Goal: Transaction & Acquisition: Purchase product/service

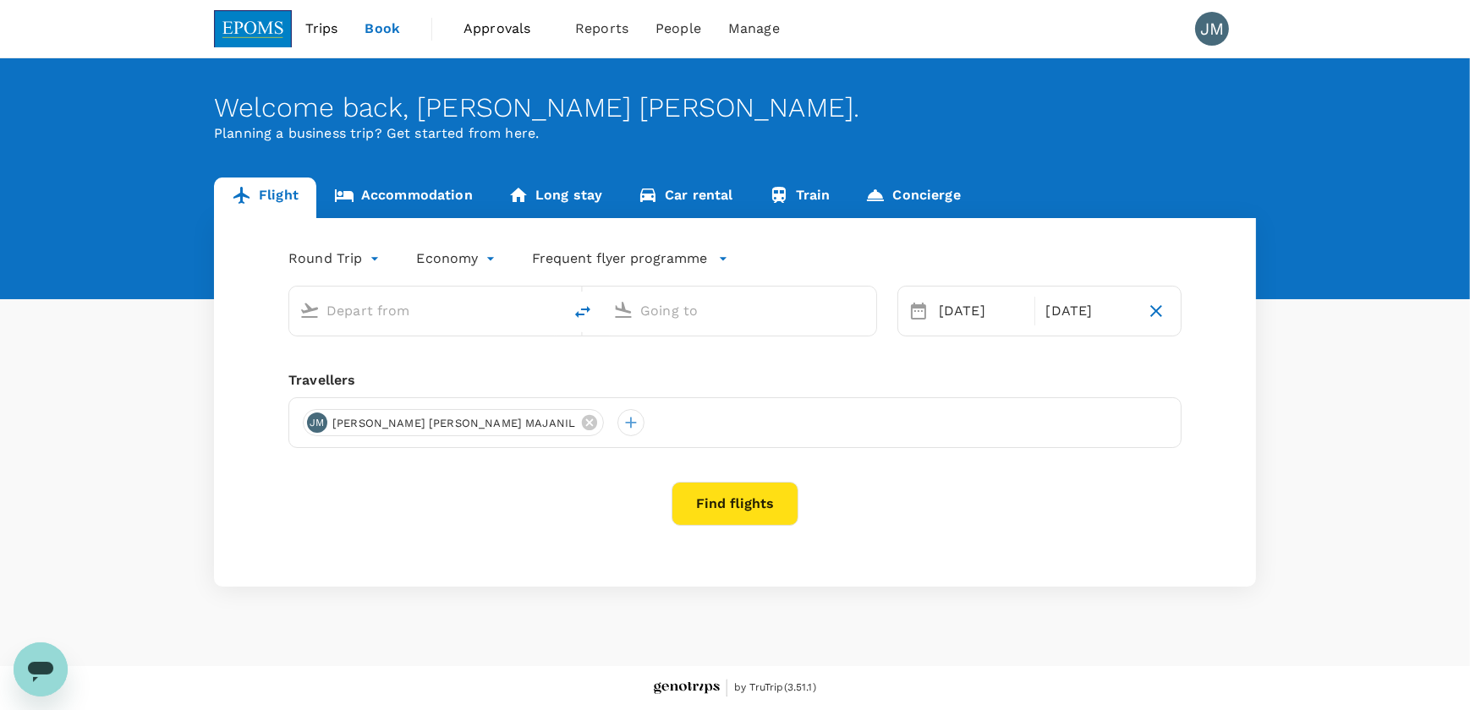
type input "Kota Kinabalu Intl (BKI)"
type input "Miri Intl (MYY)"
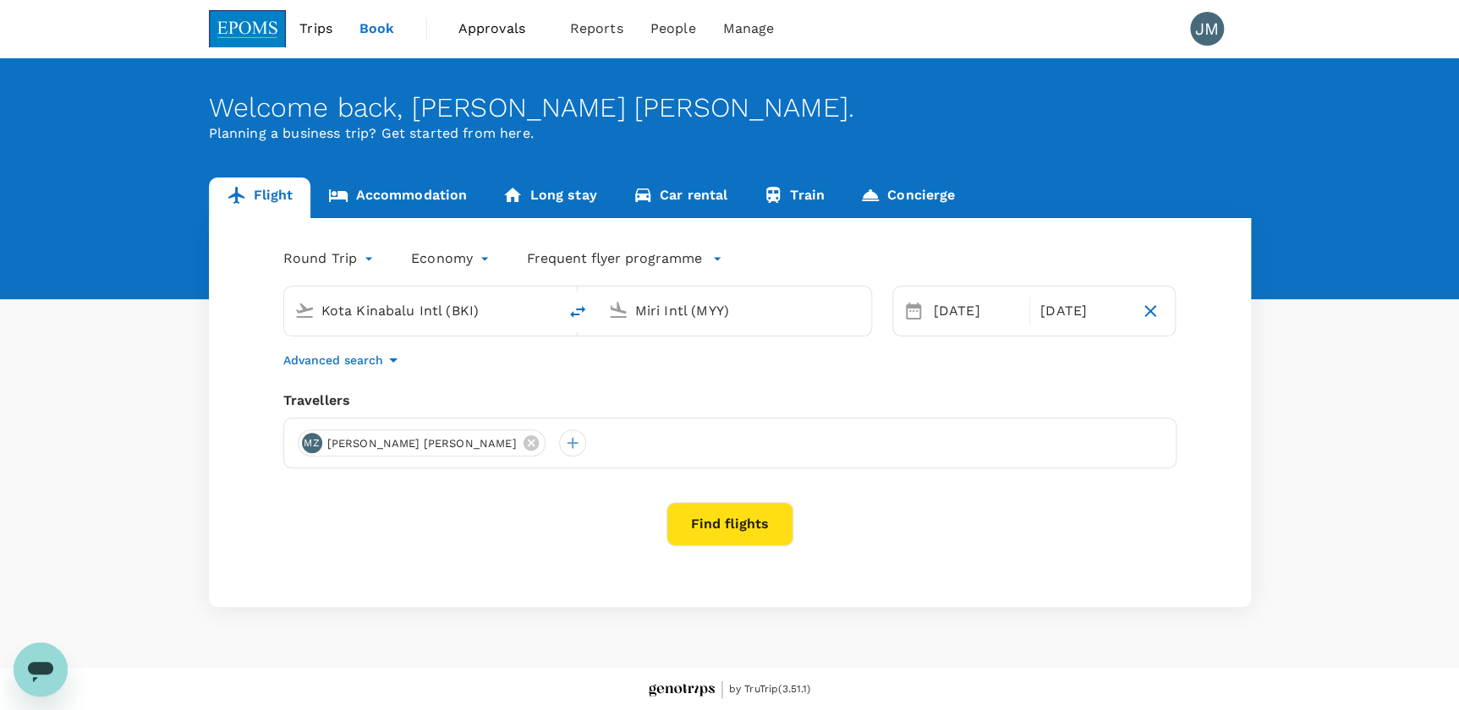
click at [743, 529] on button "Find flights" at bounding box center [729, 524] width 127 height 44
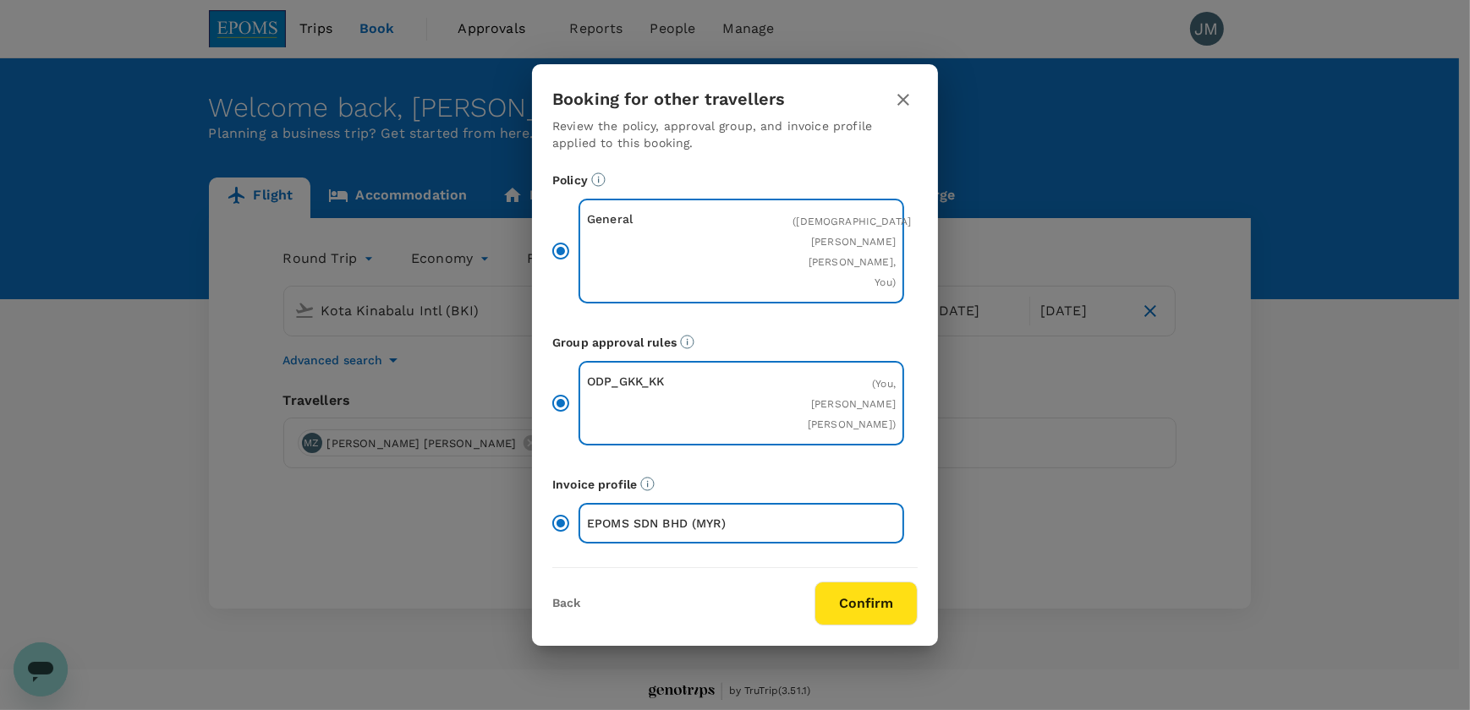
click at [861, 582] on button "Confirm" at bounding box center [865, 604] width 103 height 44
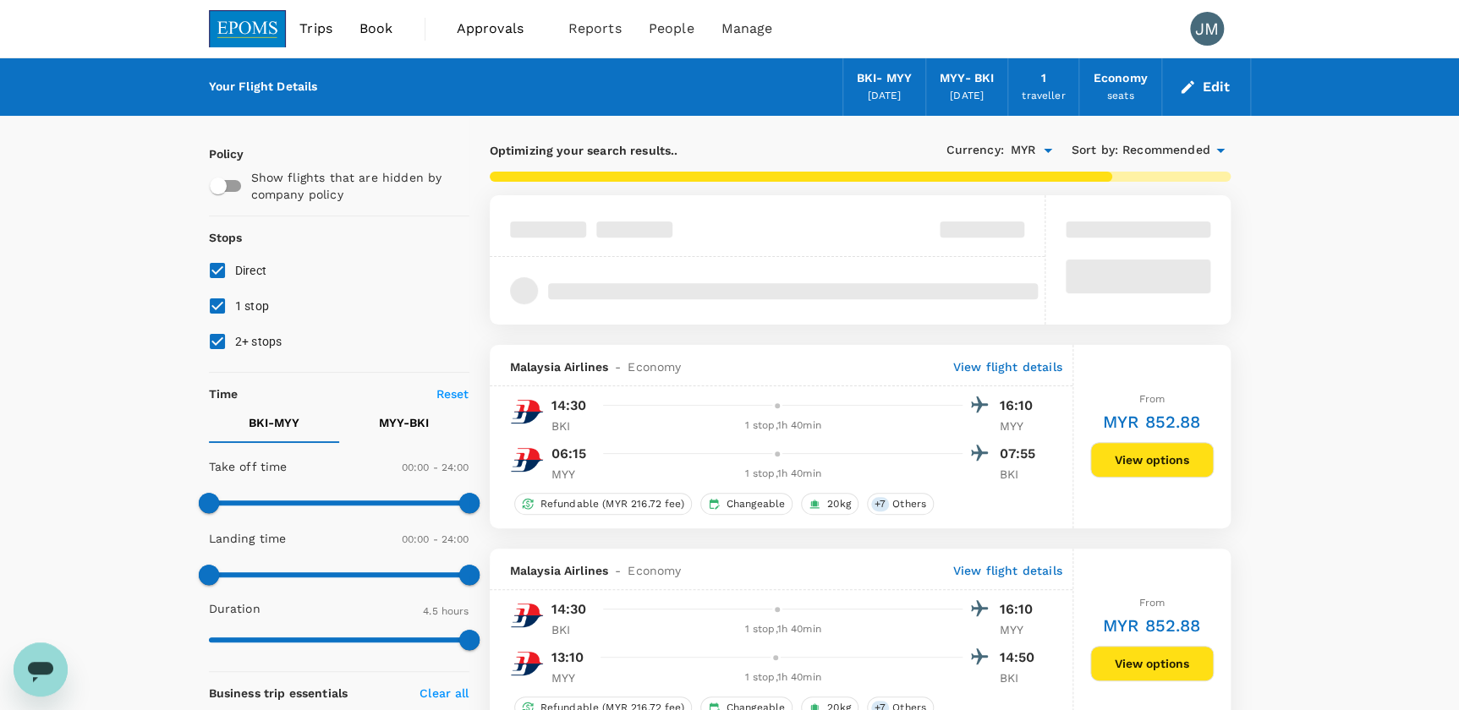
type input "1055"
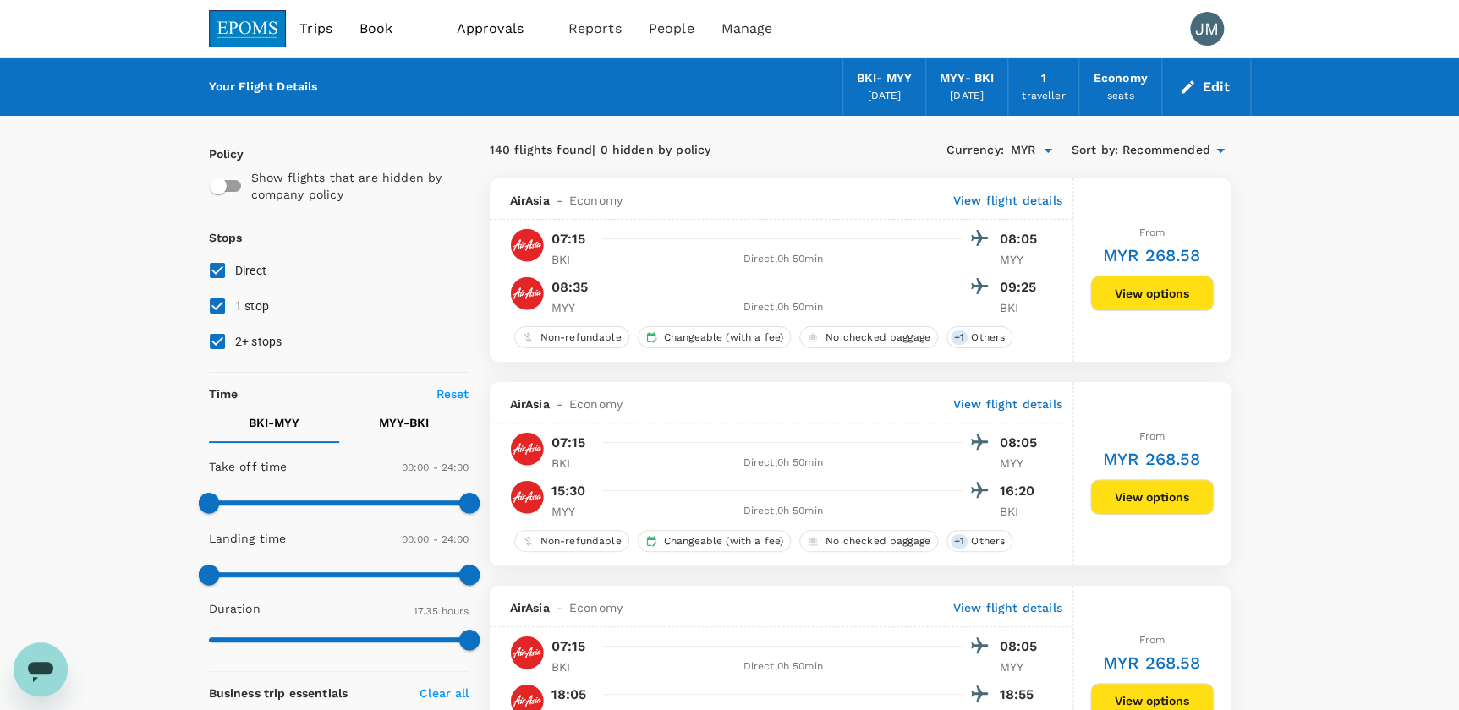
checkbox input "false"
click at [217, 304] on input "1 stop" at bounding box center [218, 306] width 36 height 36
checkbox input "false"
click at [217, 331] on input "2+ stops" at bounding box center [218, 342] width 36 height 36
checkbox input "false"
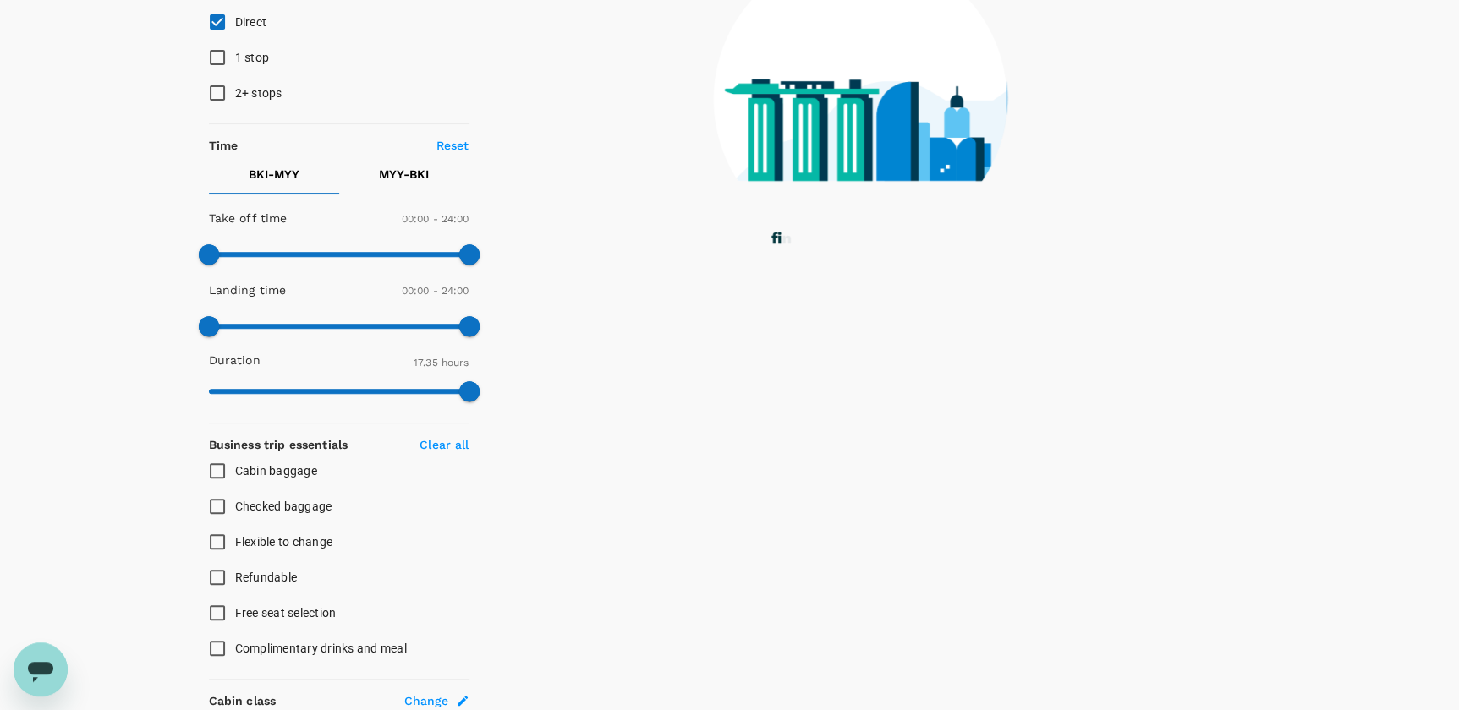
scroll to position [307, 0]
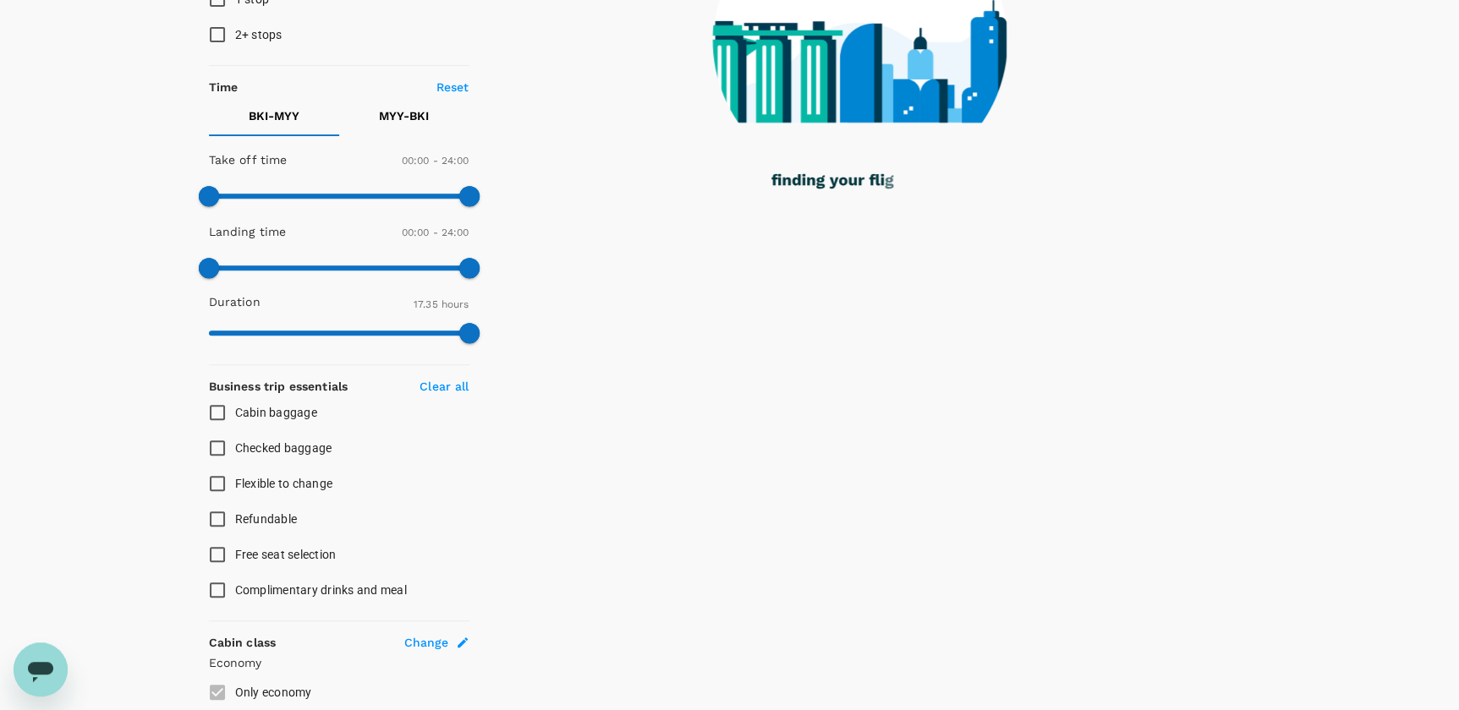
click at [222, 476] on input "Flexible to change" at bounding box center [218, 484] width 36 height 36
checkbox input "true"
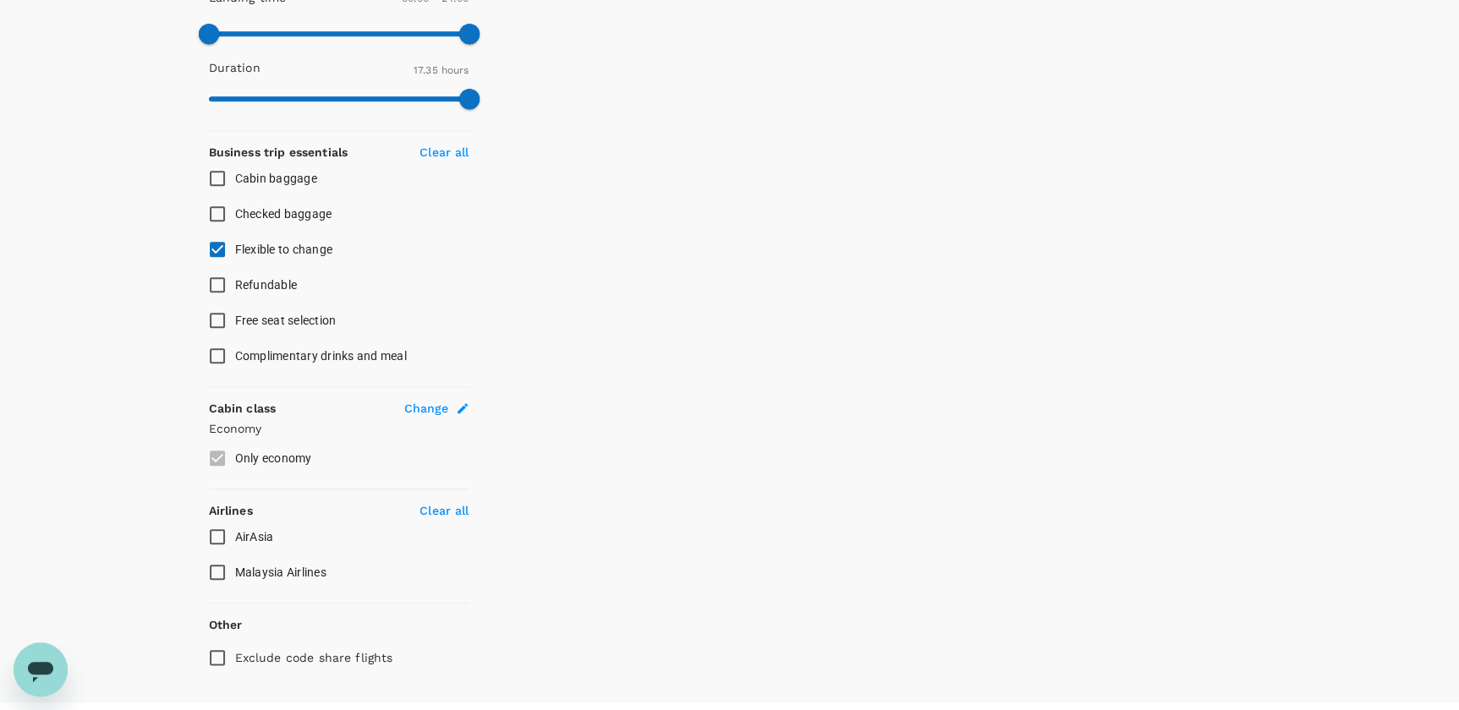
scroll to position [575, 0]
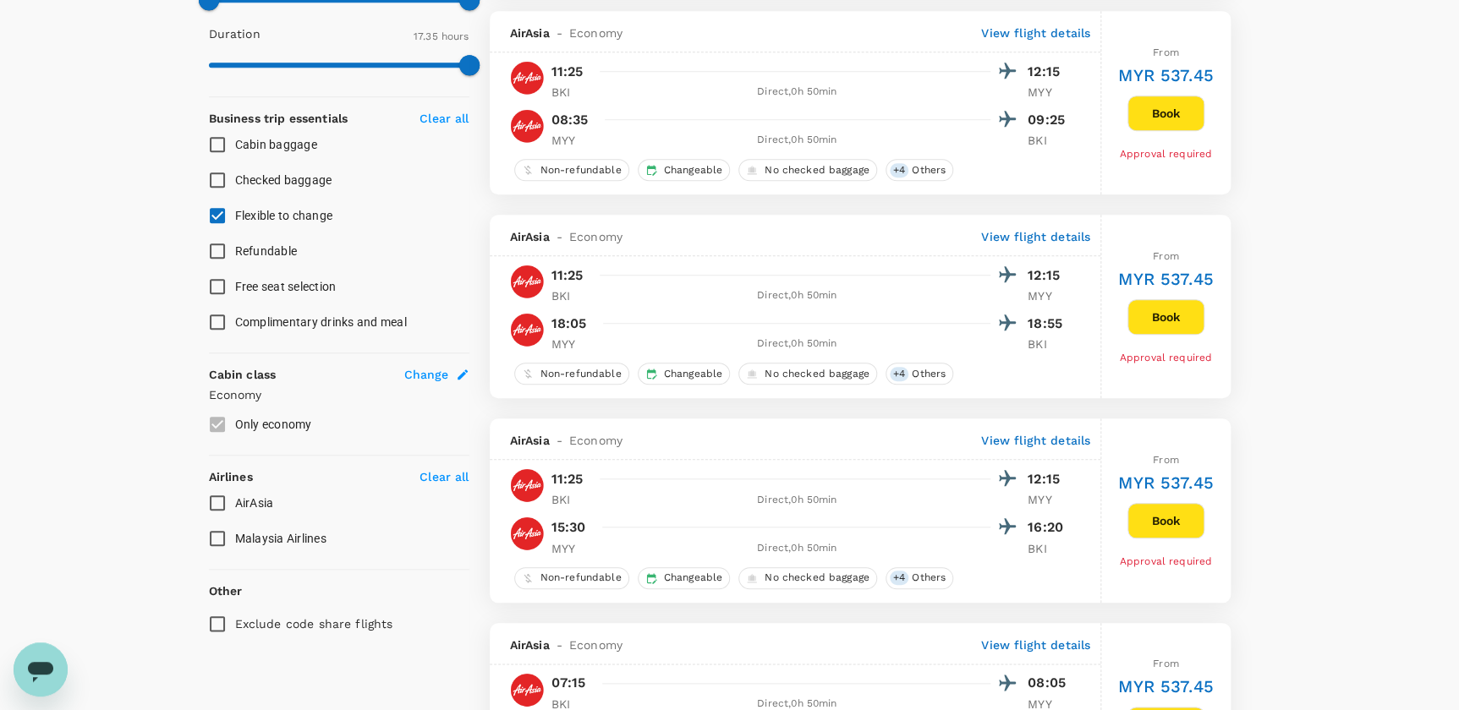
type input "MYR"
click at [224, 502] on input "AirAsia" at bounding box center [218, 503] width 36 height 36
checkbox input "true"
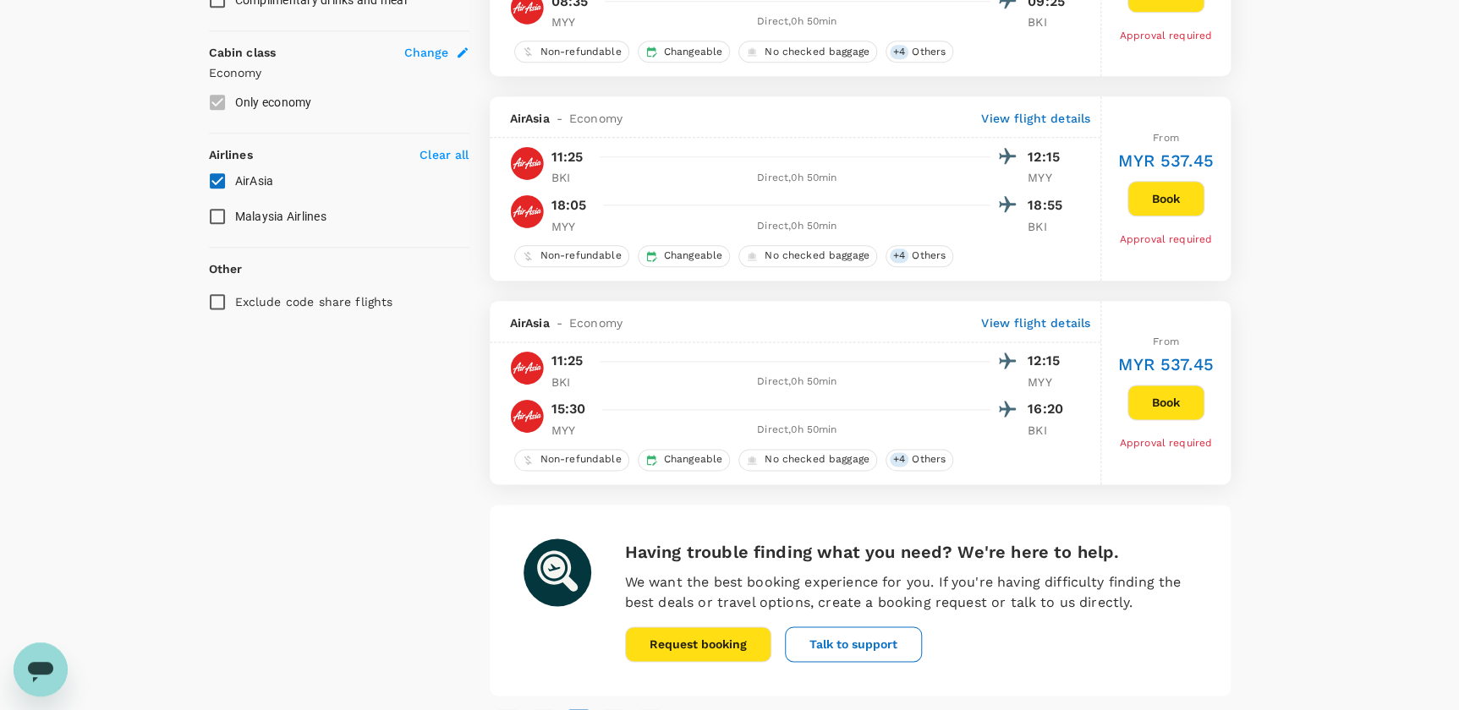
scroll to position [999, 0]
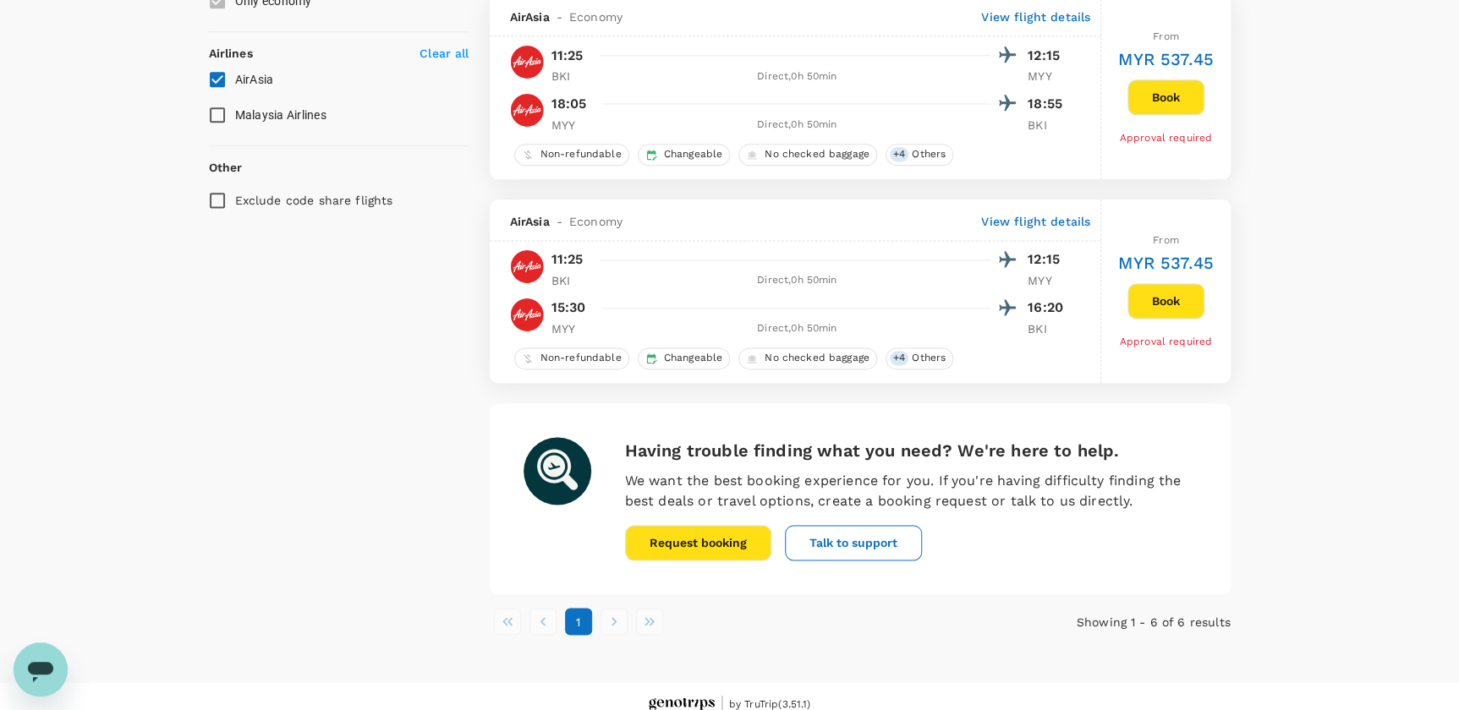
click at [610, 623] on li "pagination navigation" at bounding box center [614, 621] width 36 height 27
click at [609, 623] on li "pagination navigation" at bounding box center [614, 621] width 36 height 27
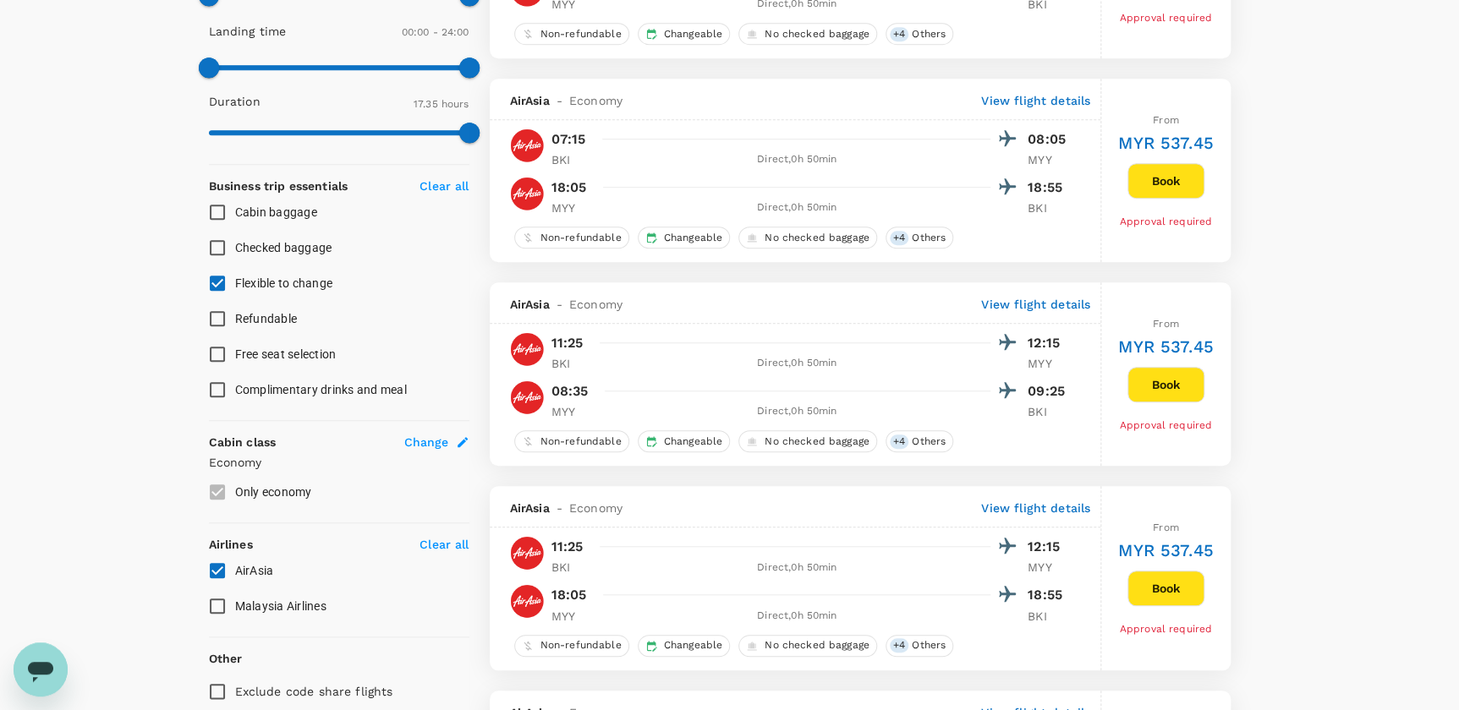
scroll to position [461, 0]
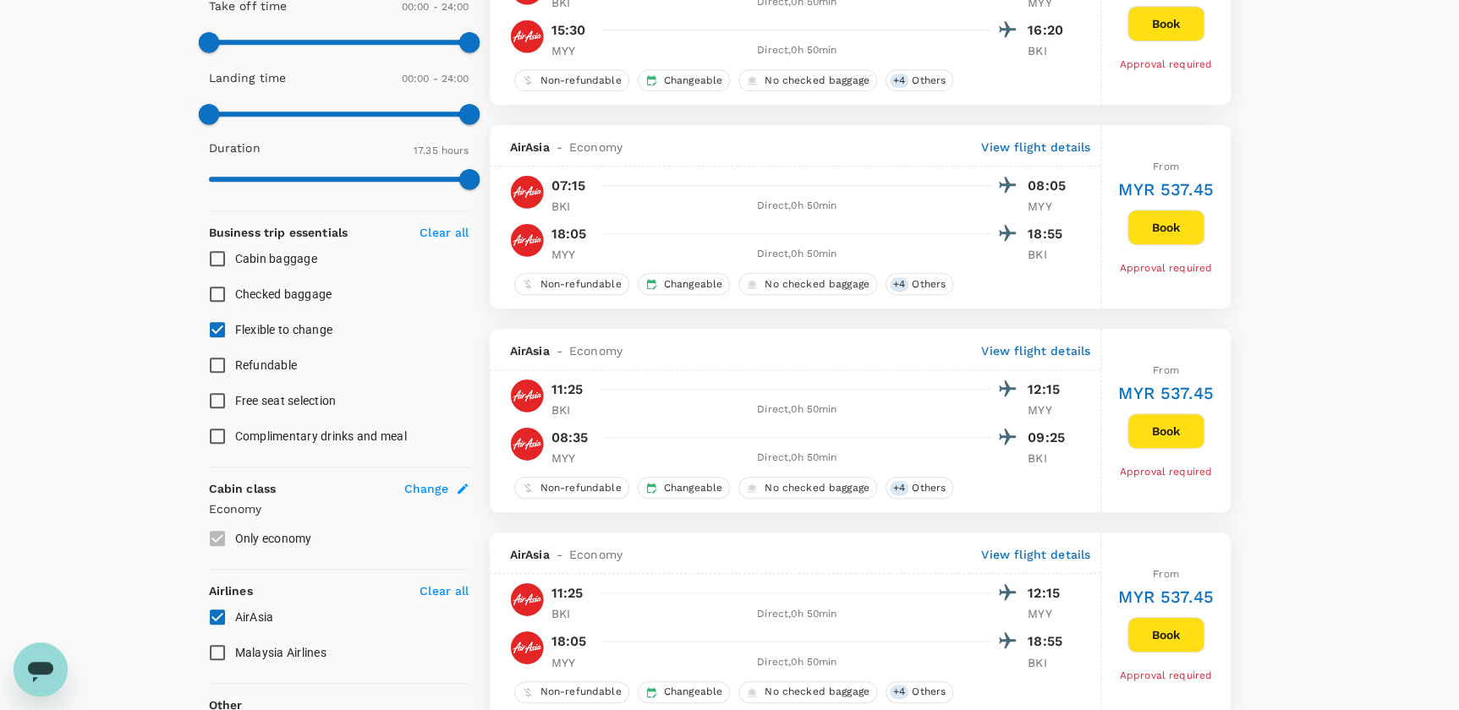
click at [209, 330] on input "Flexible to change" at bounding box center [218, 330] width 36 height 36
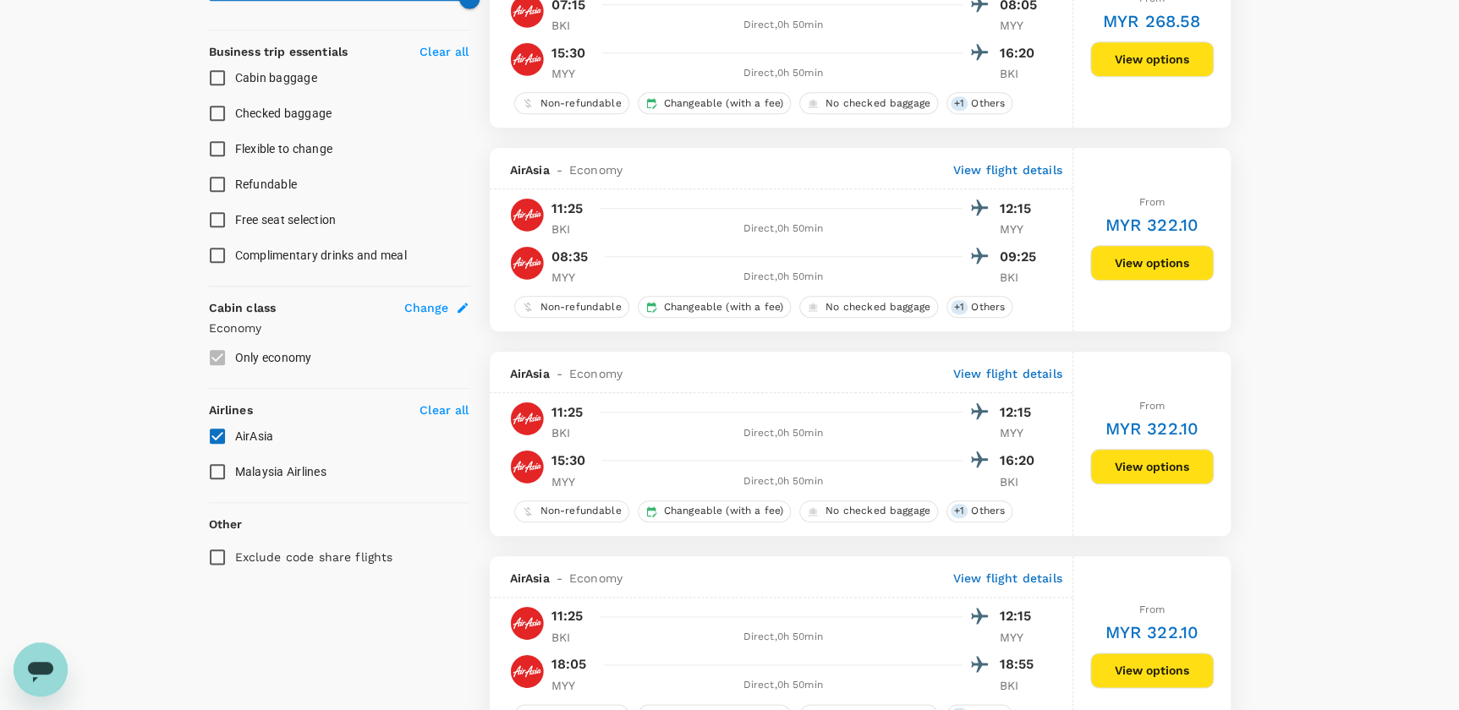
scroll to position [615, 0]
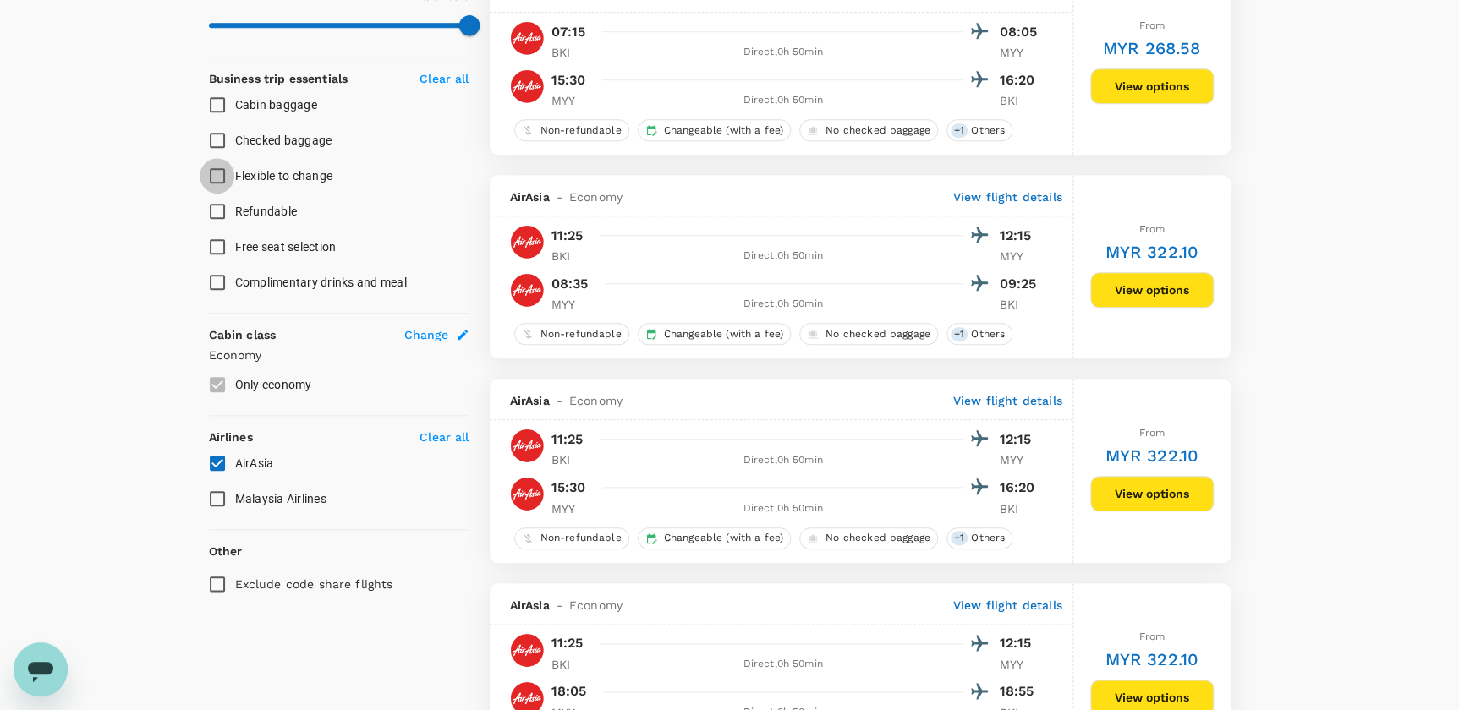
click at [212, 170] on input "Flexible to change" at bounding box center [218, 176] width 36 height 36
checkbox input "true"
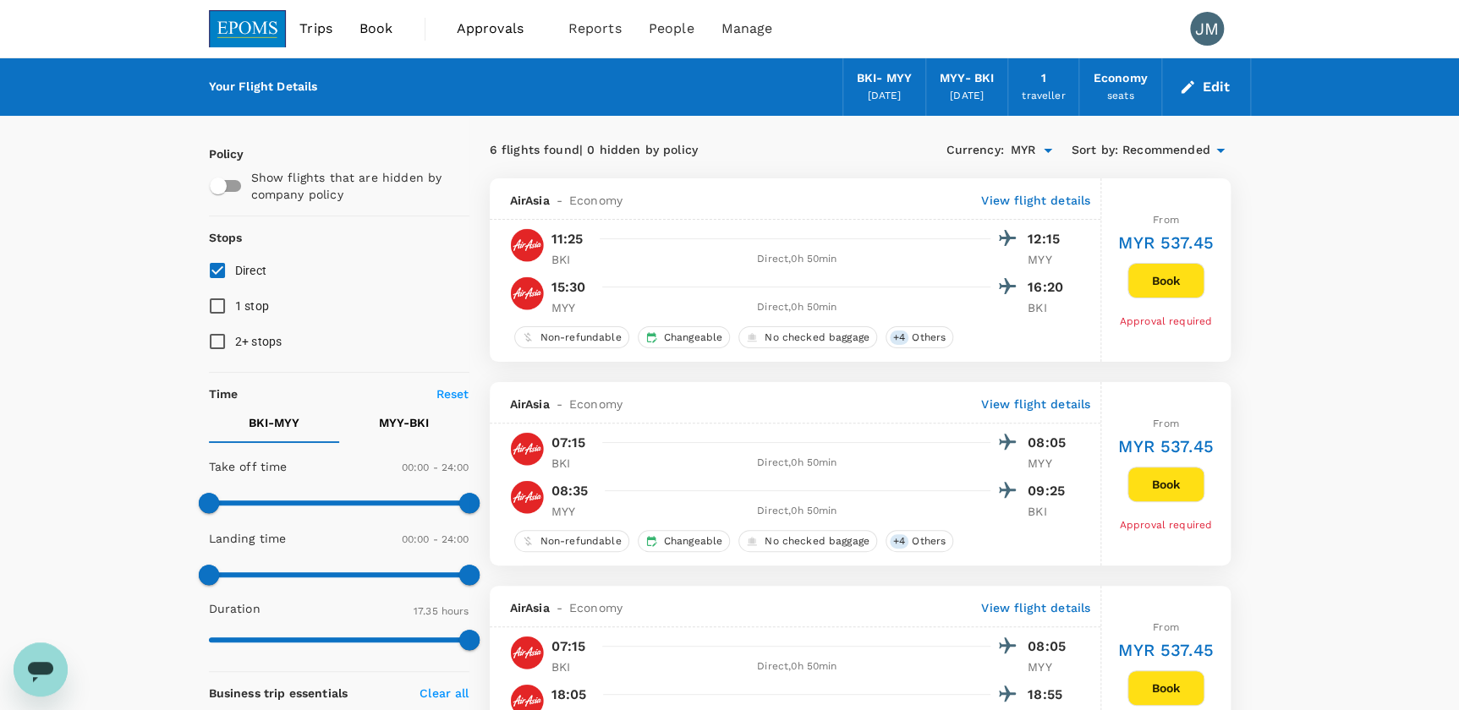
scroll to position [0, 0]
click at [1049, 152] on icon "Open" at bounding box center [1048, 150] width 20 height 20
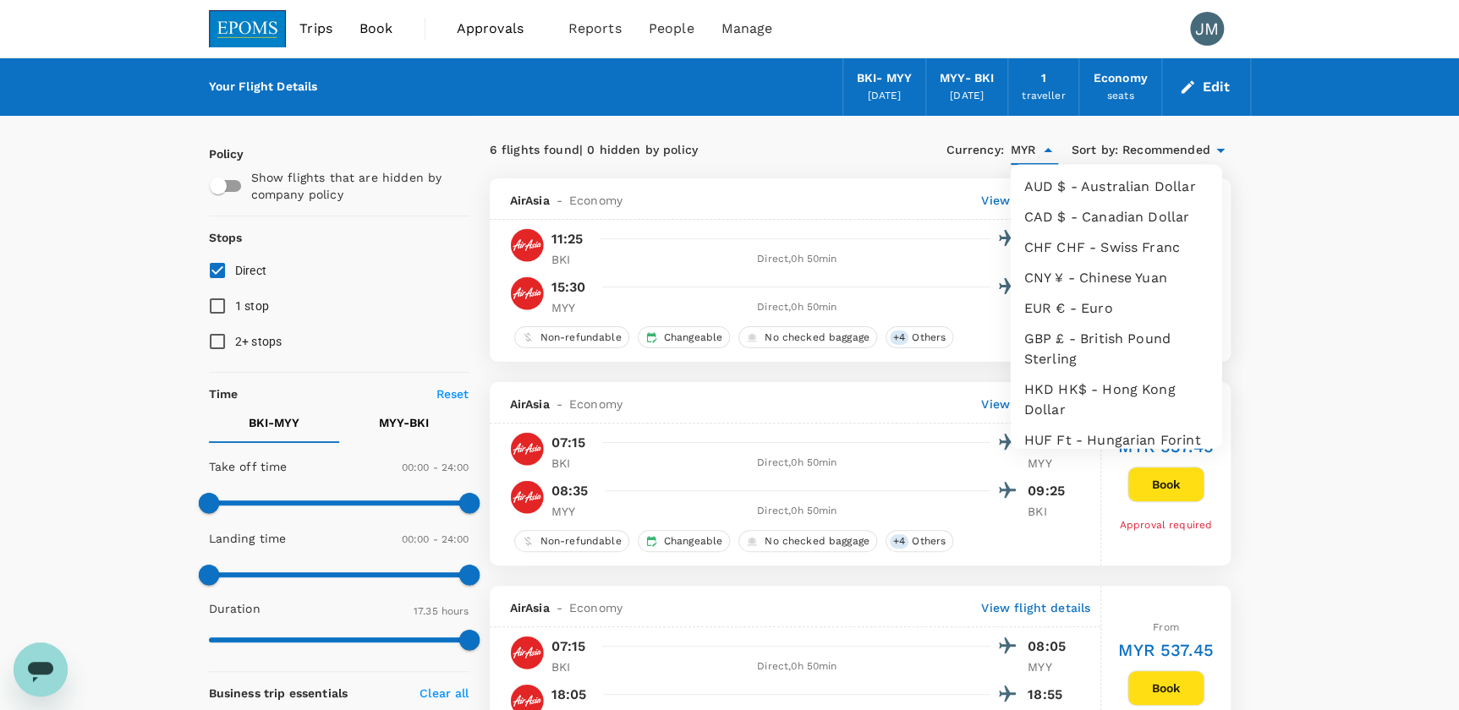
scroll to position [239, 0]
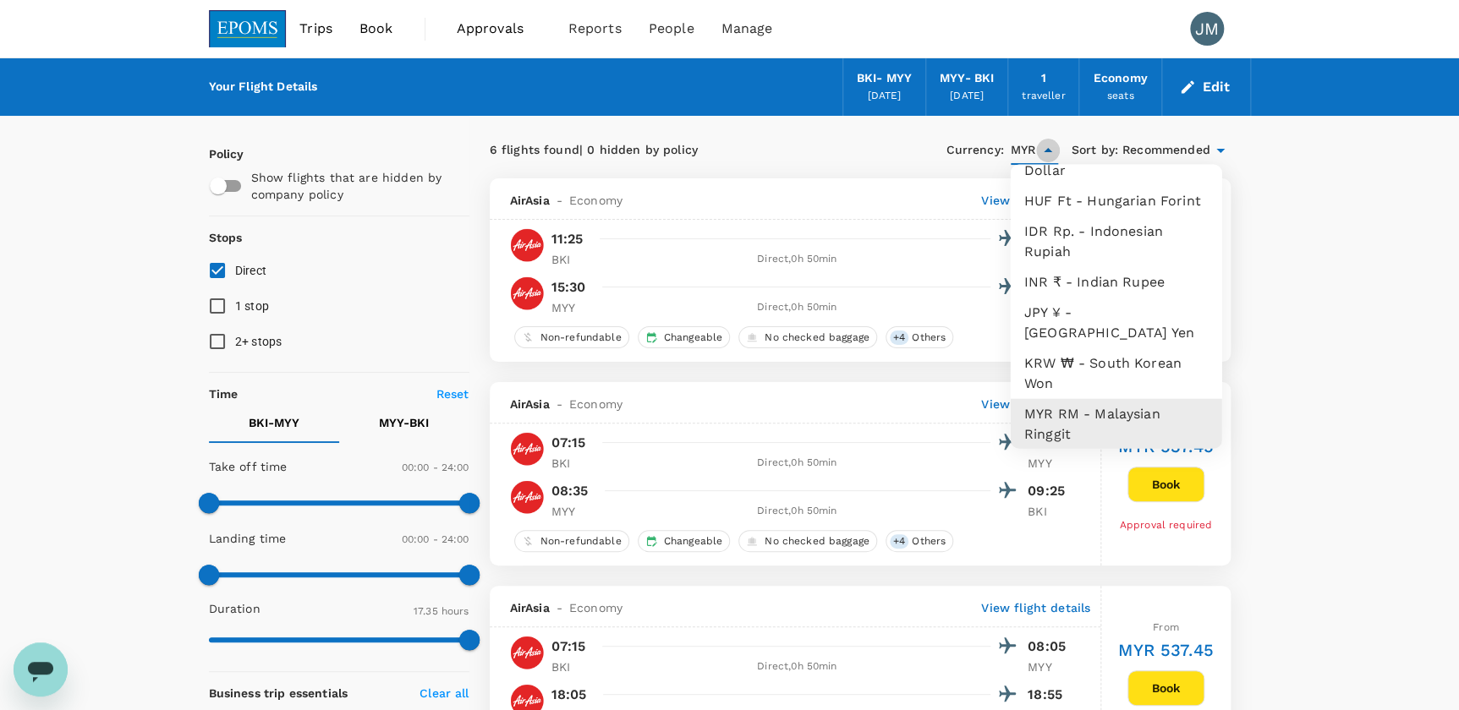
click at [1049, 152] on icon "Close" at bounding box center [1048, 150] width 20 height 20
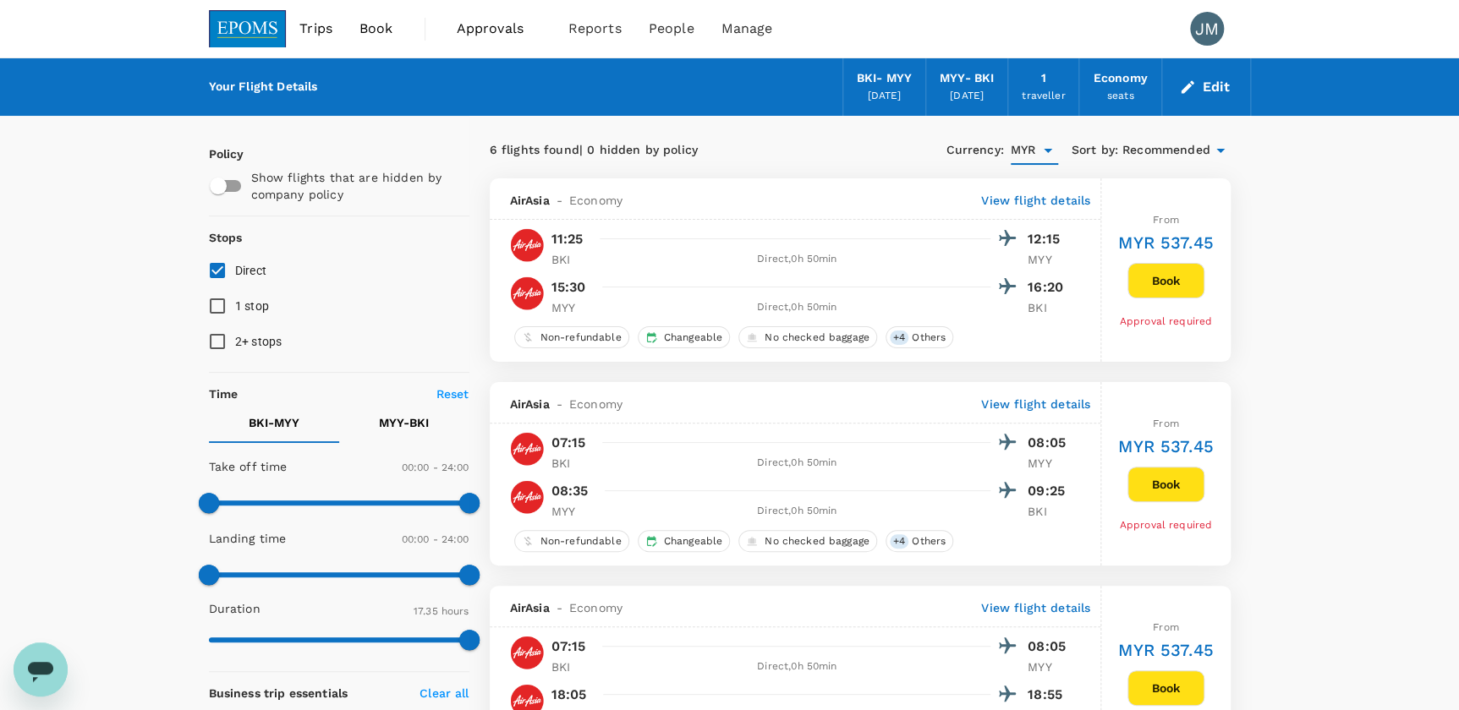
click at [821, 142] on div "6 flights found | 0 hidden by policy" at bounding box center [675, 150] width 370 height 19
click at [209, 309] on input "1 stop" at bounding box center [218, 306] width 36 height 36
checkbox input "true"
click at [209, 343] on input "2+ stops" at bounding box center [218, 342] width 36 height 36
checkbox input "true"
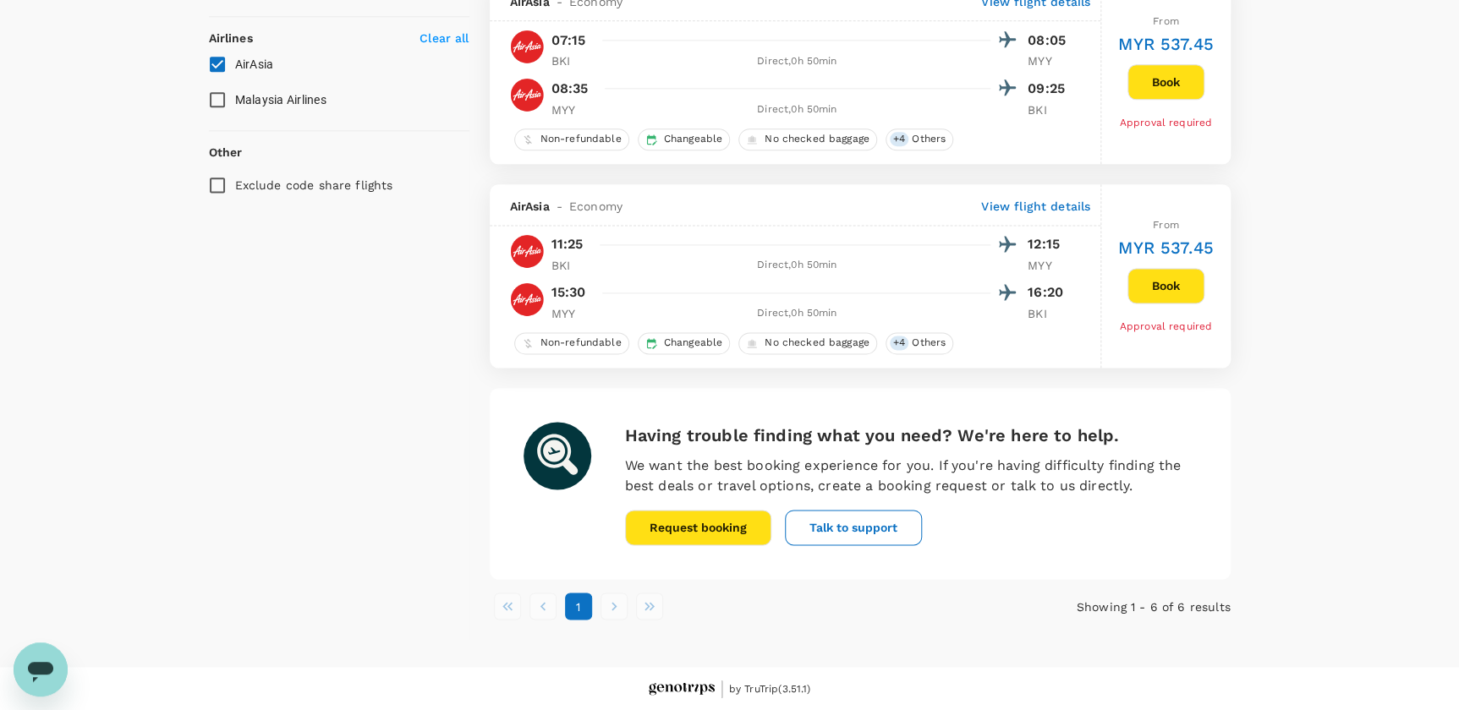
scroll to position [1016, 0]
click at [611, 605] on li "pagination navigation" at bounding box center [614, 605] width 36 height 27
click at [660, 608] on li "pagination navigation" at bounding box center [650, 605] width 36 height 27
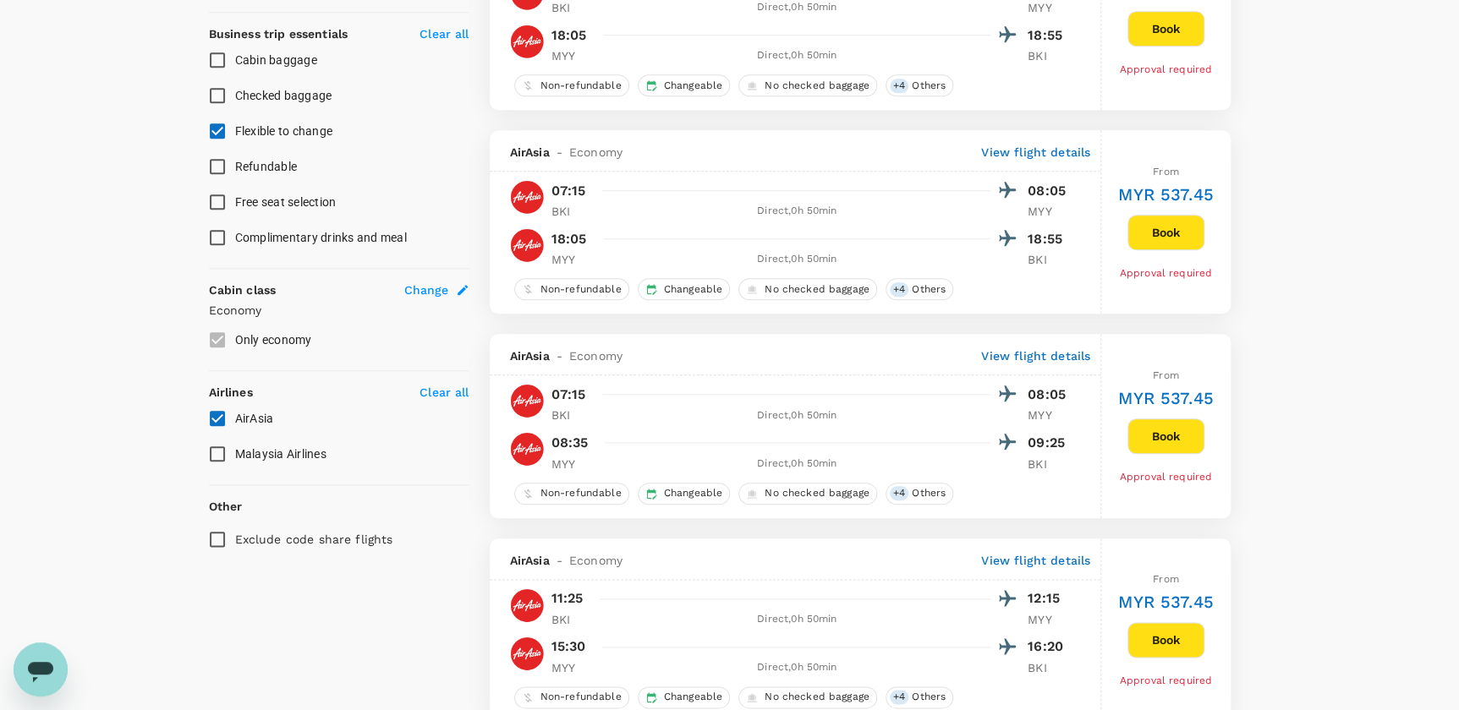
scroll to position [632, 0]
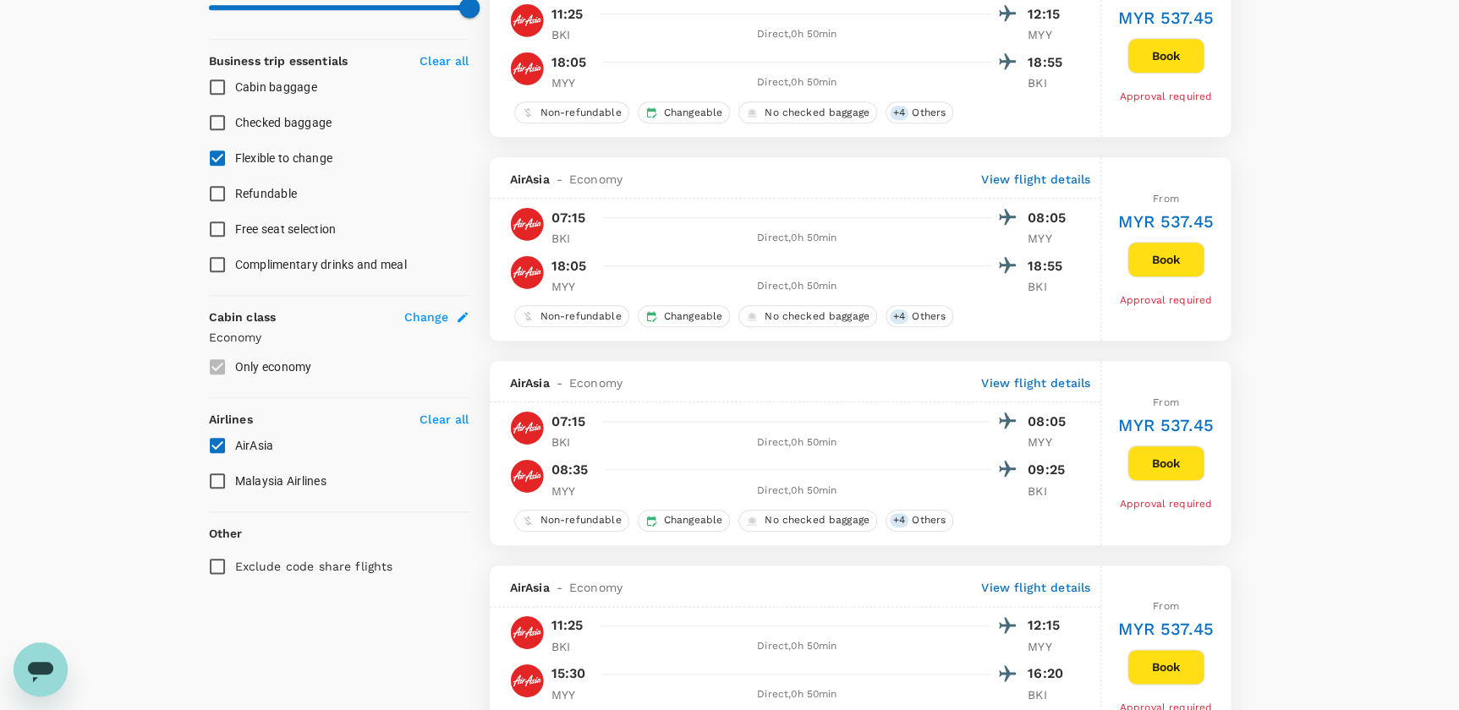
click at [238, 161] on span "Flexible to change" at bounding box center [284, 158] width 98 height 14
click at [235, 161] on input "Flexible to change" at bounding box center [218, 158] width 36 height 36
checkbox input "false"
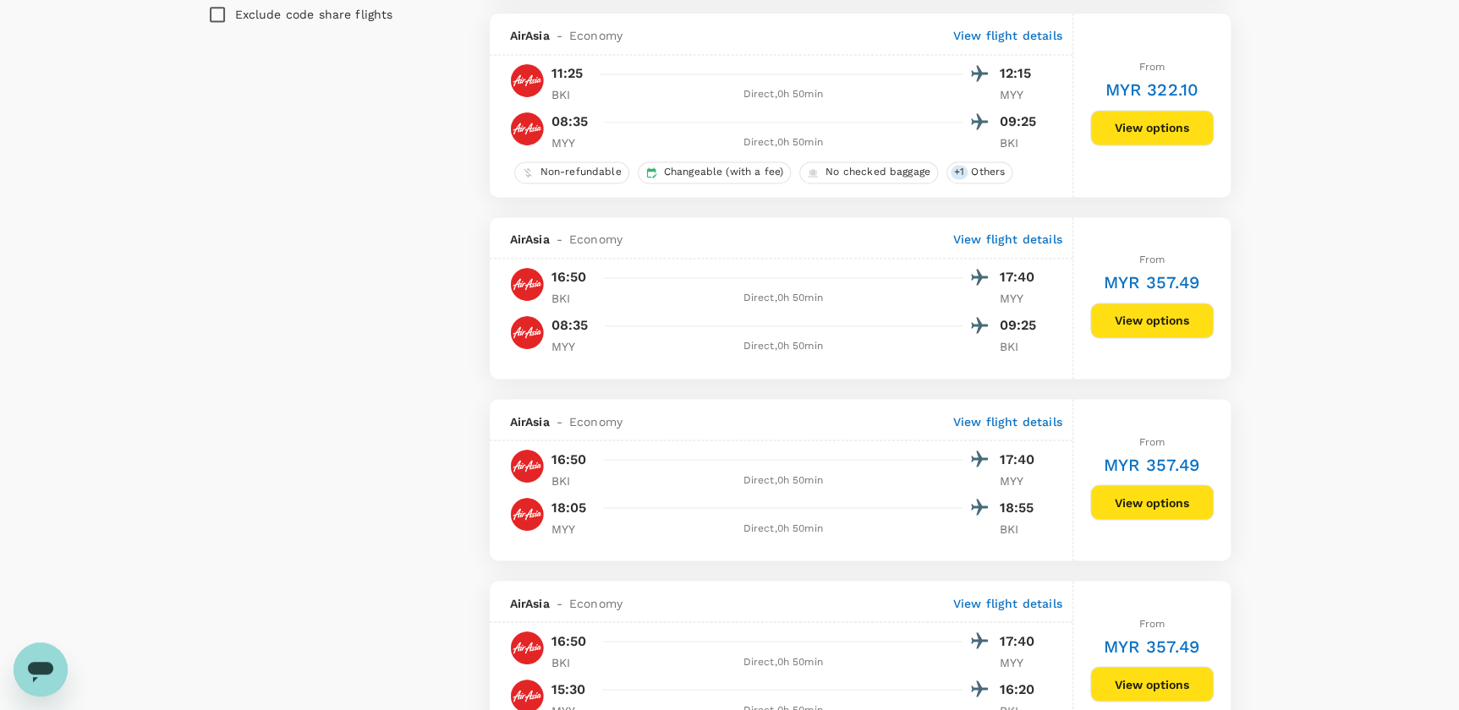
scroll to position [1247, 0]
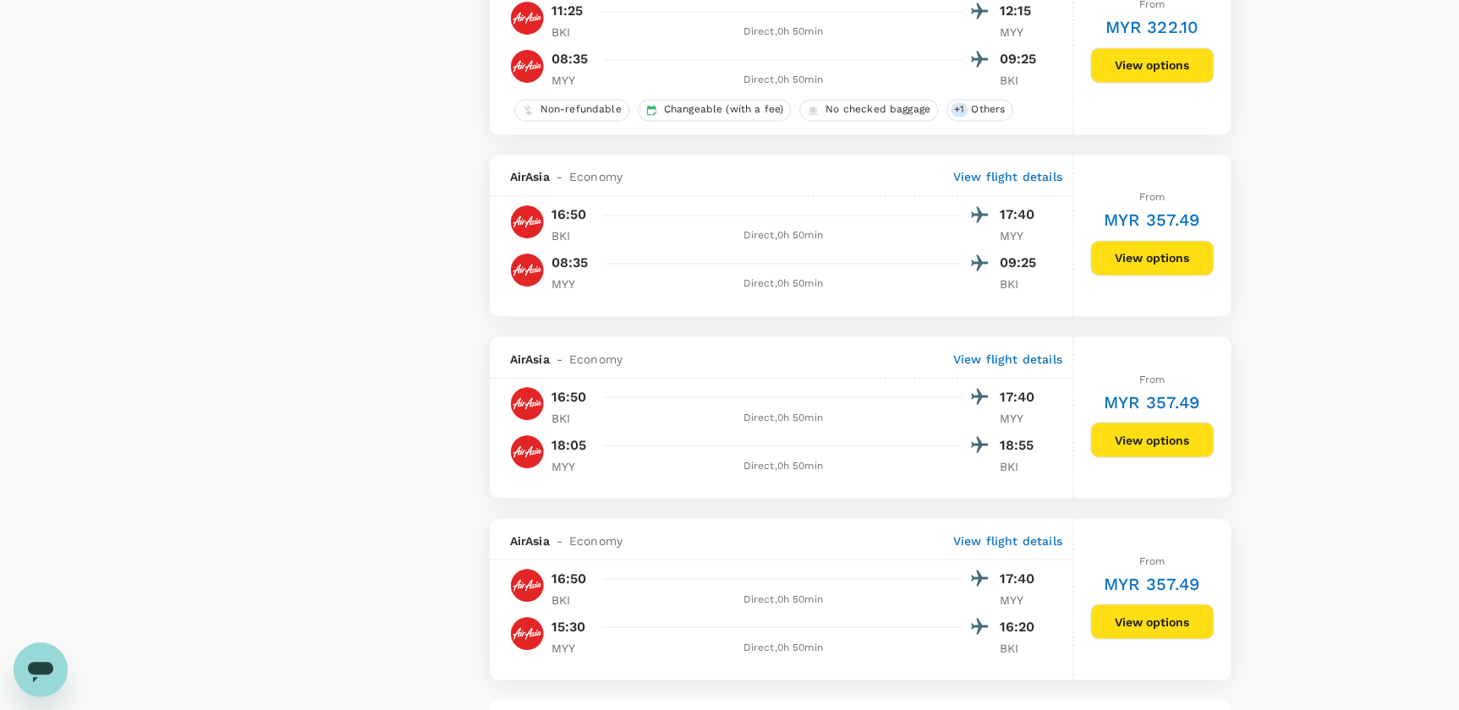
click at [1135, 446] on button "View options" at bounding box center [1151, 440] width 123 height 36
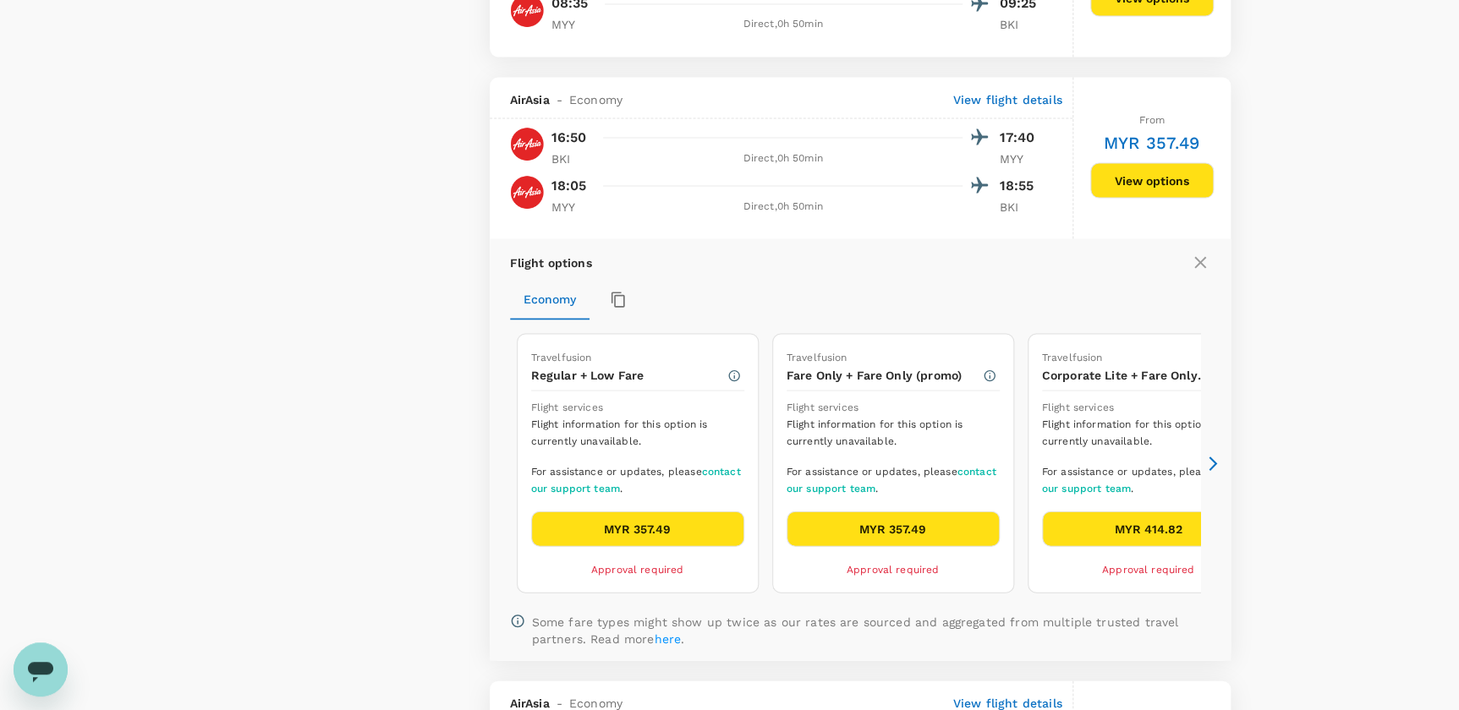
scroll to position [1586, 0]
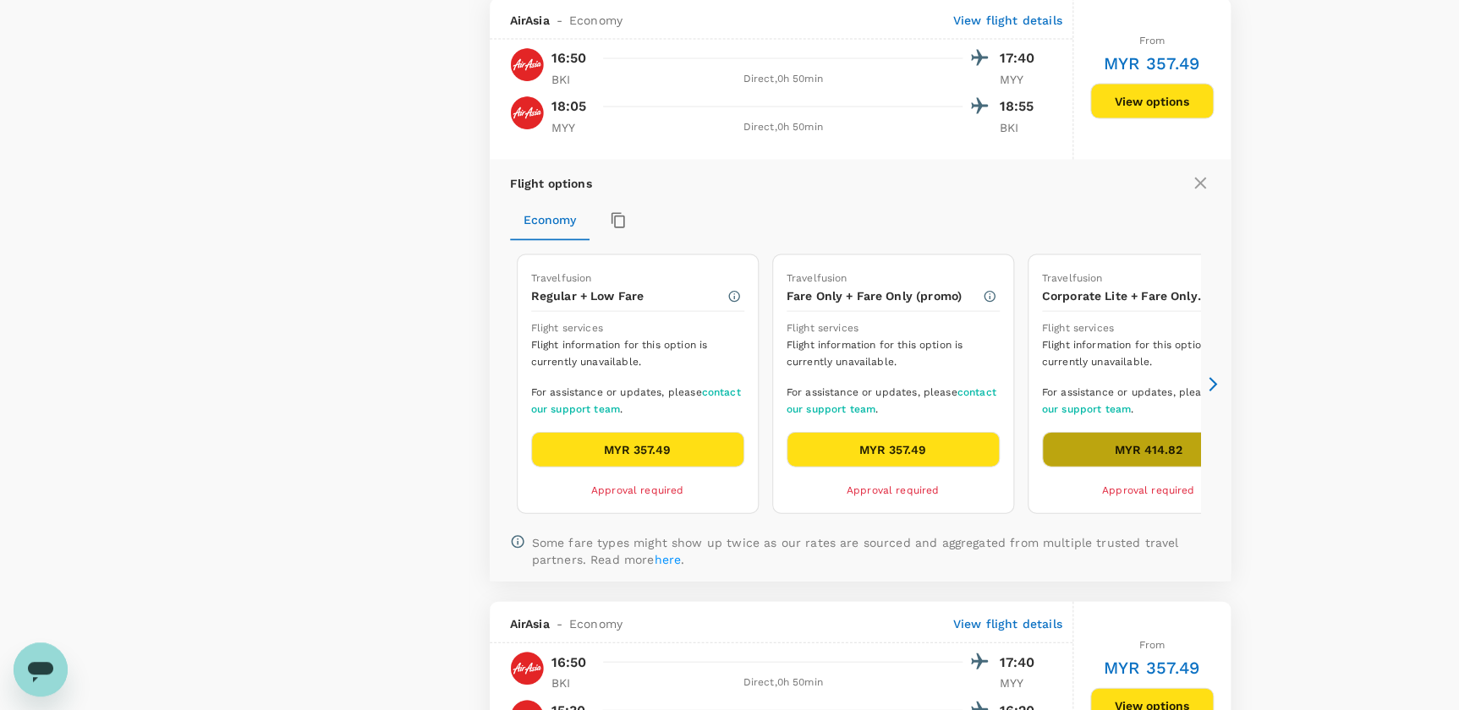
click at [1103, 448] on button "MYR 414.82" at bounding box center [1148, 449] width 213 height 36
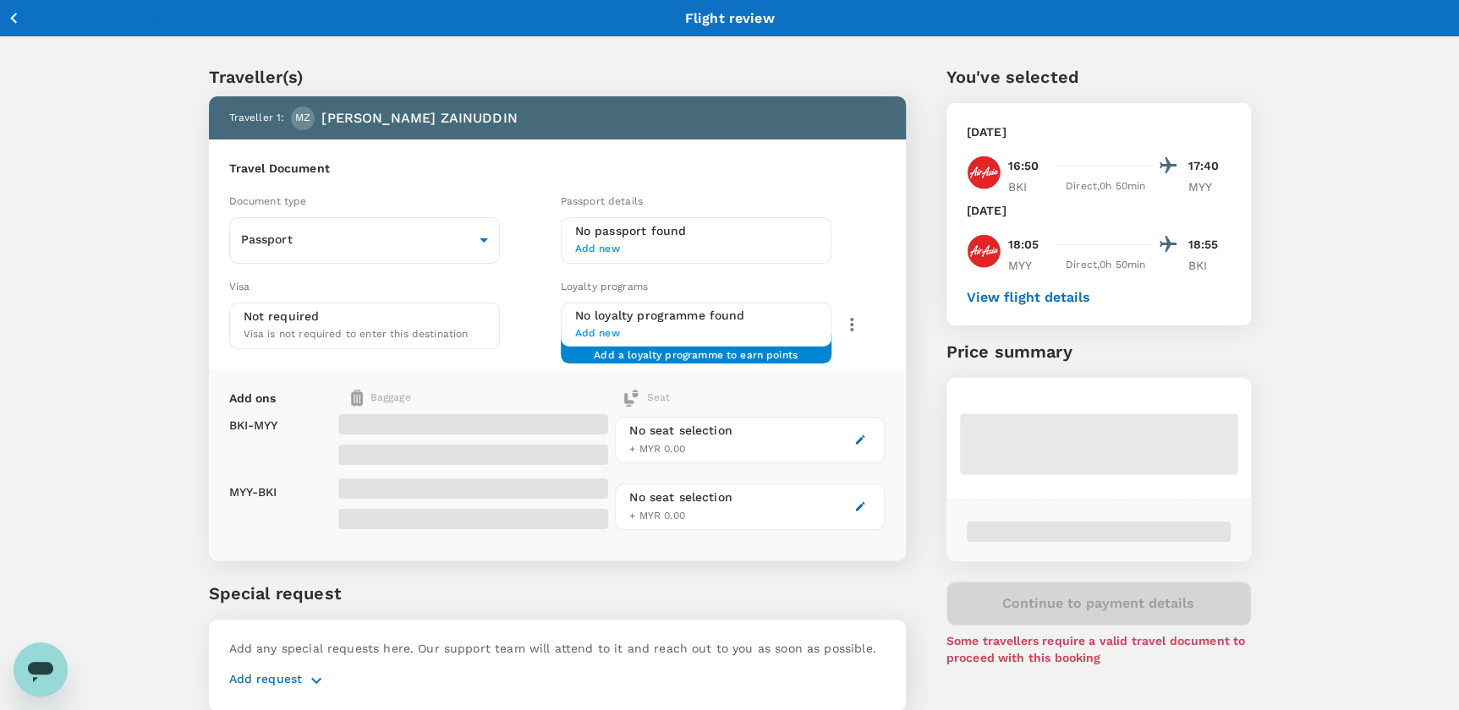
click at [1040, 299] on button "View flight details" at bounding box center [1027, 297] width 123 height 15
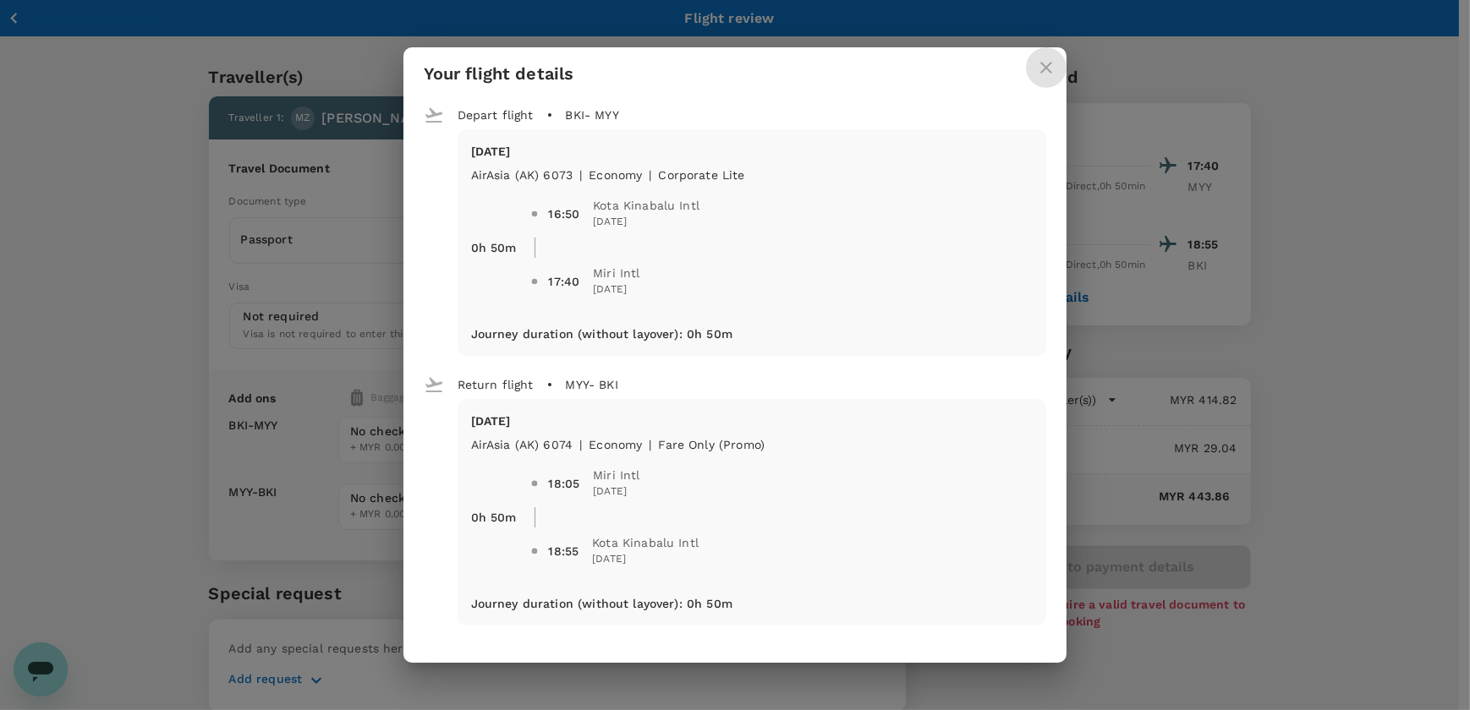
click at [1046, 56] on button "close" at bounding box center [1046, 67] width 41 height 41
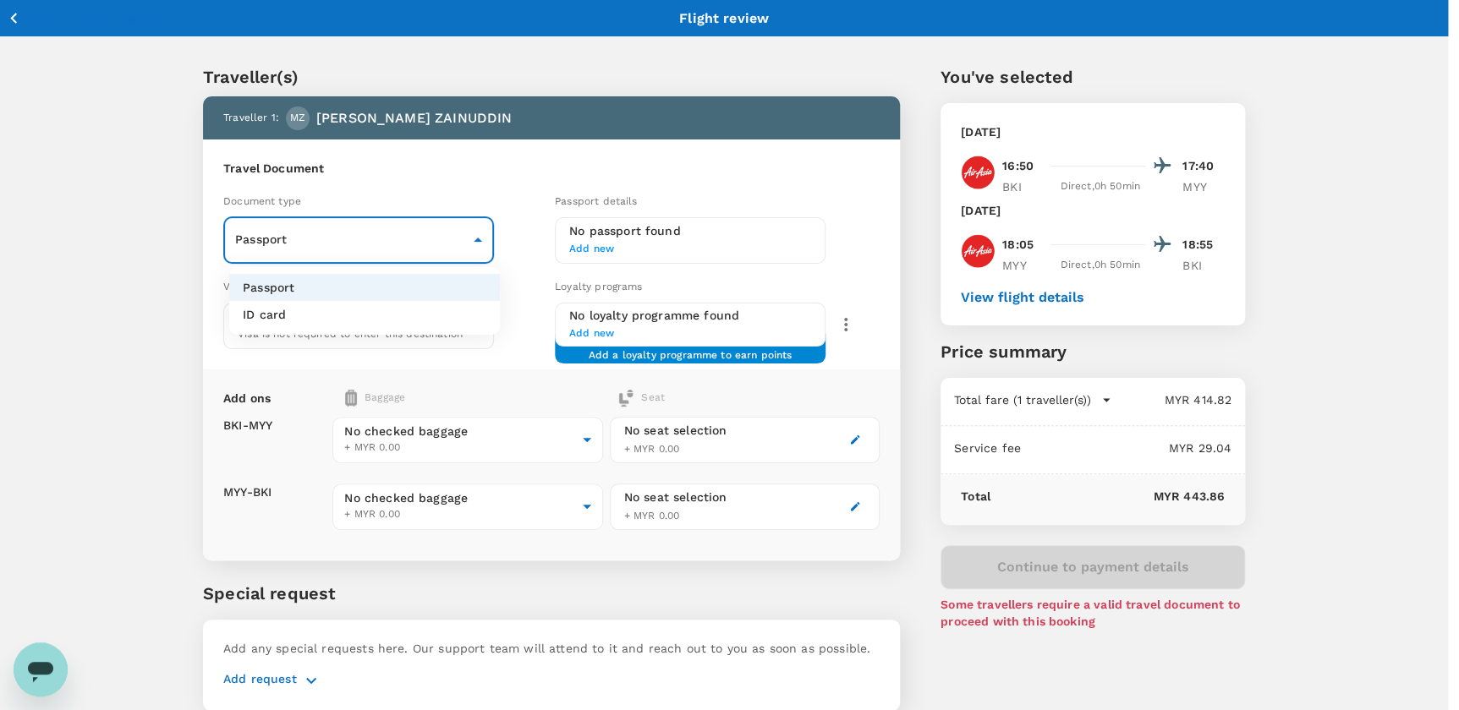
click at [408, 252] on body "Back to flight results Flight review Traveller(s) Traveller 1 : MZ [PERSON_NAME…" at bounding box center [729, 387] width 1459 height 775
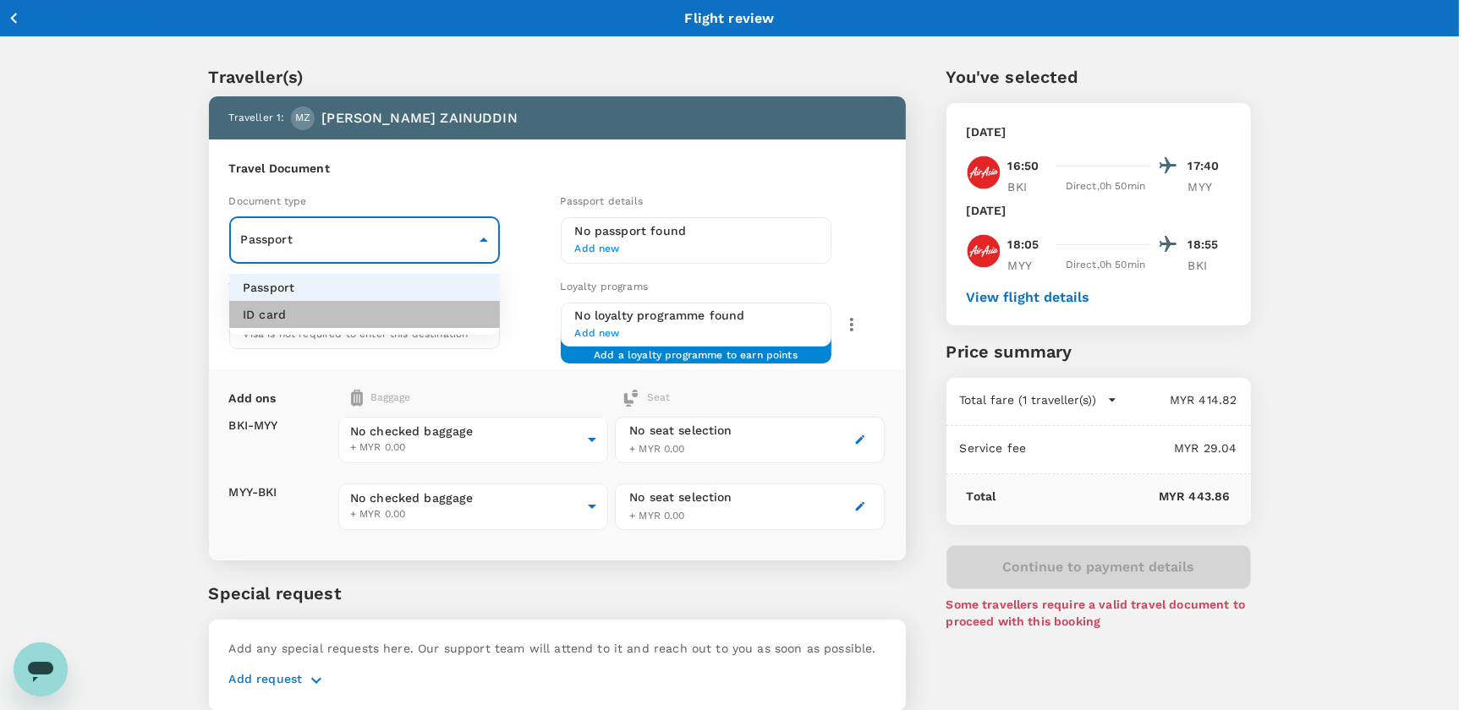
click at [360, 314] on li "ID card" at bounding box center [364, 314] width 271 height 27
type input "Id card"
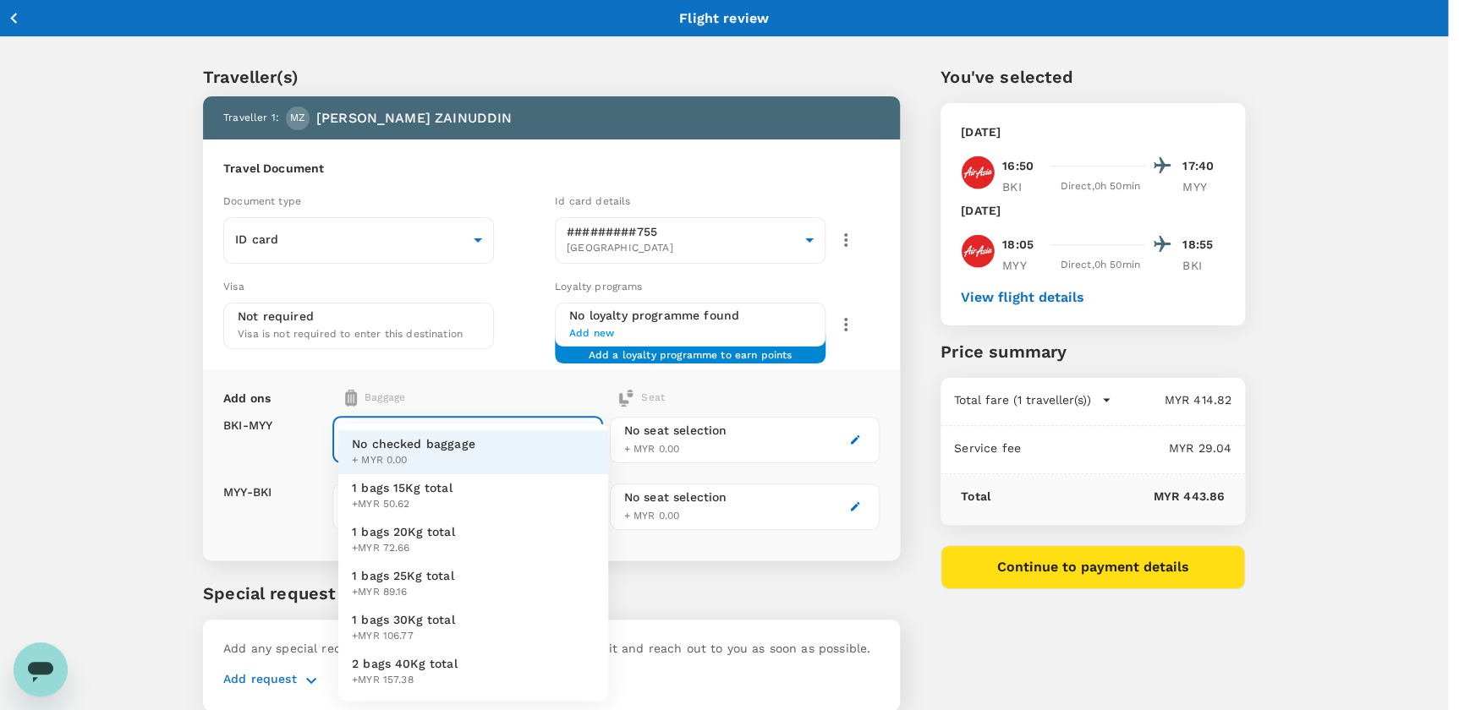
click at [424, 434] on body "Back to flight results Flight review Traveller(s) Traveller 1 : MZ [PERSON_NAME…" at bounding box center [729, 387] width 1459 height 775
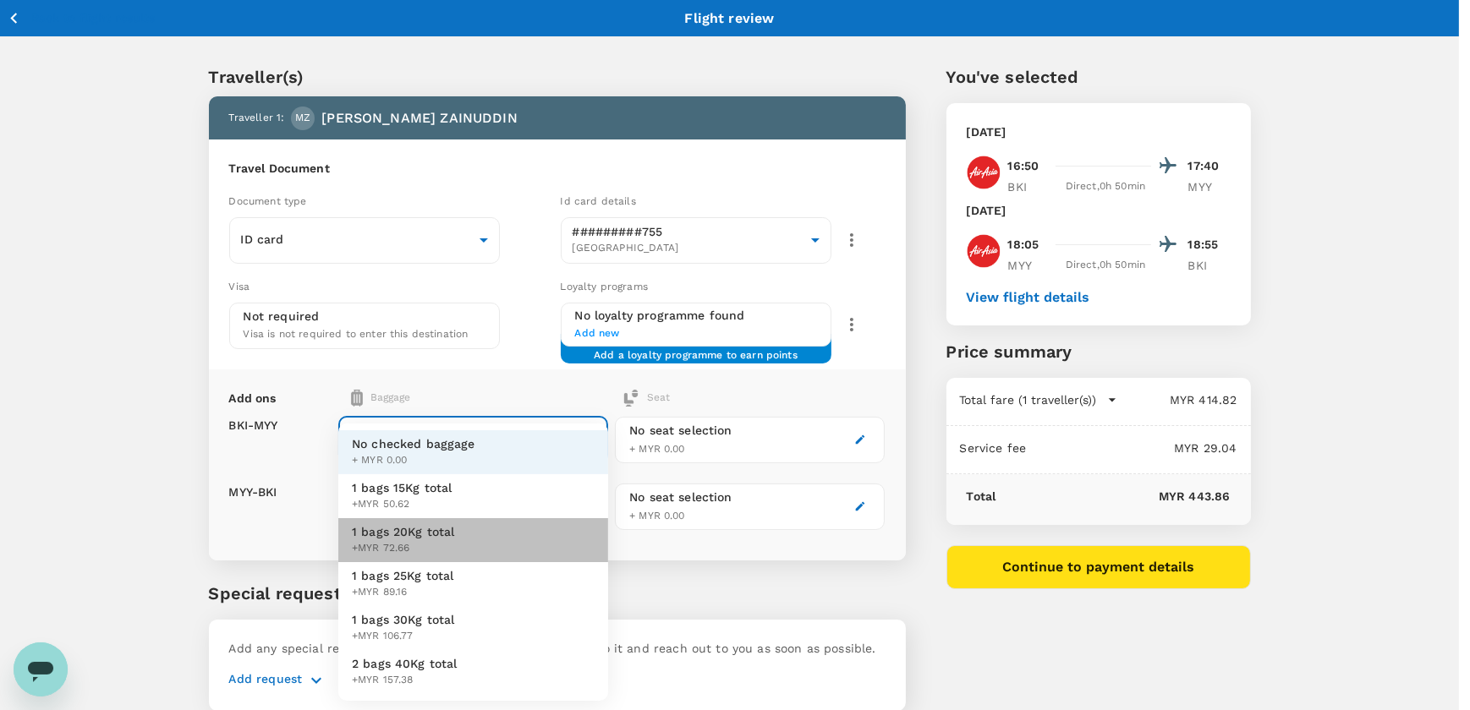
click at [405, 529] on span "1 bags 20Kg total" at bounding box center [403, 531] width 103 height 17
type input "2 - 72.66"
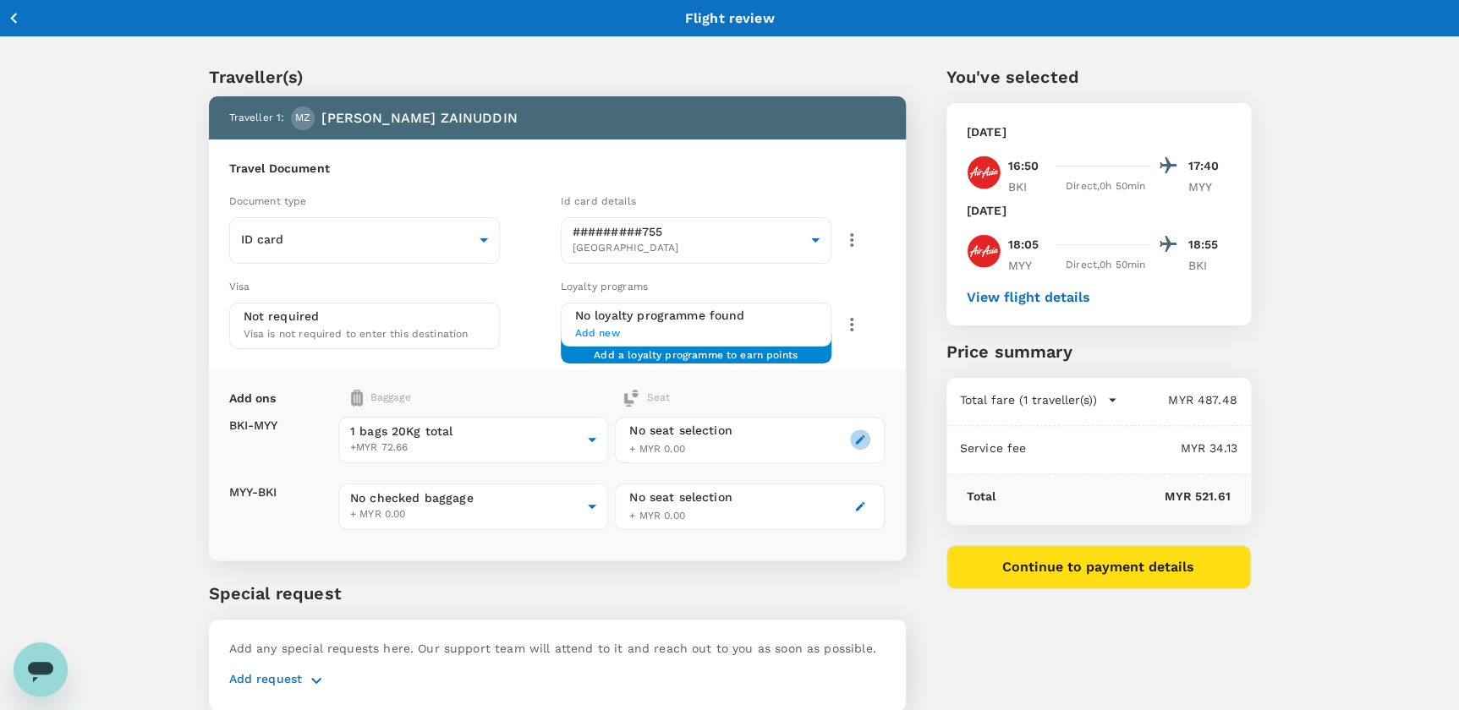
click at [862, 440] on icon "button" at bounding box center [860, 440] width 12 height 12
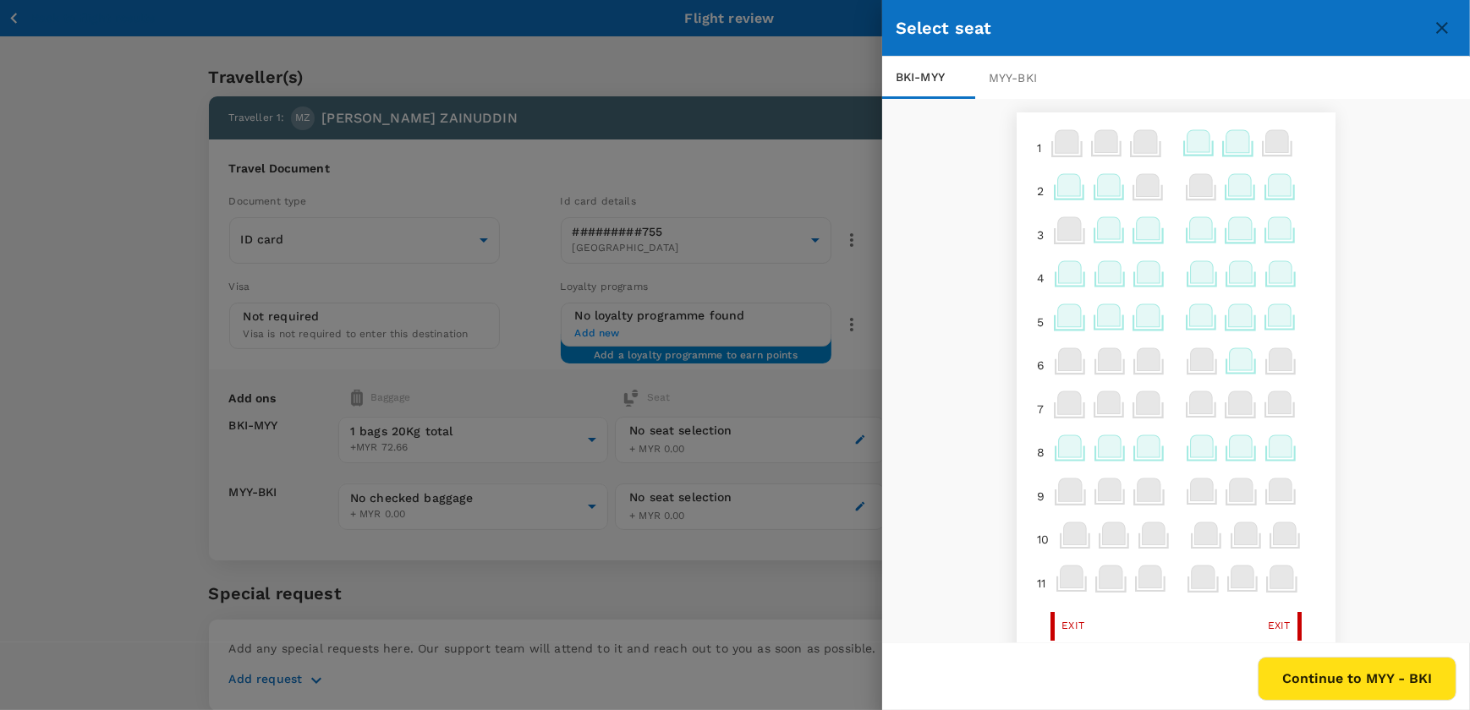
click at [1268, 178] on icon at bounding box center [1279, 185] width 23 height 22
click at [1255, 283] on p "Select" at bounding box center [1256, 280] width 37 height 17
click at [453, 504] on div at bounding box center [735, 355] width 1470 height 710
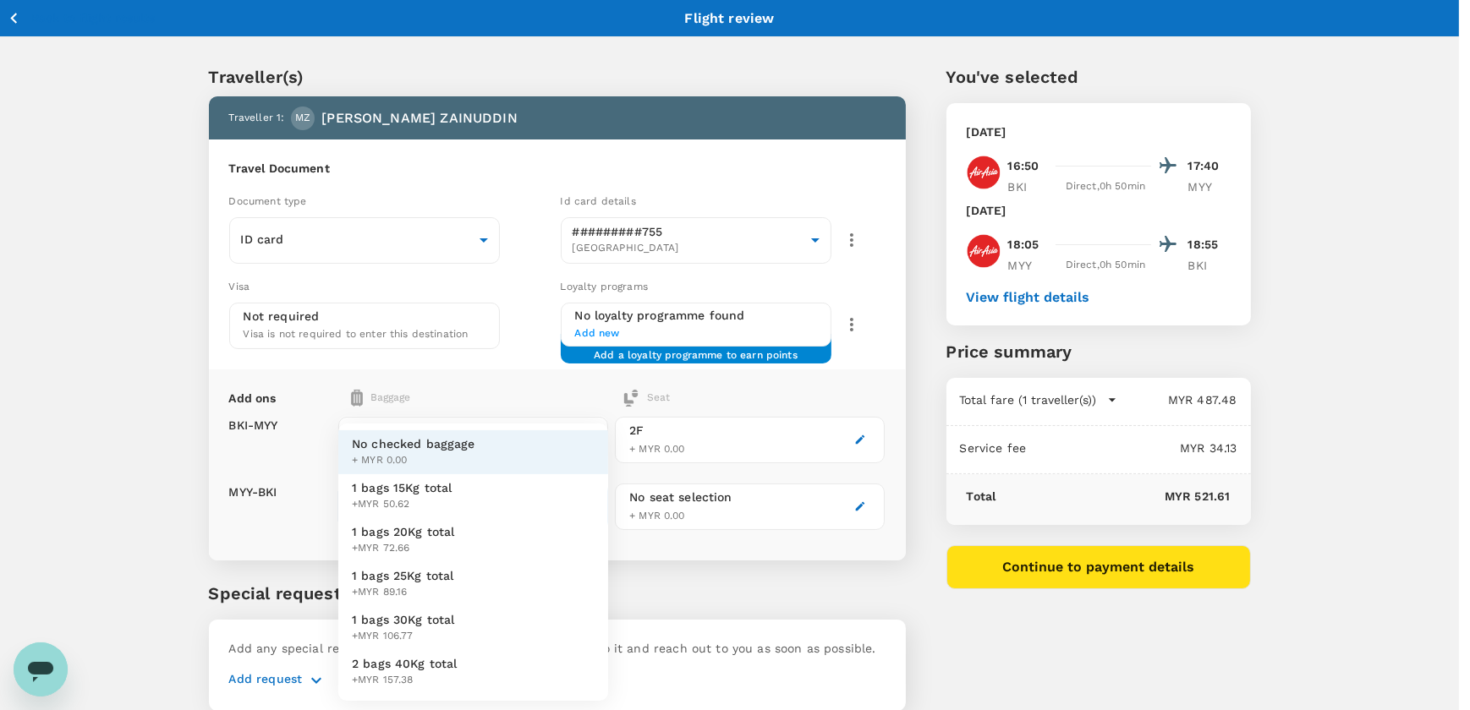
click at [509, 501] on body "Back to flight results Flight review Traveller(s) Traveller 1 : MZ [PERSON_NAME…" at bounding box center [735, 387] width 1470 height 775
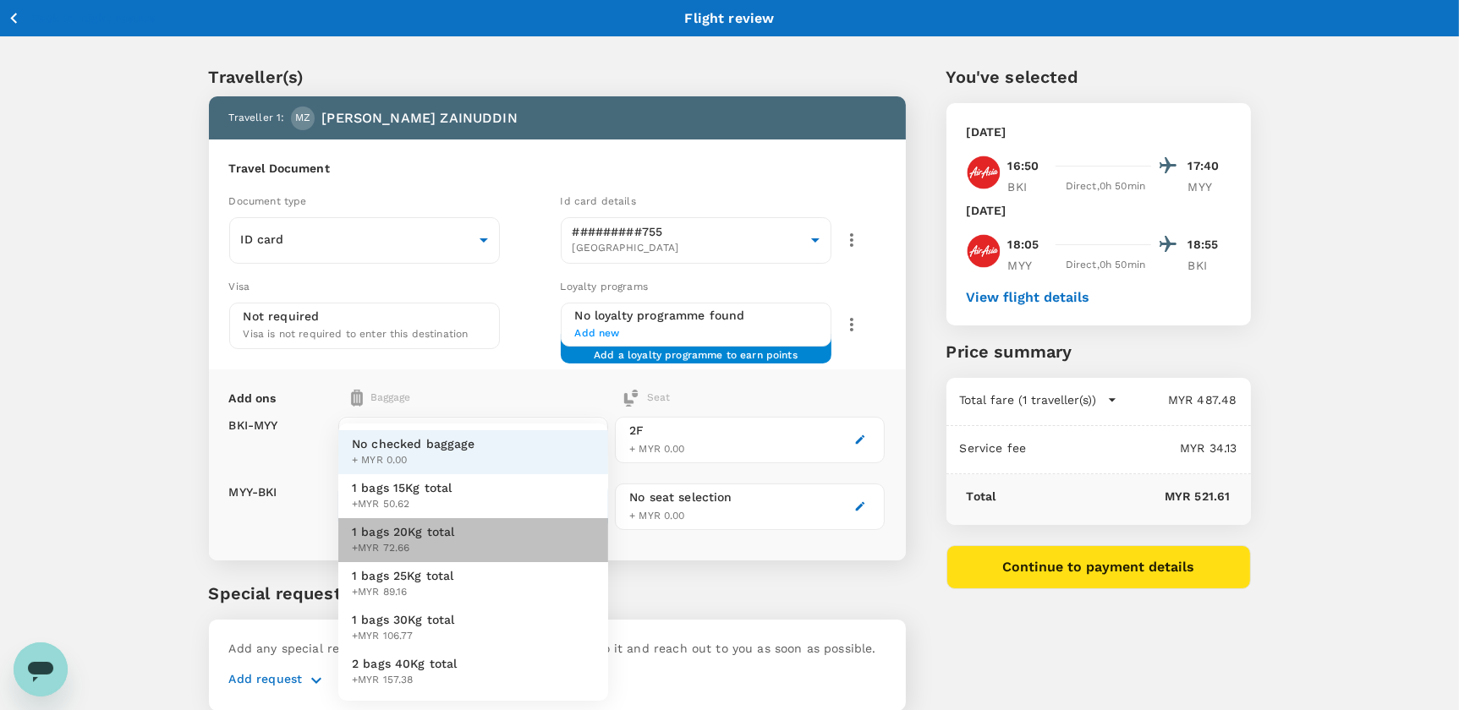
click at [419, 536] on span "1 bags 20Kg total" at bounding box center [403, 531] width 103 height 17
type input "2 - 72.66"
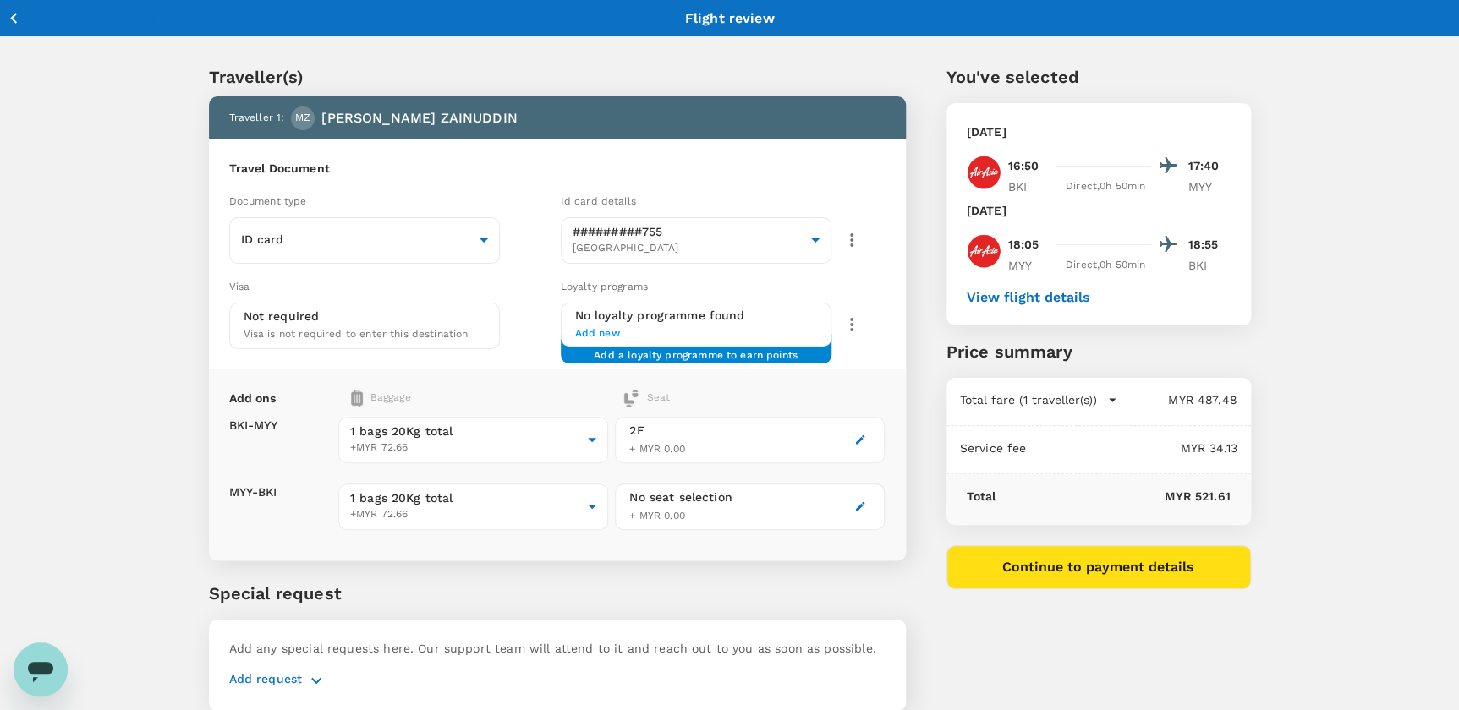
click at [688, 496] on div "No seat selection" at bounding box center [680, 498] width 103 height 18
drag, startPoint x: 688, startPoint y: 496, endPoint x: 788, endPoint y: 501, distance: 100.0
click at [788, 501] on div "No seat selection + MYR 0.00" at bounding box center [750, 507] width 270 height 47
click at [856, 502] on icon "button" at bounding box center [860, 507] width 12 height 12
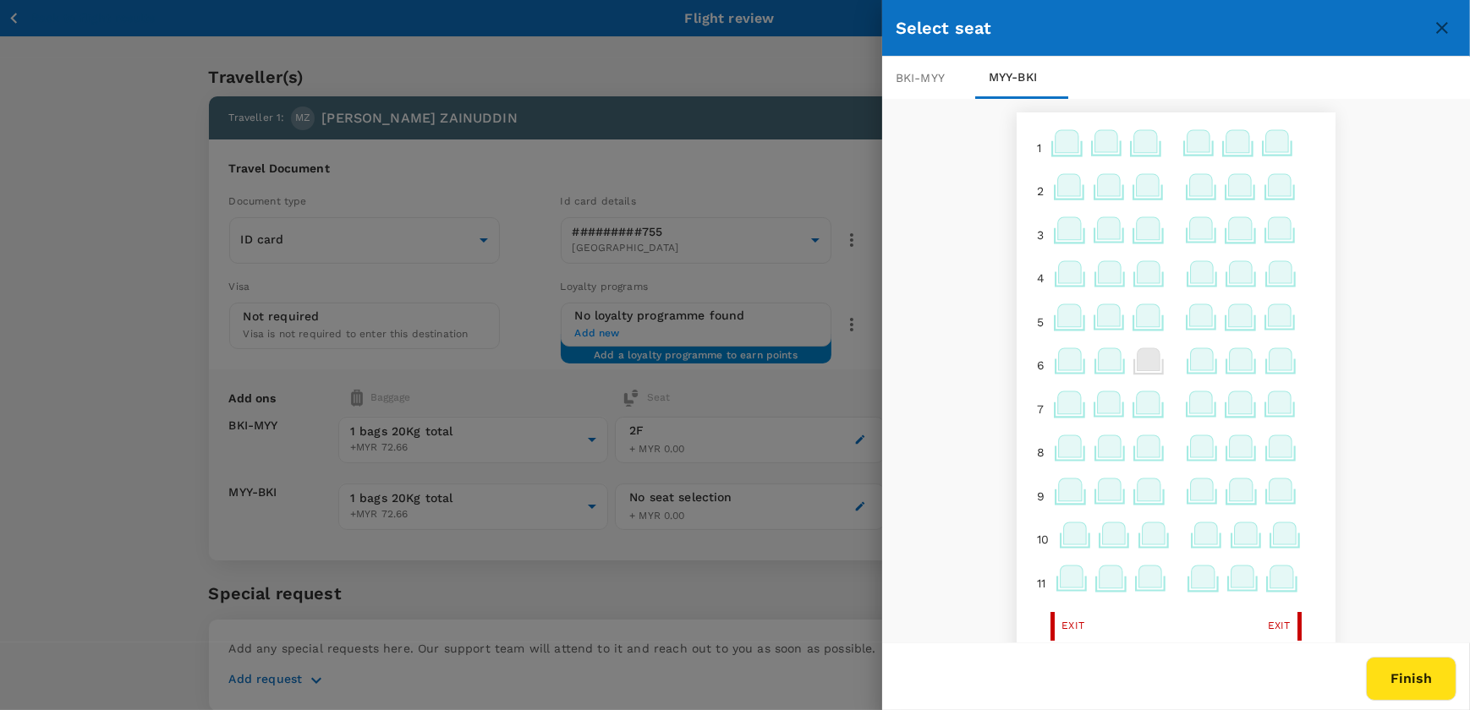
click at [1061, 144] on icon at bounding box center [1066, 141] width 23 height 22
click at [1268, 140] on icon at bounding box center [1277, 141] width 23 height 22
click at [1266, 140] on icon at bounding box center [1277, 141] width 23 height 22
click at [1230, 140] on icon at bounding box center [1237, 141] width 23 height 22
click at [1202, 140] on icon at bounding box center [1199, 145] width 33 height 33
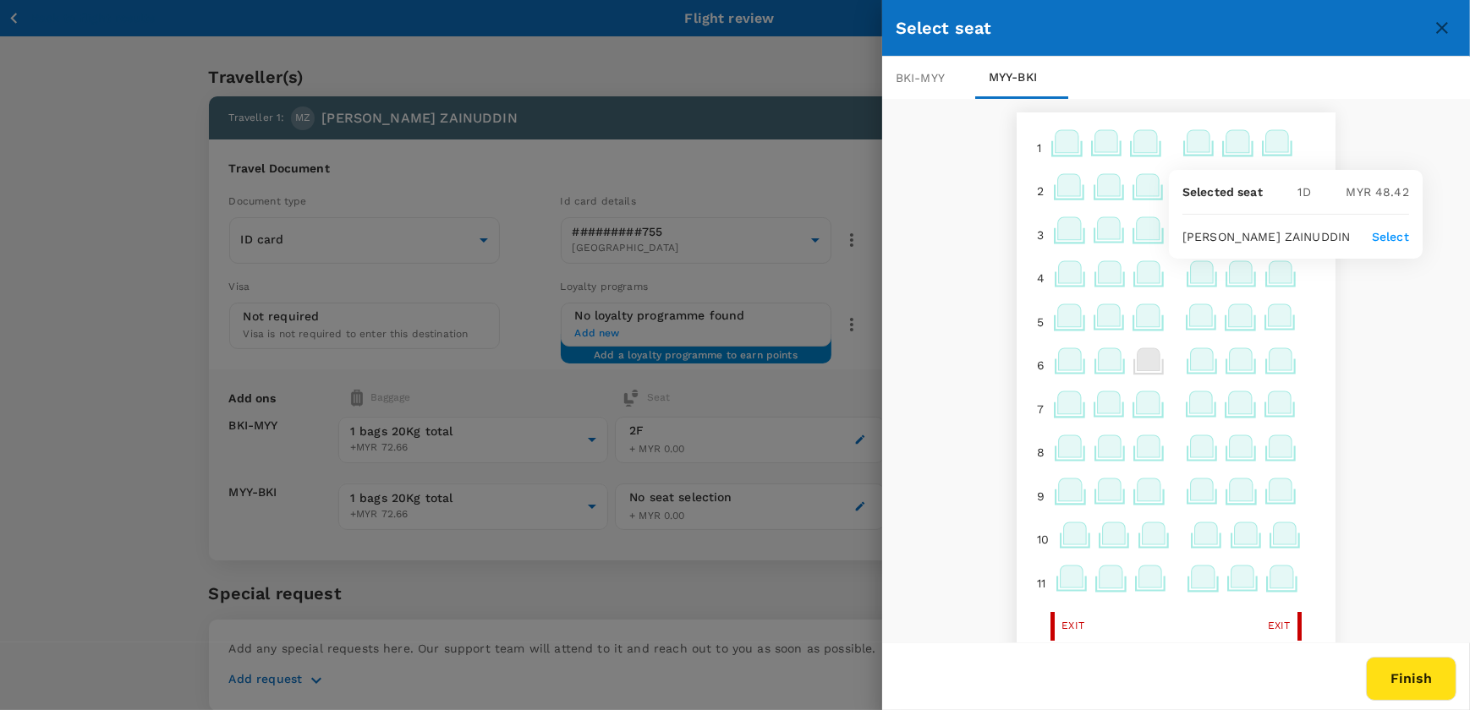
click at [1134, 140] on icon at bounding box center [1145, 141] width 23 height 22
click at [1095, 140] on icon at bounding box center [1106, 141] width 23 height 22
click at [1103, 275] on icon at bounding box center [1109, 272] width 23 height 22
click at [1070, 189] on icon at bounding box center [1070, 189] width 33 height 33
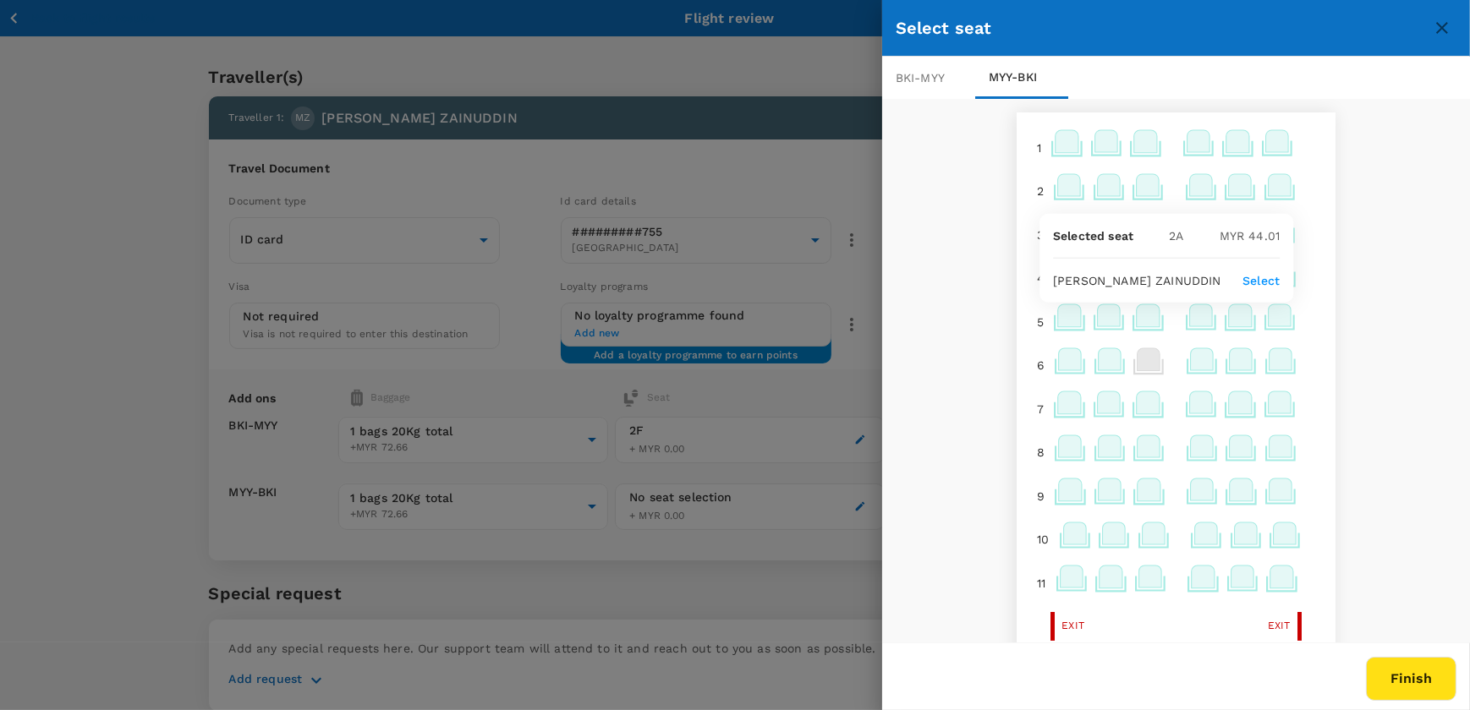
click at [1098, 180] on icon at bounding box center [1109, 185] width 23 height 22
click at [1136, 183] on icon at bounding box center [1147, 185] width 23 height 22
click at [1224, 183] on icon at bounding box center [1240, 189] width 33 height 33
click at [1236, 183] on icon at bounding box center [1240, 185] width 23 height 22
click at [1268, 183] on icon at bounding box center [1279, 185] width 23 height 22
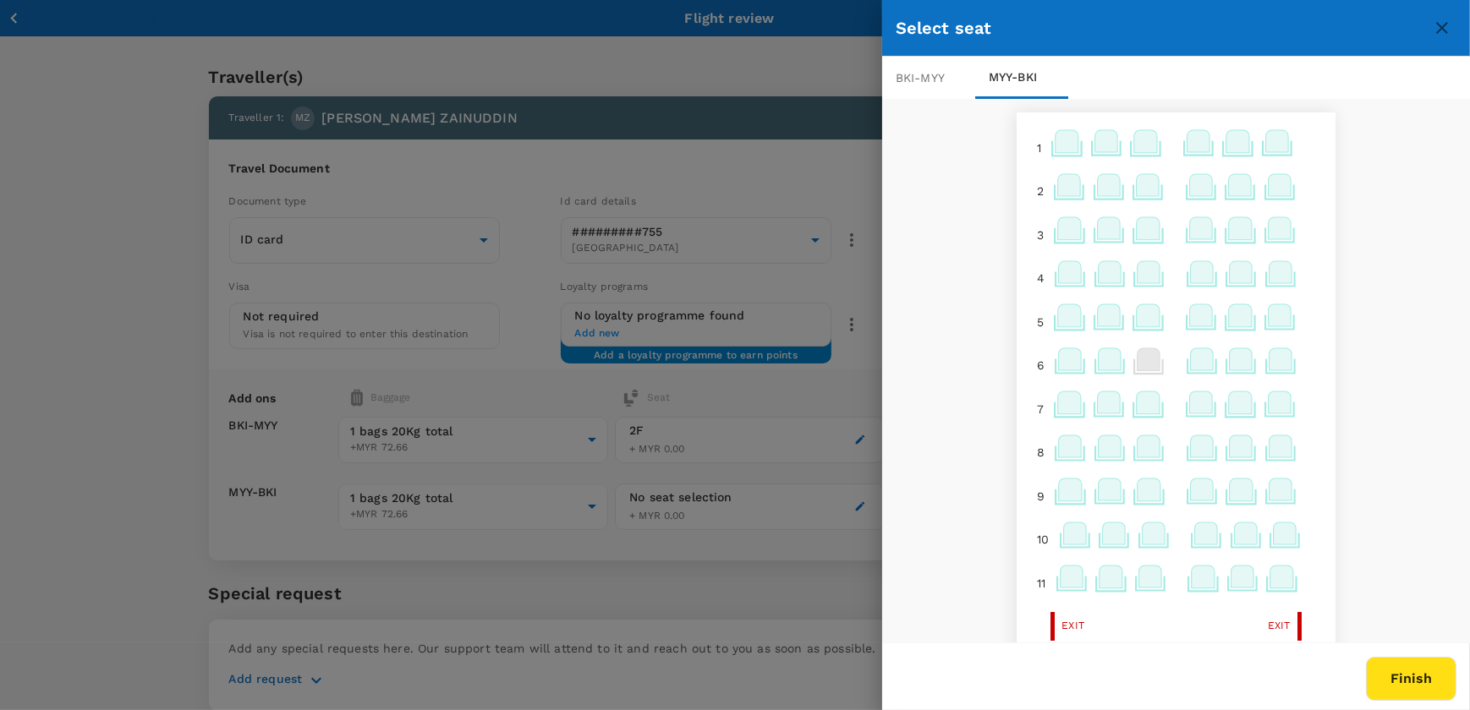
click at [1268, 222] on icon at bounding box center [1279, 228] width 23 height 22
click at [1229, 227] on icon at bounding box center [1240, 228] width 23 height 22
click at [1185, 228] on icon at bounding box center [1201, 232] width 33 height 33
click at [1137, 230] on icon at bounding box center [1147, 228] width 23 height 22
click at [1114, 230] on icon at bounding box center [1109, 232] width 33 height 33
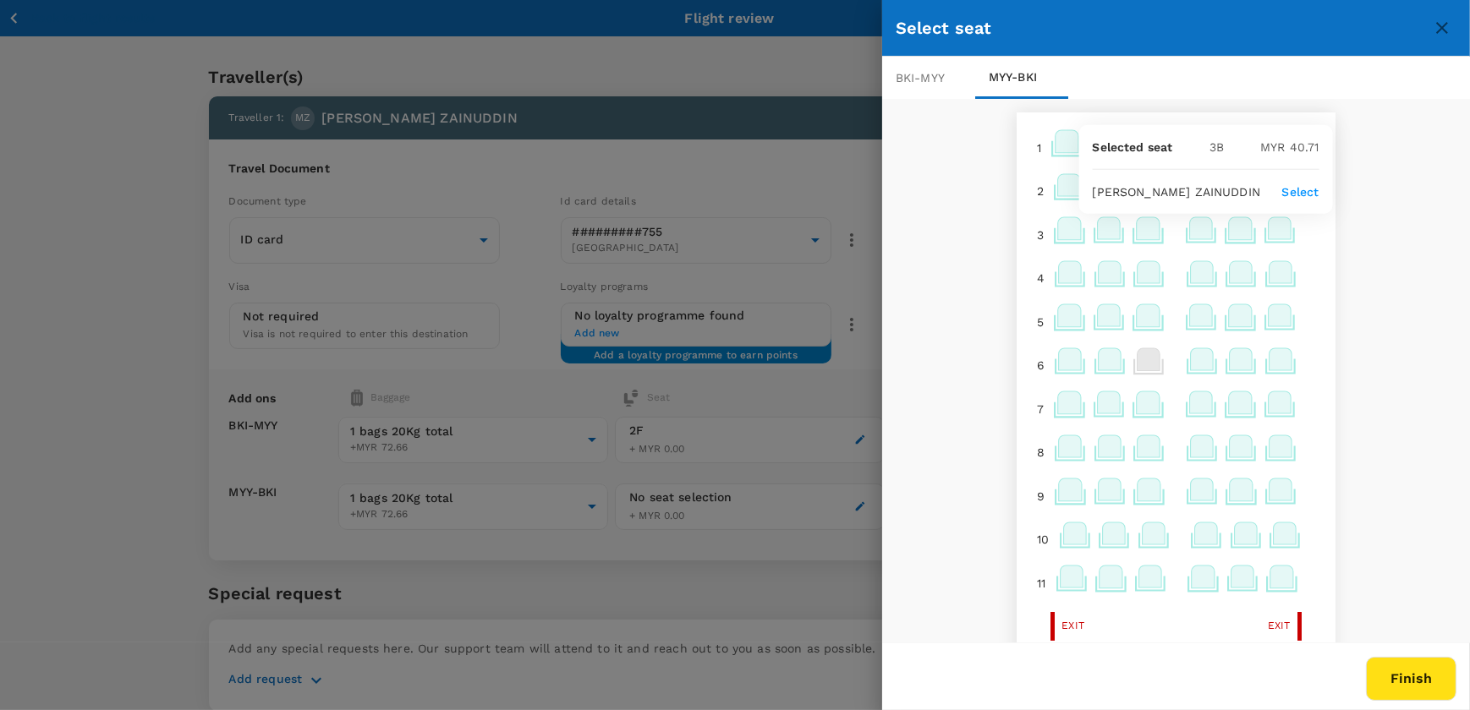
click at [1054, 232] on icon at bounding box center [1070, 232] width 33 height 33
click at [1054, 272] on icon at bounding box center [1069, 278] width 30 height 15
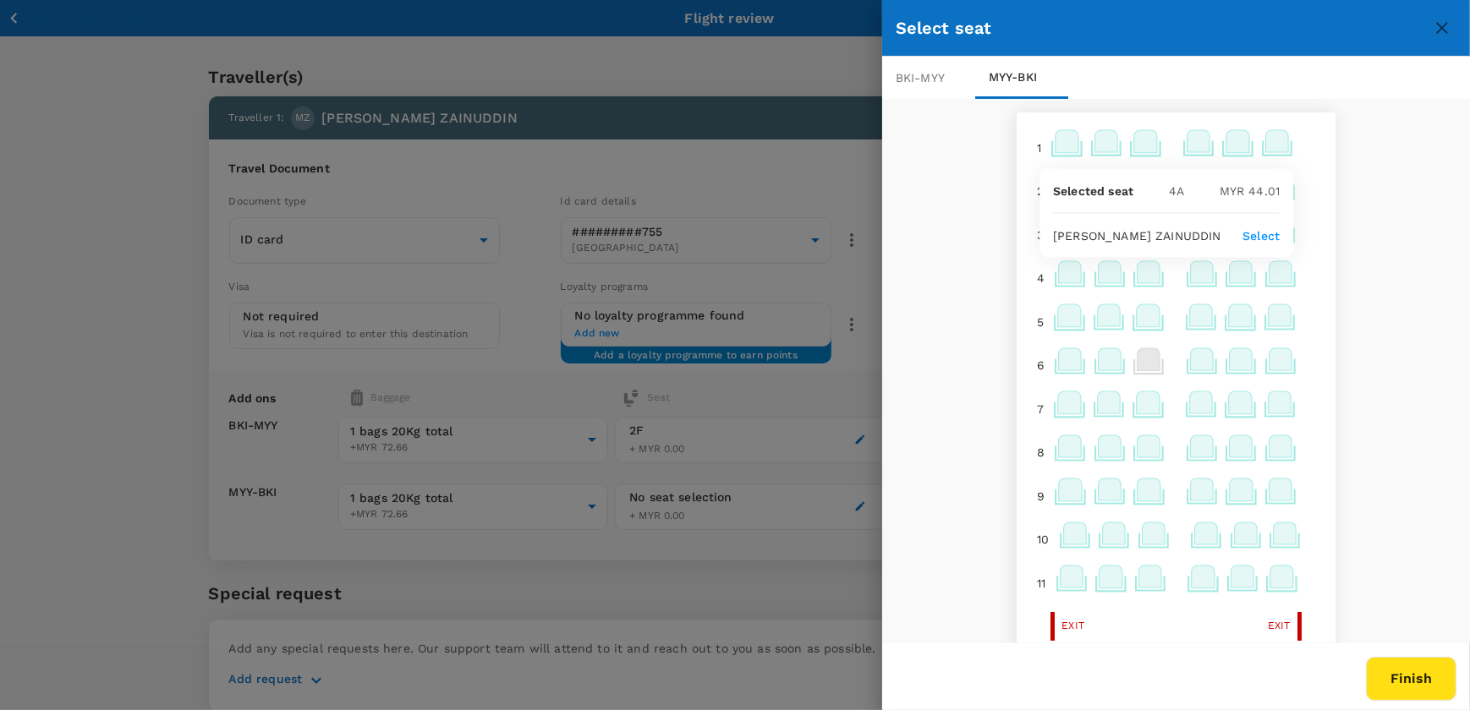
click at [1104, 278] on icon at bounding box center [1109, 272] width 23 height 22
click at [1142, 276] on icon at bounding box center [1148, 272] width 23 height 22
click at [1191, 279] on icon at bounding box center [1202, 272] width 23 height 22
click at [1269, 280] on icon at bounding box center [1280, 272] width 23 height 22
click at [1137, 366] on icon at bounding box center [1148, 359] width 23 height 23
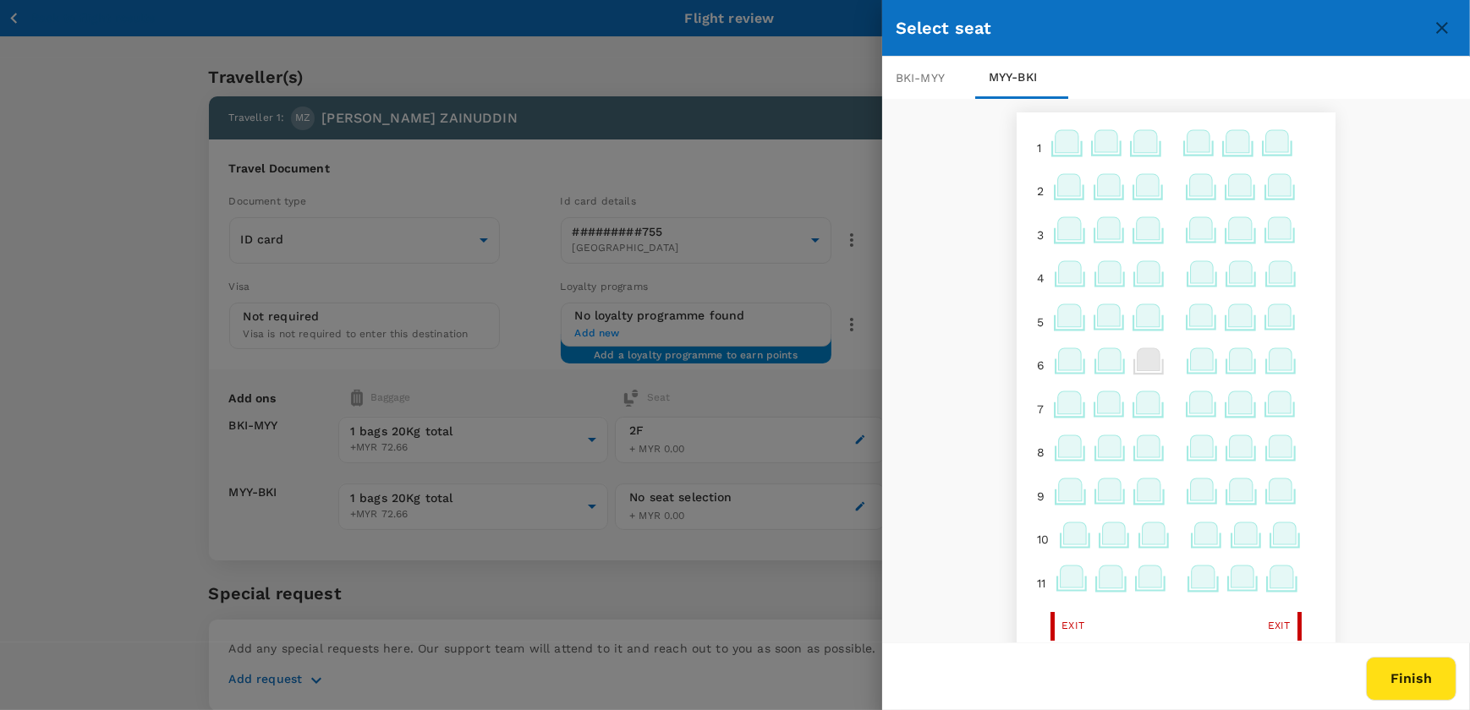
click at [1191, 370] on icon at bounding box center [1202, 359] width 23 height 22
click at [1229, 363] on icon at bounding box center [1240, 359] width 23 height 22
click at [1269, 361] on icon at bounding box center [1280, 359] width 23 height 22
click at [1268, 401] on icon at bounding box center [1279, 403] width 23 height 22
click at [1229, 406] on icon at bounding box center [1240, 403] width 23 height 22
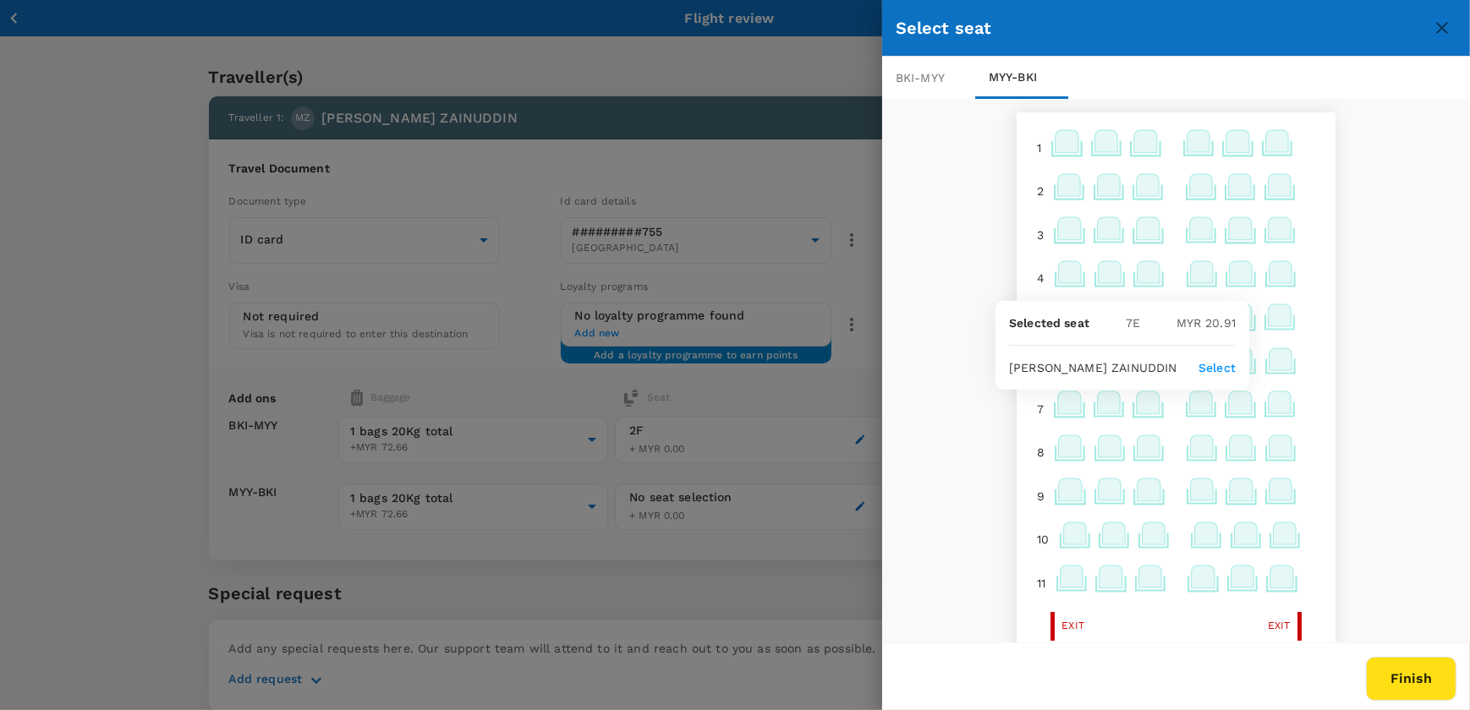
click at [1185, 417] on icon at bounding box center [1201, 407] width 33 height 33
click at [1098, 446] on icon at bounding box center [1109, 446] width 23 height 22
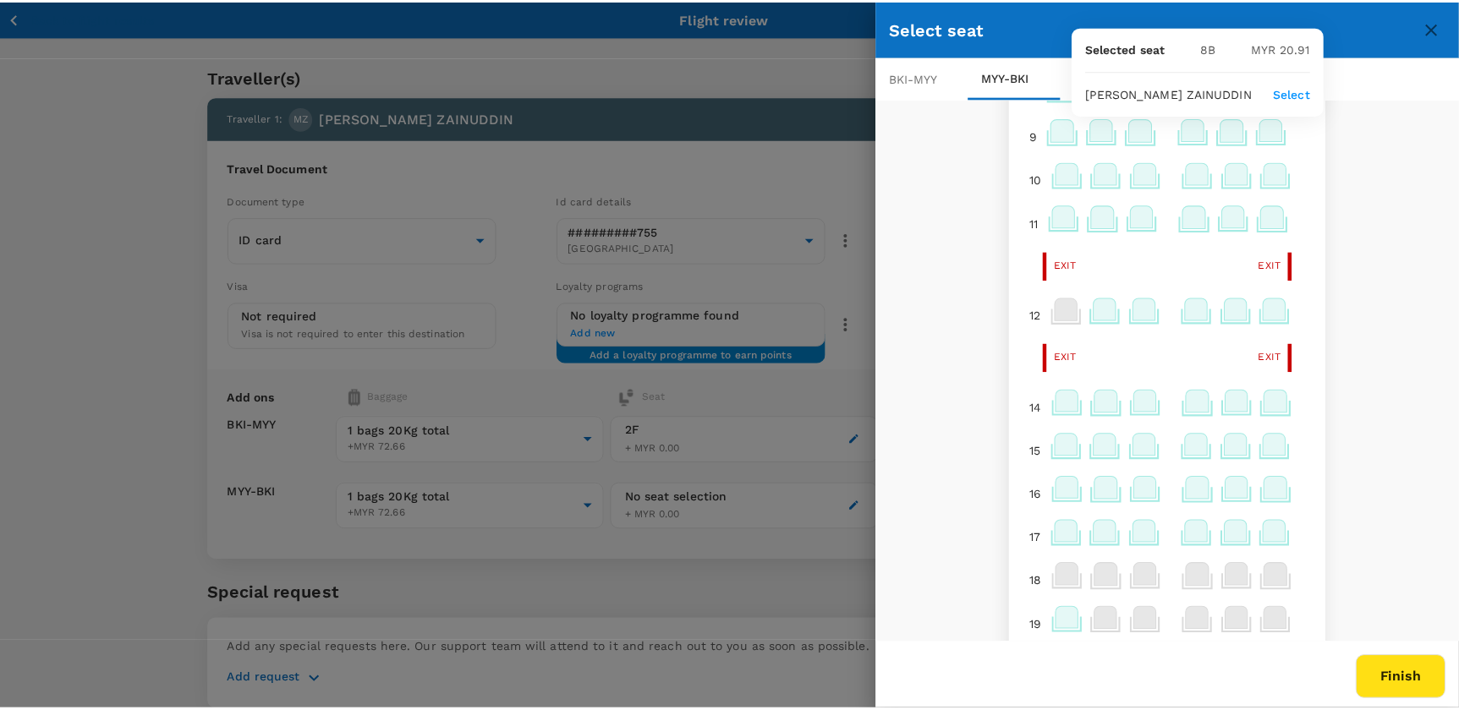
scroll to position [538, 0]
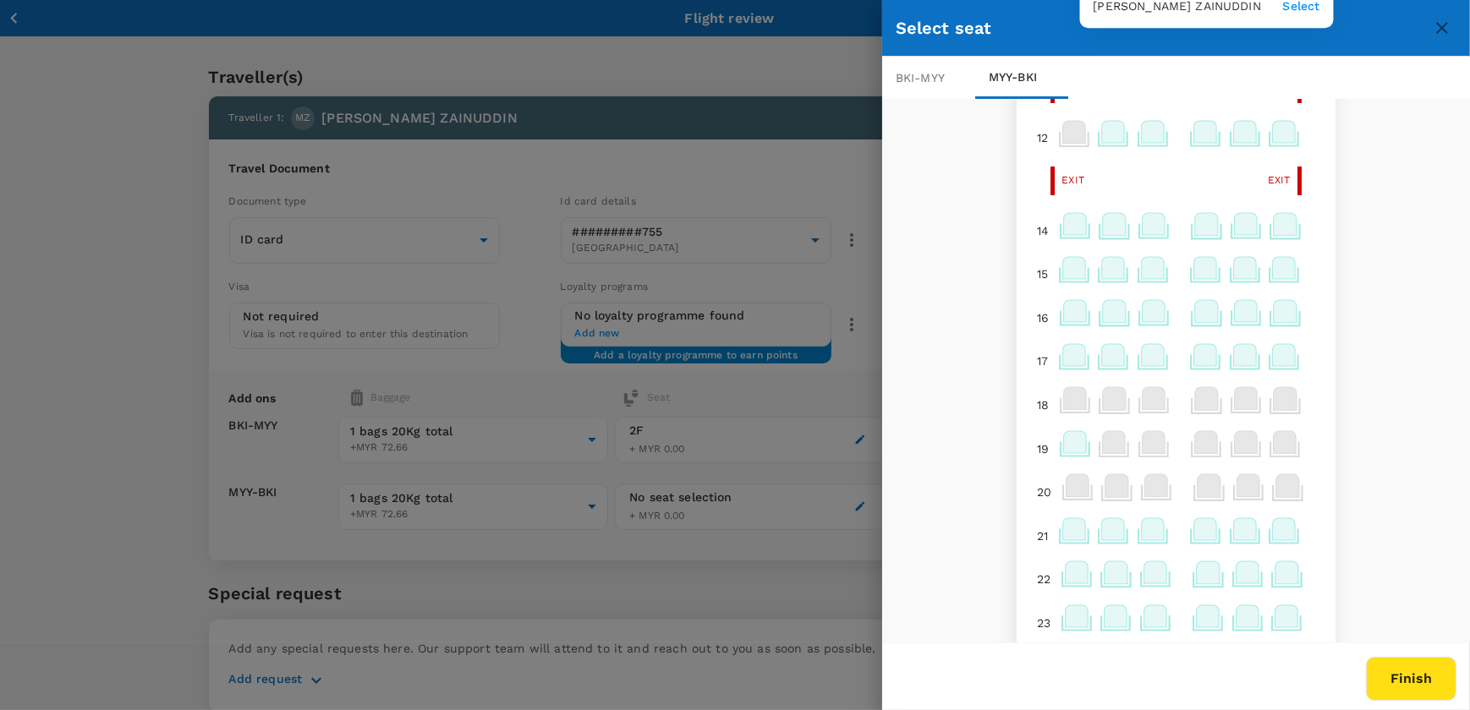
click at [1066, 439] on icon at bounding box center [1074, 442] width 23 height 22
click at [1067, 446] on icon at bounding box center [1074, 442] width 23 height 22
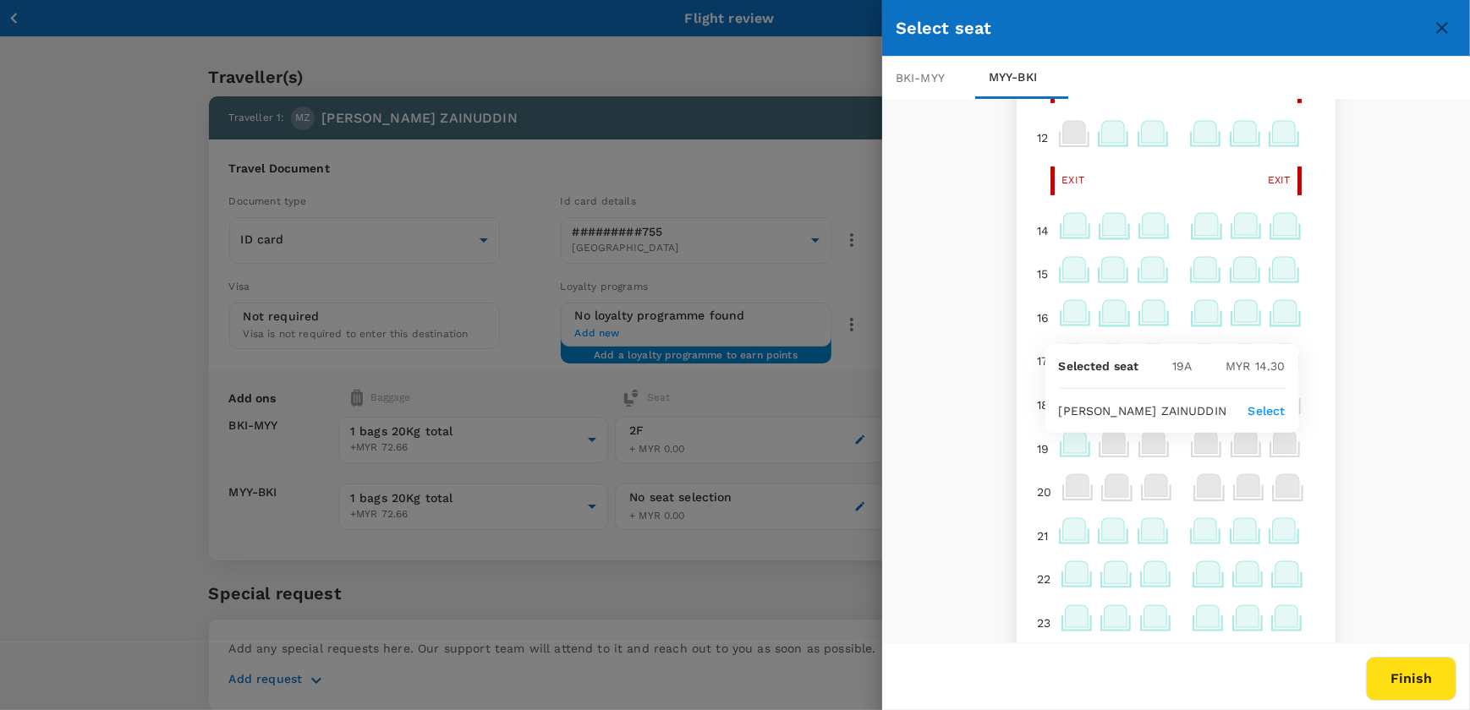
click at [1067, 446] on icon at bounding box center [1074, 442] width 23 height 22
click at [768, 387] on div at bounding box center [735, 355] width 1470 height 710
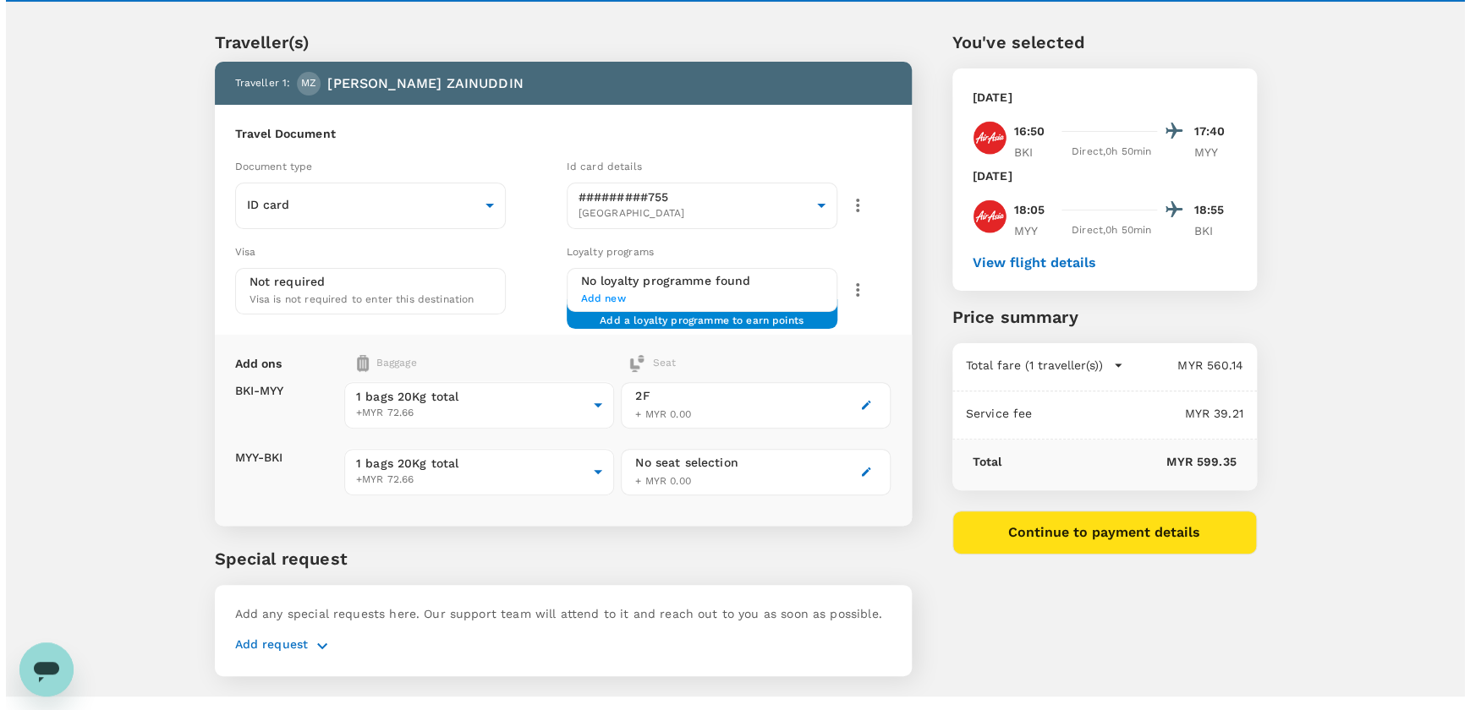
scroll to position [63, 0]
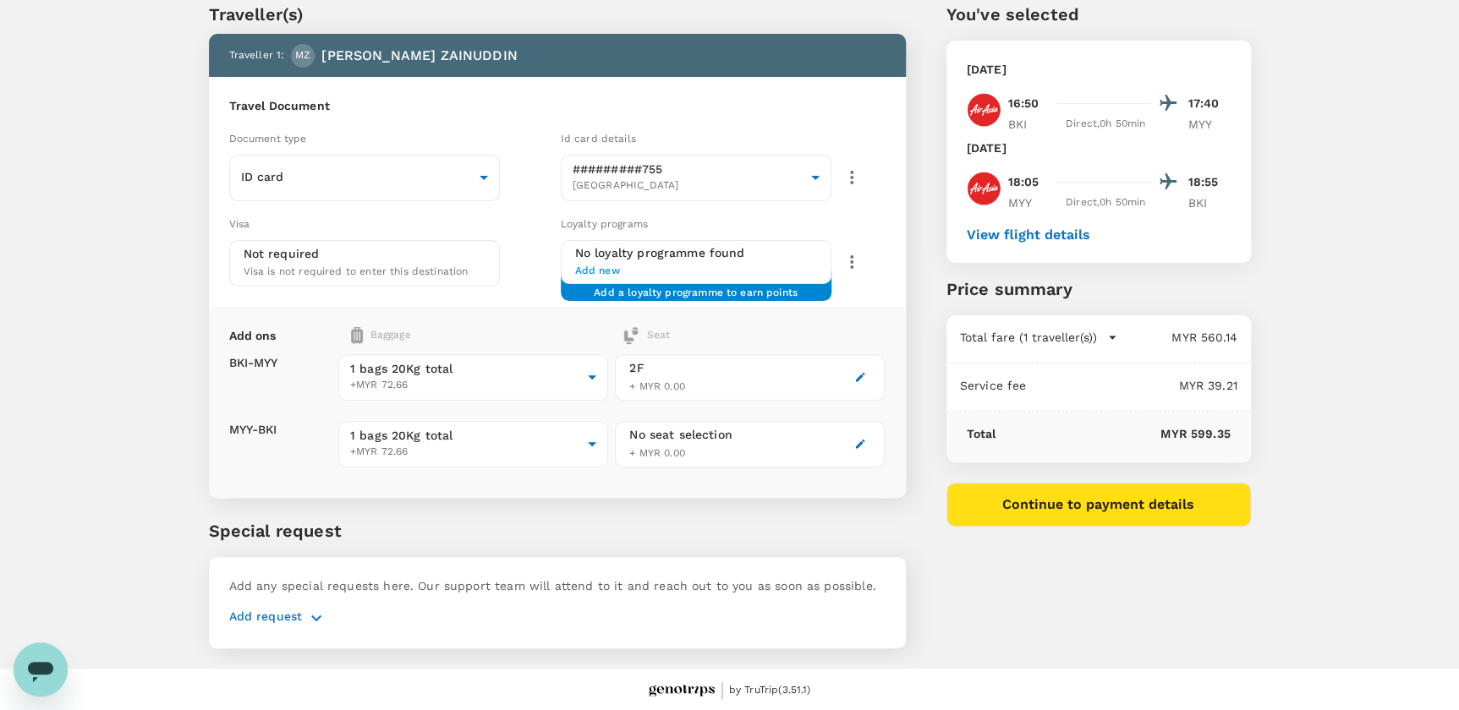
click at [1110, 508] on button "Continue to payment details" at bounding box center [1098, 505] width 304 height 44
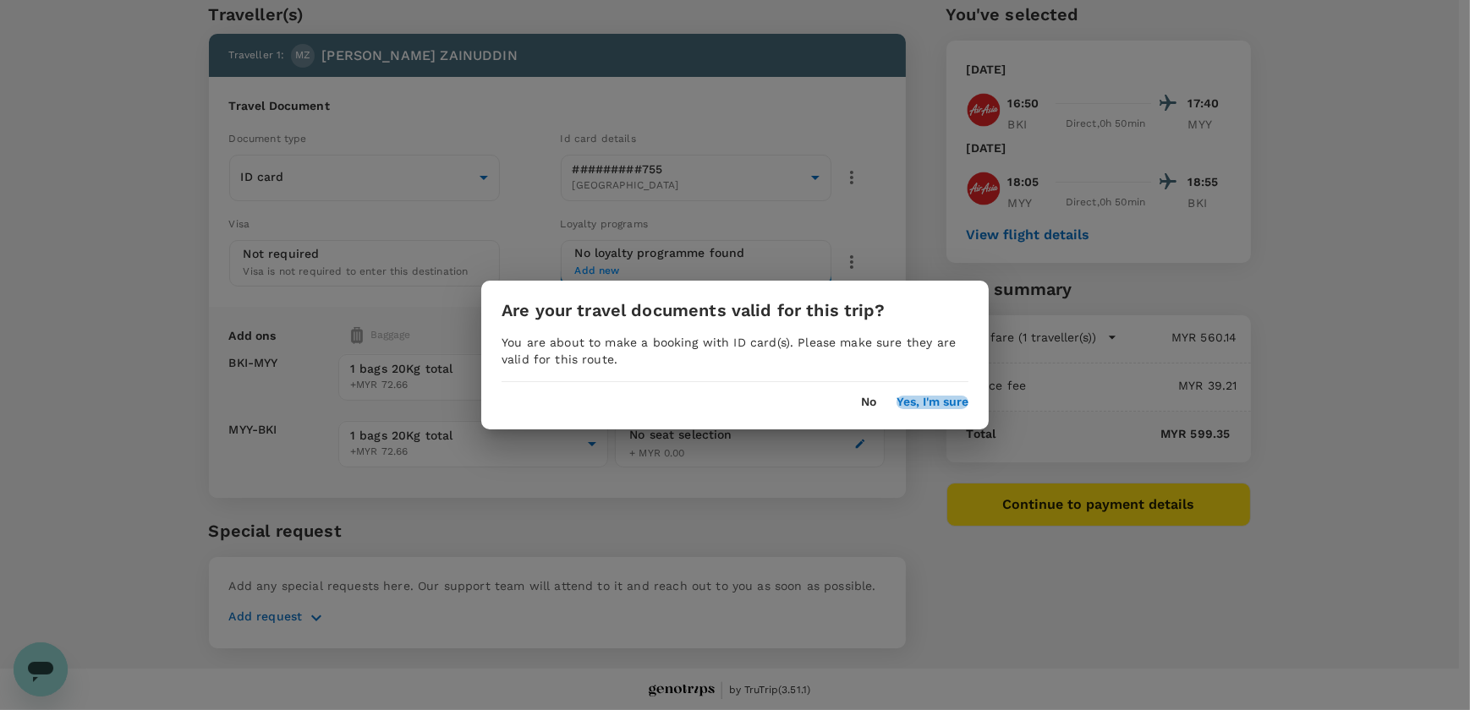
click at [913, 399] on button "Yes, I'm sure" at bounding box center [932, 403] width 72 height 14
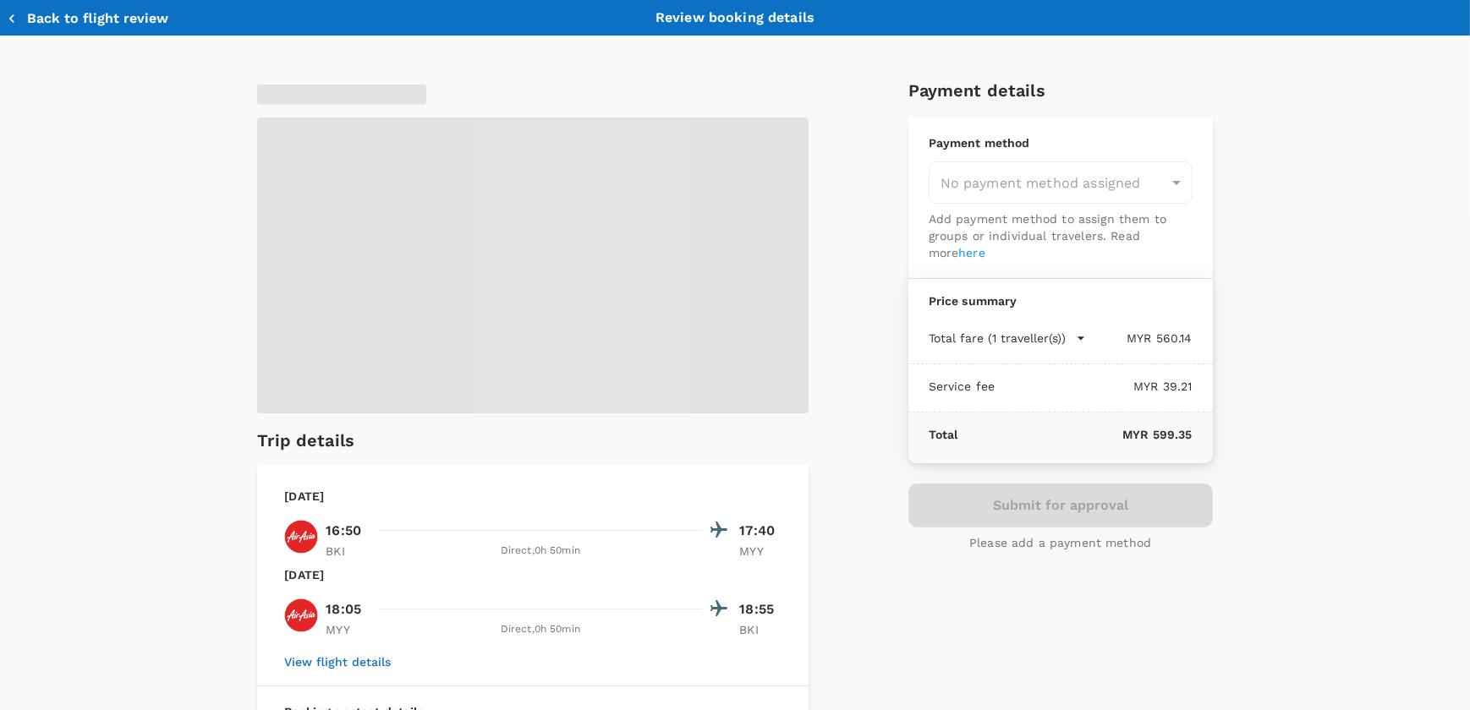
type input "9ea61a02-274a-4f65-9d5b-ca51ac7b2cfc"
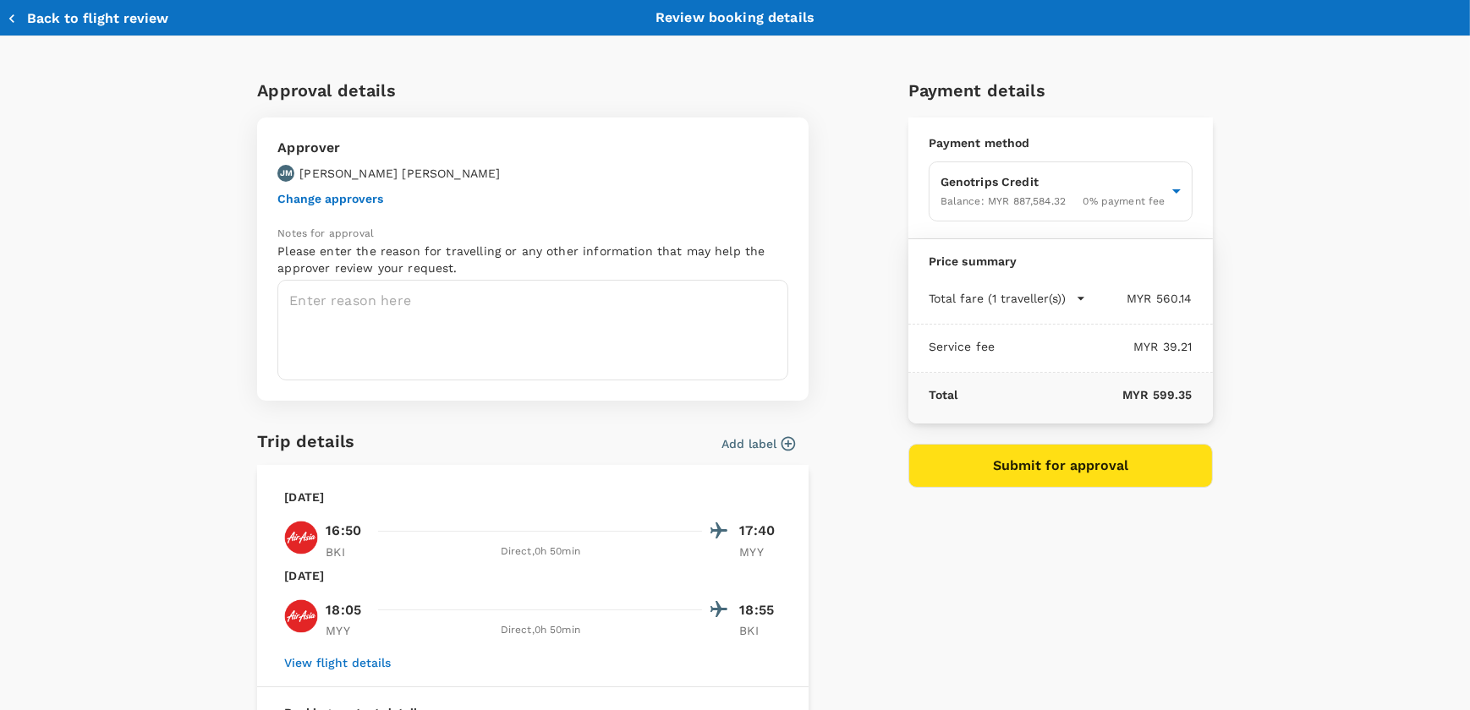
click at [1072, 298] on icon "button" at bounding box center [1080, 298] width 17 height 17
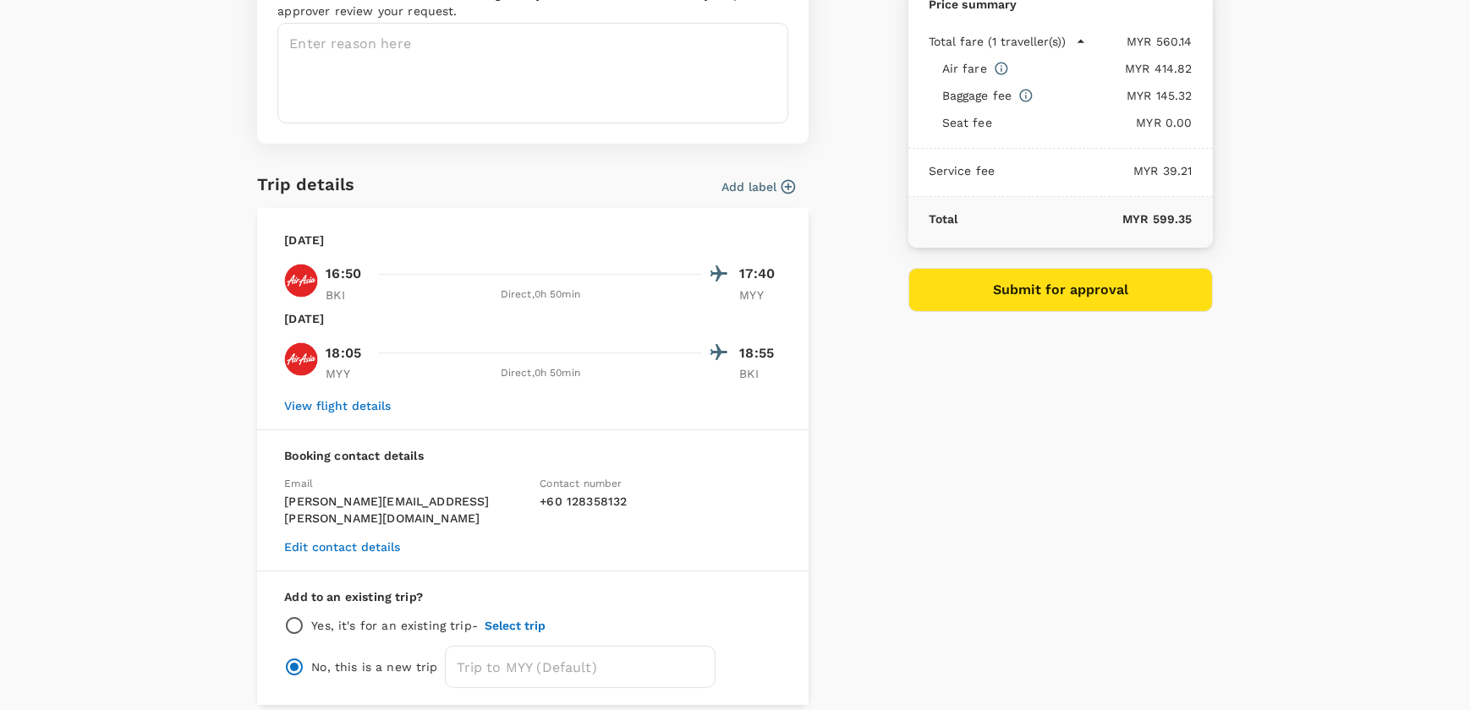
scroll to position [230, 0]
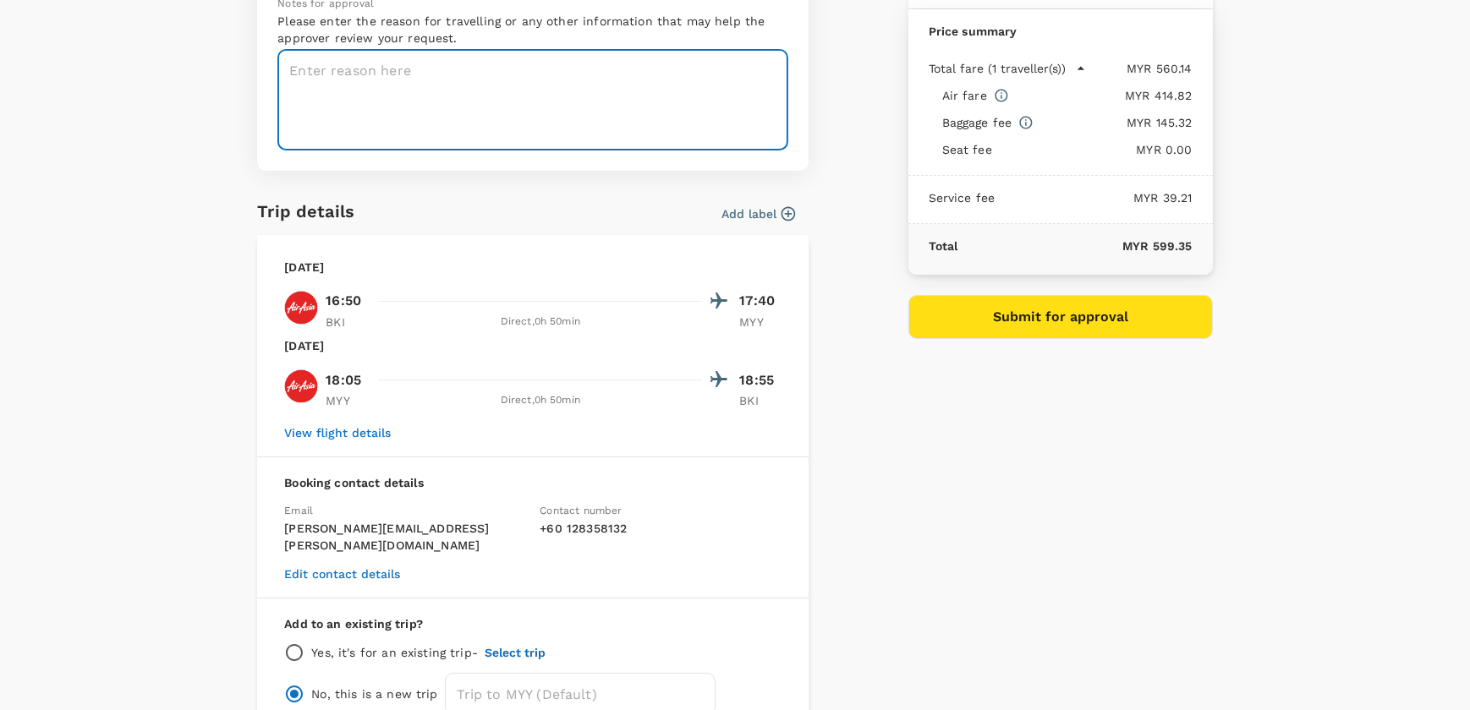
click at [377, 114] on textarea at bounding box center [532, 100] width 511 height 101
paste textarea "TAF-GKA-25-043"
click at [280, 76] on textarea "TAF-GKA-25-043" at bounding box center [532, 100] width 511 height 101
paste textarea "EPOMS-OPS-GKA-TRF/25-056"
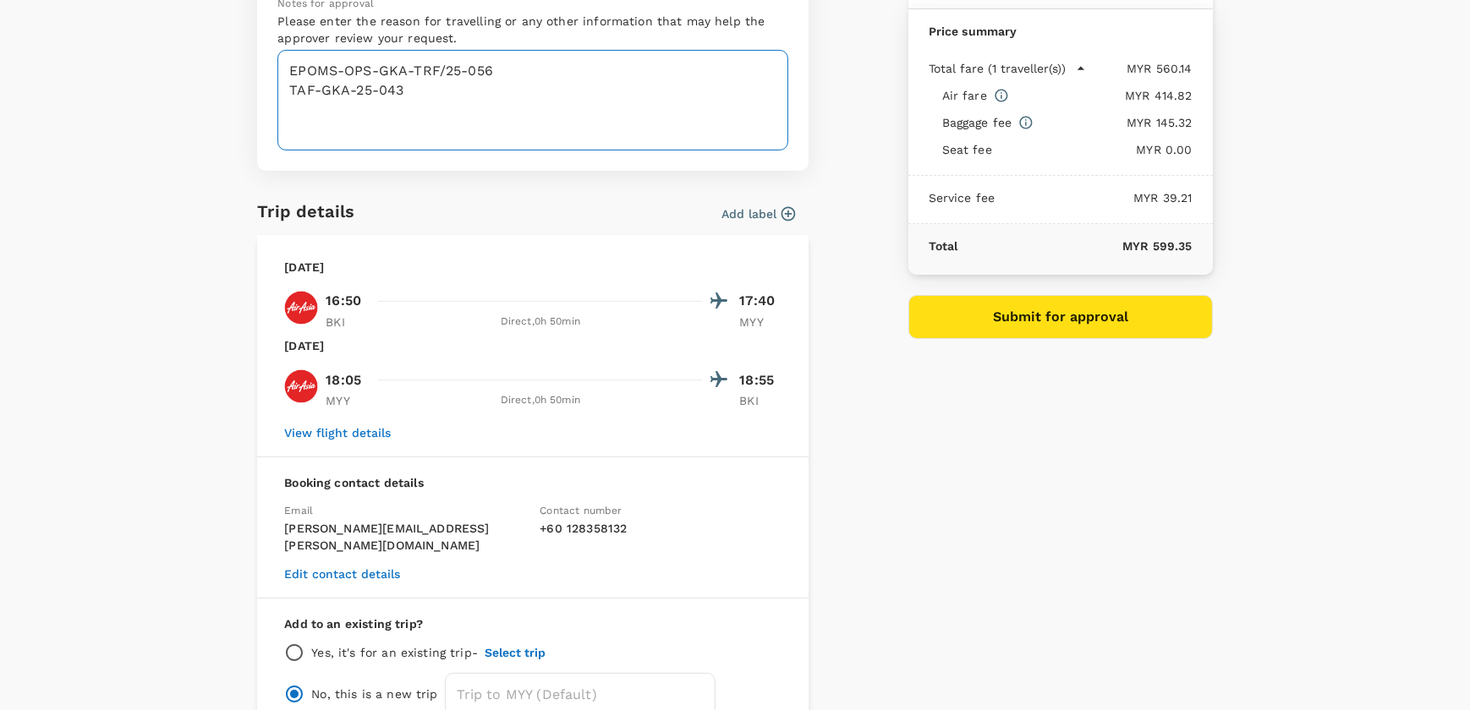
click at [283, 59] on textarea "EPOMS-OPS-GKA-TRF/25-056 TAF-GKA-25-043" at bounding box center [532, 100] width 511 height 101
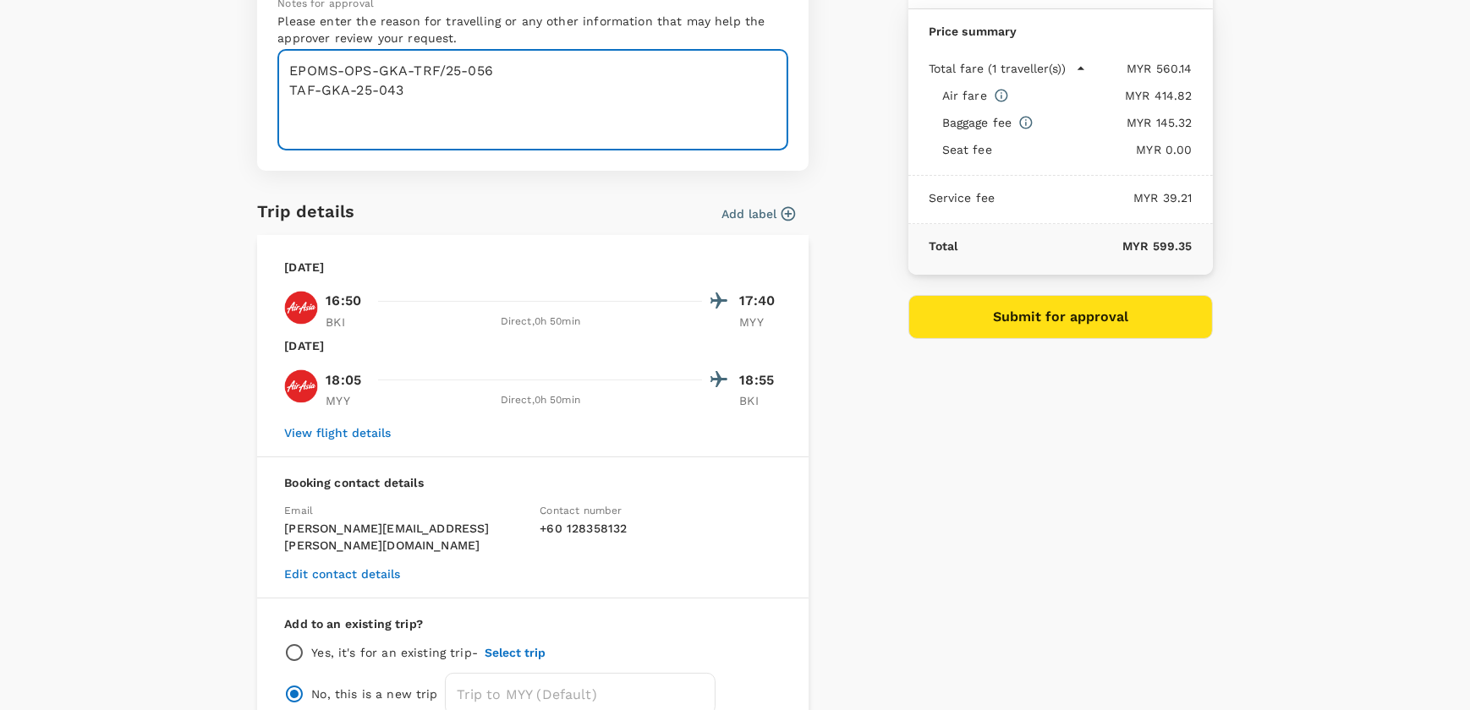
paste textarea "OFFSHORE LIFEBOAT COXSWAIN TRAINING ON [DATE]-[DATE]"
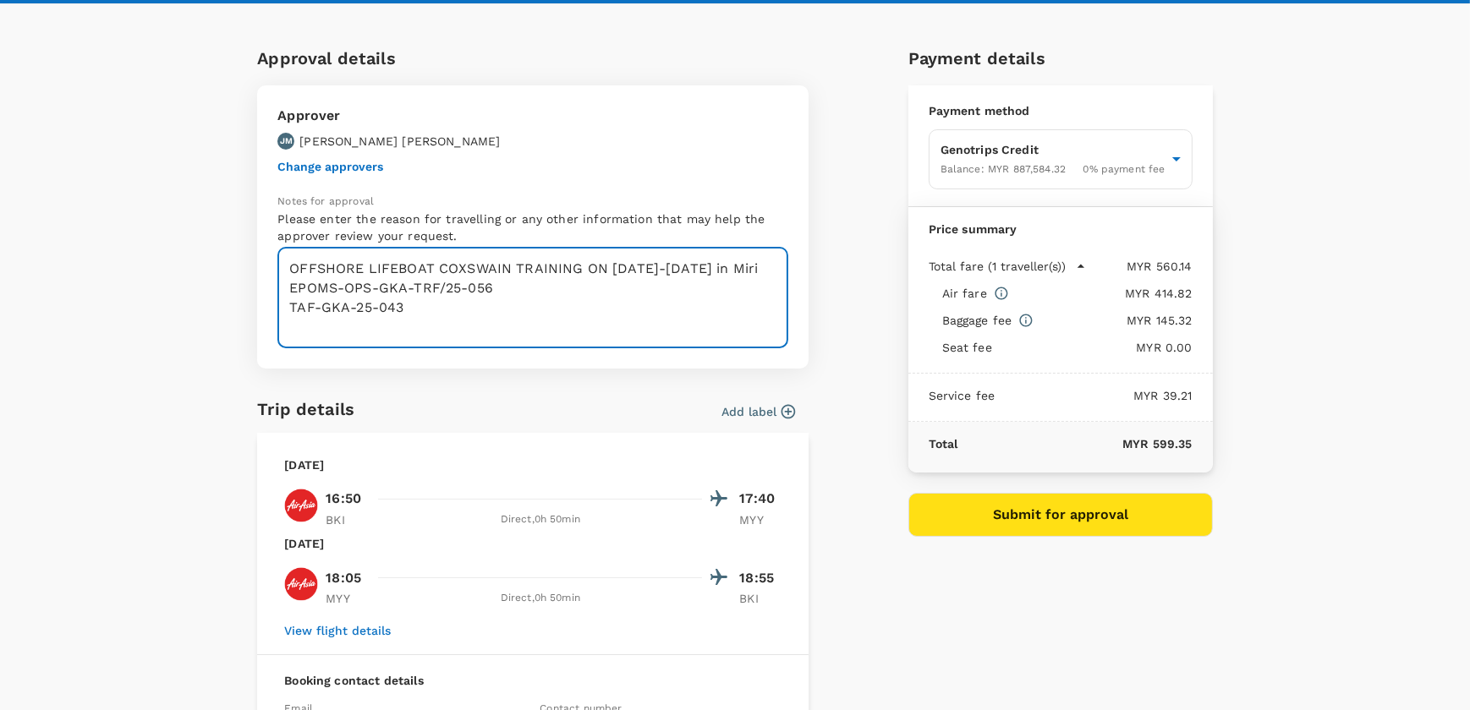
scroll to position [0, 0]
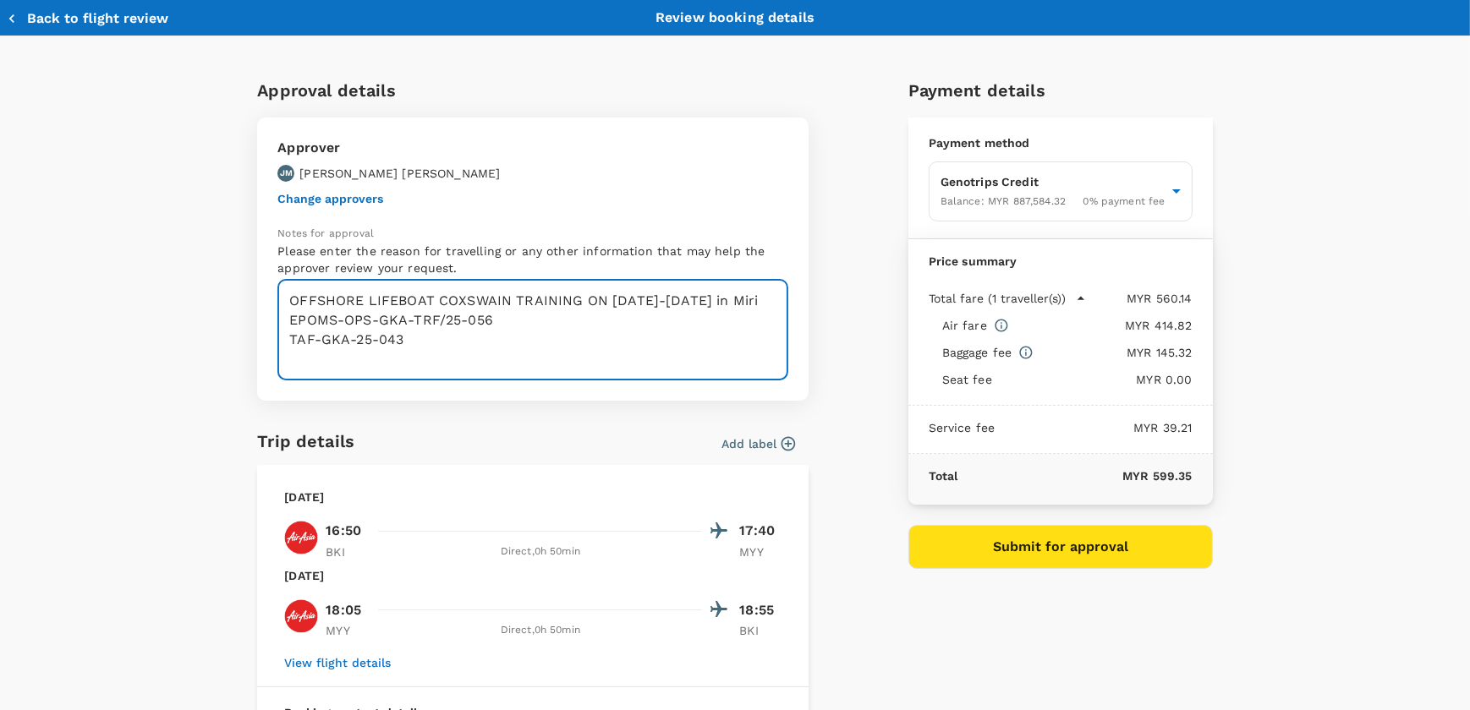
type textarea "OFFSHORE LIFEBOAT COXSWAIN TRAINING ON [DATE]-[DATE] in Miri EPOMS-OPS-GKA-TRF/…"
click at [1035, 556] on button "Submit for approval" at bounding box center [1060, 547] width 304 height 44
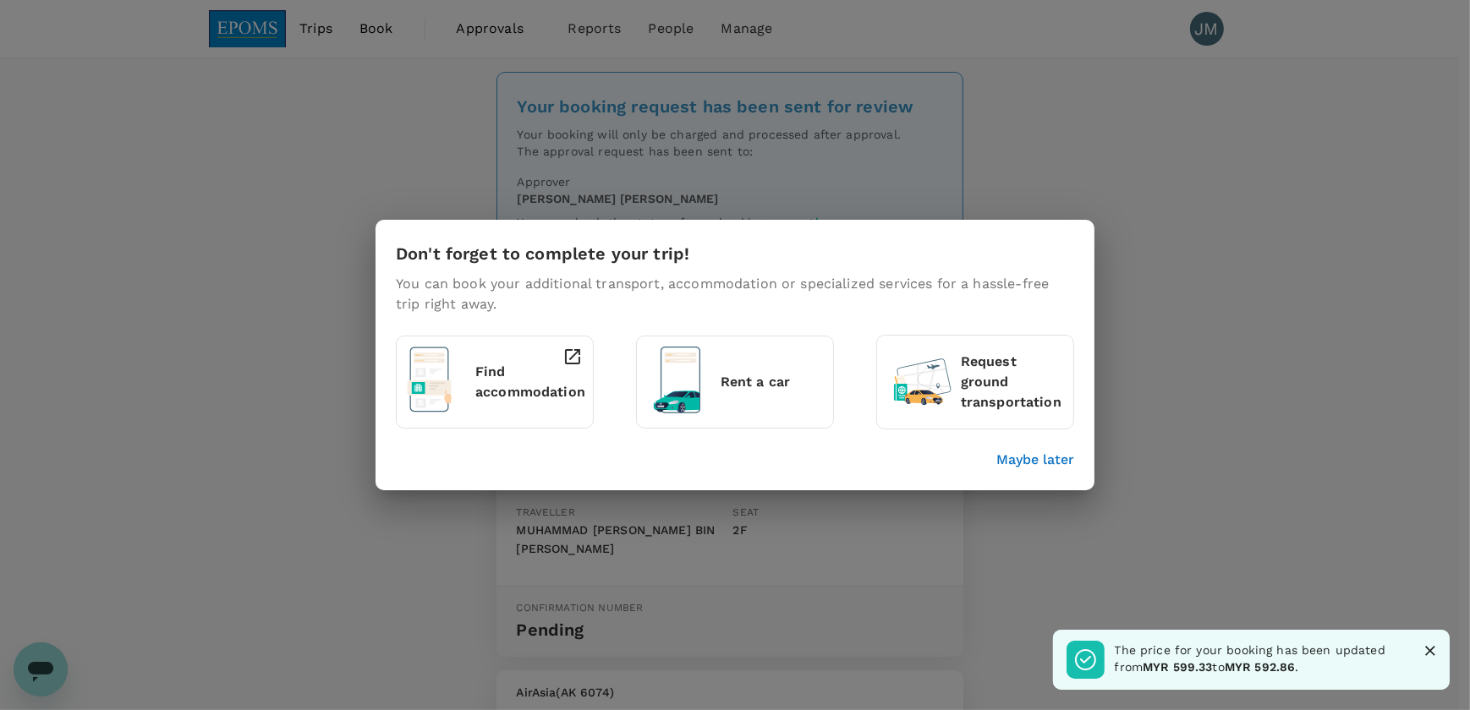
click at [1040, 466] on p "Maybe later" at bounding box center [1035, 460] width 78 height 20
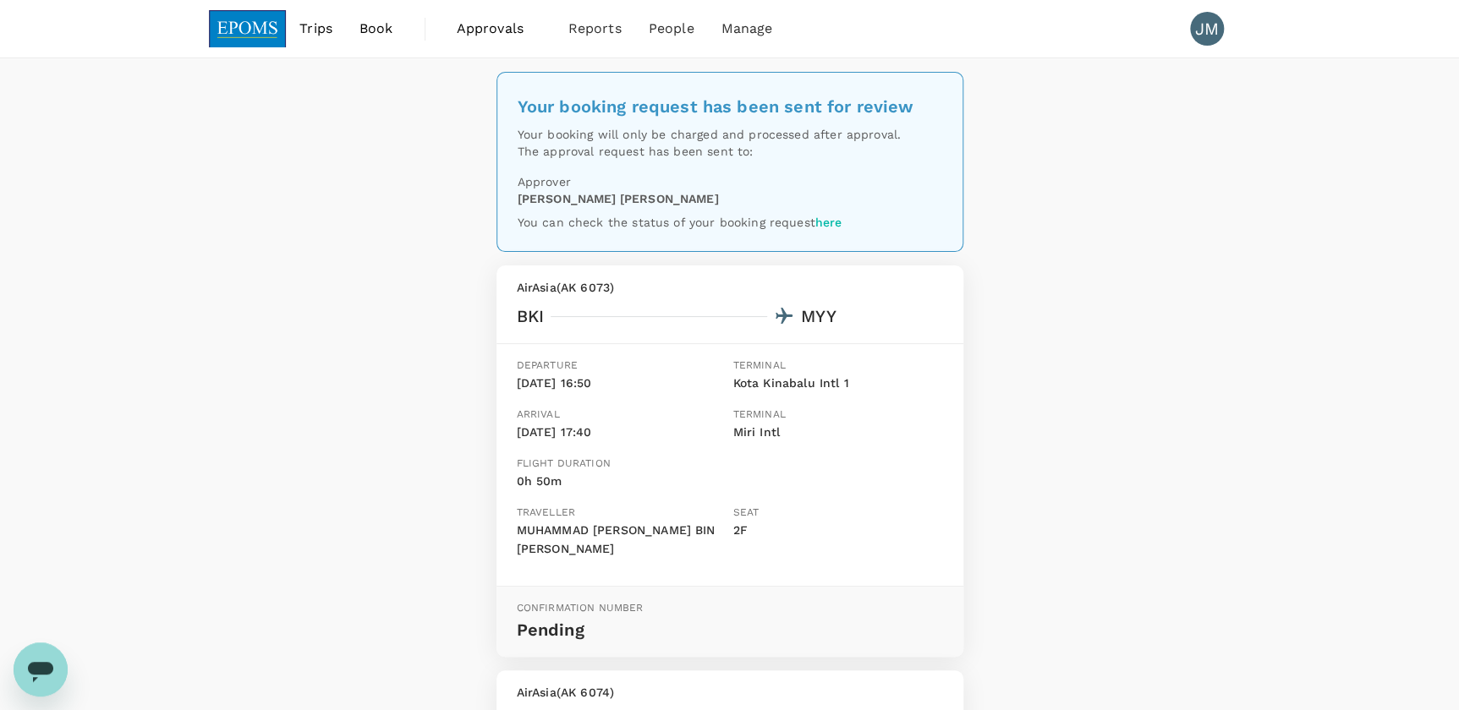
click at [813, 565] on div "Seat 2F" at bounding box center [834, 535] width 216 height 74
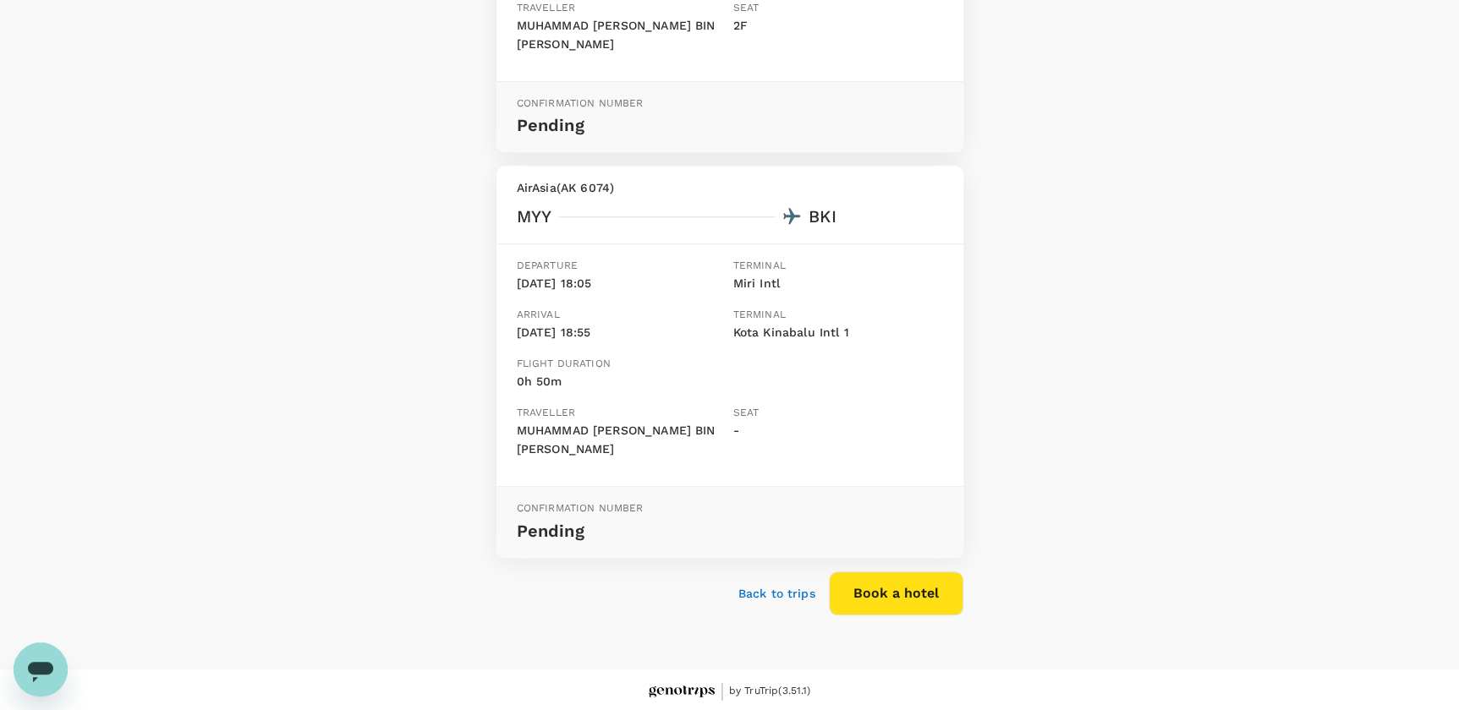
scroll to position [507, 0]
click at [786, 600] on div "Back to trips Book a hotel" at bounding box center [723, 584] width 480 height 57
click at [784, 583] on p "Back to trips" at bounding box center [776, 591] width 77 height 17
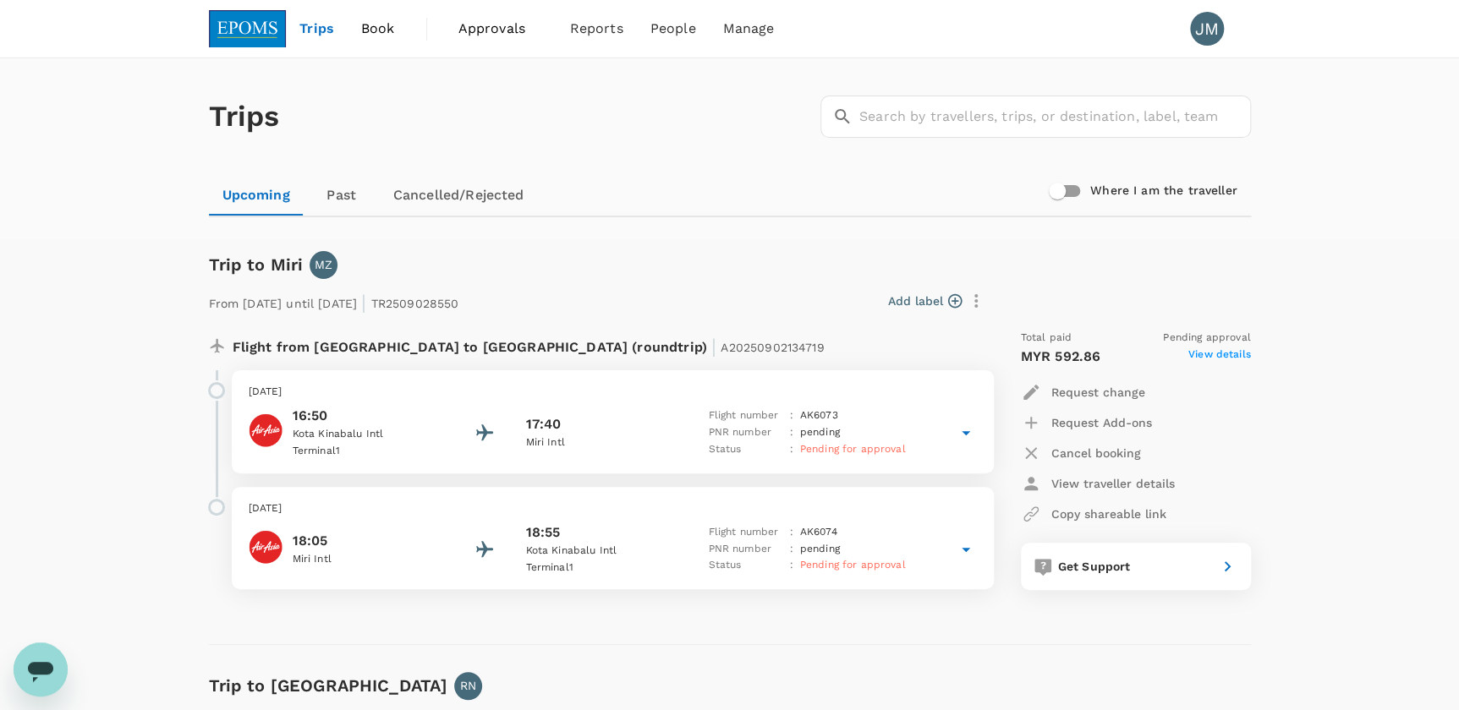
click at [374, 31] on span "Book" at bounding box center [378, 29] width 34 height 20
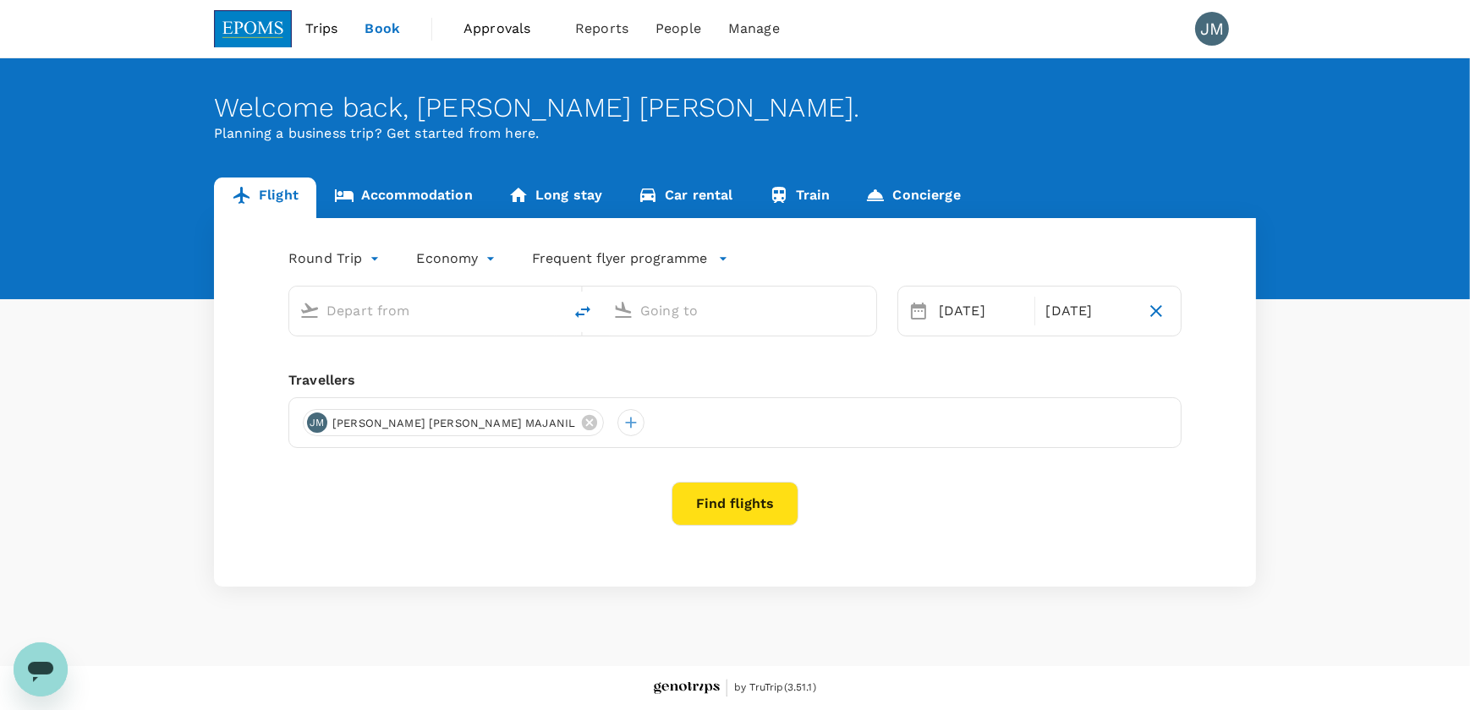
type input "Kota Kinabalu Intl (BKI)"
type input "Miri Intl (MYY)"
type input "Kota Kinabalu Intl (BKI)"
type input "Miri Intl (MYY)"
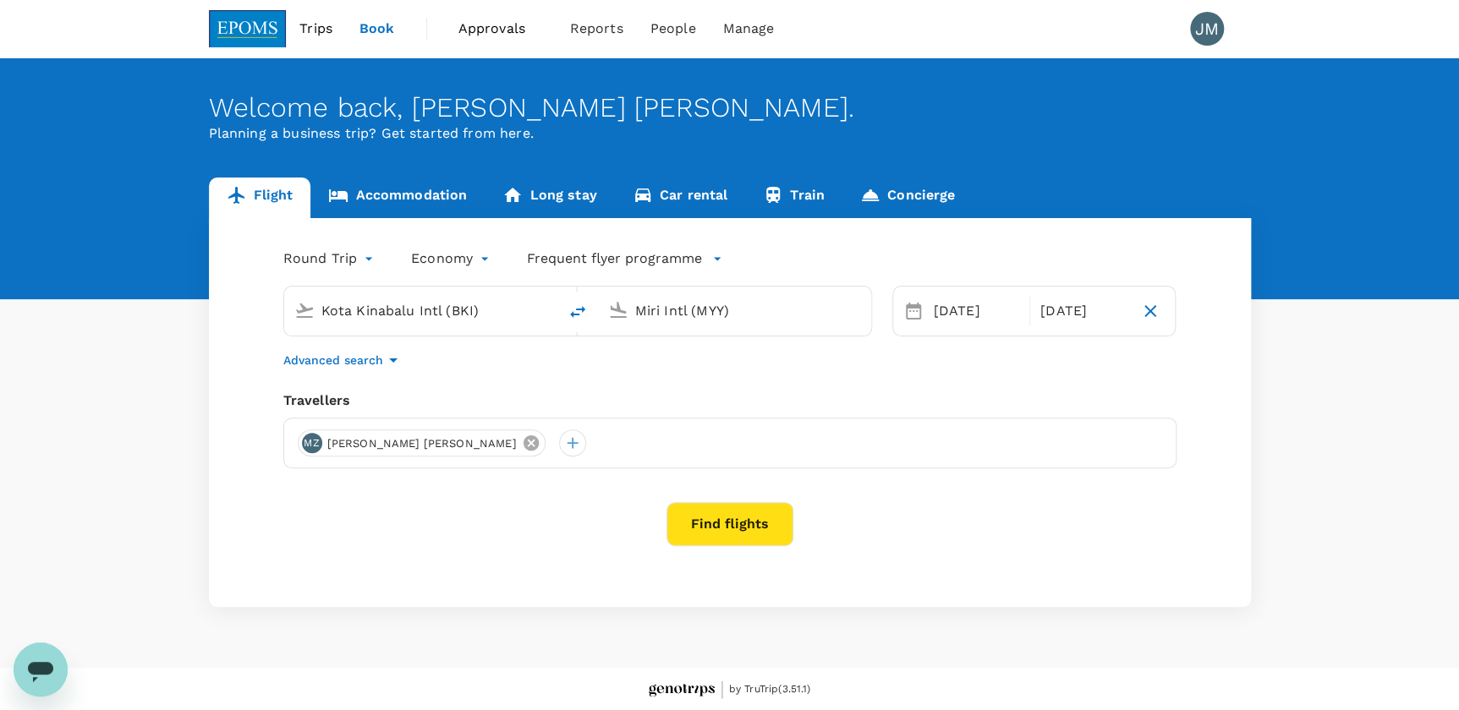
click at [524, 447] on icon at bounding box center [531, 443] width 19 height 19
click at [449, 445] on div at bounding box center [729, 443] width 893 height 51
click at [298, 453] on div at bounding box center [729, 443] width 893 height 51
click at [304, 448] on div at bounding box center [311, 443] width 27 height 27
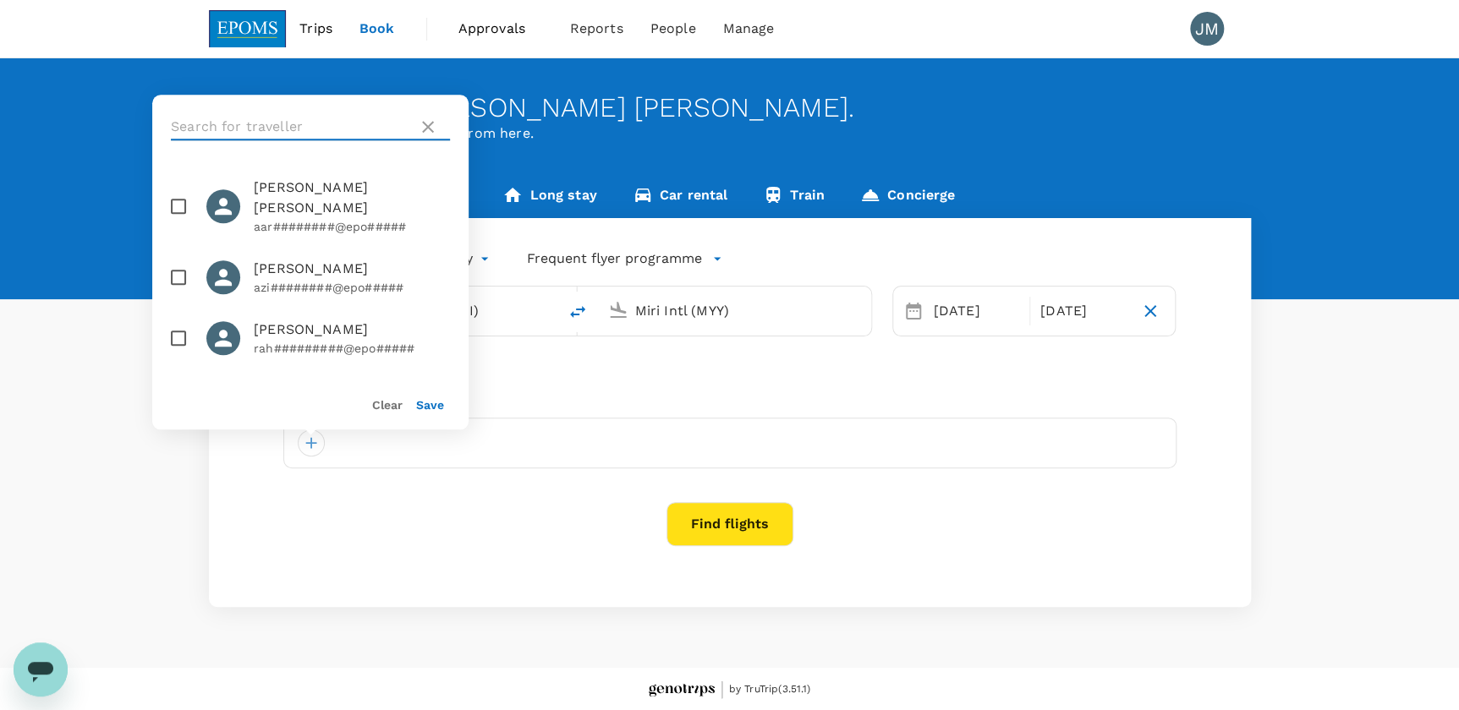
click at [308, 126] on input "text" at bounding box center [291, 126] width 240 height 27
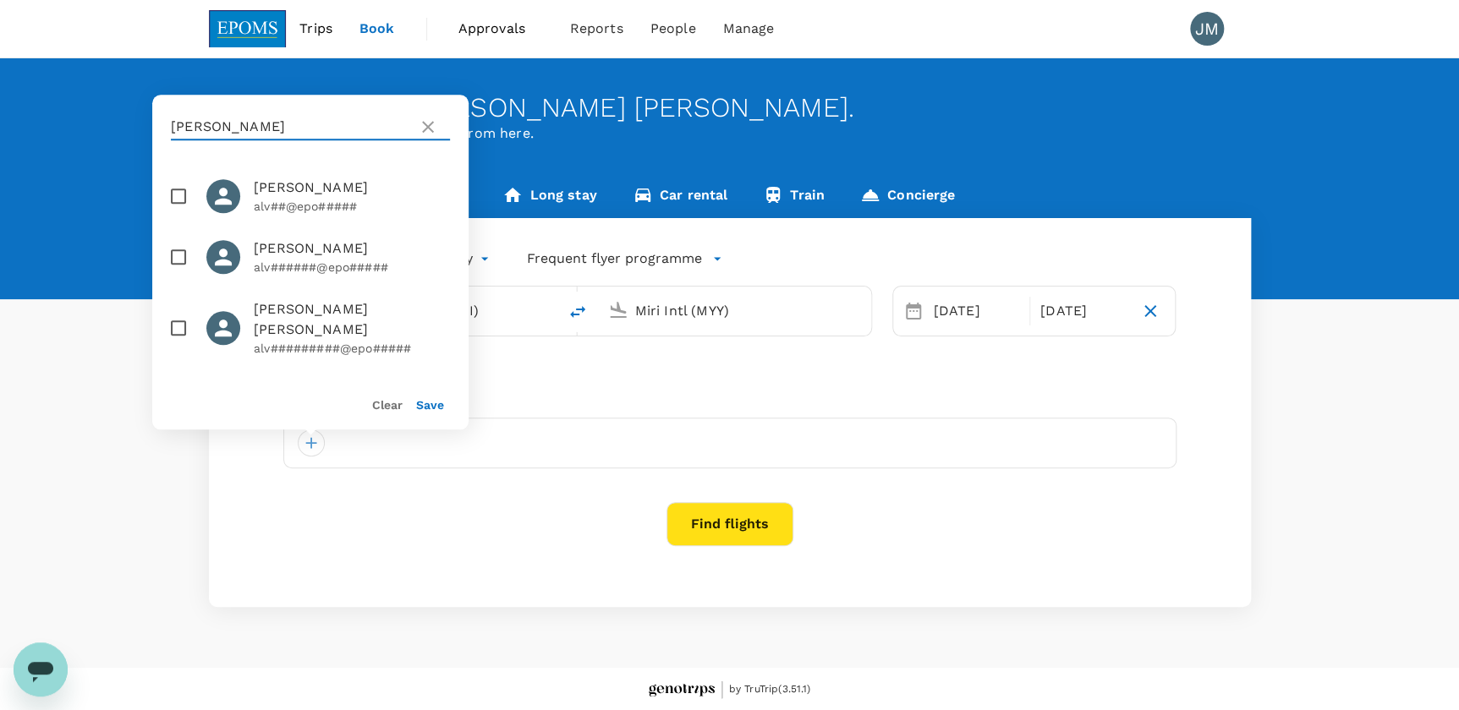
type input "[PERSON_NAME]"
click at [309, 193] on span "[PERSON_NAME]" at bounding box center [352, 188] width 196 height 20
checkbox input "true"
click at [422, 407] on button "Save" at bounding box center [430, 405] width 28 height 14
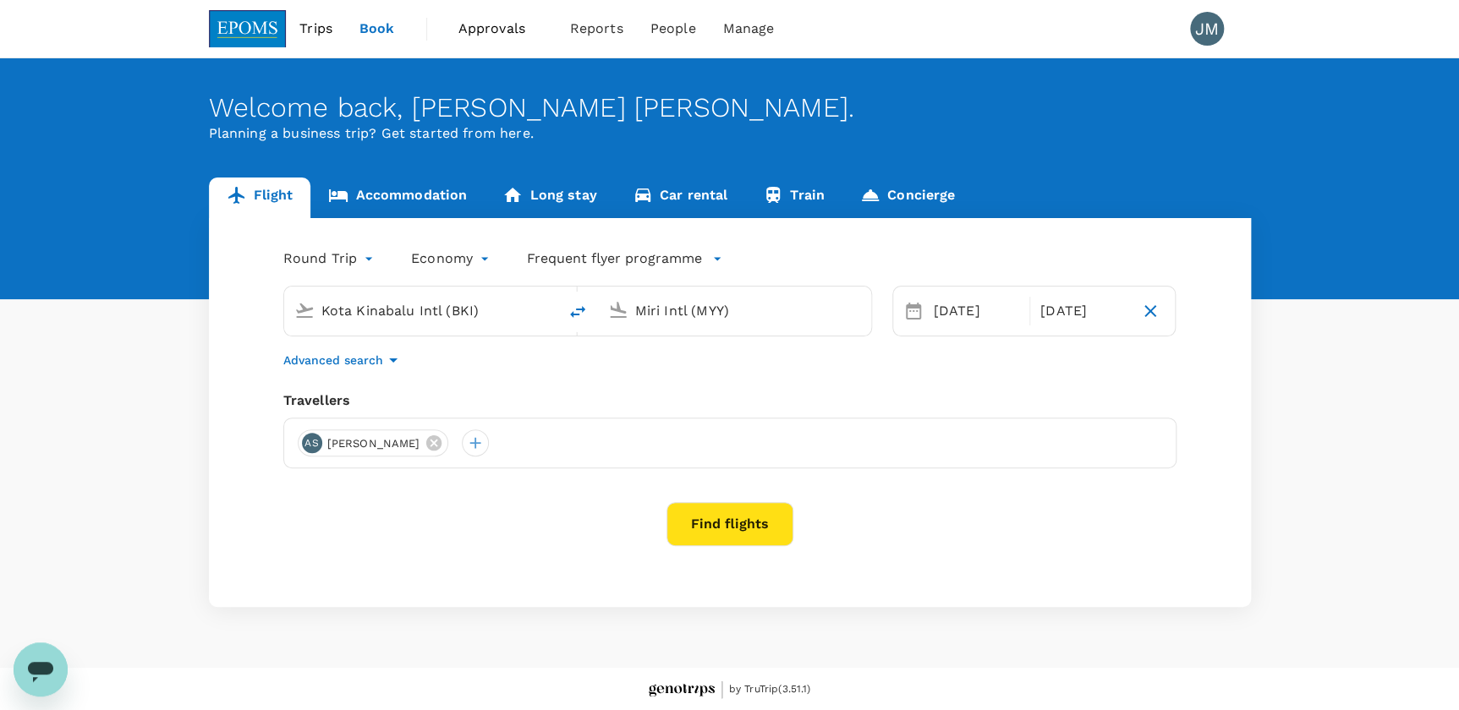
click at [718, 523] on button "Find flights" at bounding box center [729, 524] width 127 height 44
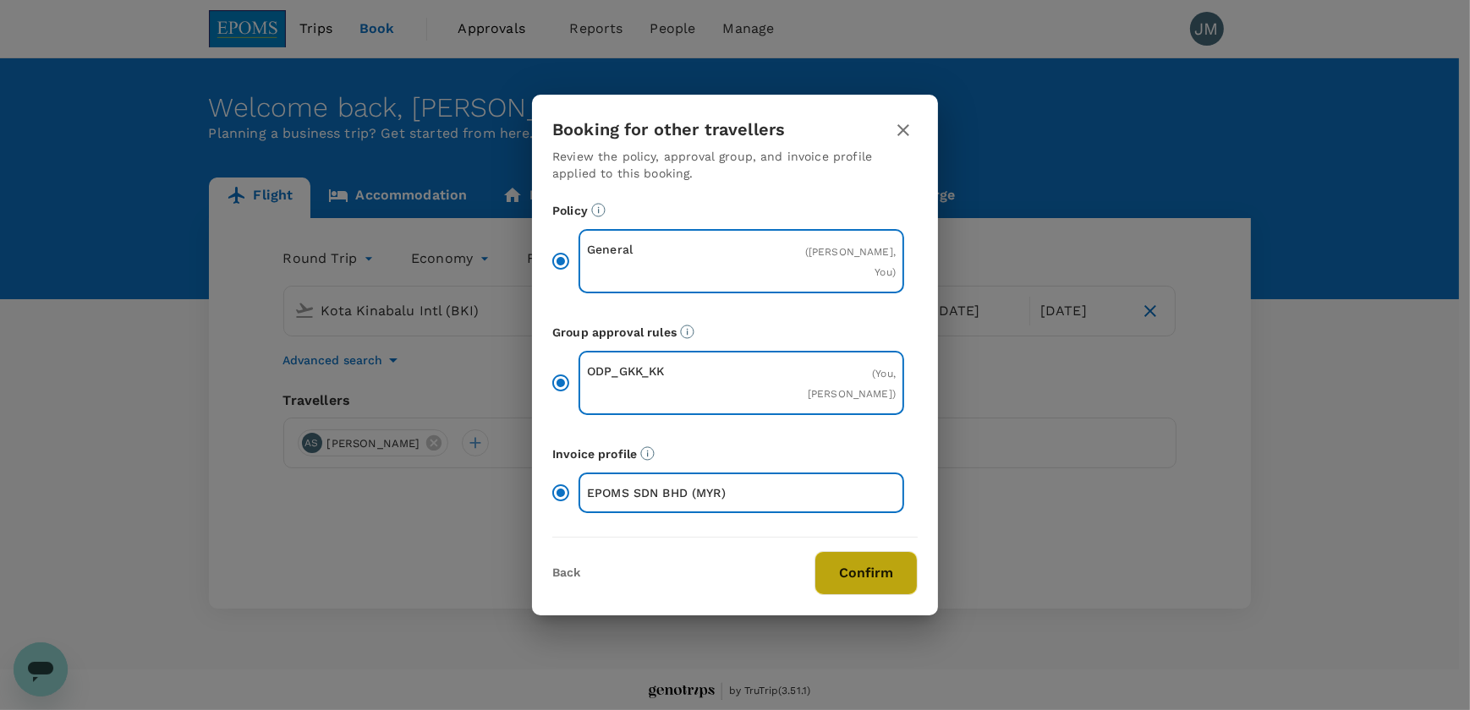
click at [910, 575] on button "Confirm" at bounding box center [865, 573] width 103 height 44
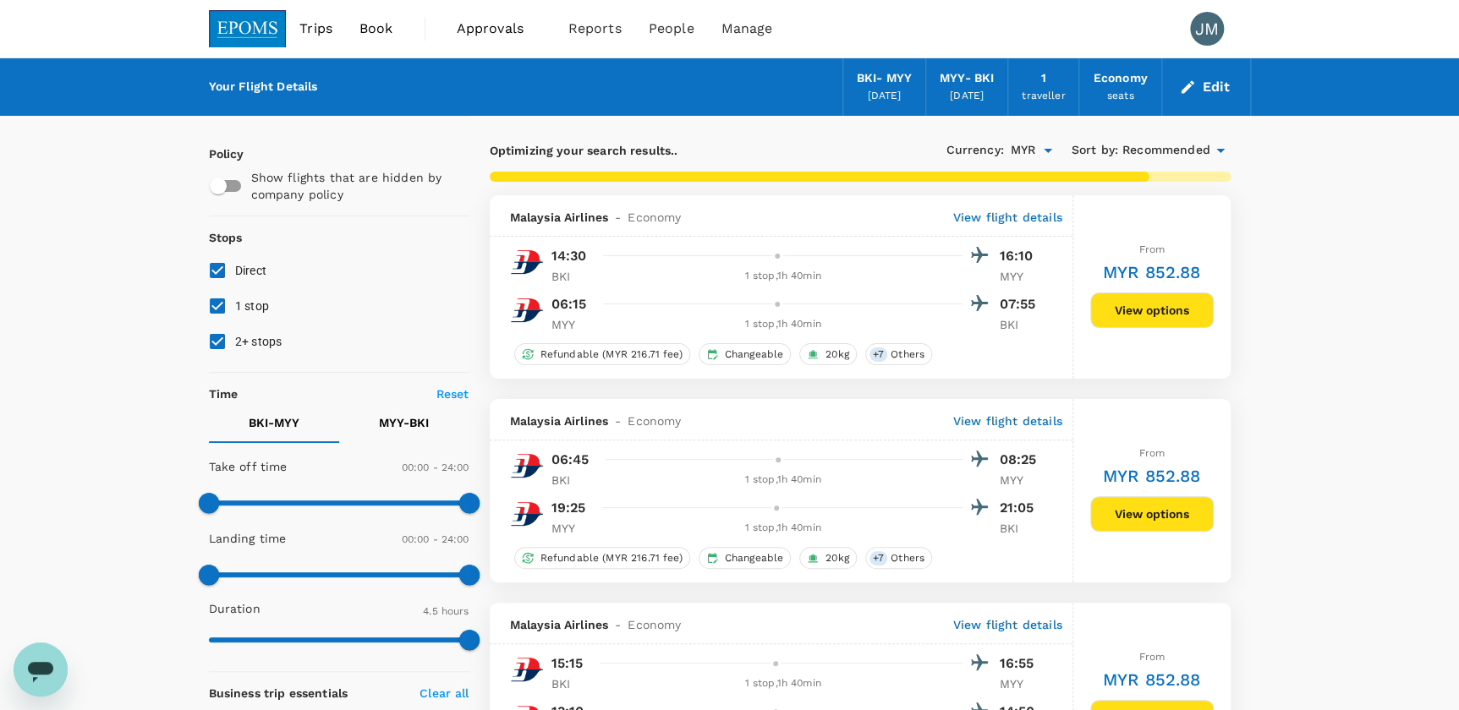
type input "1055"
checkbox input "false"
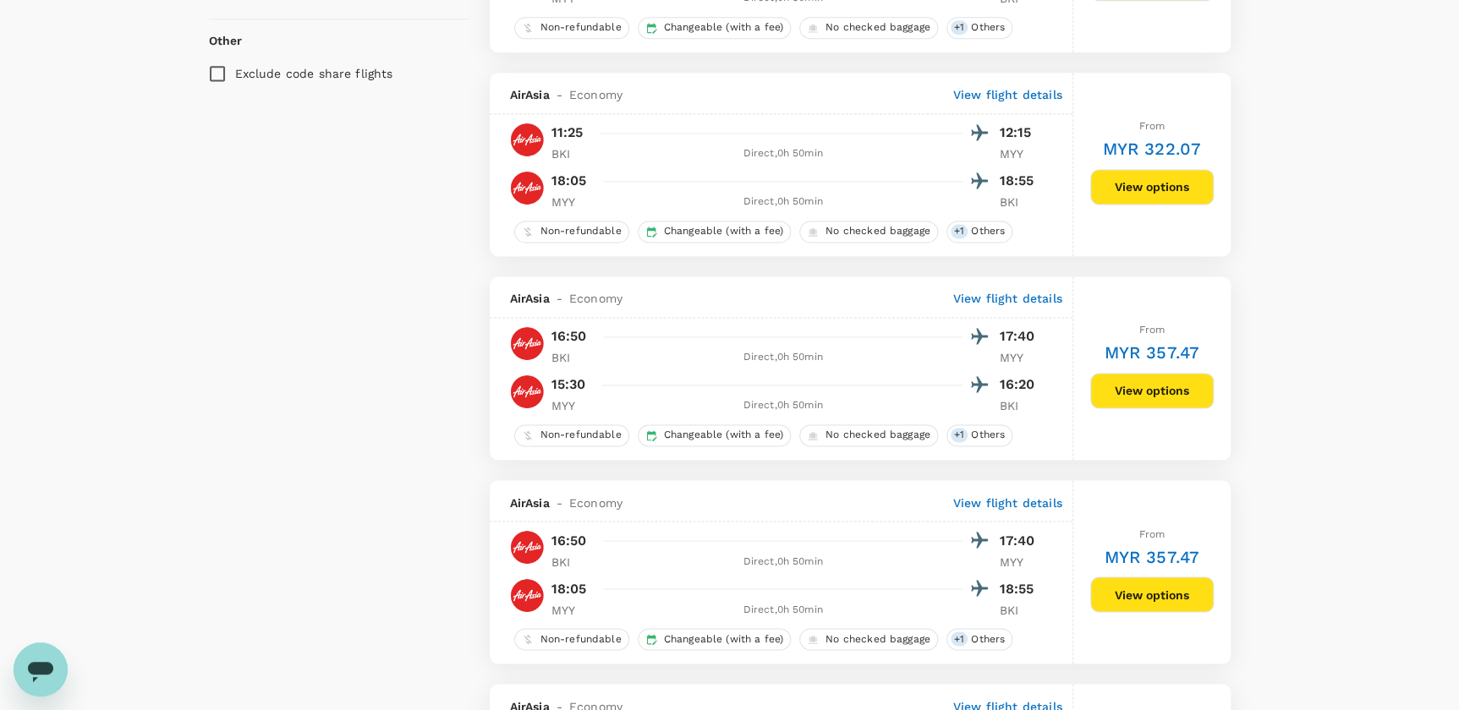
scroll to position [1153, 0]
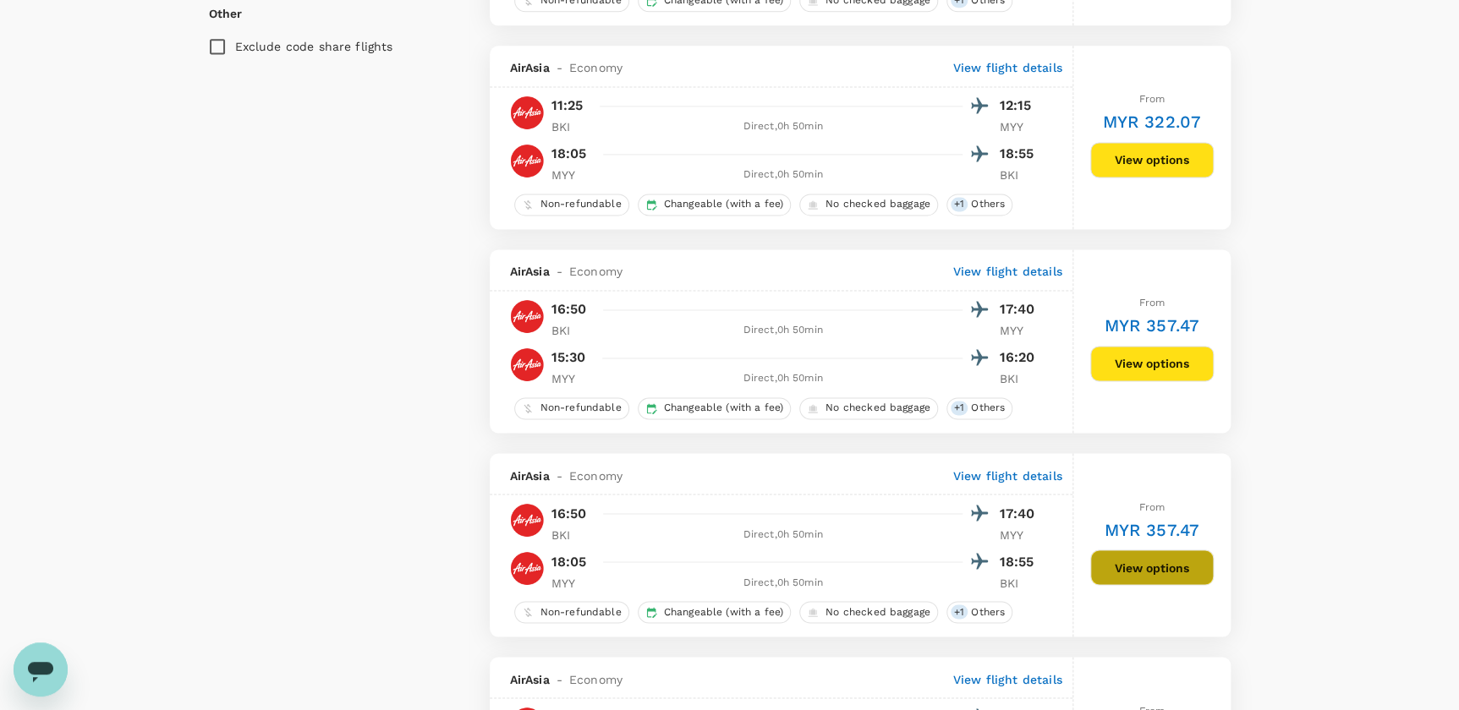
click at [1131, 567] on button "View options" at bounding box center [1151, 568] width 123 height 36
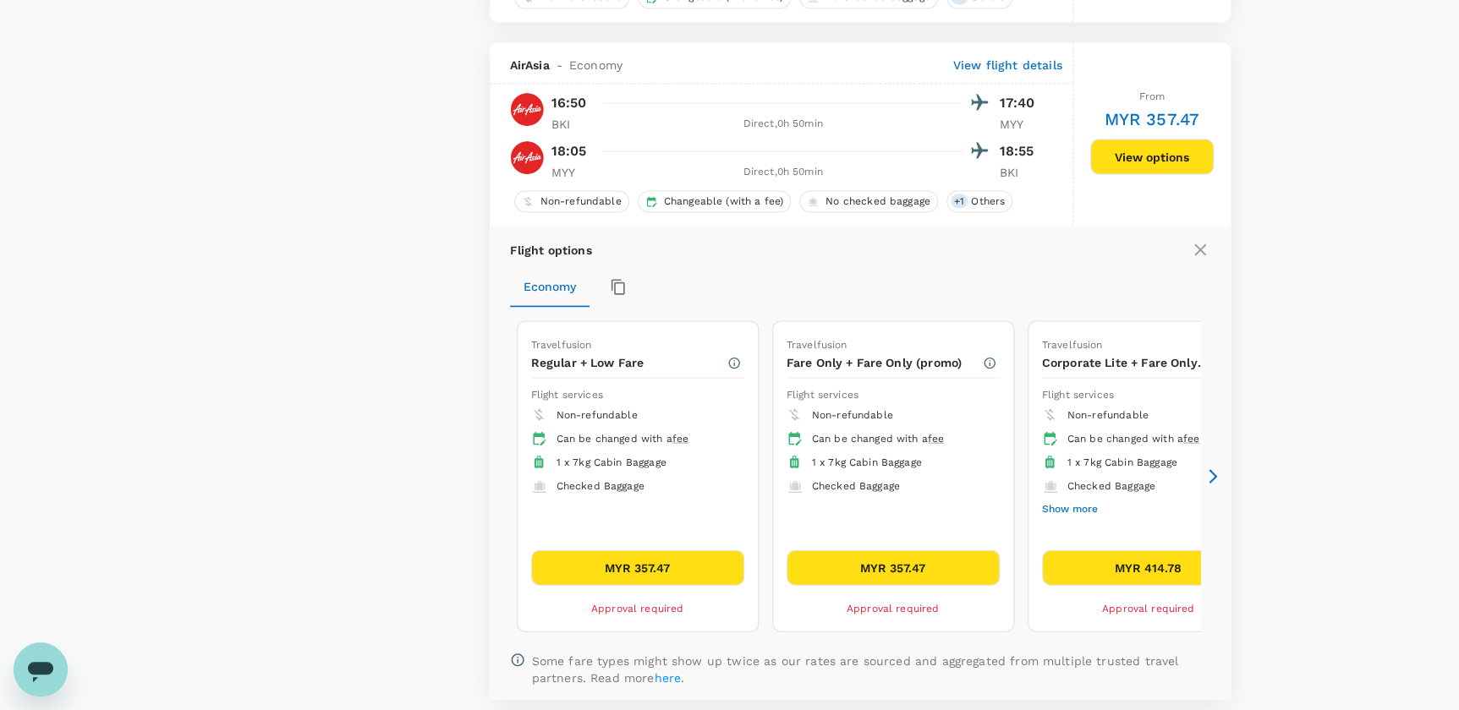
scroll to position [1608, 0]
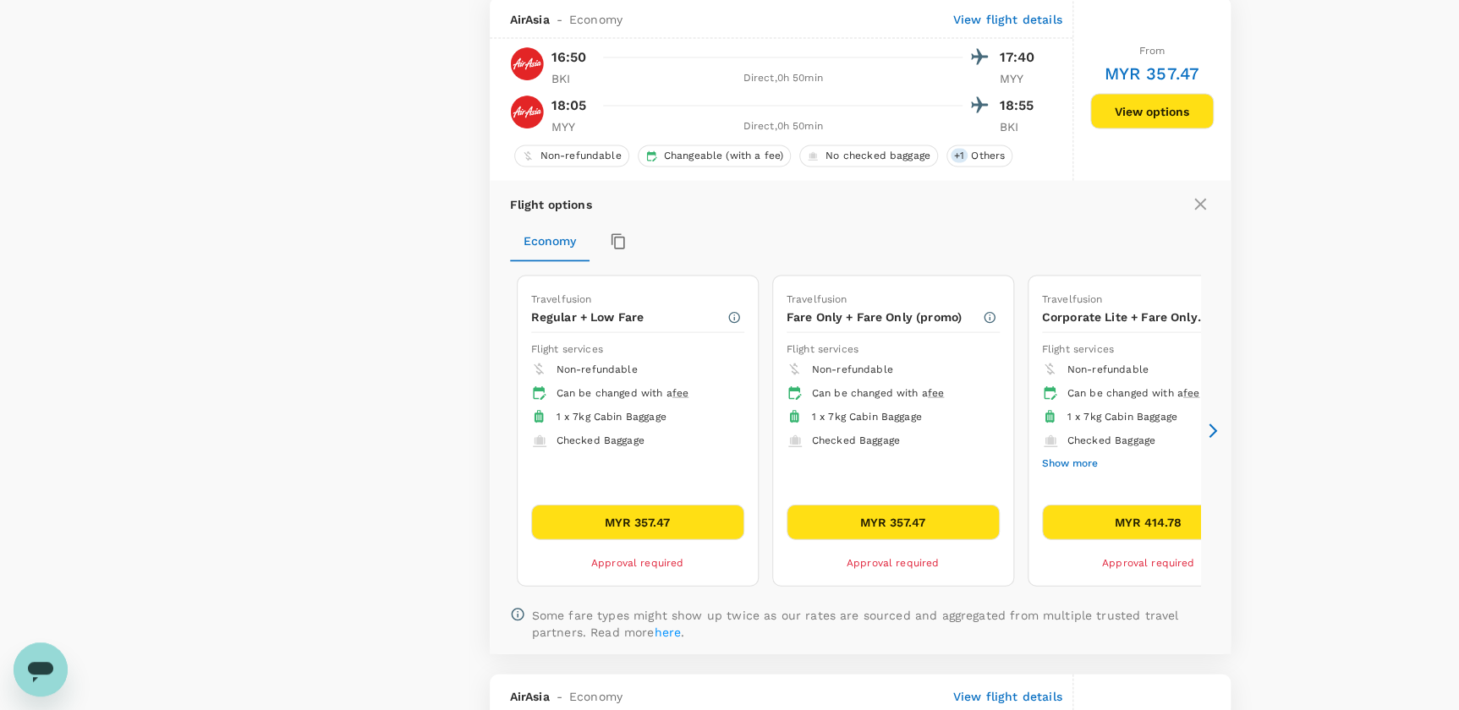
click at [1075, 465] on button "Show more" at bounding box center [1070, 464] width 56 height 22
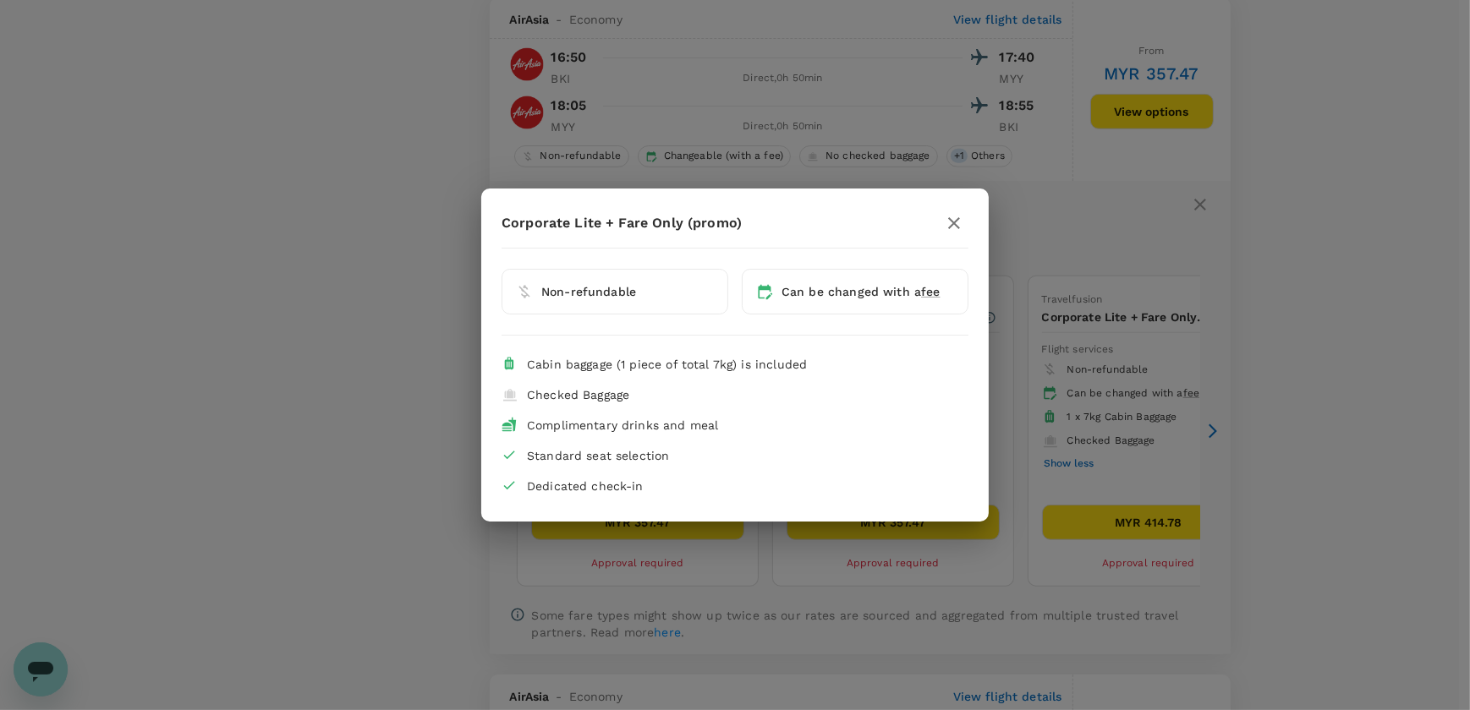
click at [949, 221] on icon "button" at bounding box center [954, 223] width 20 height 20
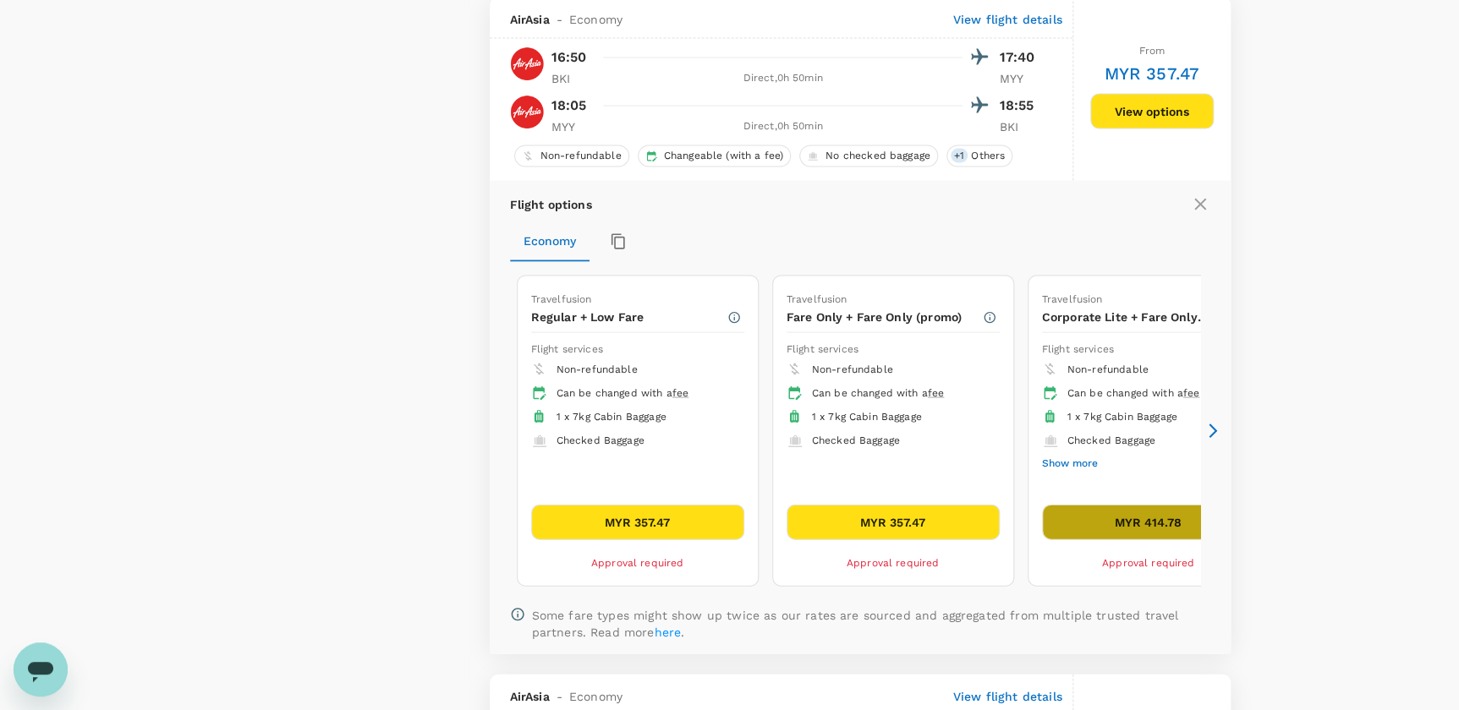
click at [1133, 525] on button "MYR 414.78" at bounding box center [1148, 523] width 213 height 36
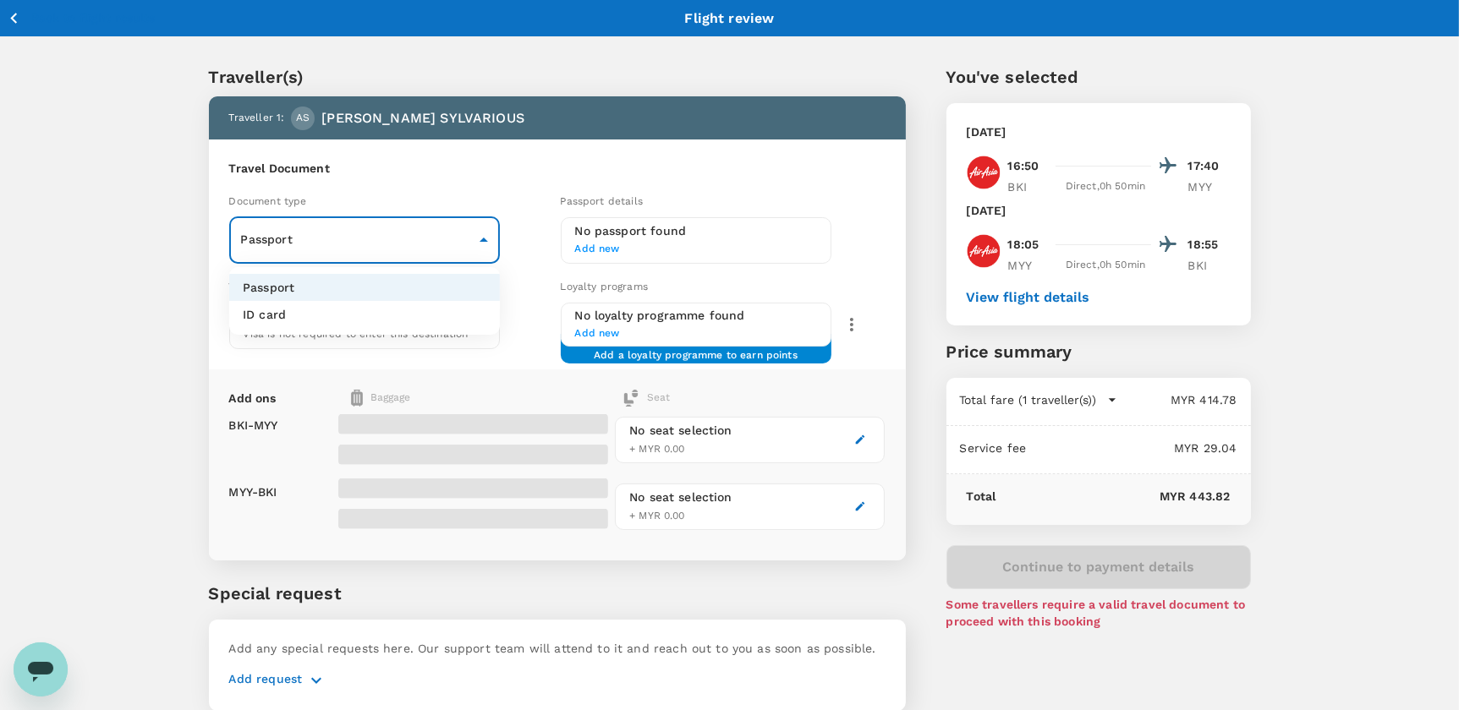
click at [386, 238] on body "Back to flight results Flight review Traveller(s) Traveller 1 : AS [PERSON_NAME…" at bounding box center [735, 387] width 1470 height 775
click at [338, 312] on li "ID card" at bounding box center [364, 314] width 271 height 27
type input "Id card"
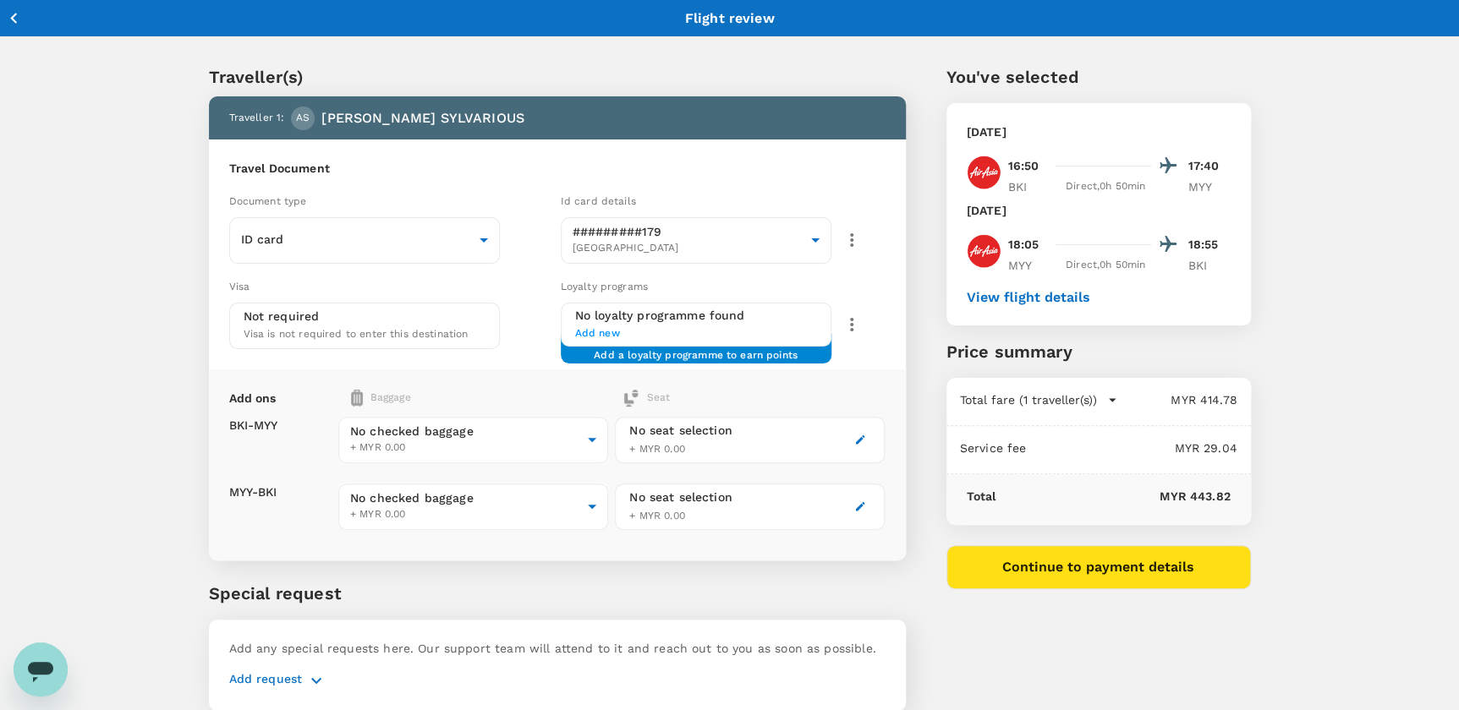
click at [404, 370] on div "Add ons Baggage Seat BKI - MYY MYY - BKI No checked baggage + MYR 0.00 ​ No che…" at bounding box center [557, 465] width 697 height 191
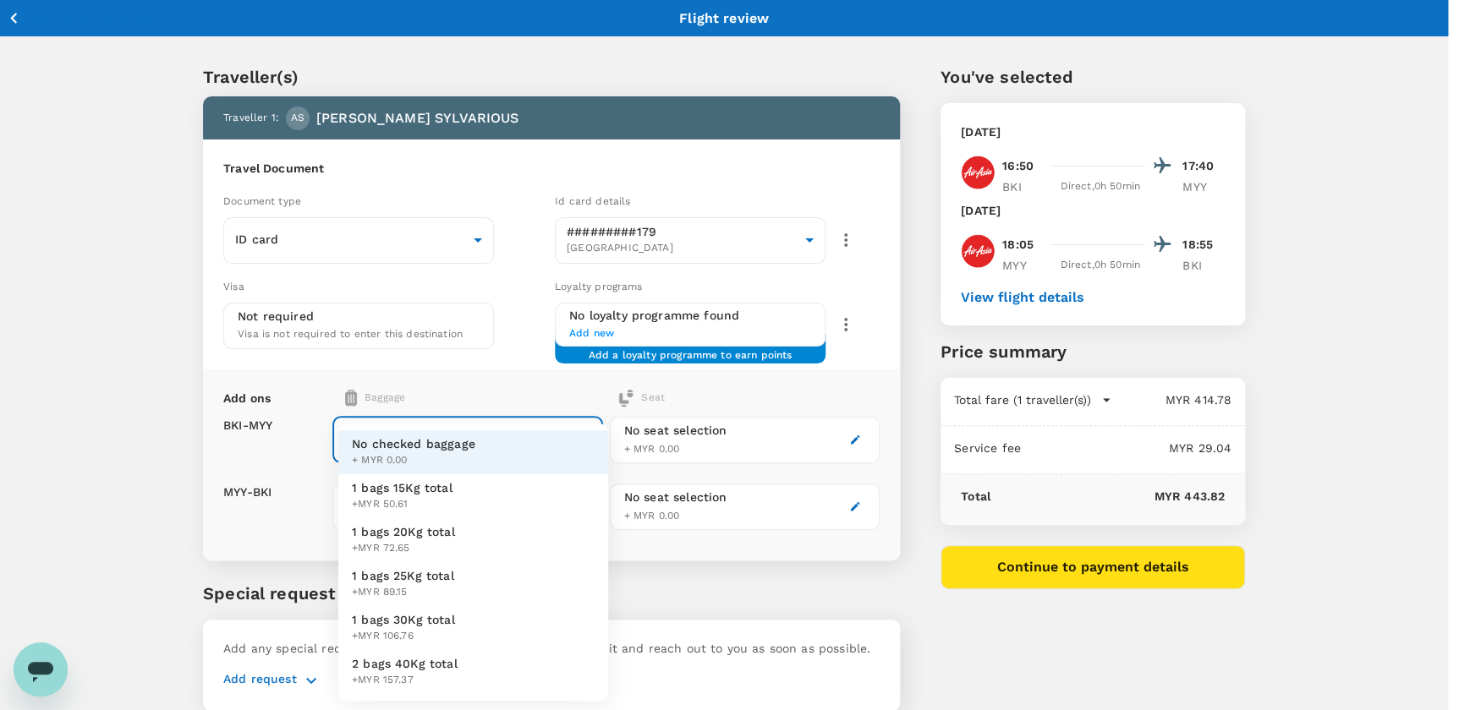
click at [403, 442] on body "Back to flight results Flight review Traveller(s) Traveller 1 : AS [PERSON_NAME…" at bounding box center [729, 387] width 1459 height 775
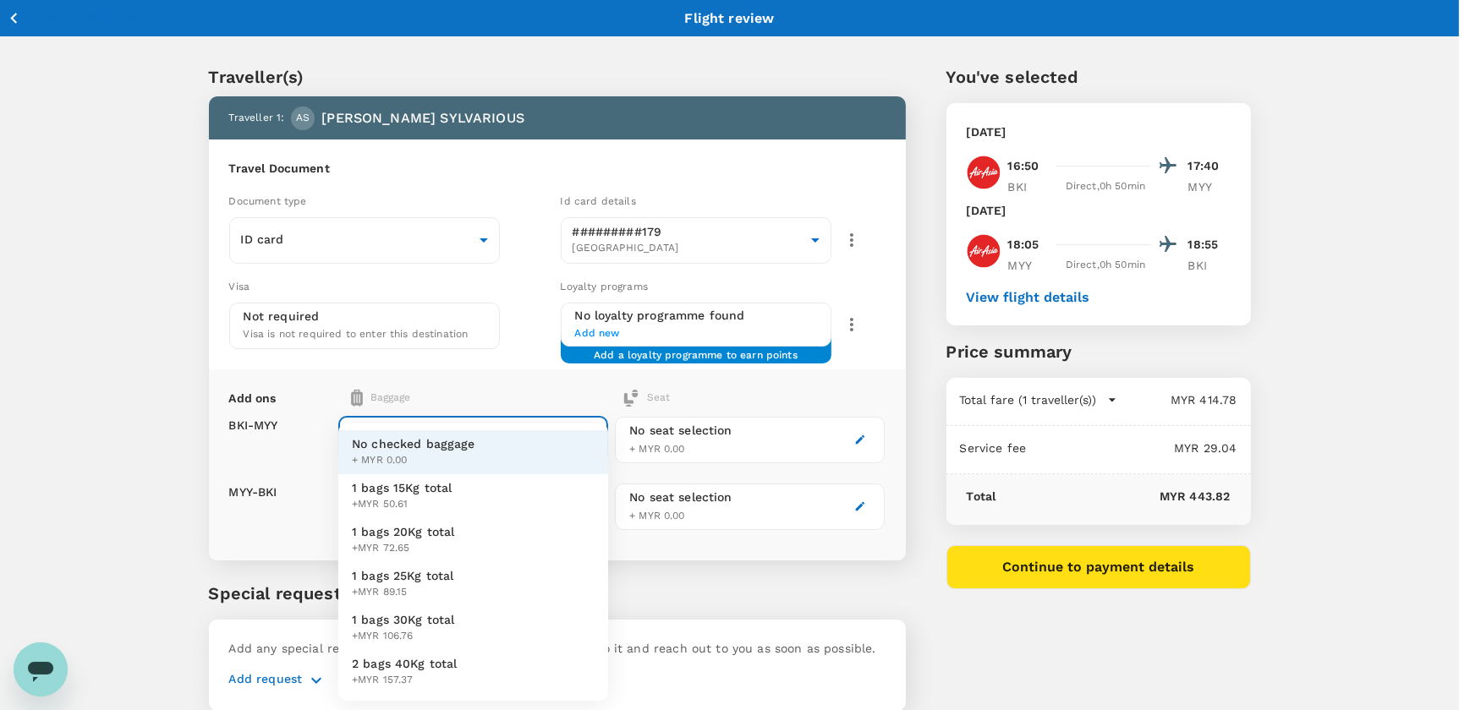
click at [391, 528] on span "1 bags 20Kg total" at bounding box center [403, 531] width 103 height 17
type input "2 - 72.65"
click at [421, 507] on body "Back to flight results Flight review Traveller(s) Traveller 1 : AS [PERSON_NAME…" at bounding box center [735, 387] width 1470 height 775
click at [414, 539] on span "1 bags 20Kg total" at bounding box center [403, 531] width 103 height 17
type input "2 - 72.65"
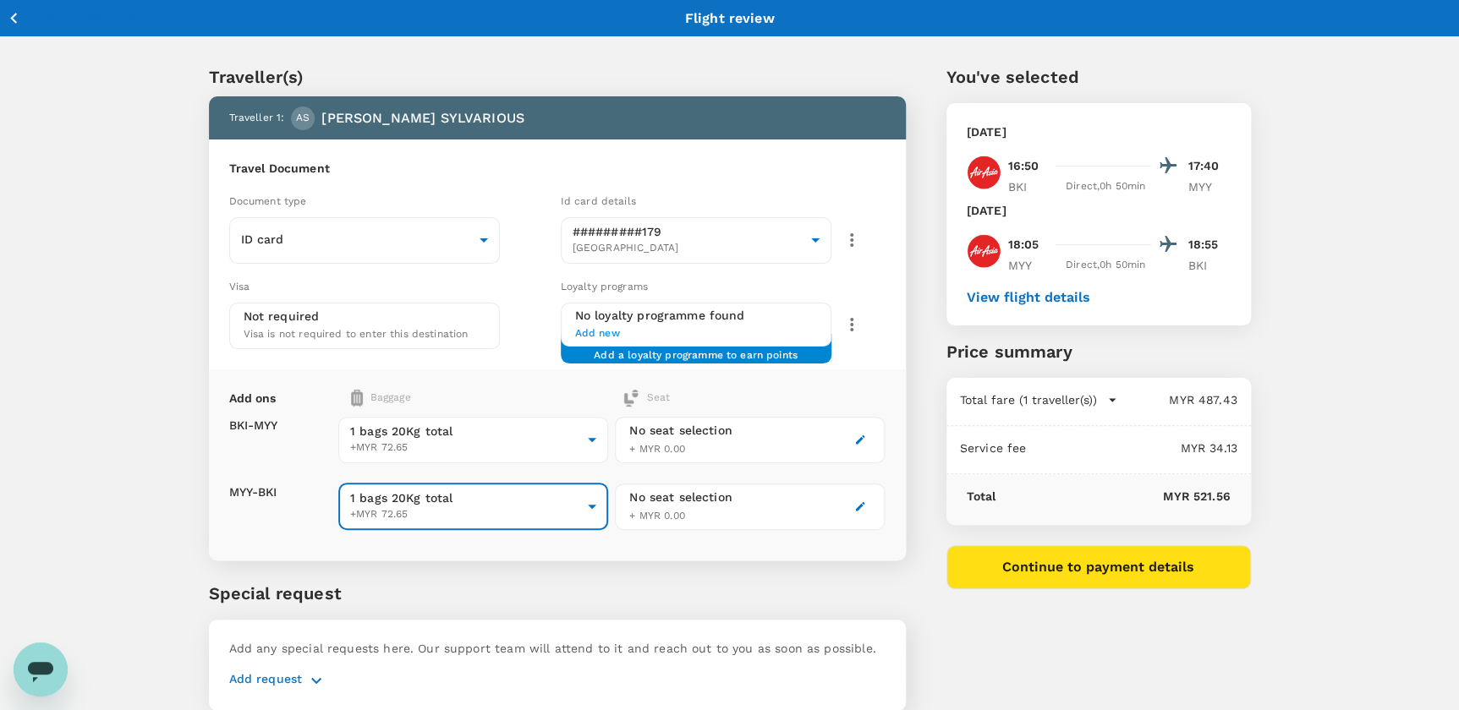
click at [729, 417] on div "No seat selection + MYR 0.00" at bounding box center [750, 440] width 270 height 47
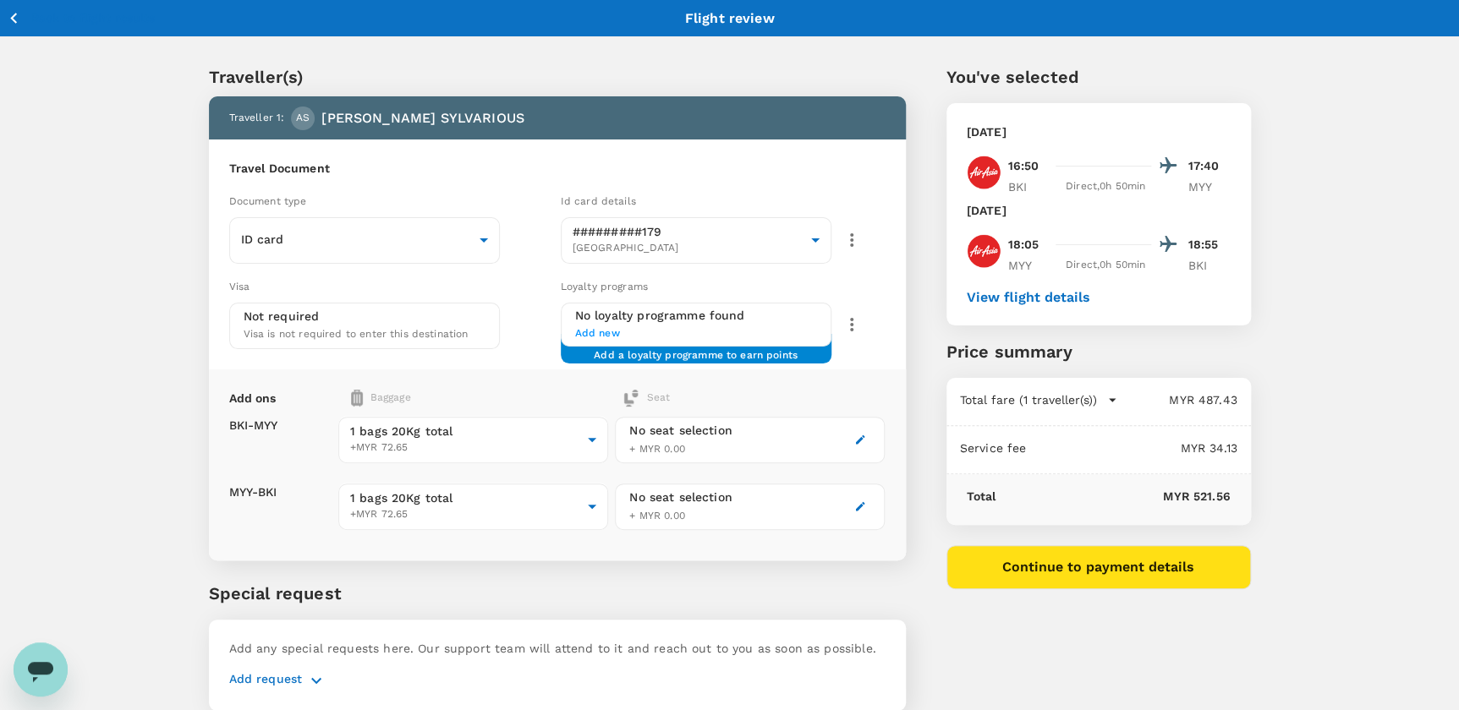
drag, startPoint x: 764, startPoint y: 443, endPoint x: 791, endPoint y: 443, distance: 26.2
click at [777, 443] on div "No seat selection + MYR 0.00" at bounding box center [750, 440] width 270 height 47
click at [864, 440] on icon "button" at bounding box center [860, 440] width 12 height 12
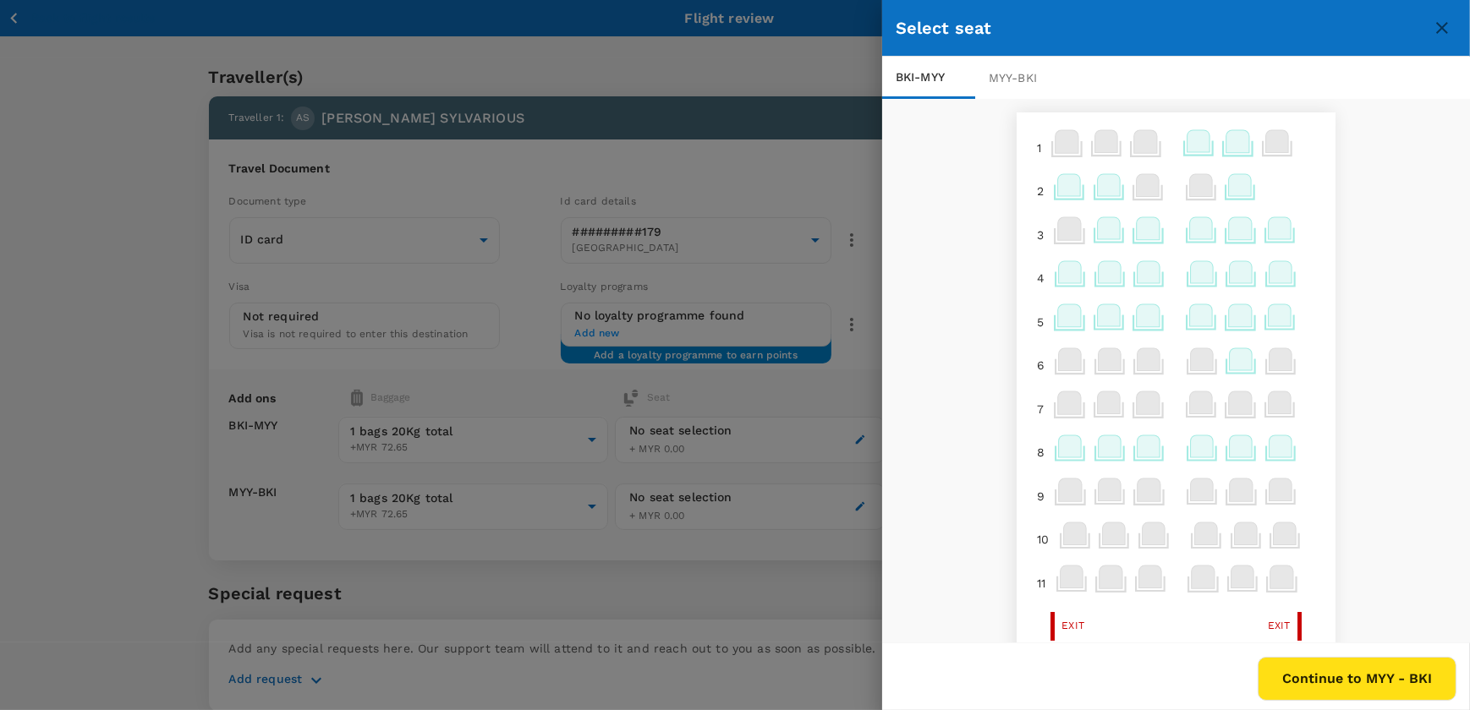
click at [1058, 187] on icon at bounding box center [1069, 185] width 23 height 22
click at [1262, 283] on p "Select" at bounding box center [1260, 280] width 37 height 17
click at [730, 392] on div at bounding box center [735, 355] width 1470 height 710
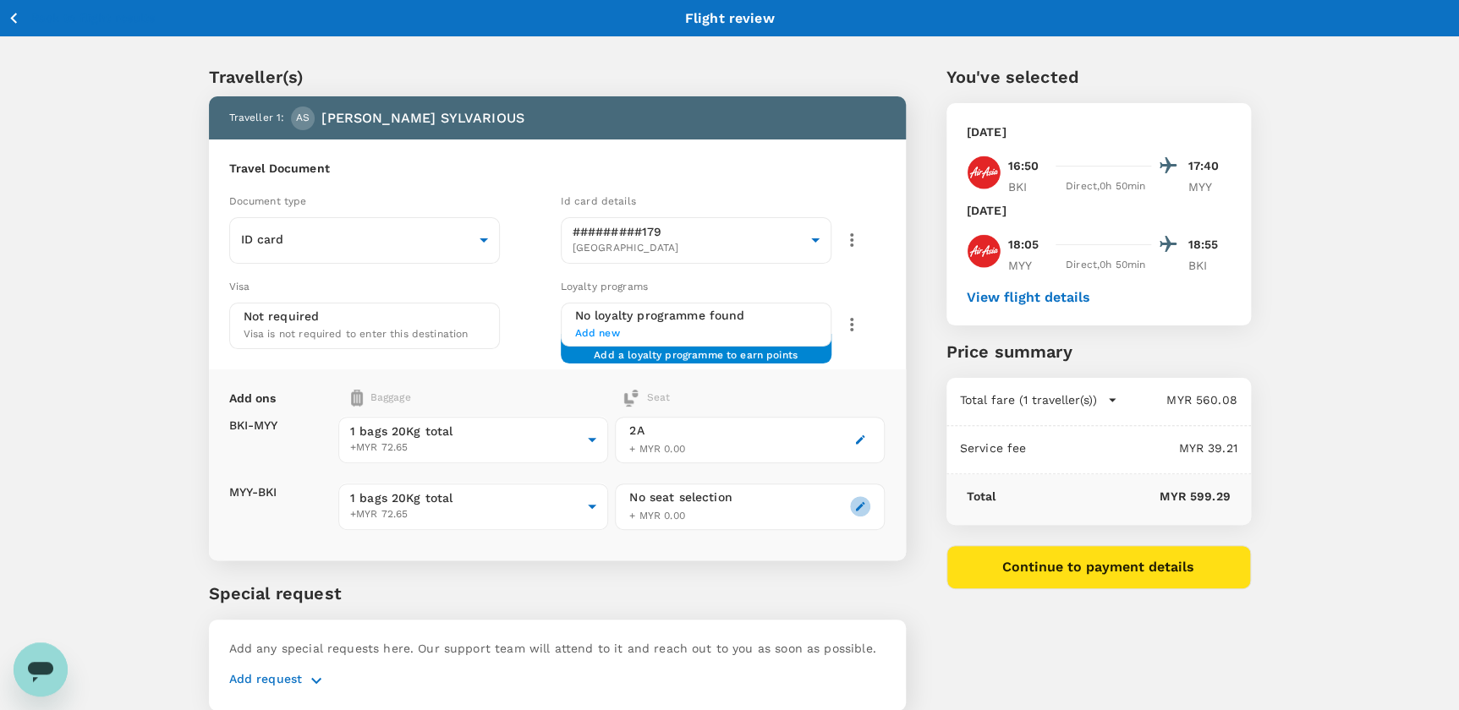
click at [862, 507] on icon "button" at bounding box center [860, 507] width 12 height 12
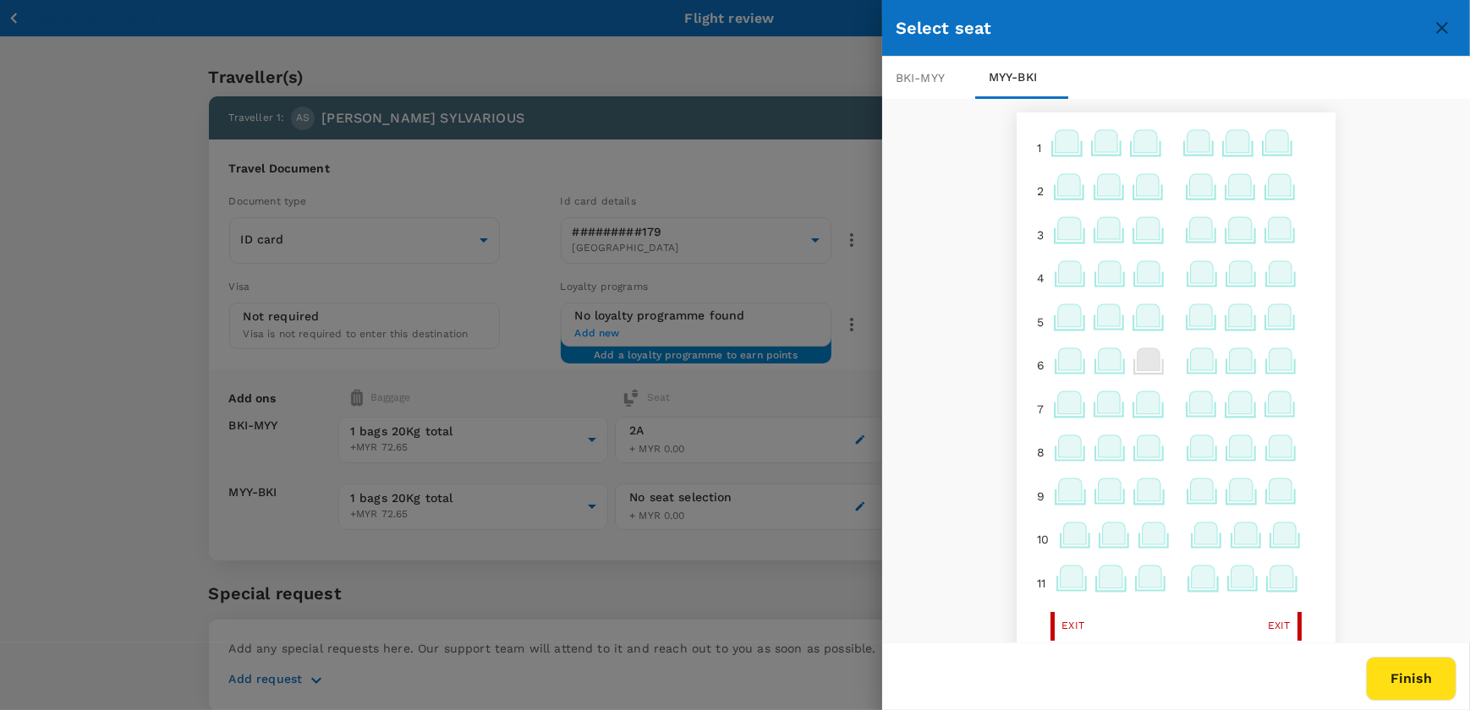
click at [1062, 138] on icon at bounding box center [1066, 141] width 23 height 22
click at [1350, 257] on div "1 2 3 4 5 6 7 8 9 10 11 Exit Exit 12 Exit Exit 14 15 16 17 18 19 20 21 22 23 24…" at bounding box center [1176, 372] width 588 height 546
click at [976, 272] on div "1 2 3 4 5 6 7 8 9 10 11 Exit Exit 12 Exit Exit 14 15 16 17 18 19 20 21 22 23 24…" at bounding box center [1176, 372] width 588 height 546
click at [786, 402] on div at bounding box center [735, 355] width 1470 height 710
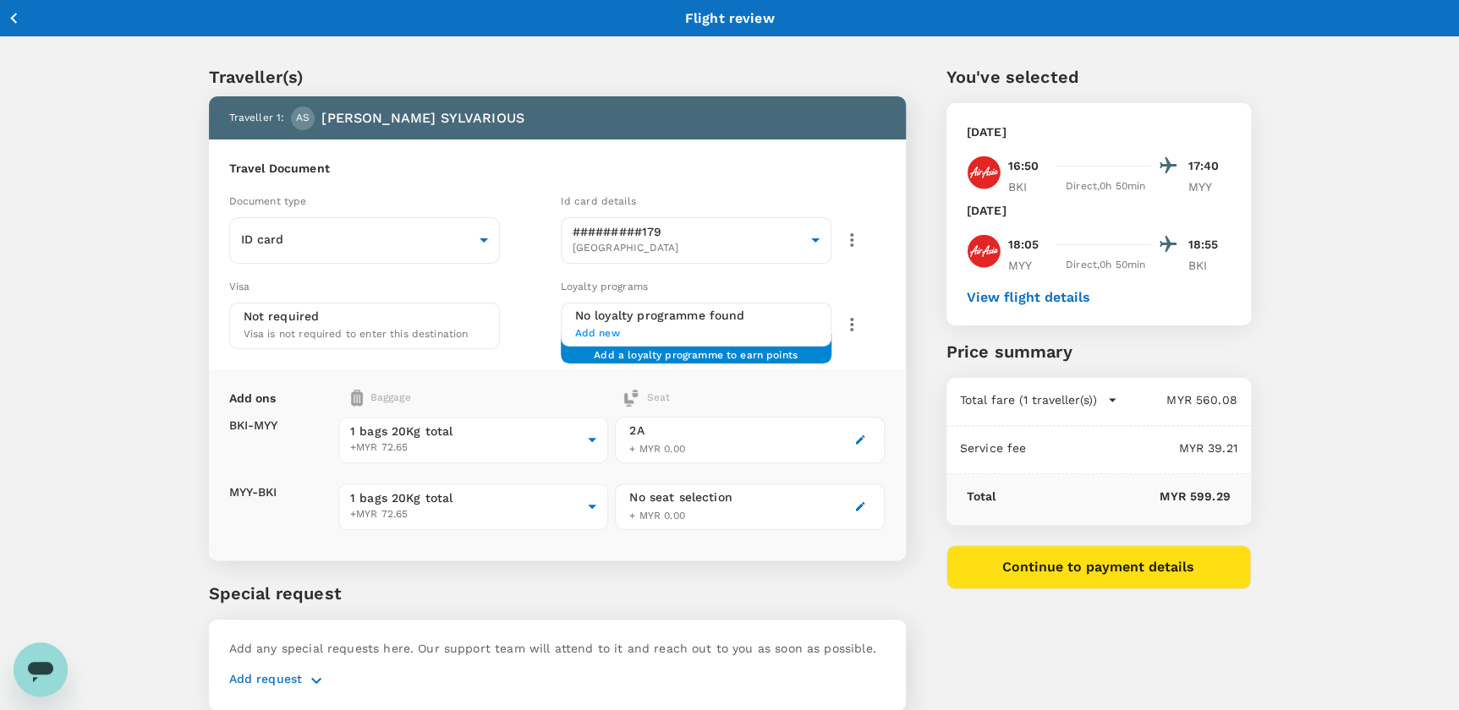
click at [1058, 567] on button "Continue to payment details" at bounding box center [1098, 567] width 304 height 44
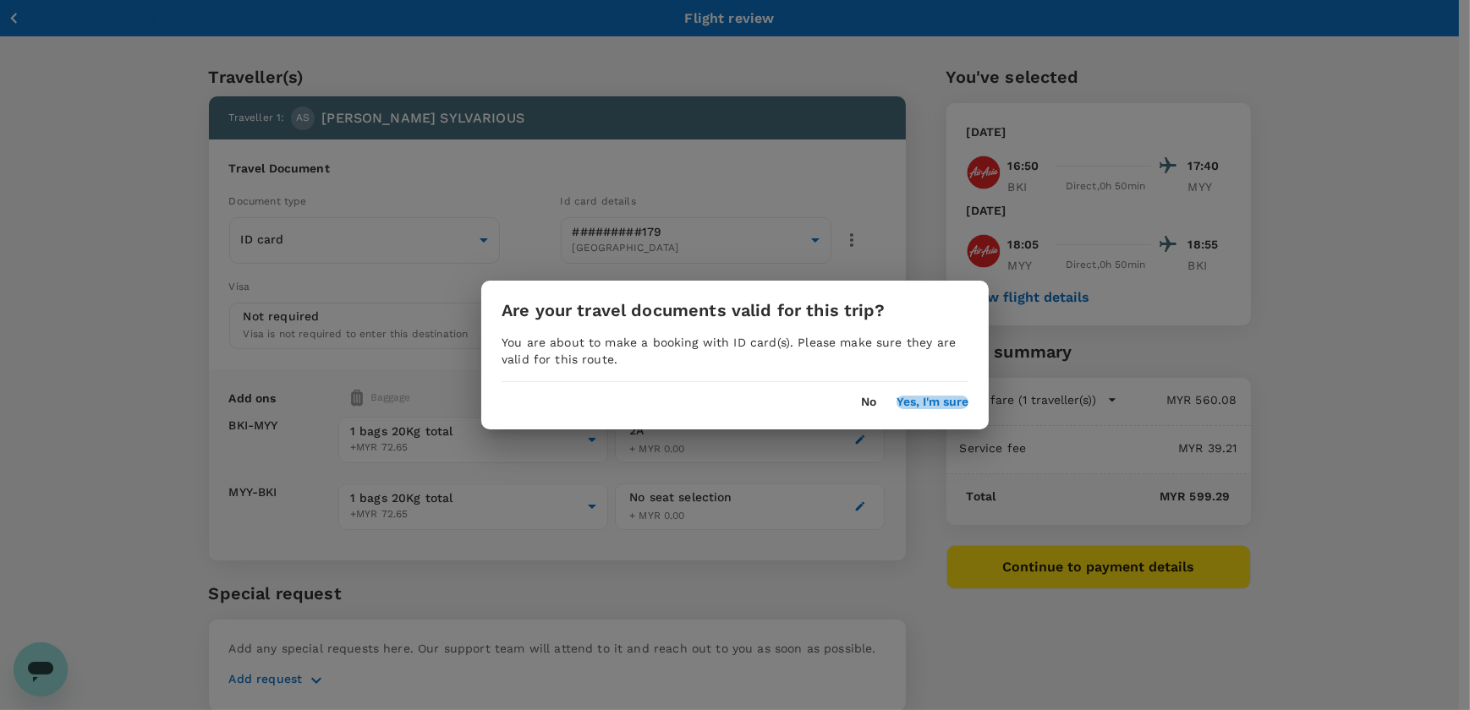
click at [926, 401] on button "Yes, I'm sure" at bounding box center [932, 403] width 72 height 14
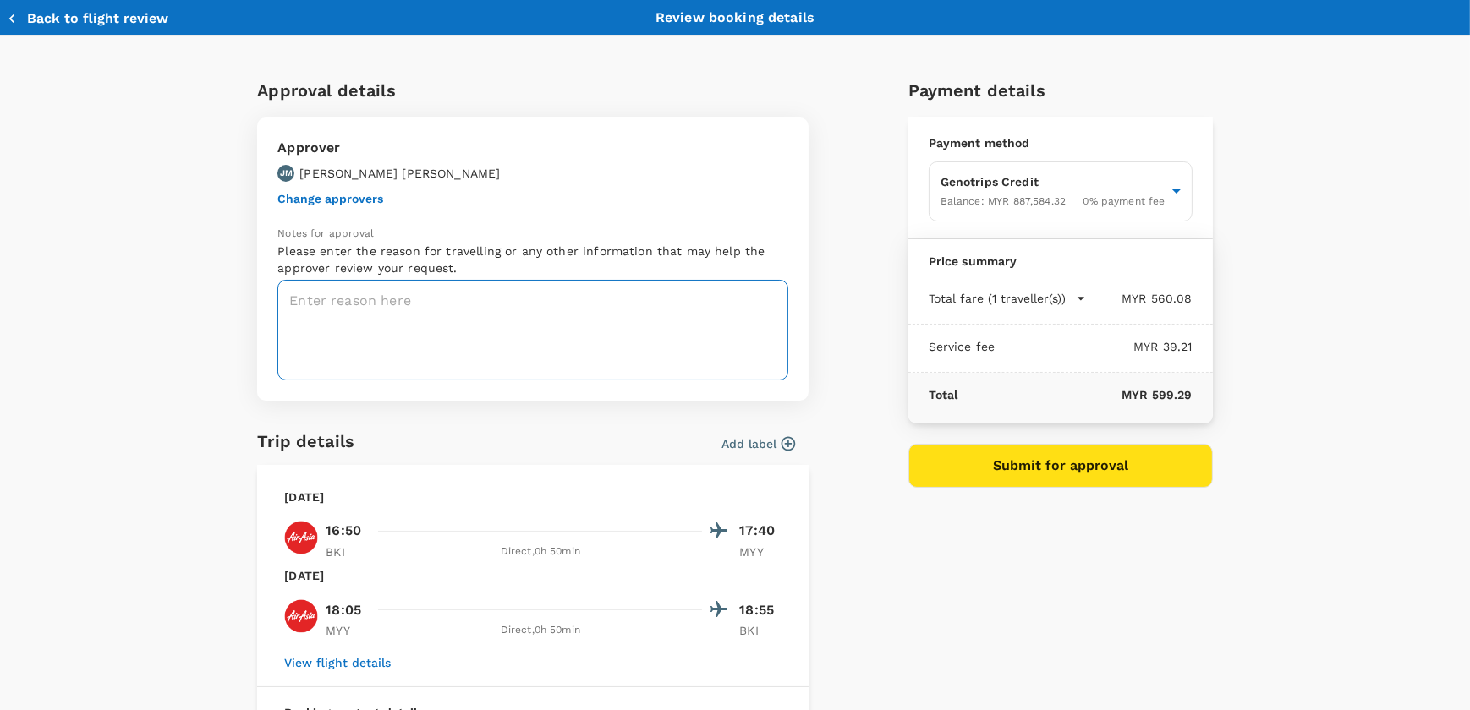
click at [304, 309] on textarea at bounding box center [532, 330] width 511 height 101
paste textarea "OFFSHORE LIFEBOAT COXSWAIN TRAINING ON [DATE]-[DATE]"
click at [756, 306] on textarea "OFFSHORE LIFEBOAT COXSWAIN TRAINING ON [DATE]-[DATE] in [GEOGRAPHIC_DATA]" at bounding box center [532, 330] width 511 height 101
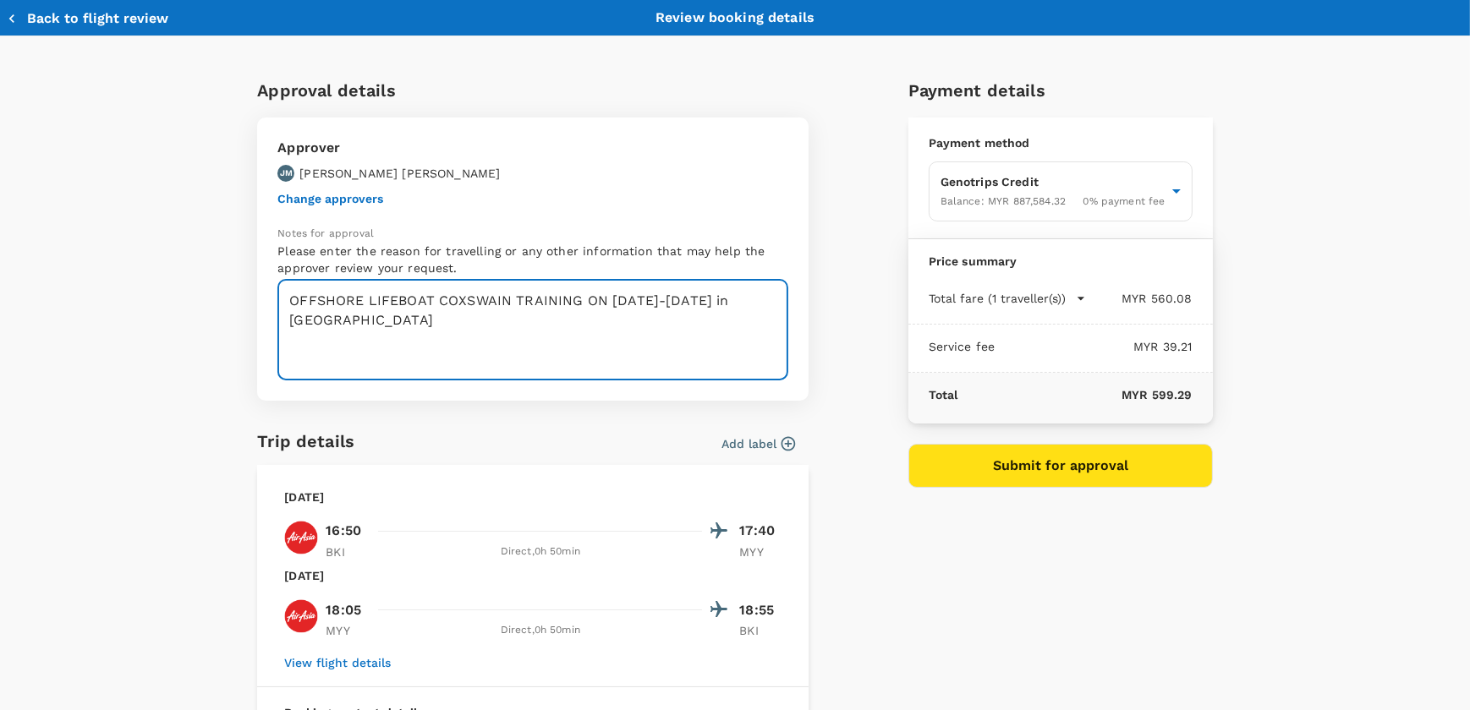
paste textarea "EPOMS-OPS-GKA-TRF/25-056"
click at [499, 334] on textarea "OFFSHORE LIFEBOAT COXSWAIN TRAINING ON [DATE]-[DATE] in [GEOGRAPHIC_DATA] EPOMS…" at bounding box center [532, 330] width 511 height 101
paste textarea "TAF-GKA-25-043"
type textarea "OFFSHORE LIFEBOAT COXSWAIN TRAINING ON [DATE]-[DATE] in Miri EPOMS-OPS-GKA-TRF/…"
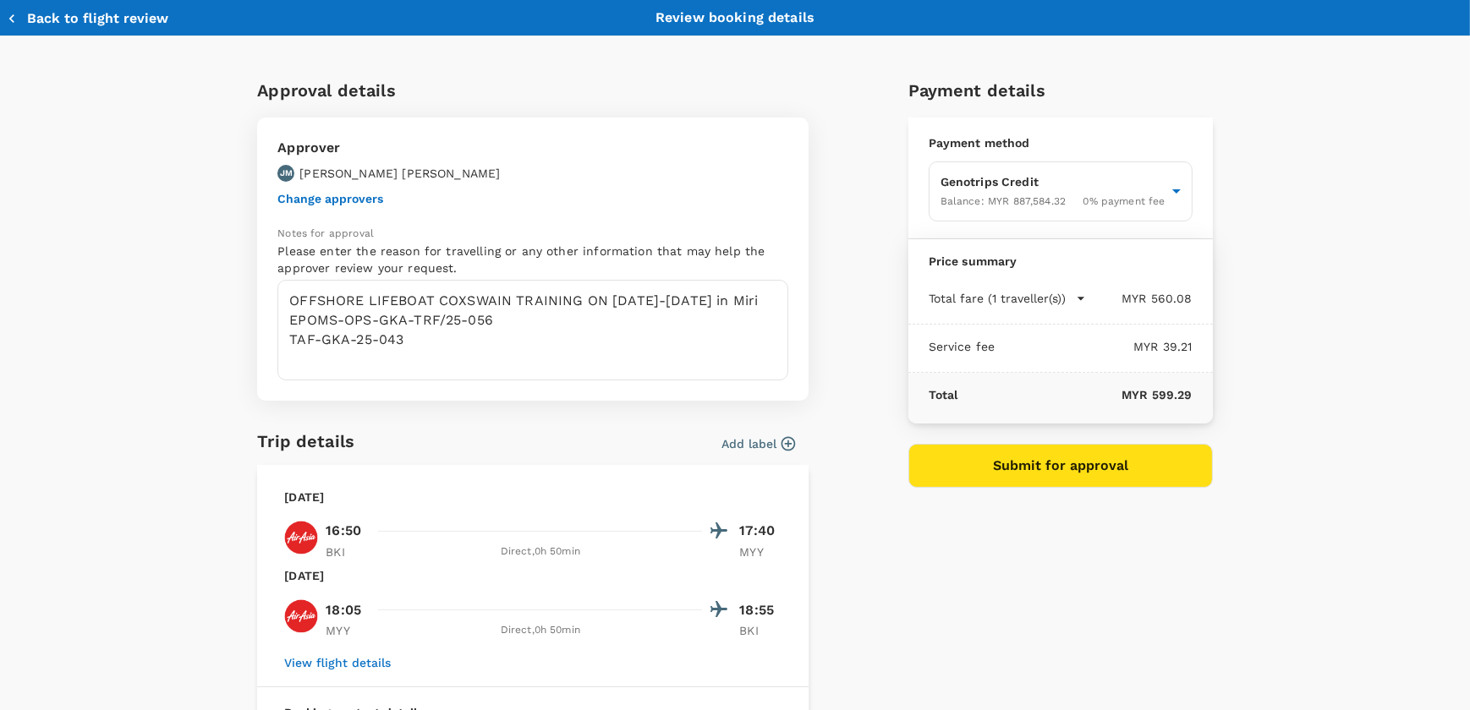
click at [1105, 550] on div "Payment details Payment method Genotrips Credit Balance : MYR 887,584.32 0 % pa…" at bounding box center [1054, 512] width 318 height 899
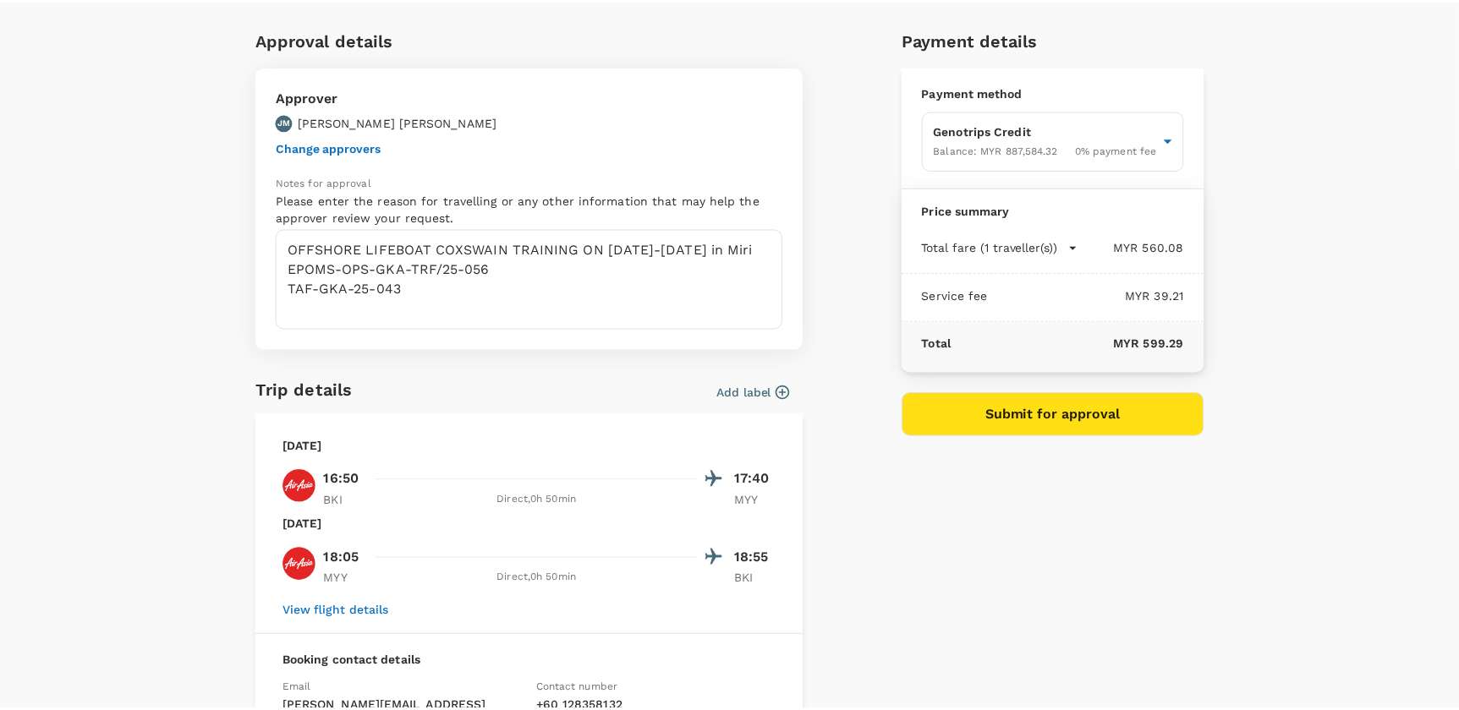
scroll to position [76, 0]
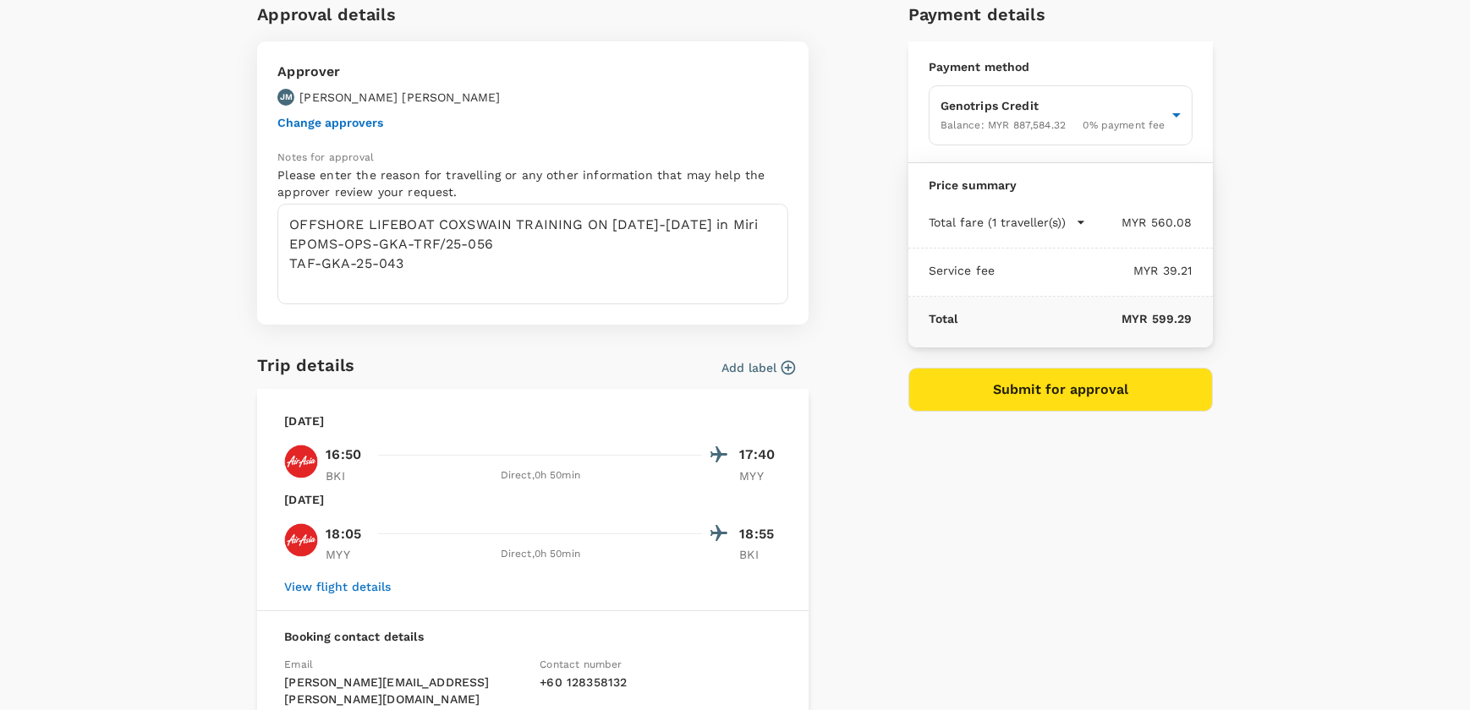
click at [1057, 390] on button "Submit for approval" at bounding box center [1060, 390] width 304 height 44
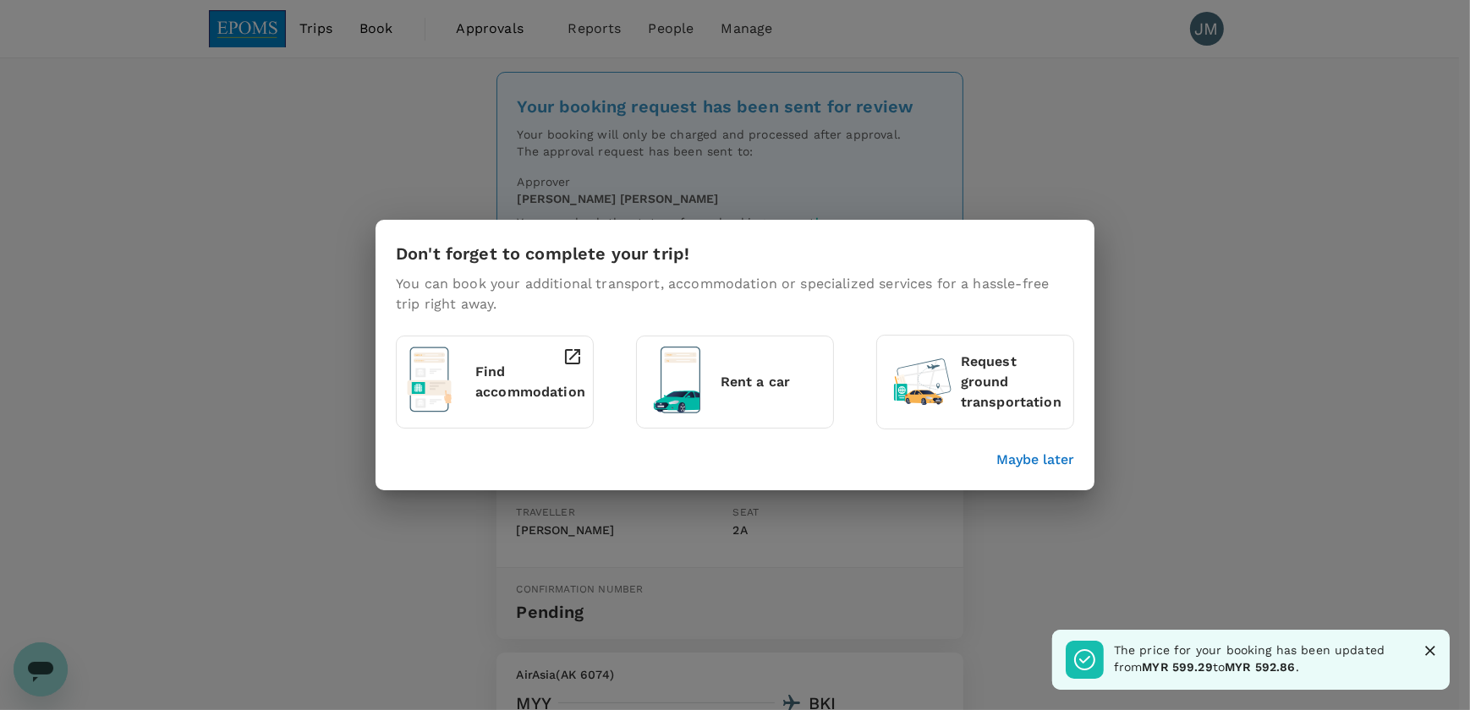
click at [1308, 271] on div "Don't forget to complete your trip! You can book your additional transport, acc…" at bounding box center [735, 355] width 1470 height 710
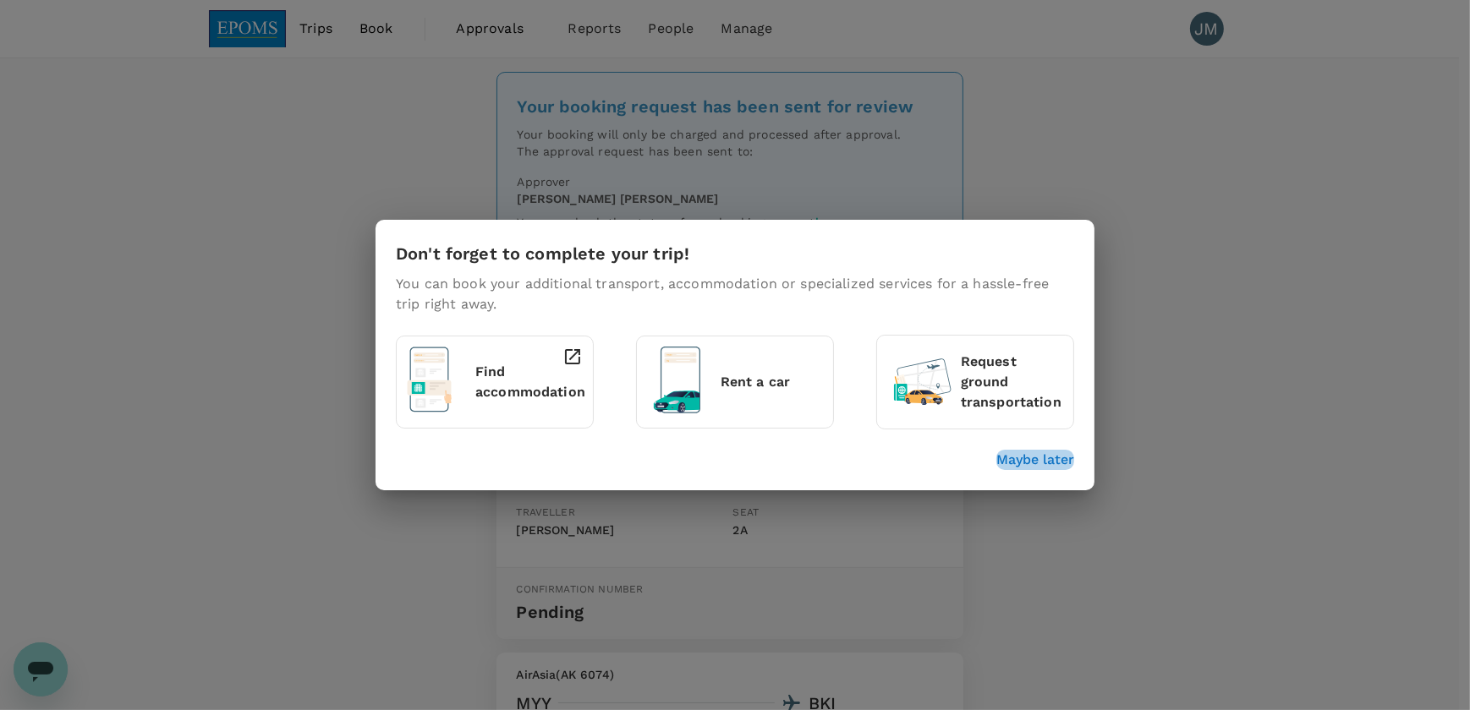
click at [1030, 460] on p "Maybe later" at bounding box center [1035, 460] width 78 height 20
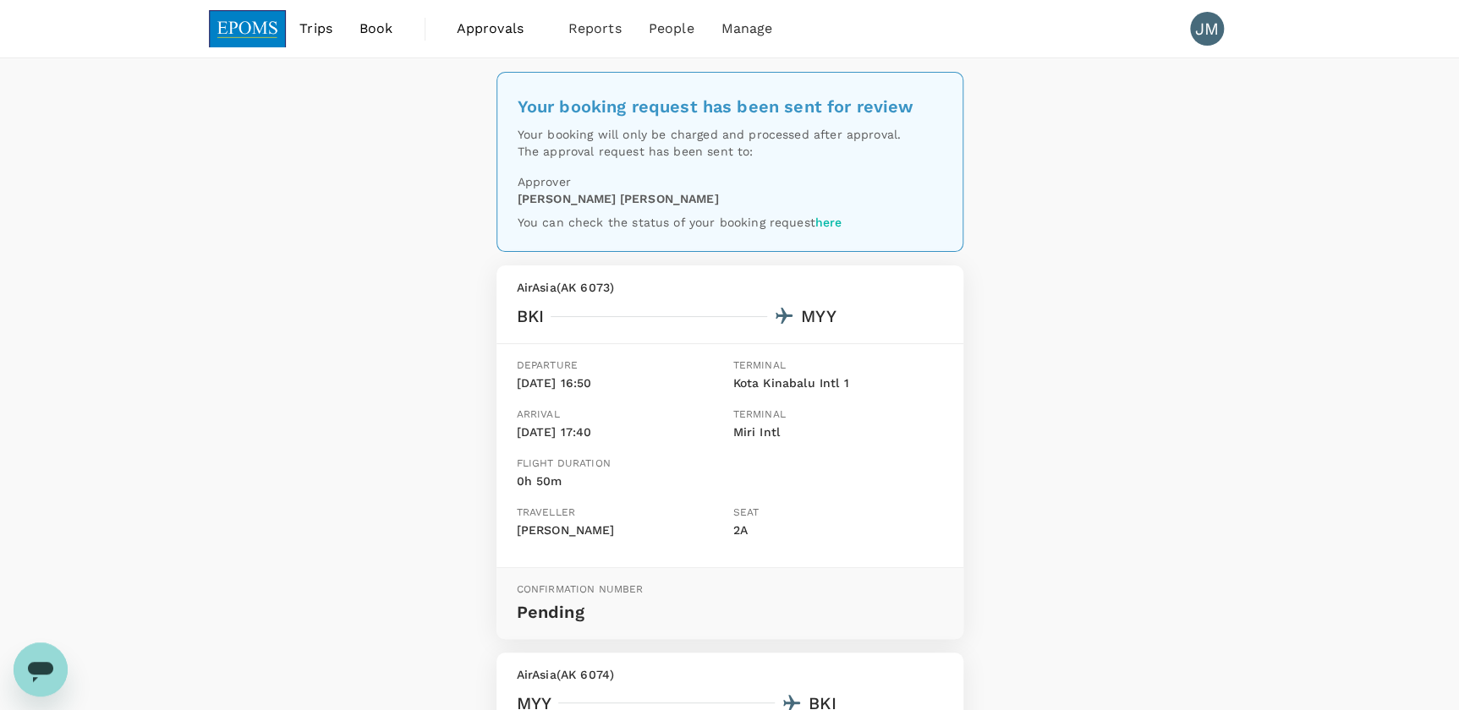
click at [392, 29] on span "Book" at bounding box center [376, 29] width 34 height 20
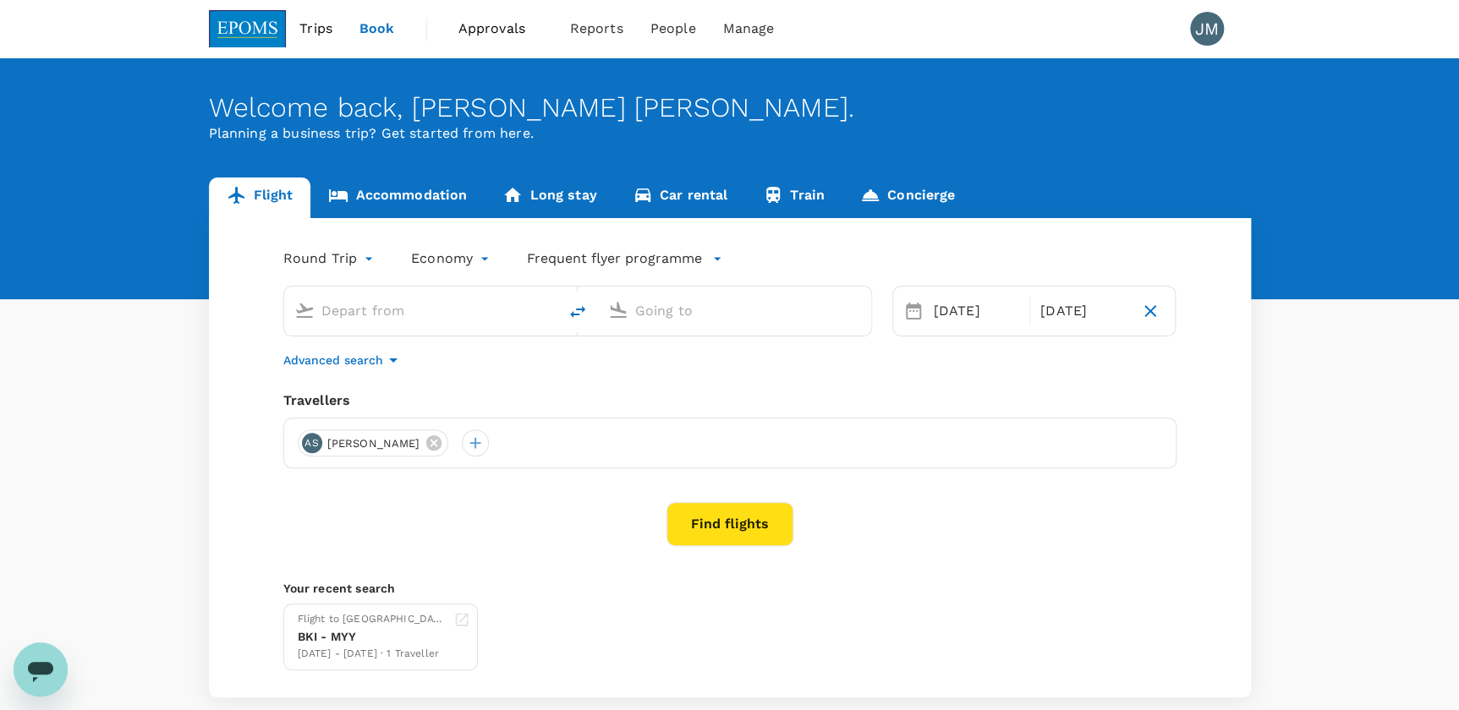
type input "Kota Kinabalu Intl (BKI)"
type input "Miri Intl (MYY)"
click at [432, 316] on input "Kota Kinabalu Intl (BKI)" at bounding box center [421, 311] width 200 height 26
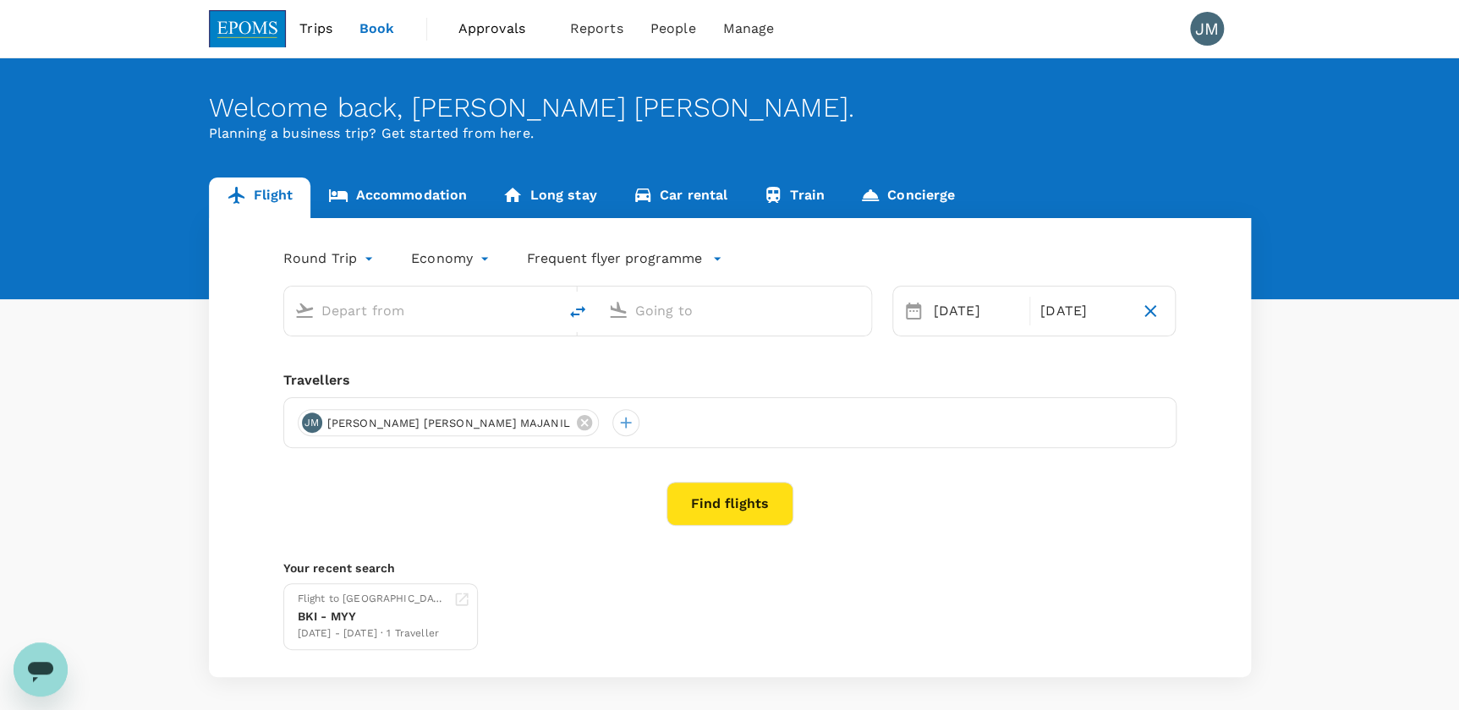
type input "Kota Kinabalu Intl (BKI)"
type input "Miri Intl (MYY)"
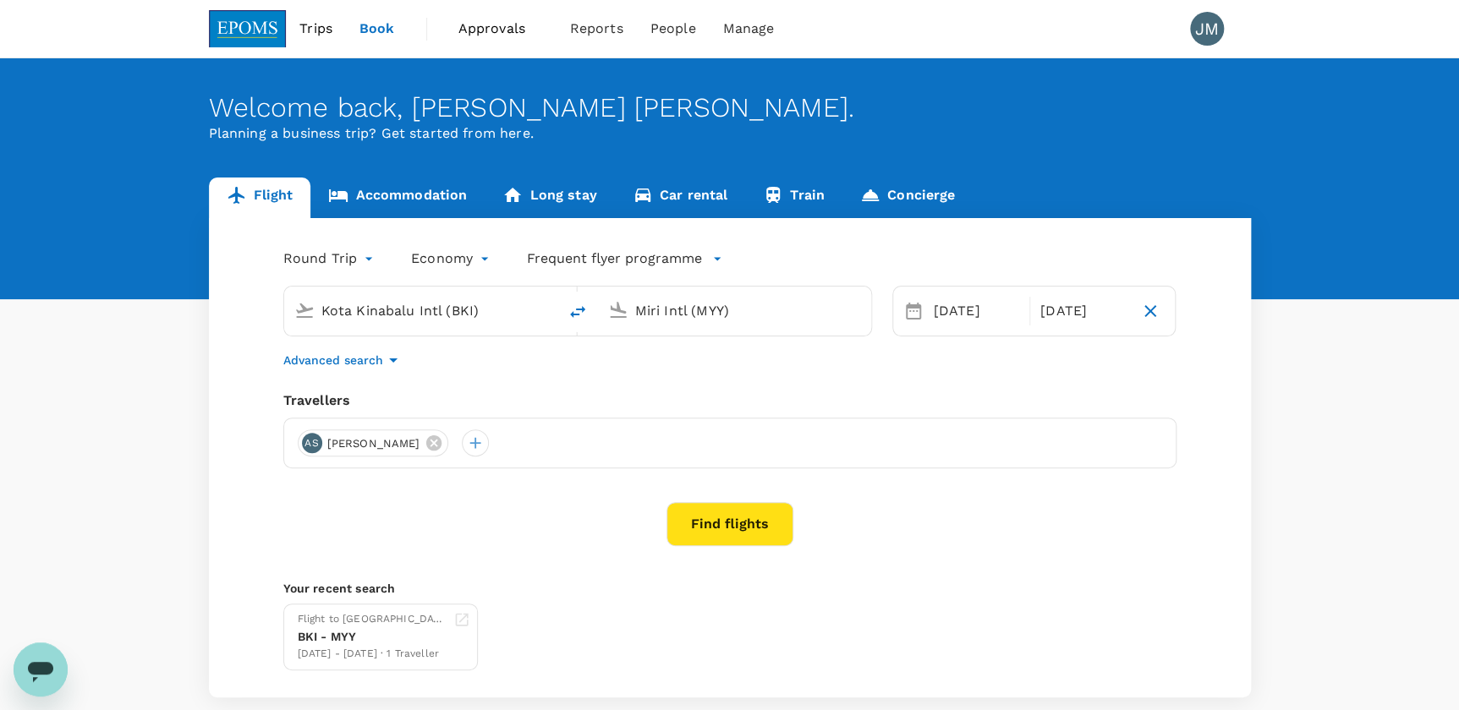
drag, startPoint x: 486, startPoint y: 311, endPoint x: 63, endPoint y: 304, distance: 422.8
click at [63, 304] on div "Flight Accommodation Long stay Car rental Train Concierge Round Trip roundtrip …" at bounding box center [729, 438] width 1459 height 520
click at [441, 440] on icon at bounding box center [433, 442] width 15 height 15
click at [315, 448] on div at bounding box center [311, 443] width 27 height 27
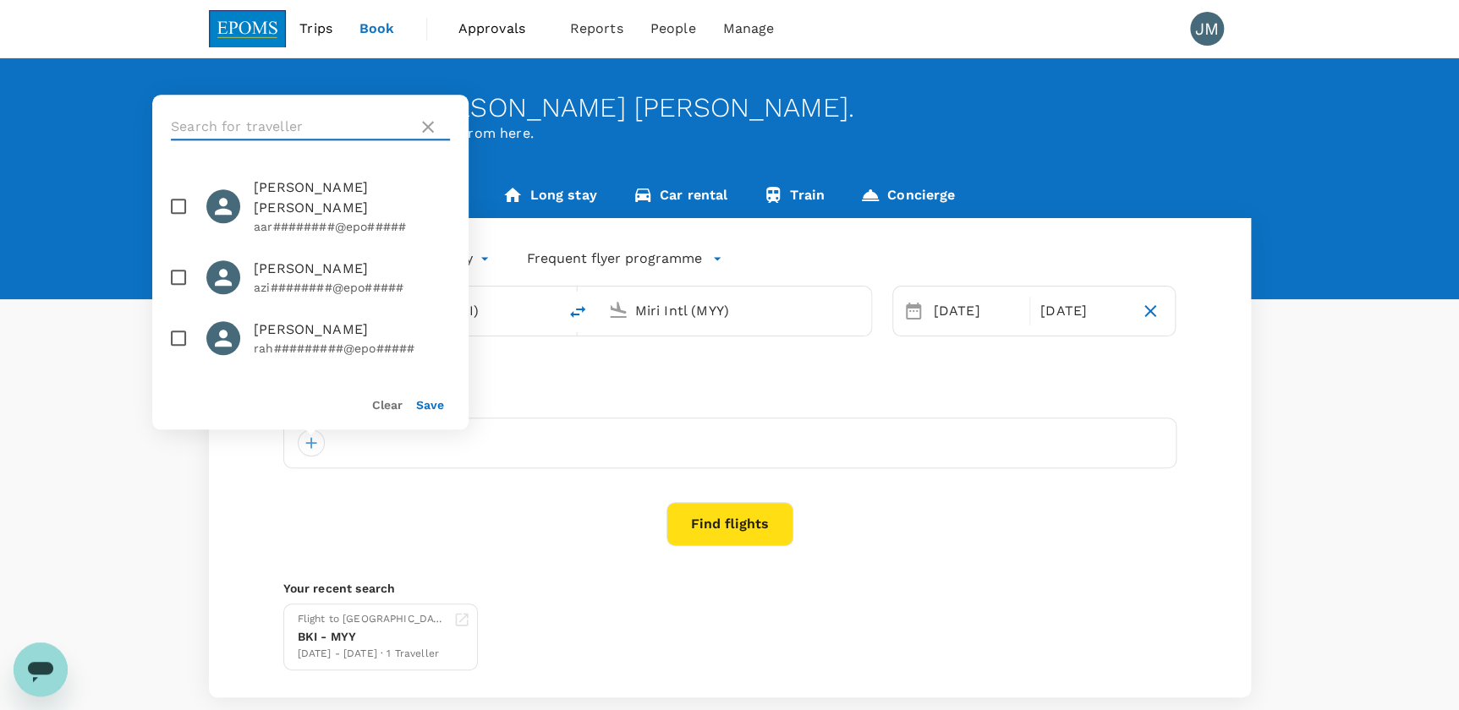
click at [288, 130] on input "text" at bounding box center [291, 126] width 240 height 27
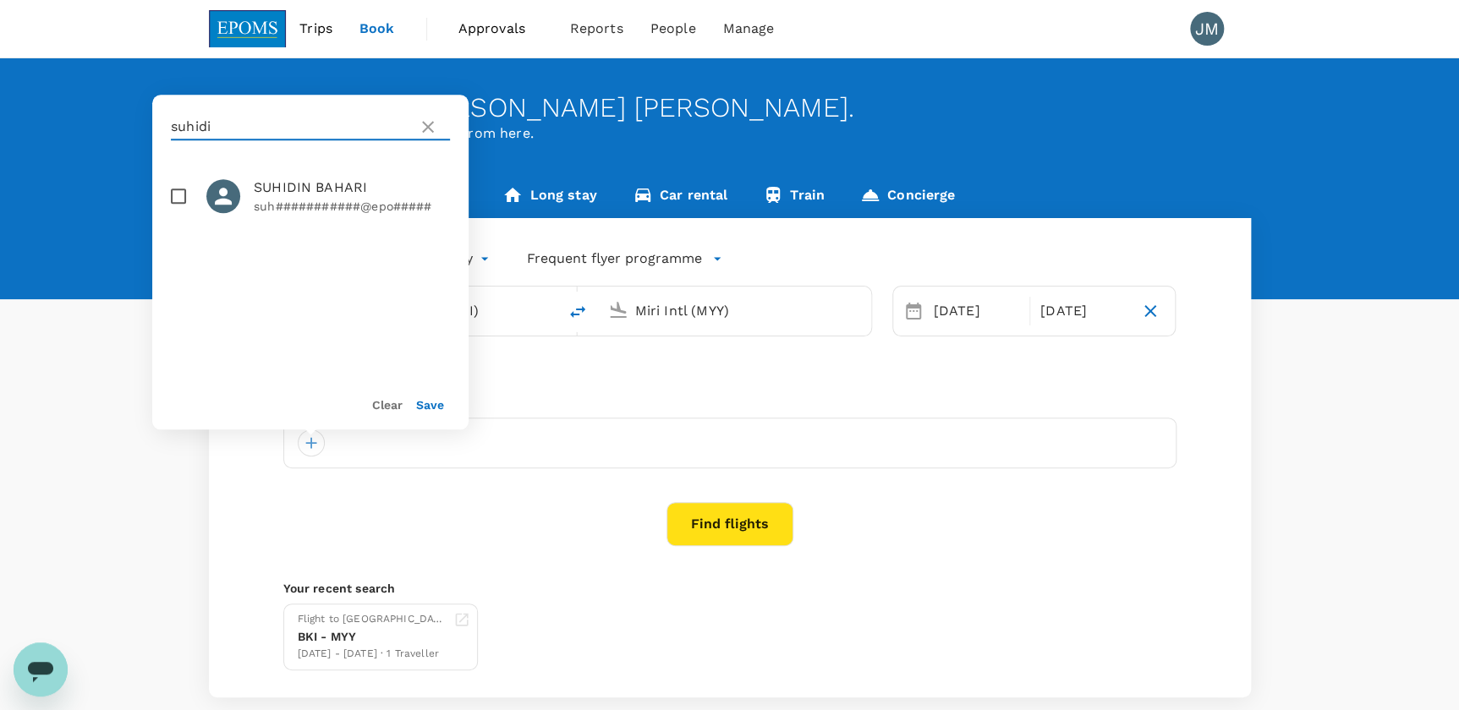
type input "suhidi"
click at [169, 194] on input "checkbox" at bounding box center [179, 196] width 36 height 36
checkbox input "true"
click at [427, 403] on button "Save" at bounding box center [430, 405] width 28 height 14
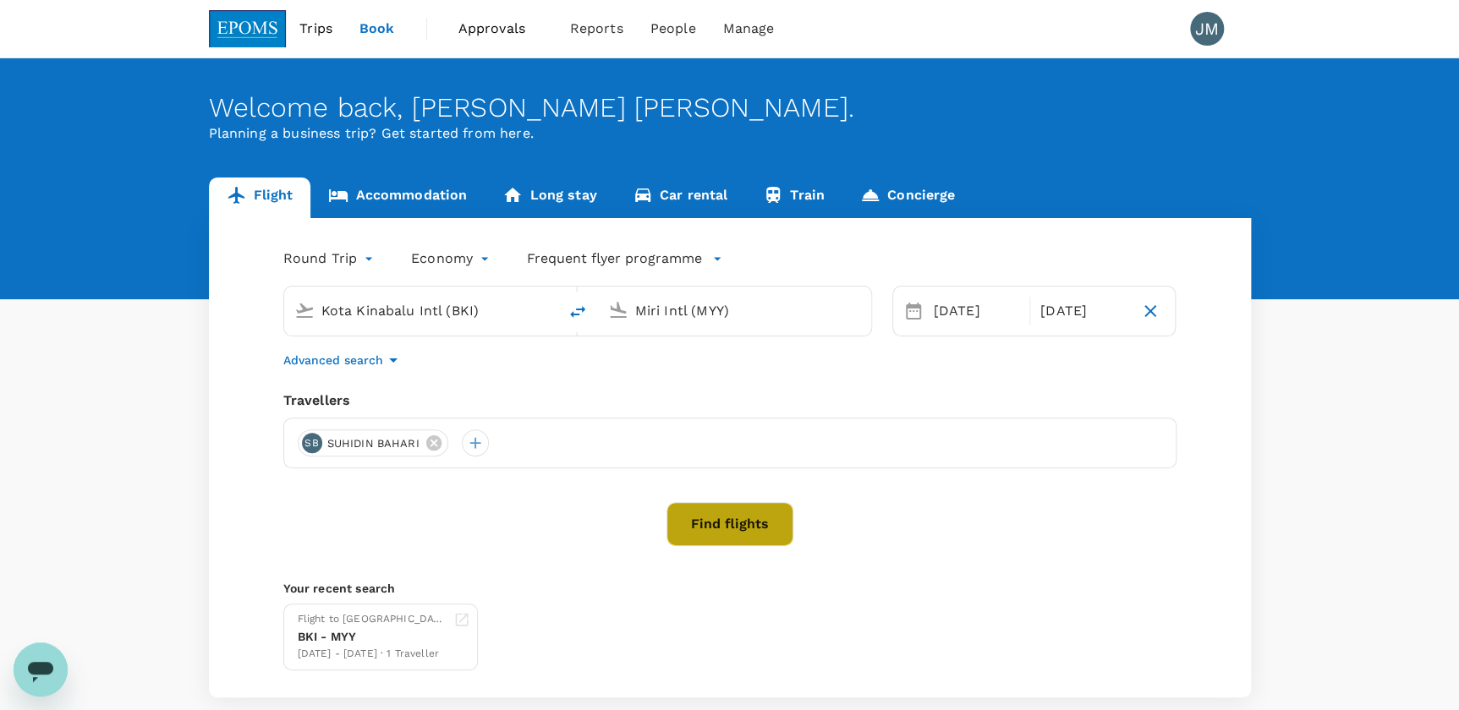
click at [702, 517] on button "Find flights" at bounding box center [729, 524] width 127 height 44
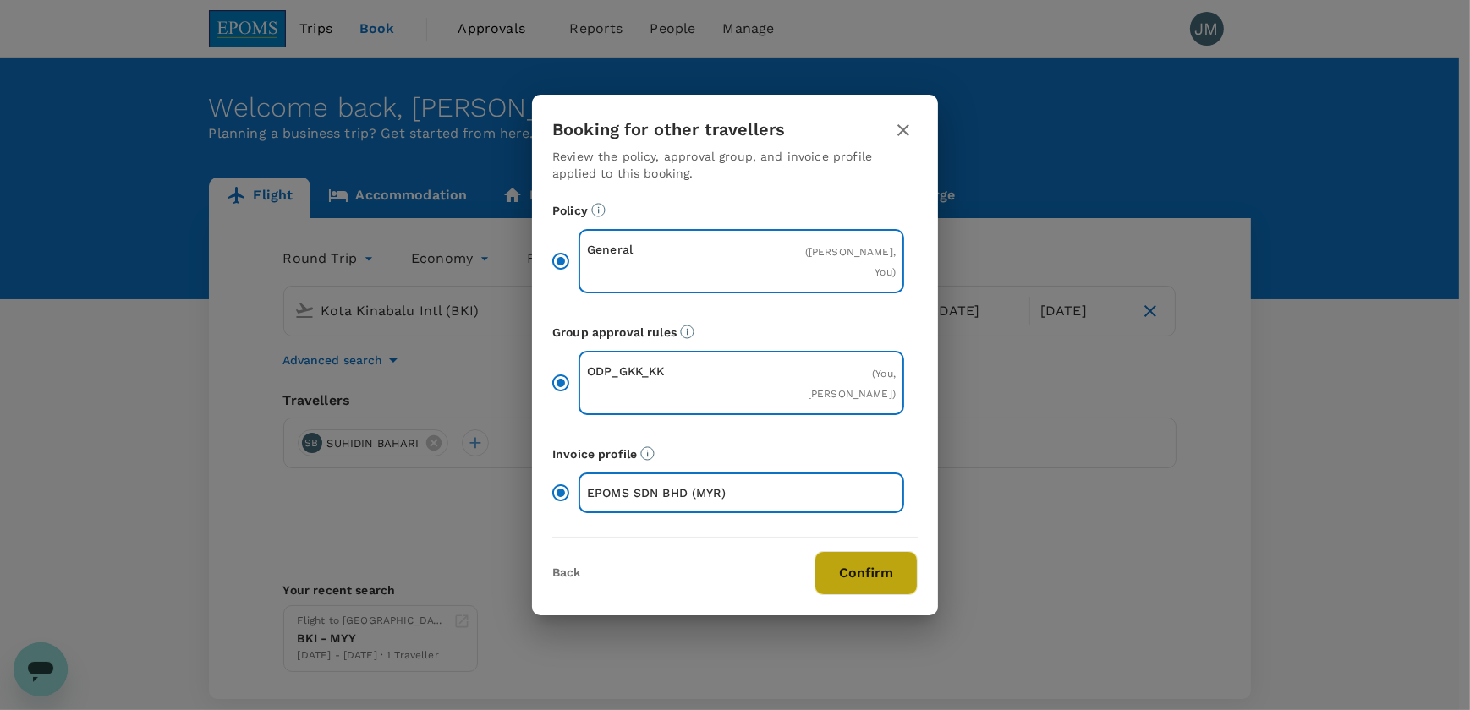
click at [851, 572] on button "Confirm" at bounding box center [865, 573] width 103 height 44
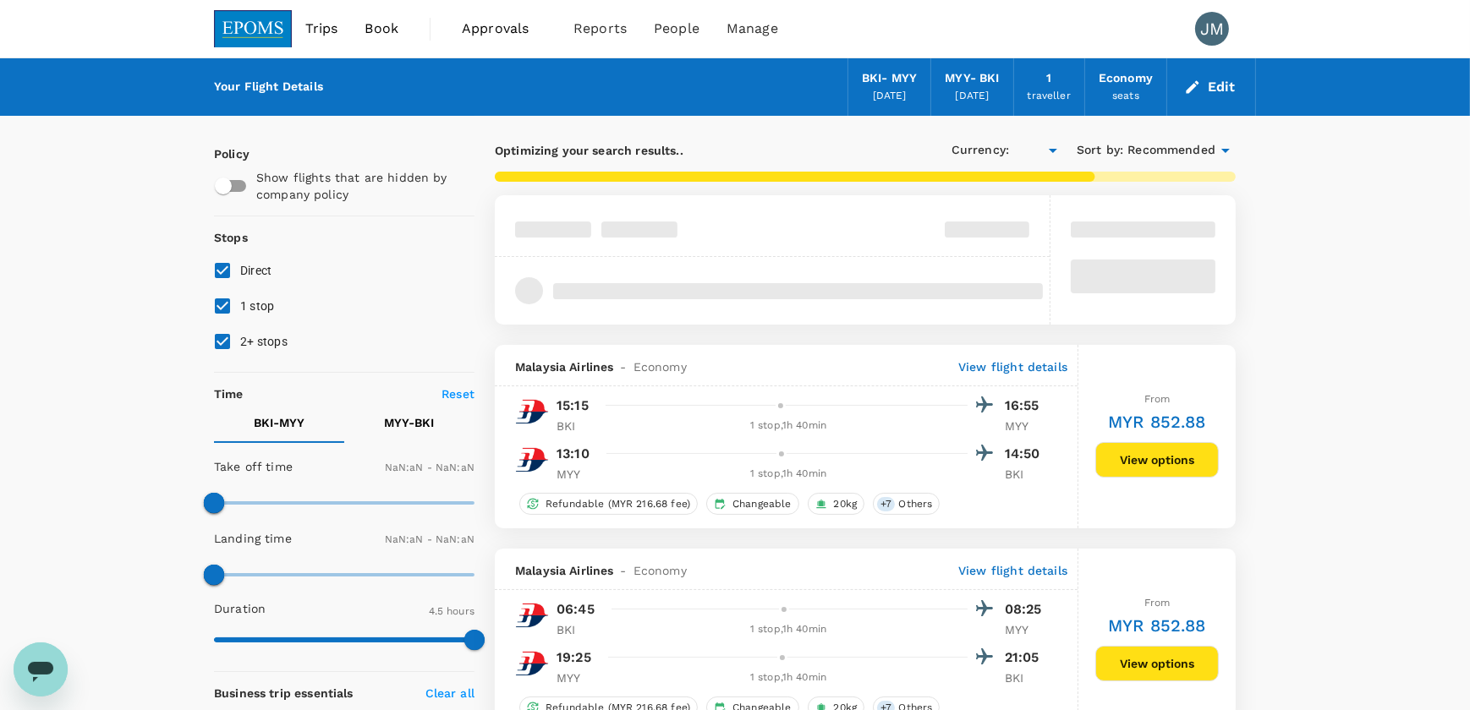
type input "MYR"
type input "1440"
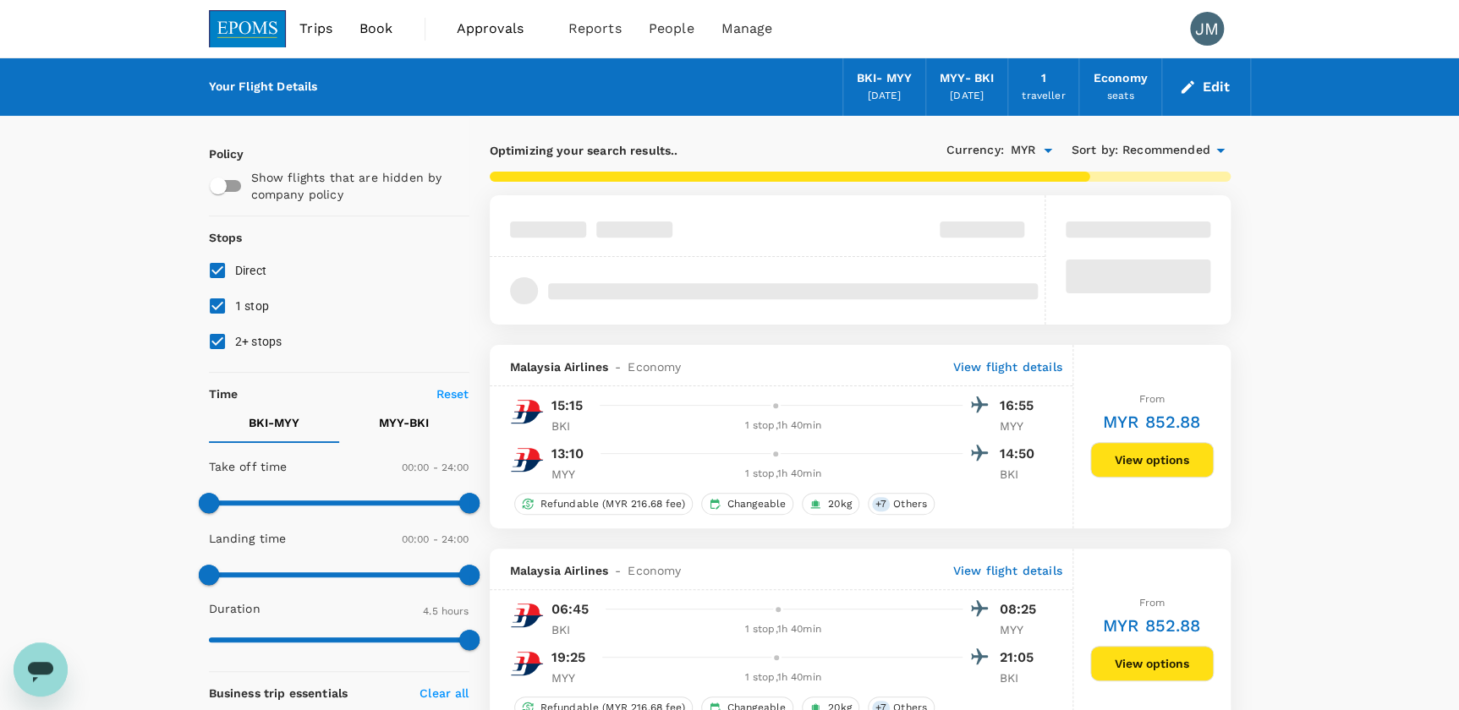
type input "1055"
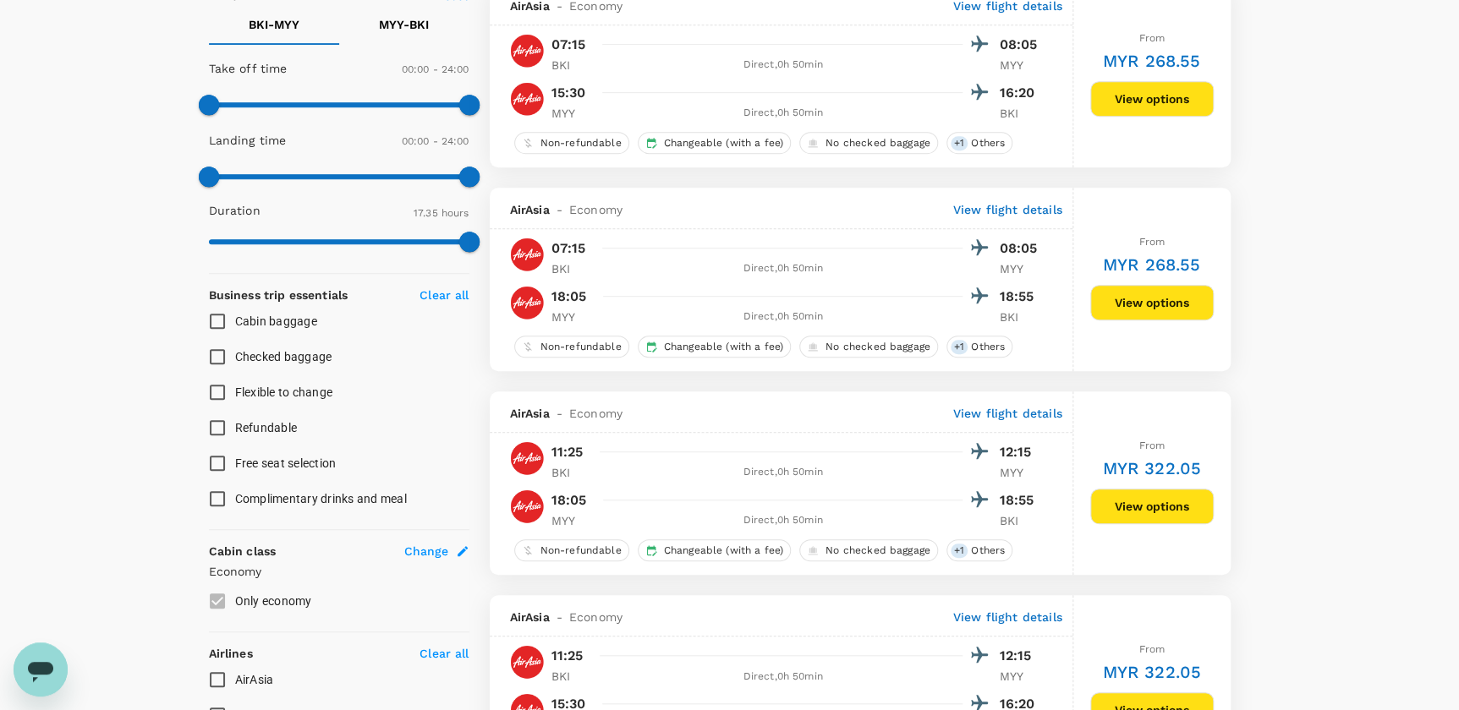
scroll to position [538, 0]
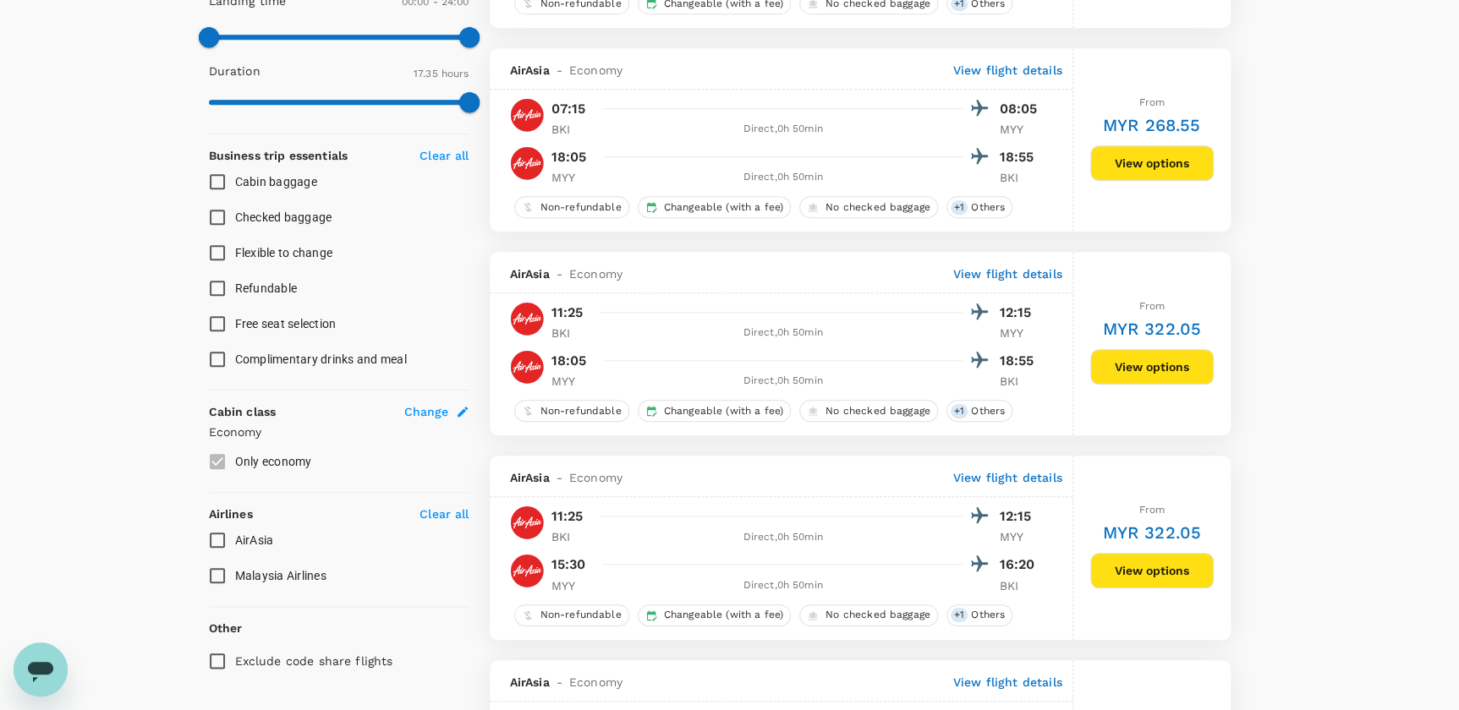
click at [218, 541] on input "AirAsia" at bounding box center [218, 541] width 36 height 36
checkbox input "true"
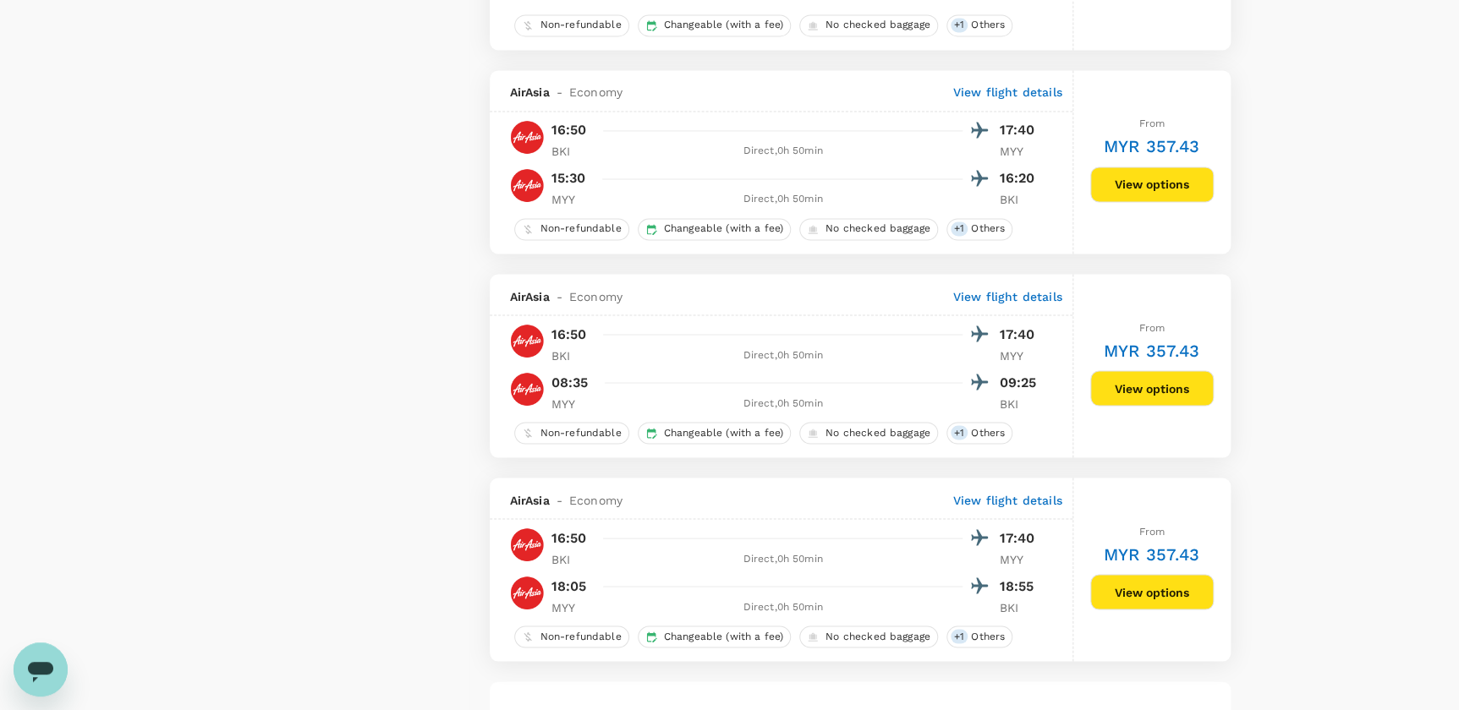
scroll to position [1383, 0]
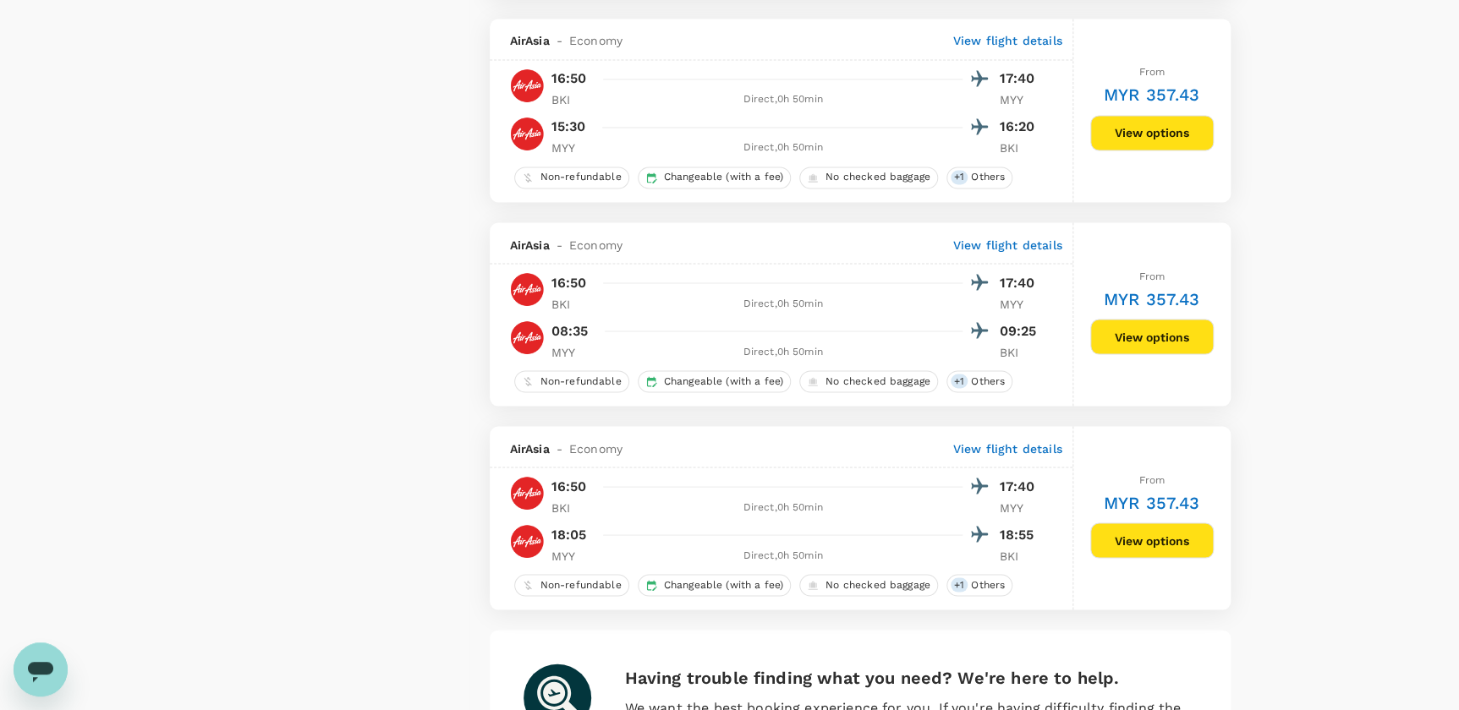
click at [618, 560] on div "Direct , 0h 50min" at bounding box center [783, 555] width 359 height 17
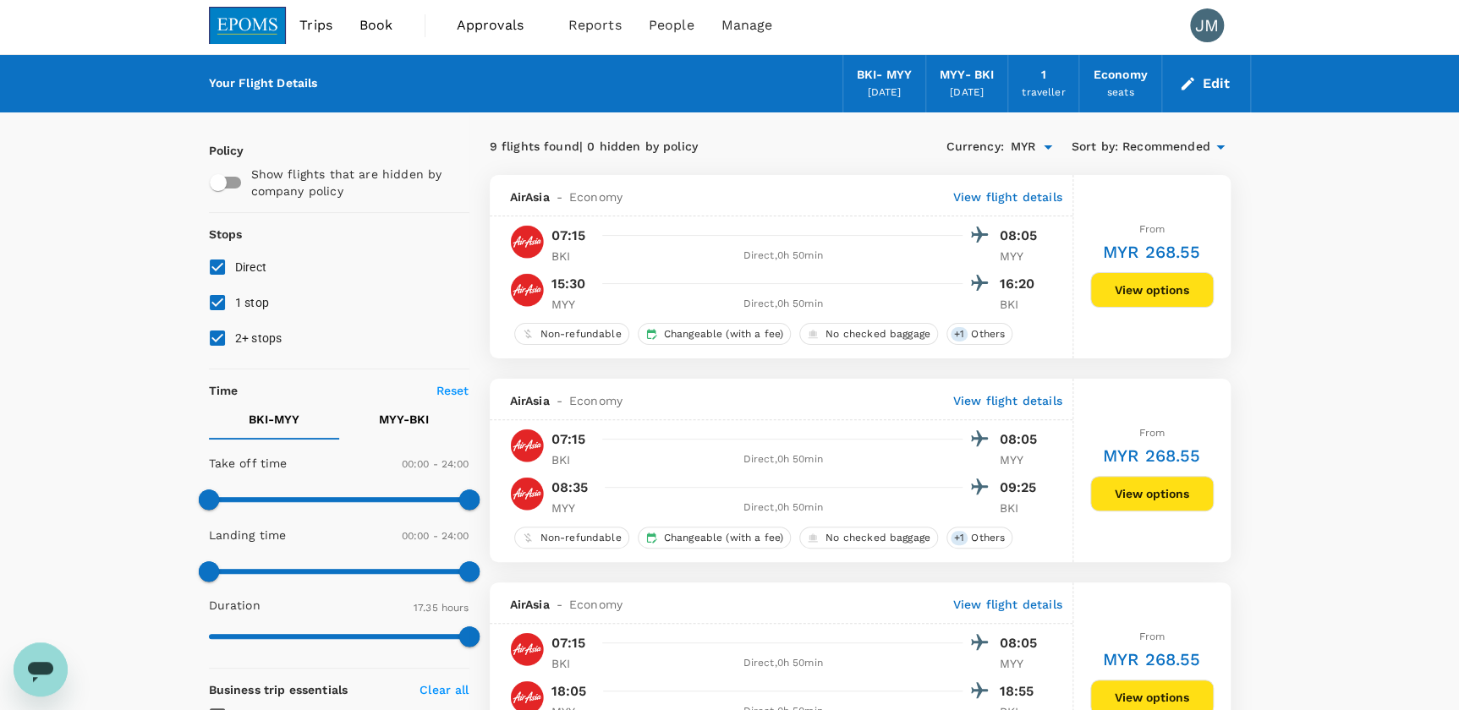
scroll to position [0, 0]
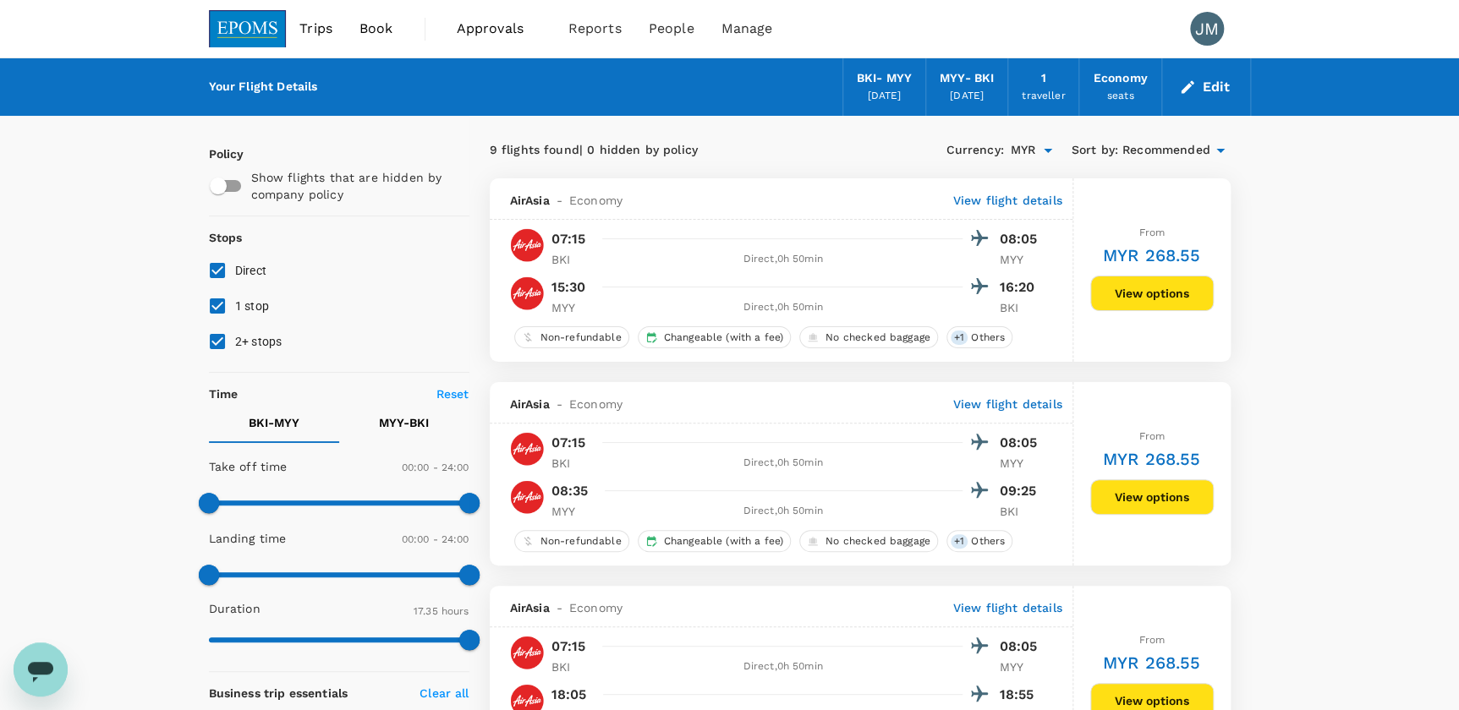
click at [1208, 85] on button "Edit" at bounding box center [1205, 87] width 61 height 27
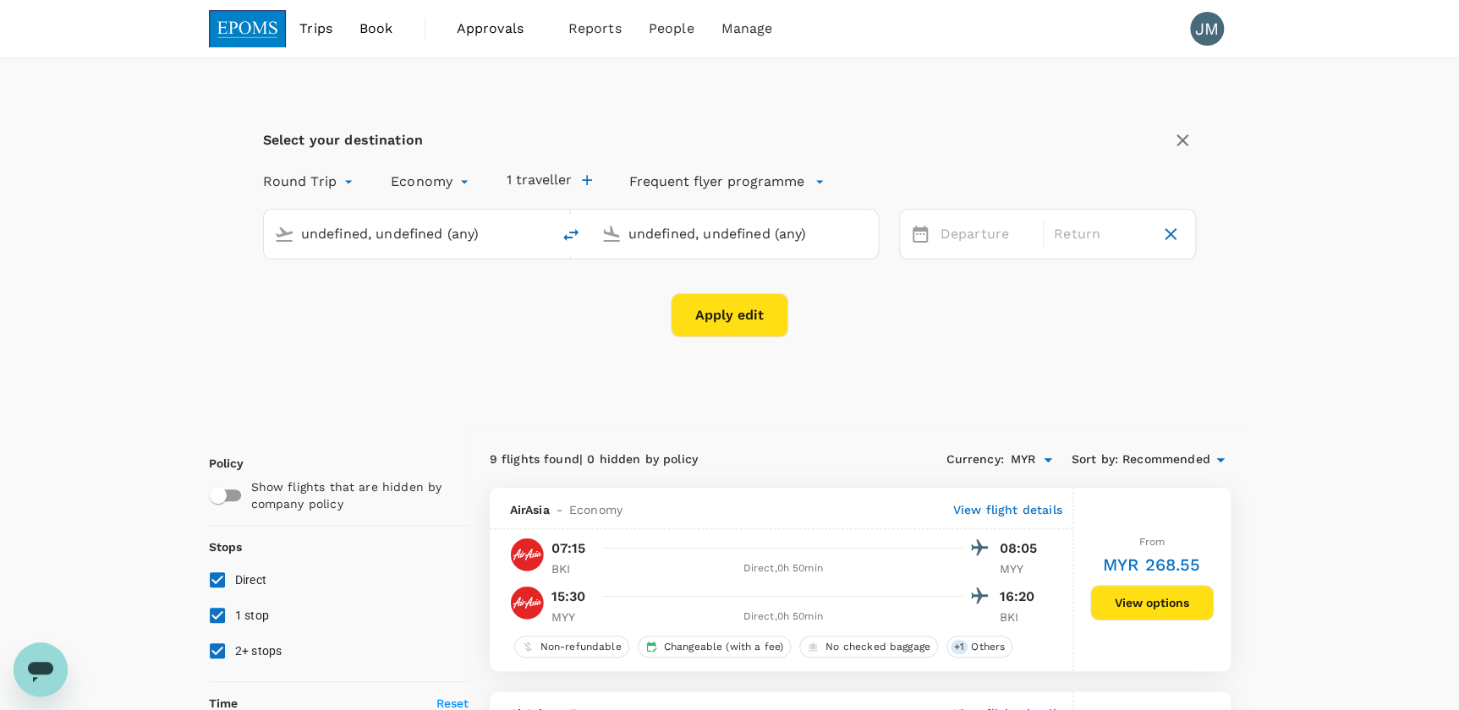
type input "Kota Kinabalu Intl (BKI)"
type input "Miri Intl (MYY)"
type input "Kota Kinabalu Intl (BKI)"
click at [629, 227] on input "Miri Intl (MYY)" at bounding box center [735, 234] width 214 height 26
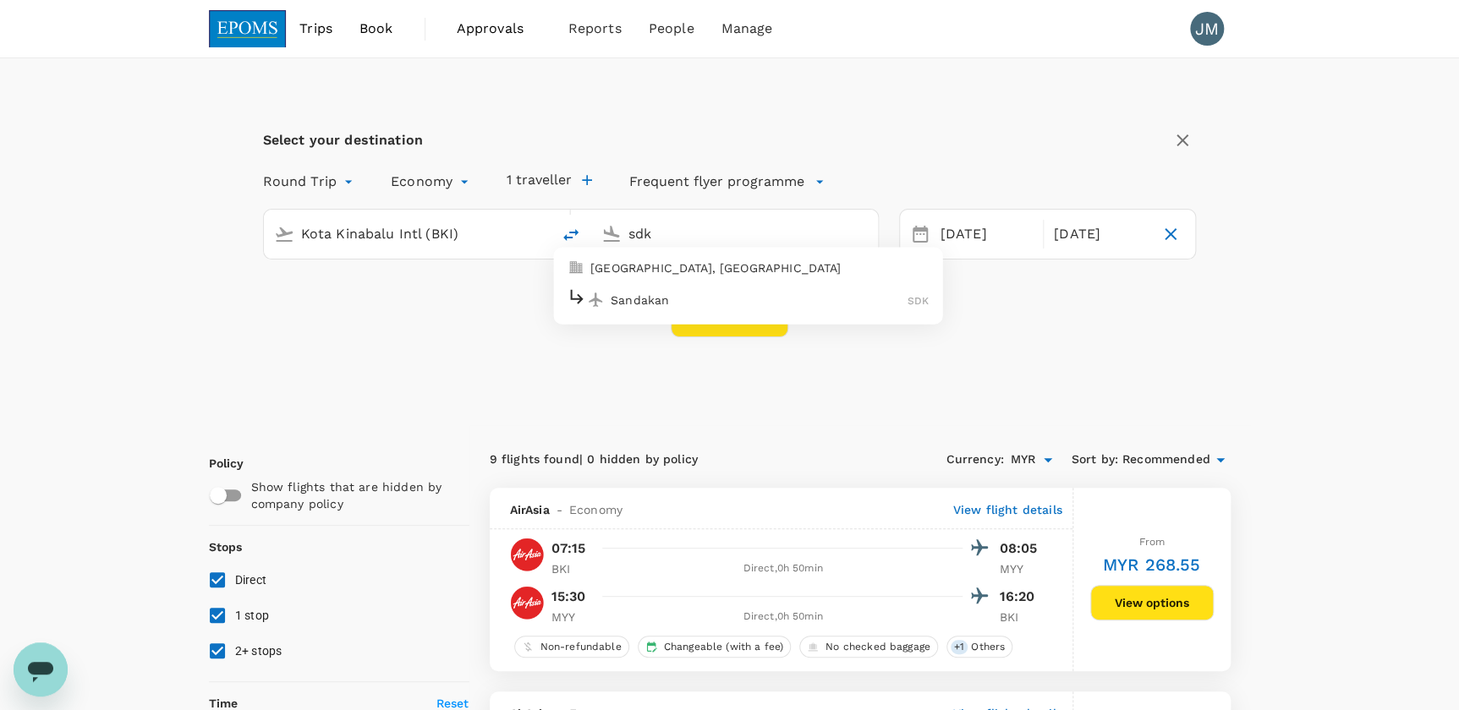
click at [642, 303] on p "Sandakan" at bounding box center [759, 299] width 297 height 17
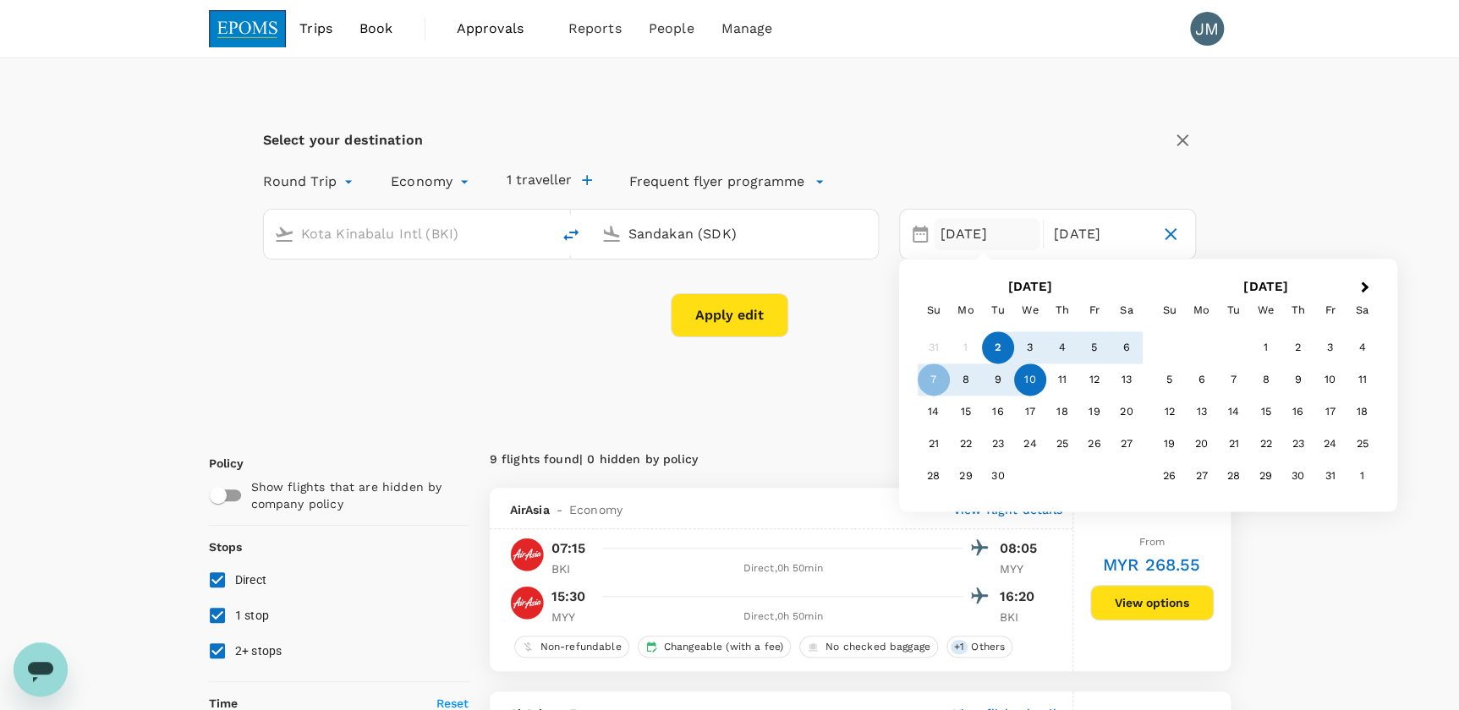
type input "Sandakan (SDK)"
click at [734, 318] on button "Apply edit" at bounding box center [730, 315] width 118 height 44
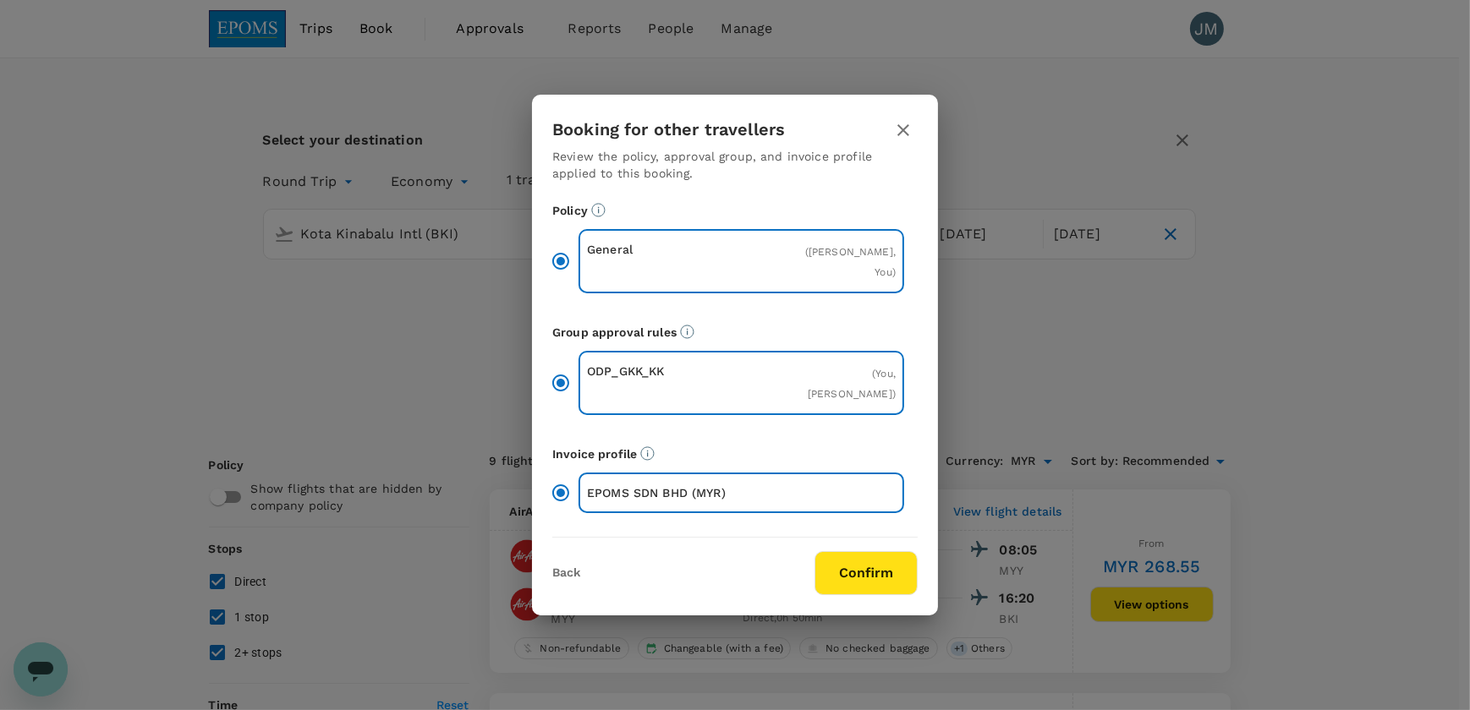
click at [871, 583] on button "Confirm" at bounding box center [865, 573] width 103 height 44
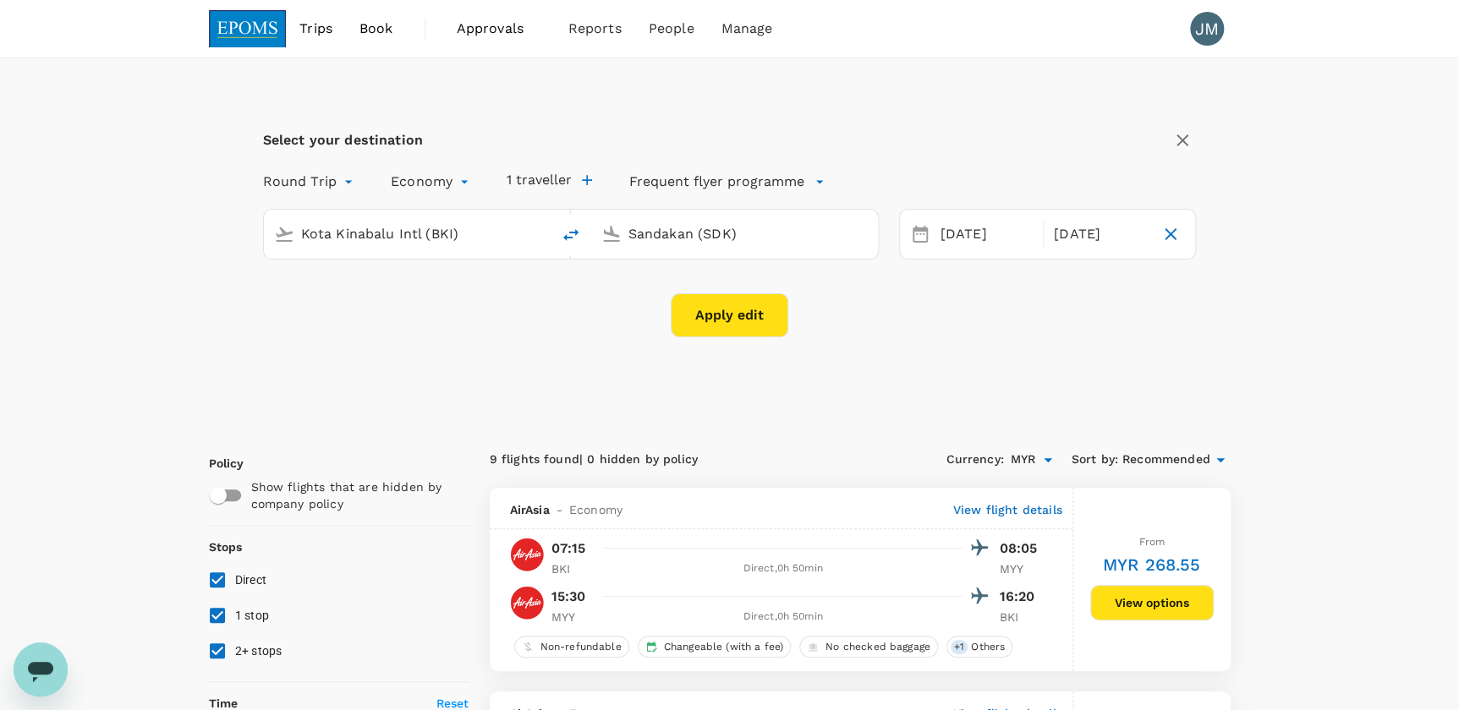
checkbox input "false"
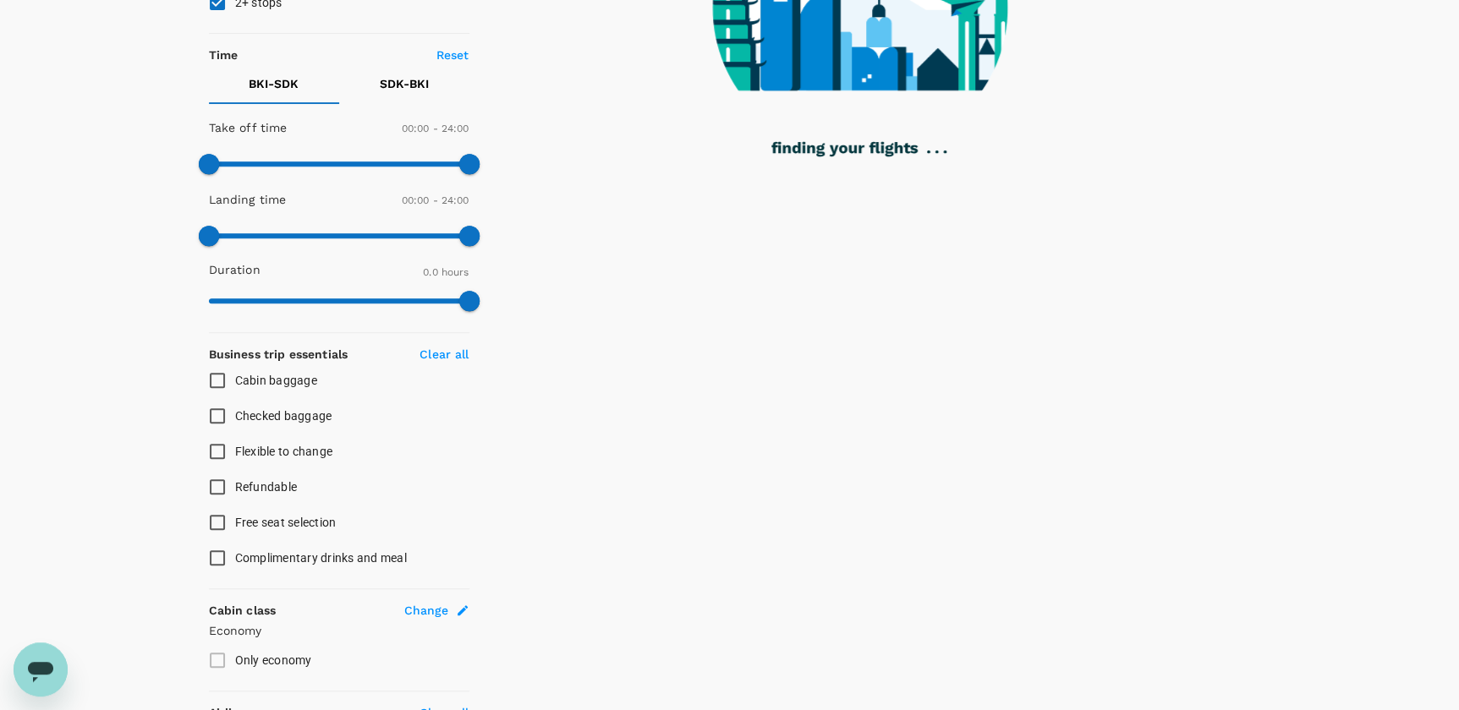
scroll to position [505, 0]
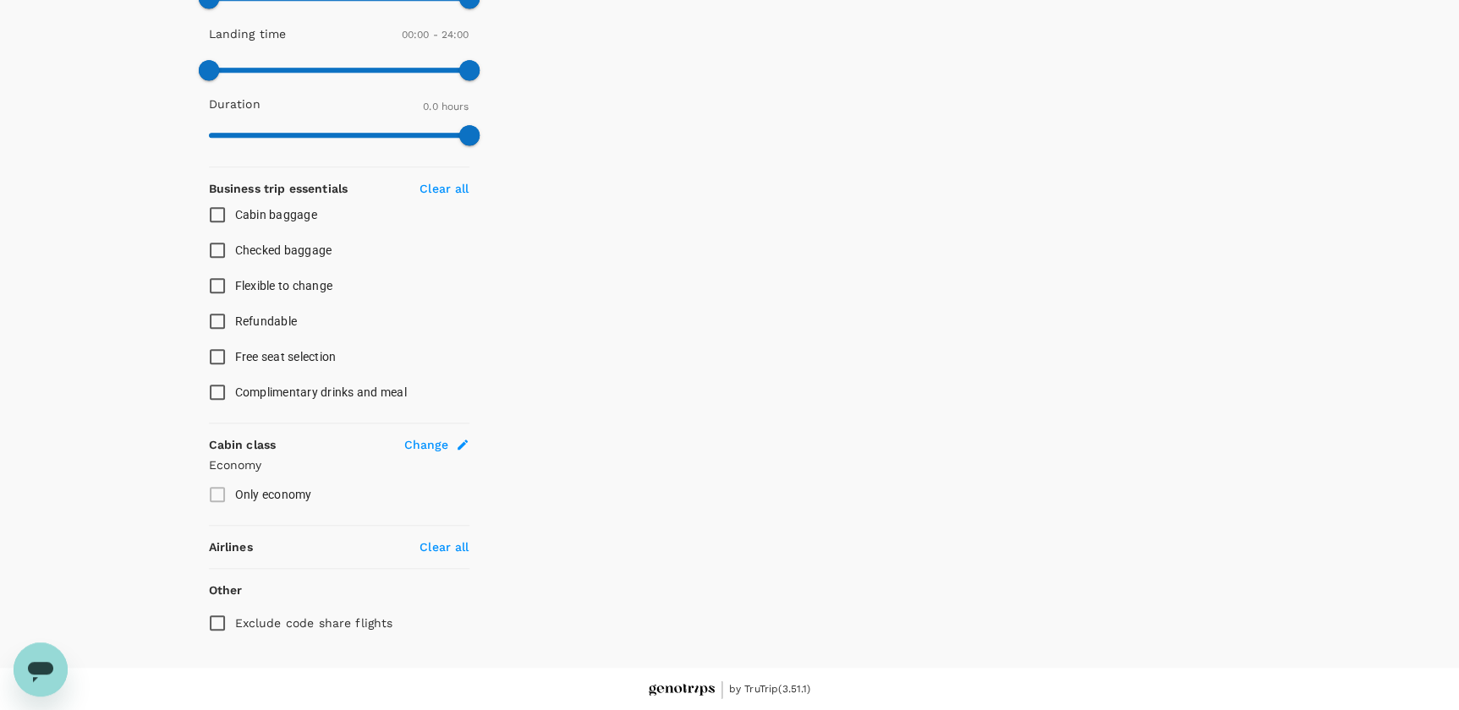
type input "105"
checkbox input "true"
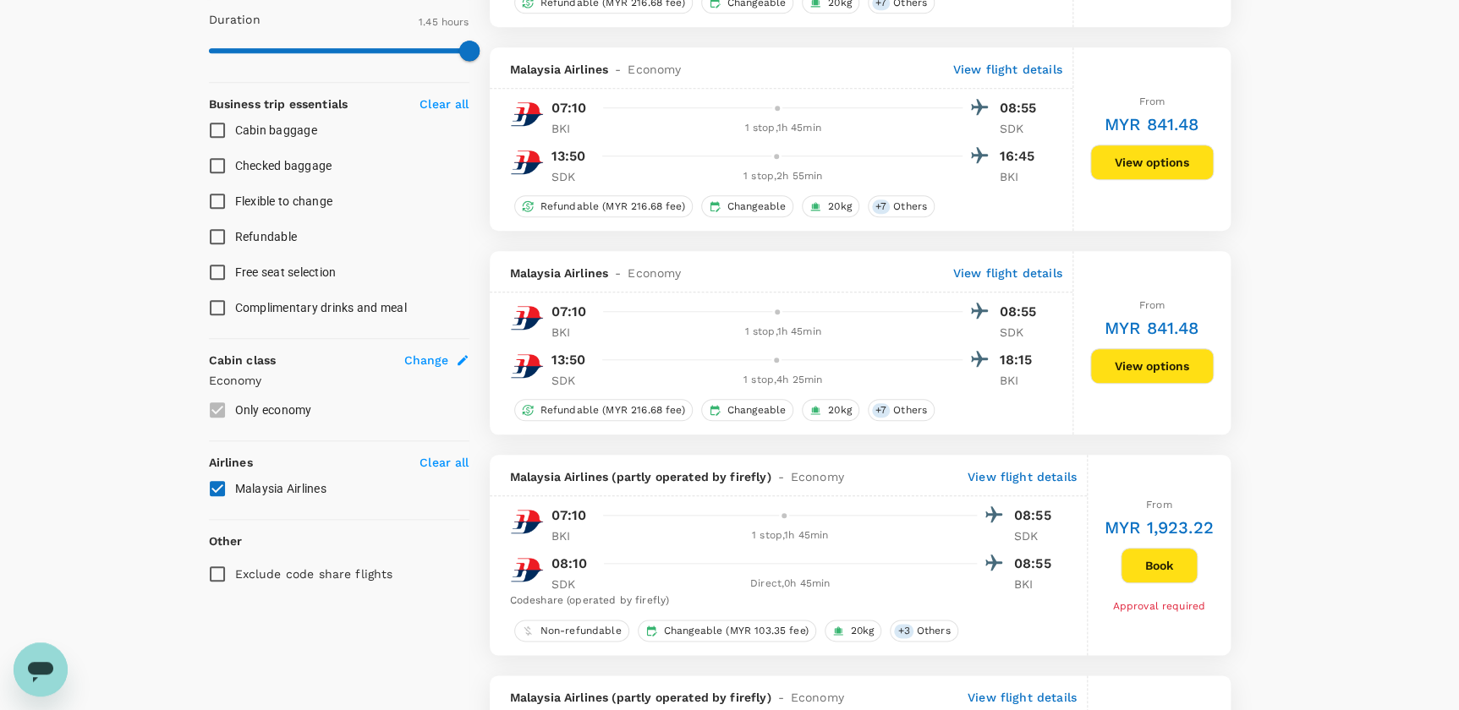
scroll to position [582, 0]
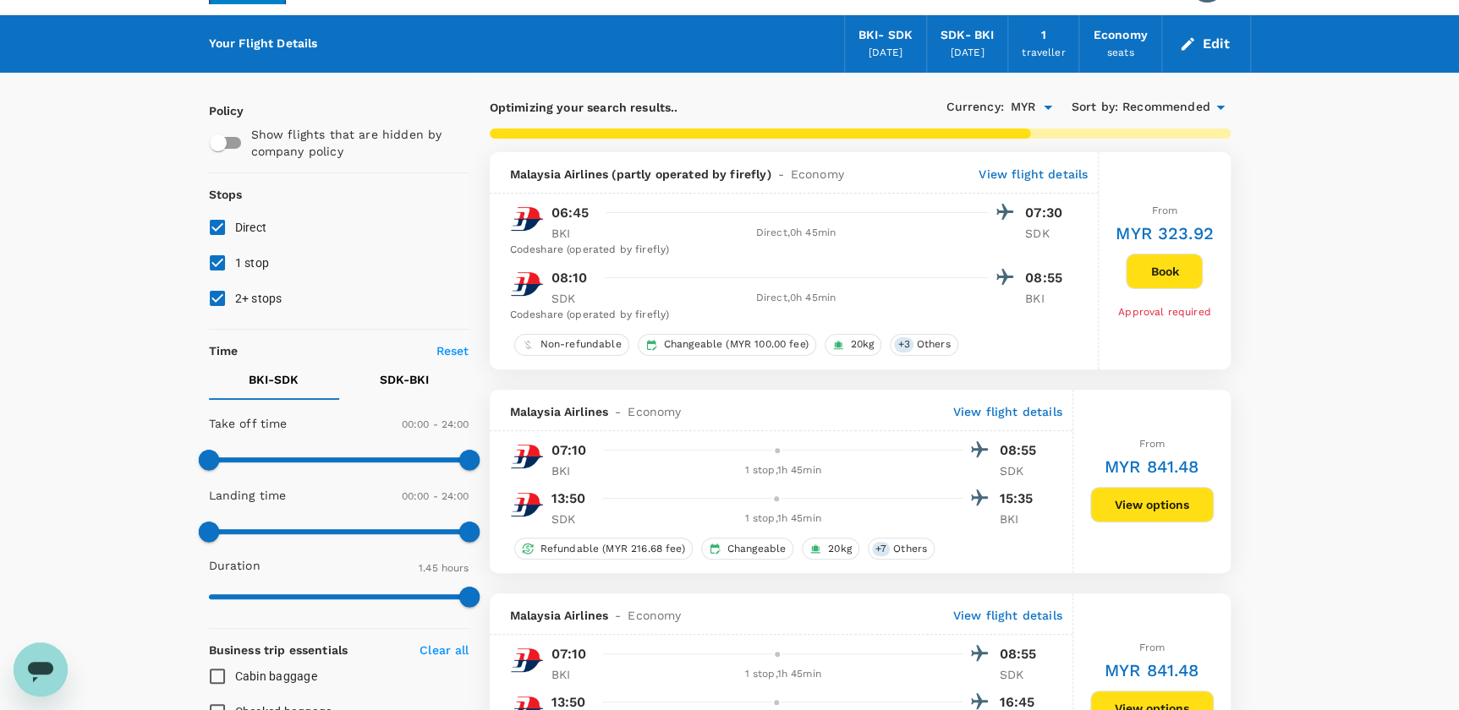
type input "485"
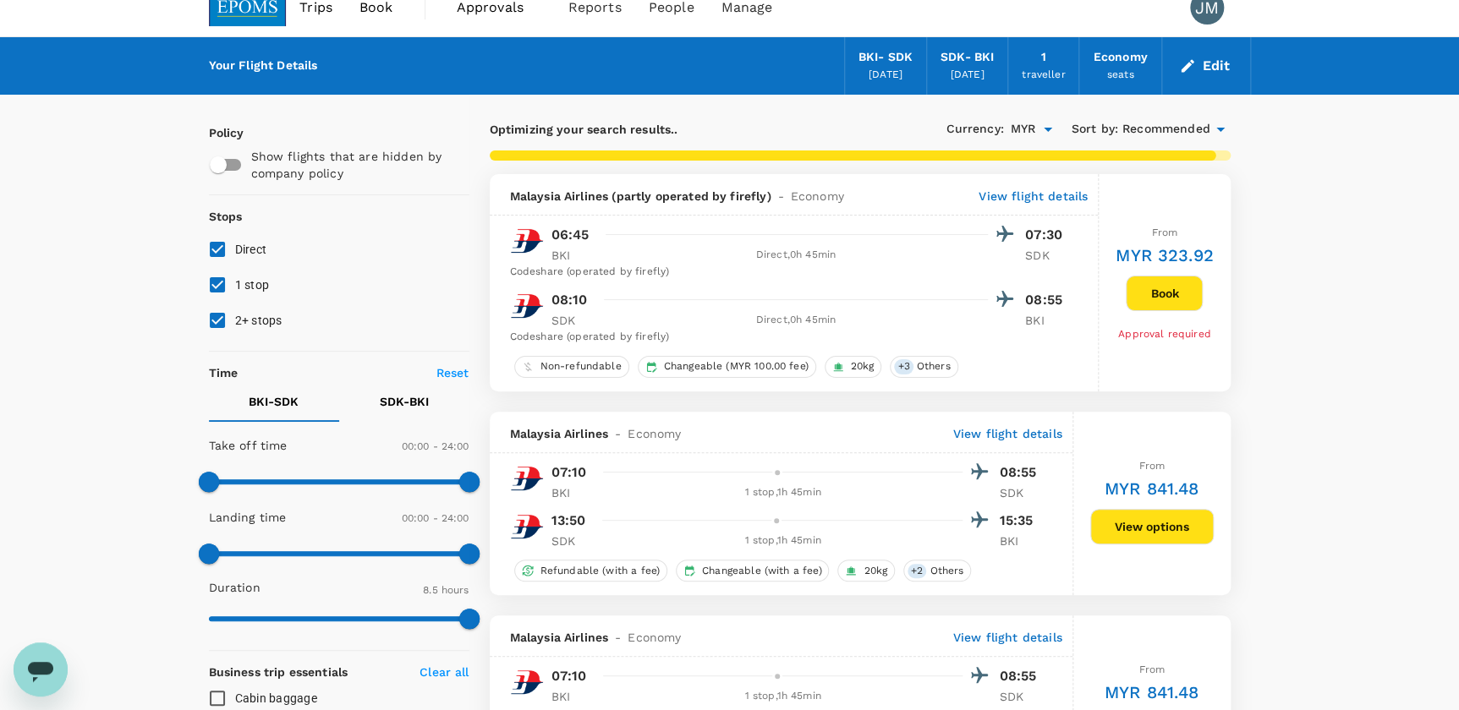
scroll to position [0, 0]
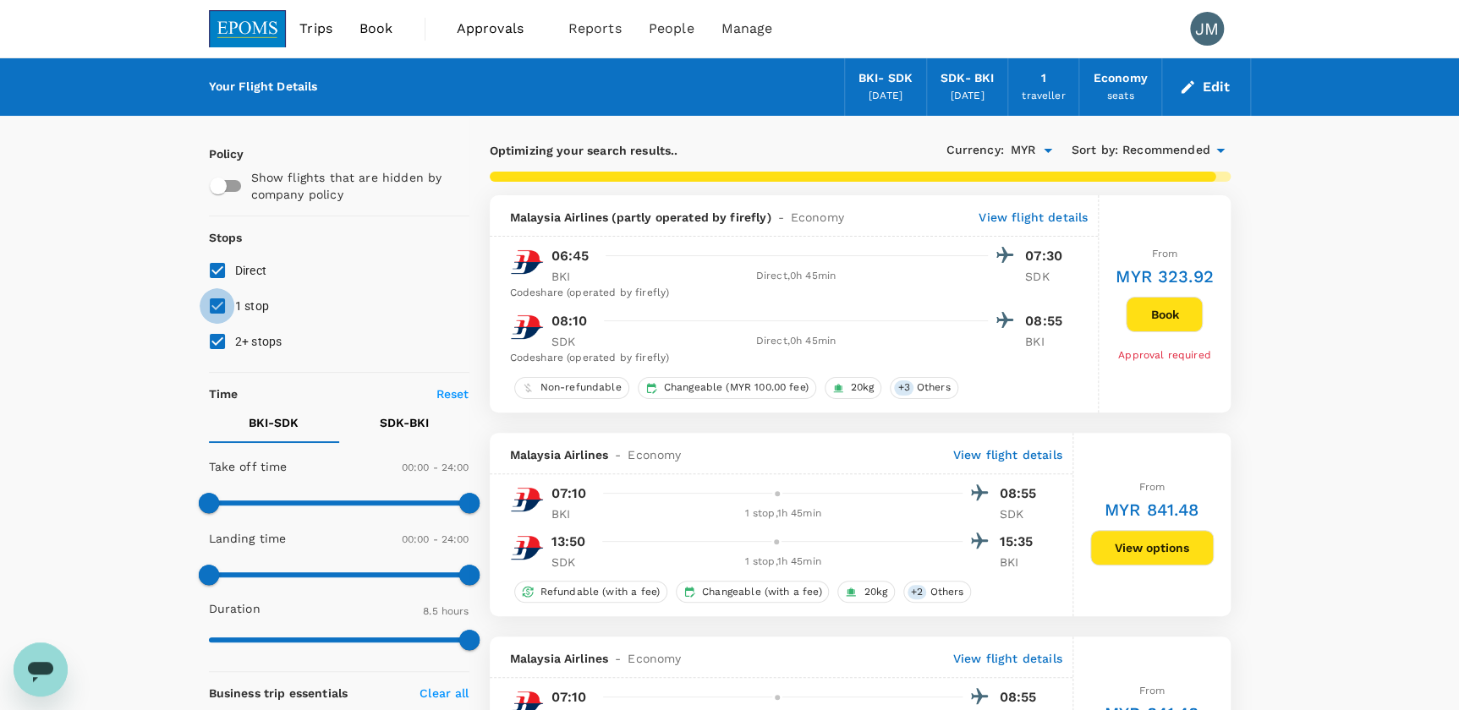
click at [228, 309] on input "1 stop" at bounding box center [218, 306] width 36 height 36
checkbox input "false"
click at [211, 338] on input "2+ stops" at bounding box center [218, 342] width 36 height 36
checkbox input "false"
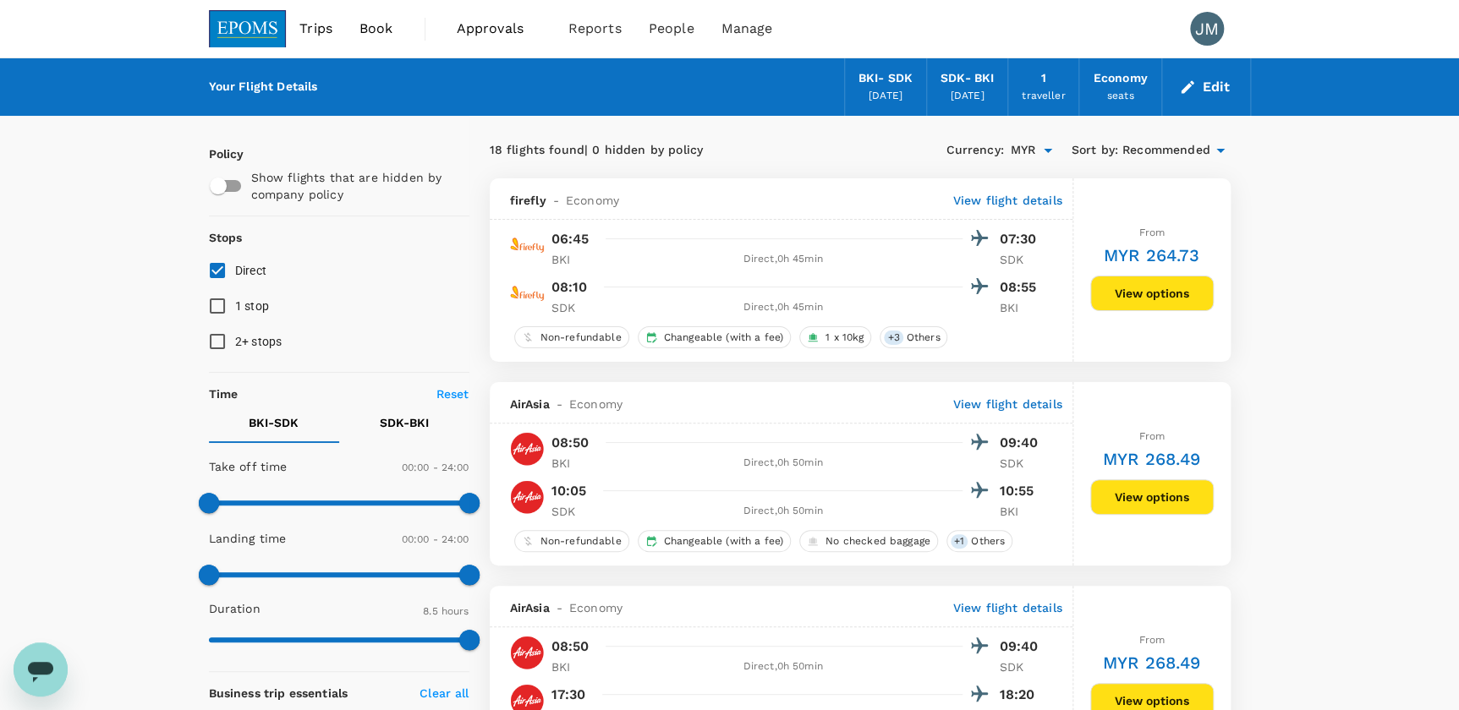
click at [1201, 85] on button "Edit" at bounding box center [1205, 87] width 61 height 27
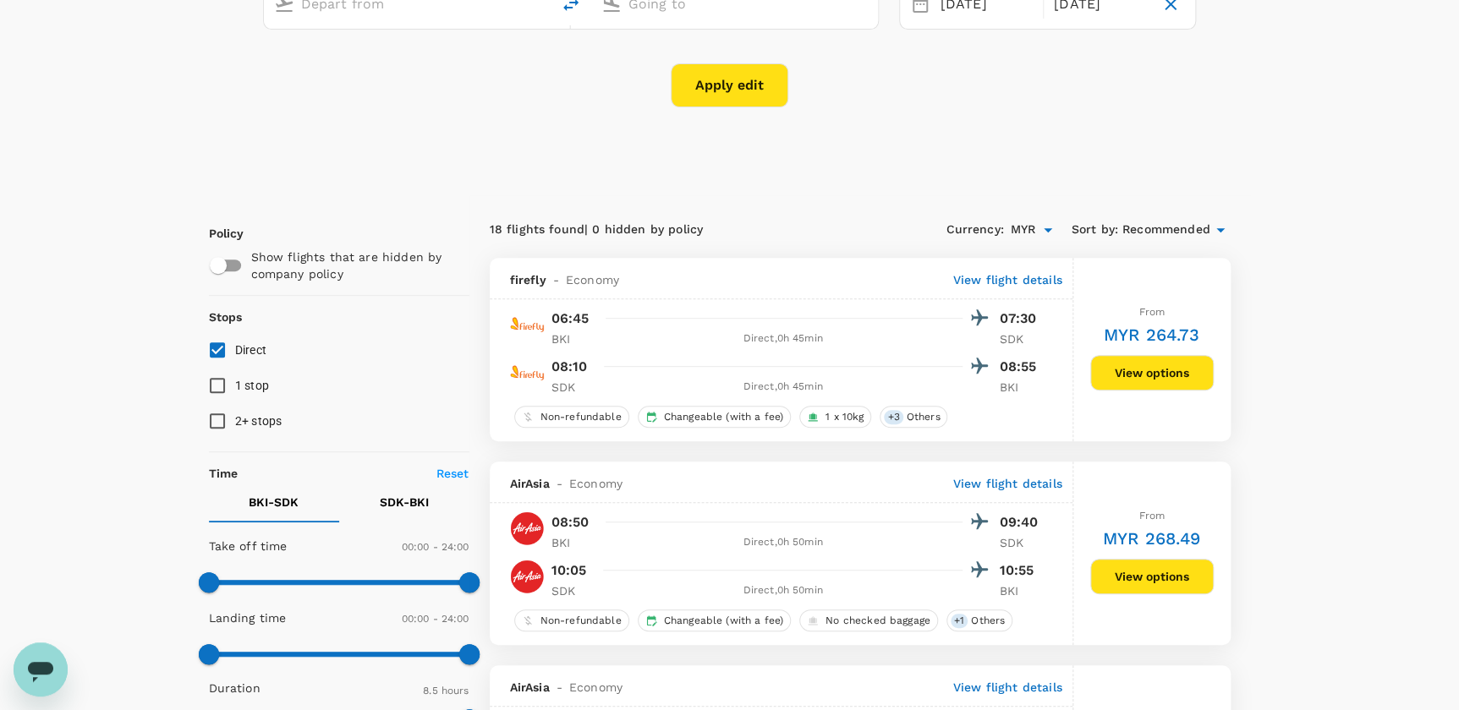
type input "Kota Kinabalu Intl (BKI)"
type input "Sandakan (SDK)"
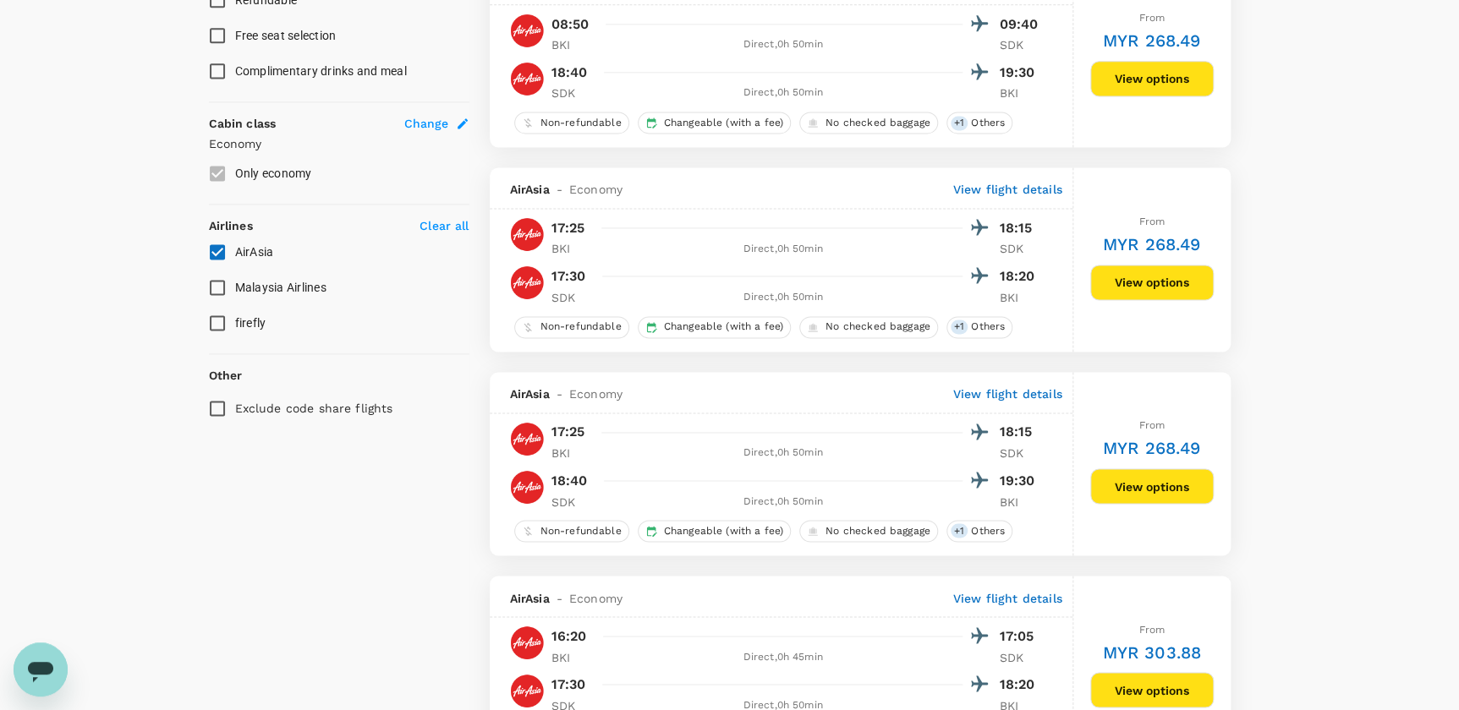
scroll to position [999, 0]
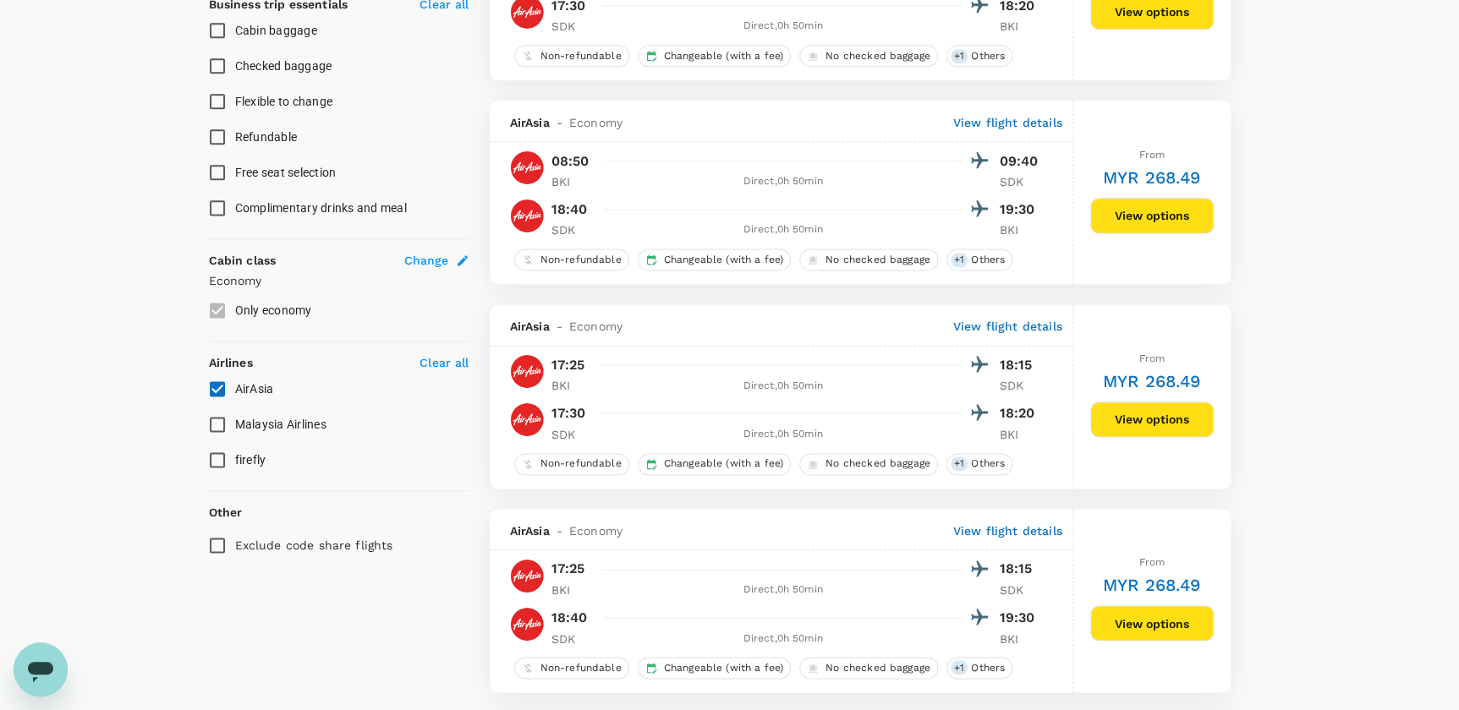
click at [227, 379] on input "AirAsia" at bounding box center [218, 389] width 36 height 36
checkbox input "false"
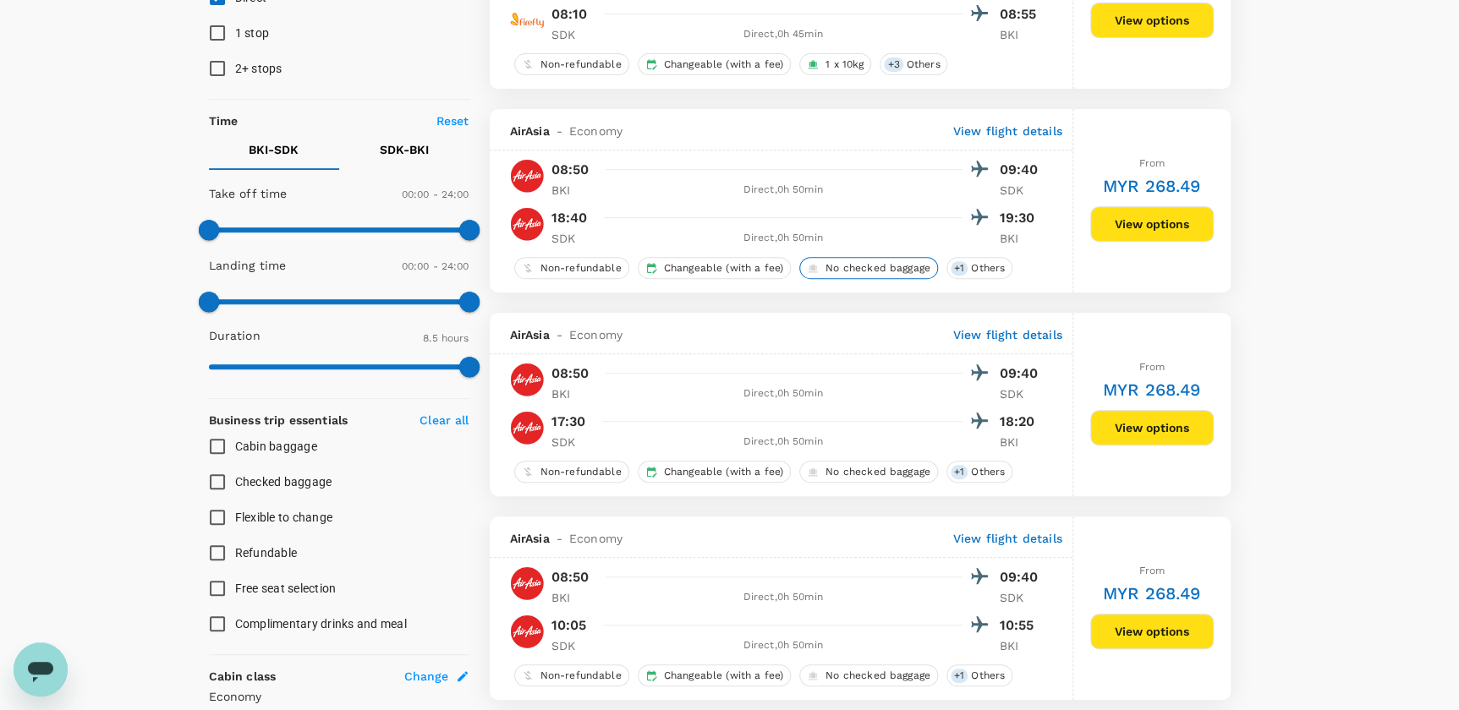
scroll to position [0, 0]
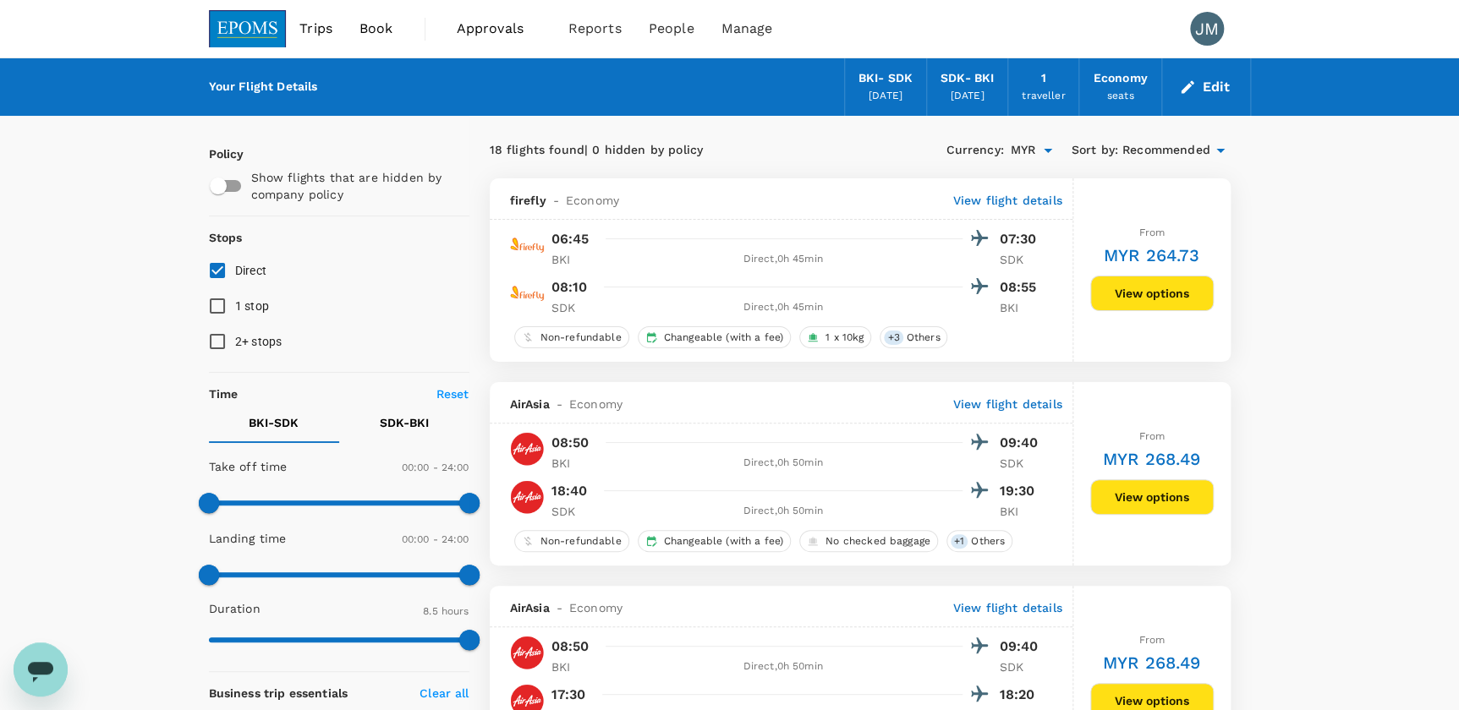
click at [1207, 94] on button "Edit" at bounding box center [1205, 87] width 61 height 27
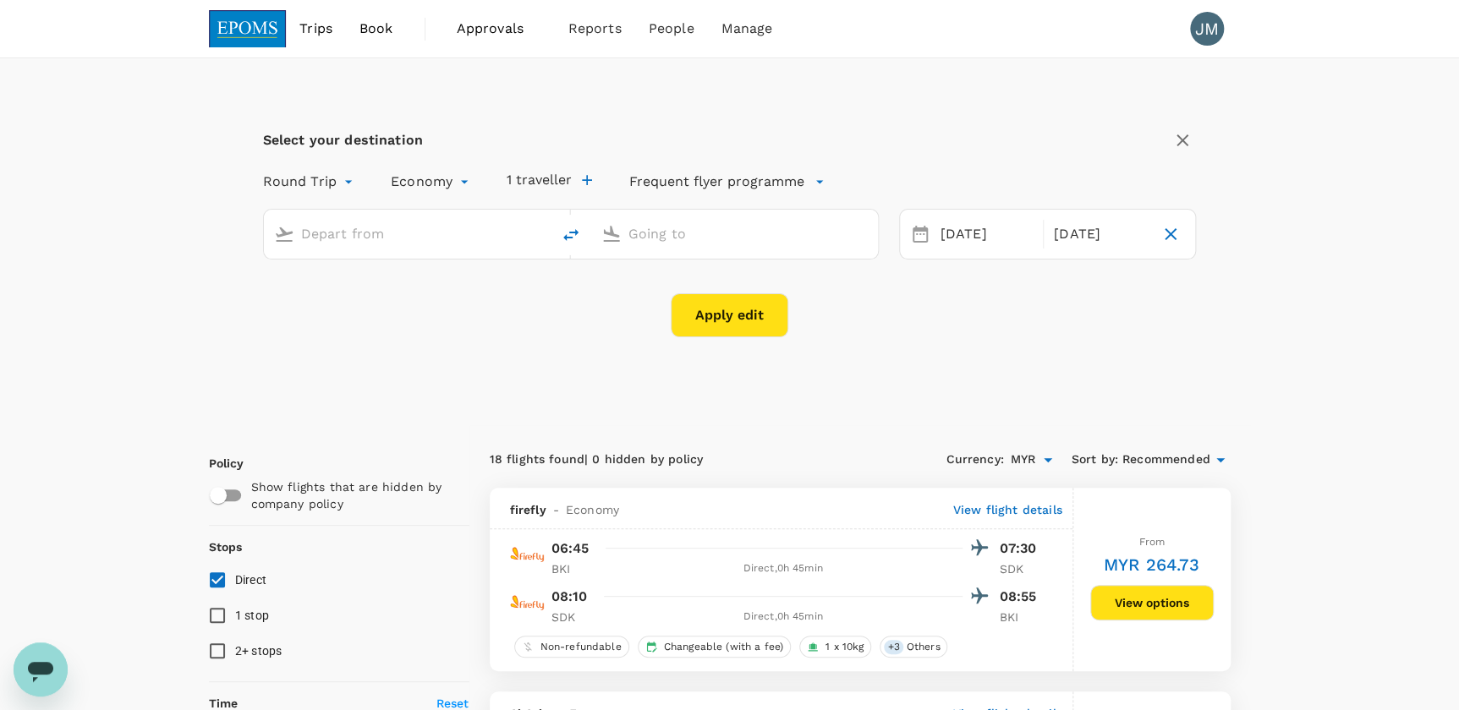
type input "Kota Kinabalu Intl (BKI)"
type input "Sandakan (SDK)"
click at [1168, 230] on icon "button" at bounding box center [1170, 234] width 20 height 20
click at [1114, 234] on span "Add return" at bounding box center [1133, 234] width 65 height 17
type input "roundtrip"
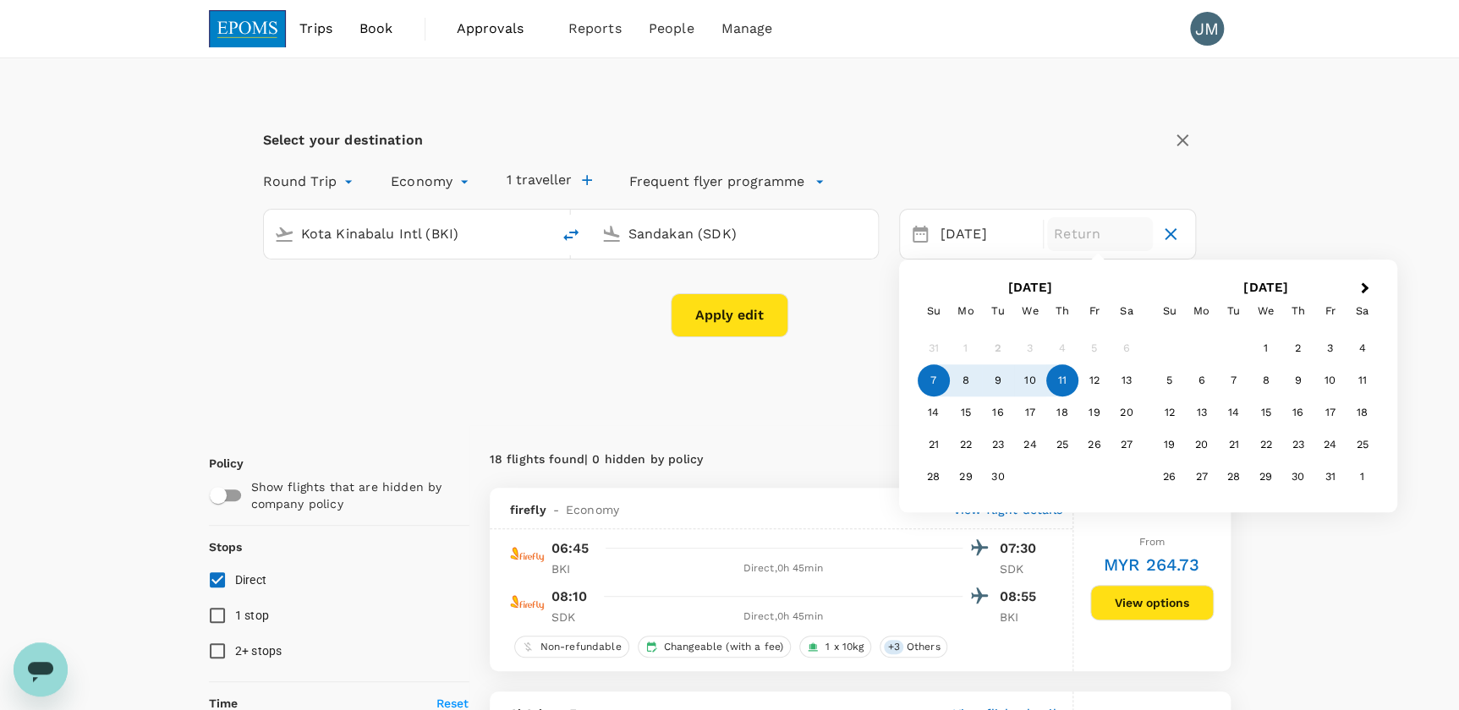
click at [1071, 383] on div "11" at bounding box center [1062, 381] width 32 height 32
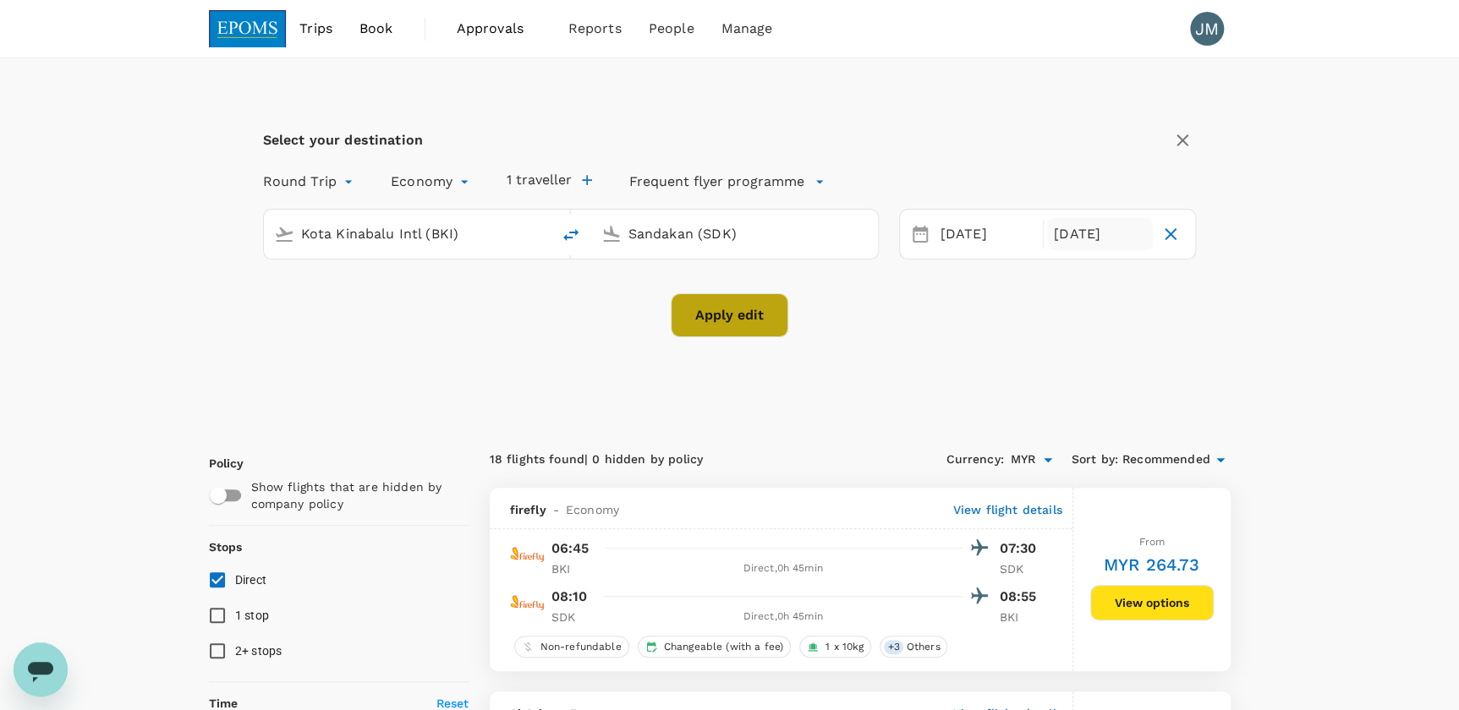
click at [751, 323] on button "Apply edit" at bounding box center [730, 315] width 118 height 44
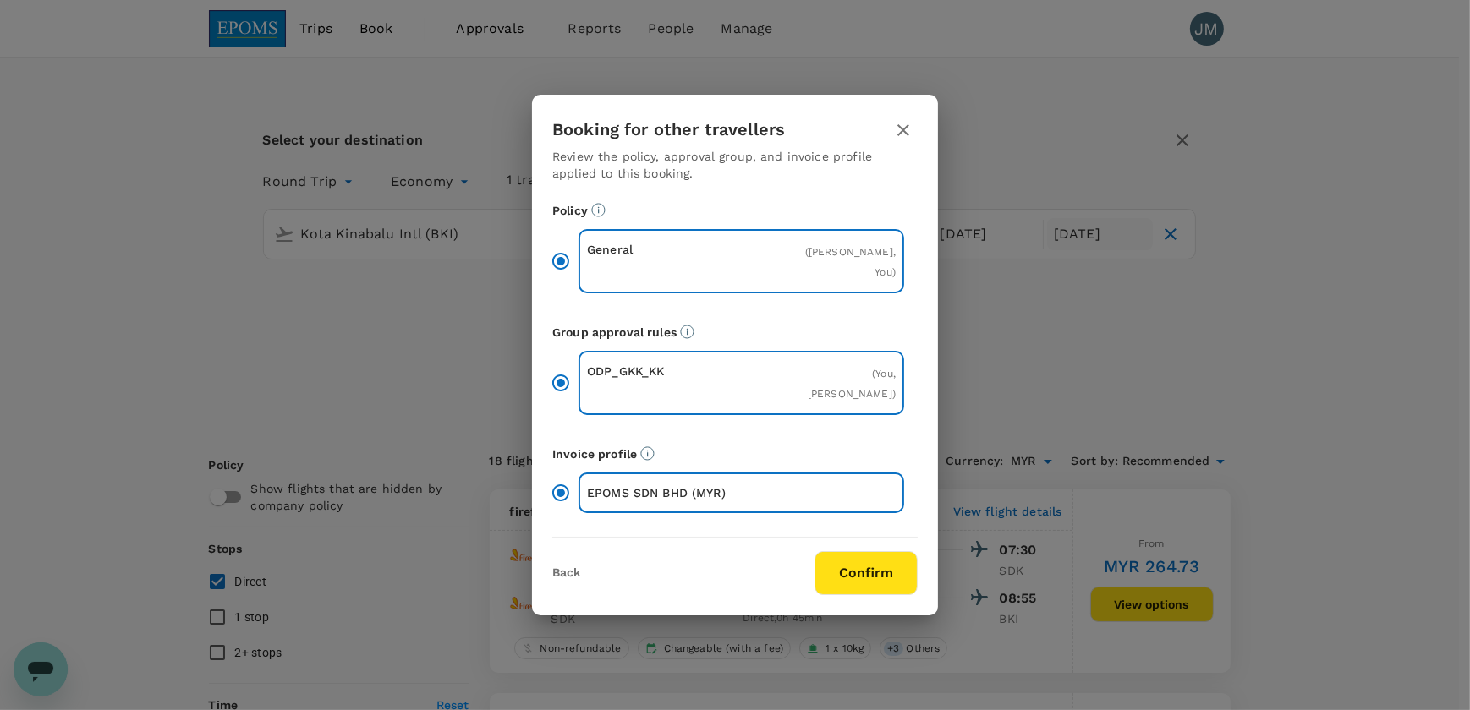
click at [834, 547] on div "Back Confirm" at bounding box center [735, 566] width 406 height 57
click at [834, 557] on button "Confirm" at bounding box center [865, 573] width 103 height 44
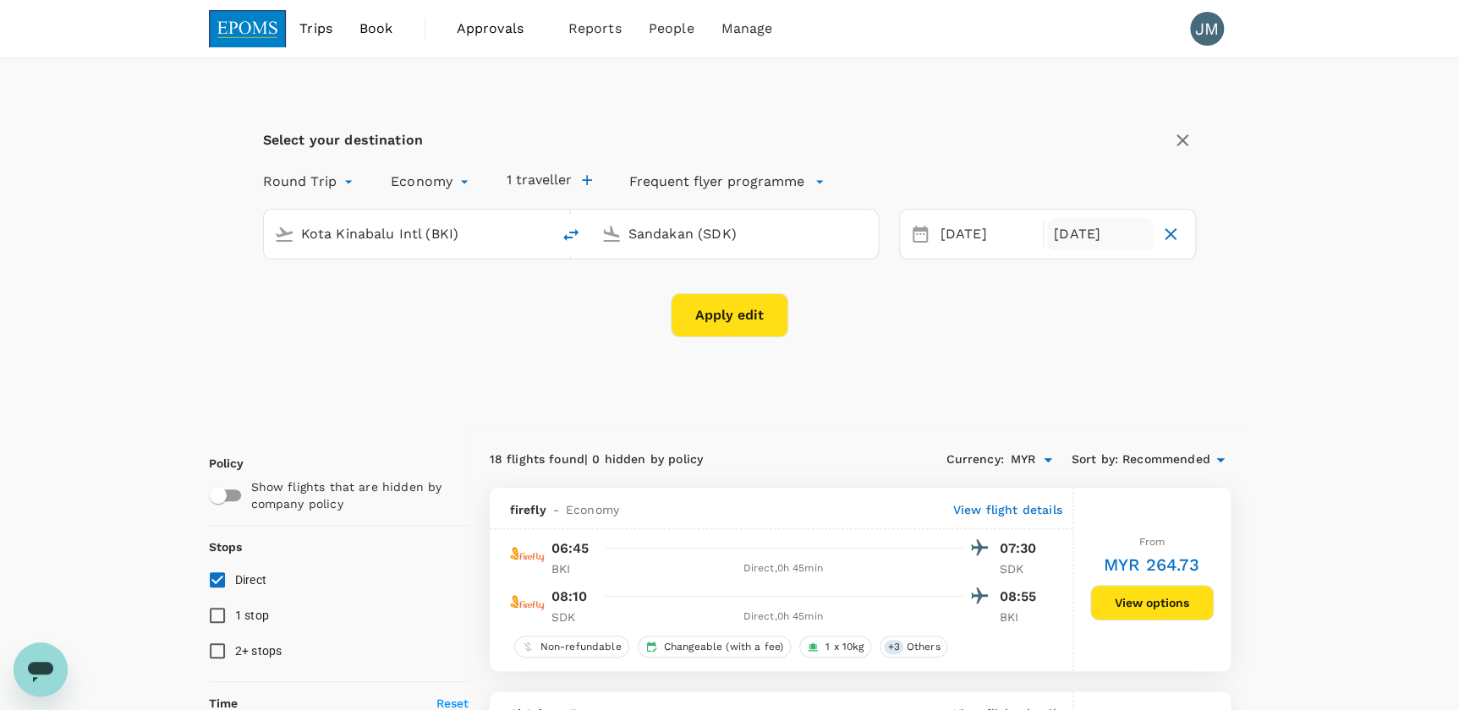
checkbox input "false"
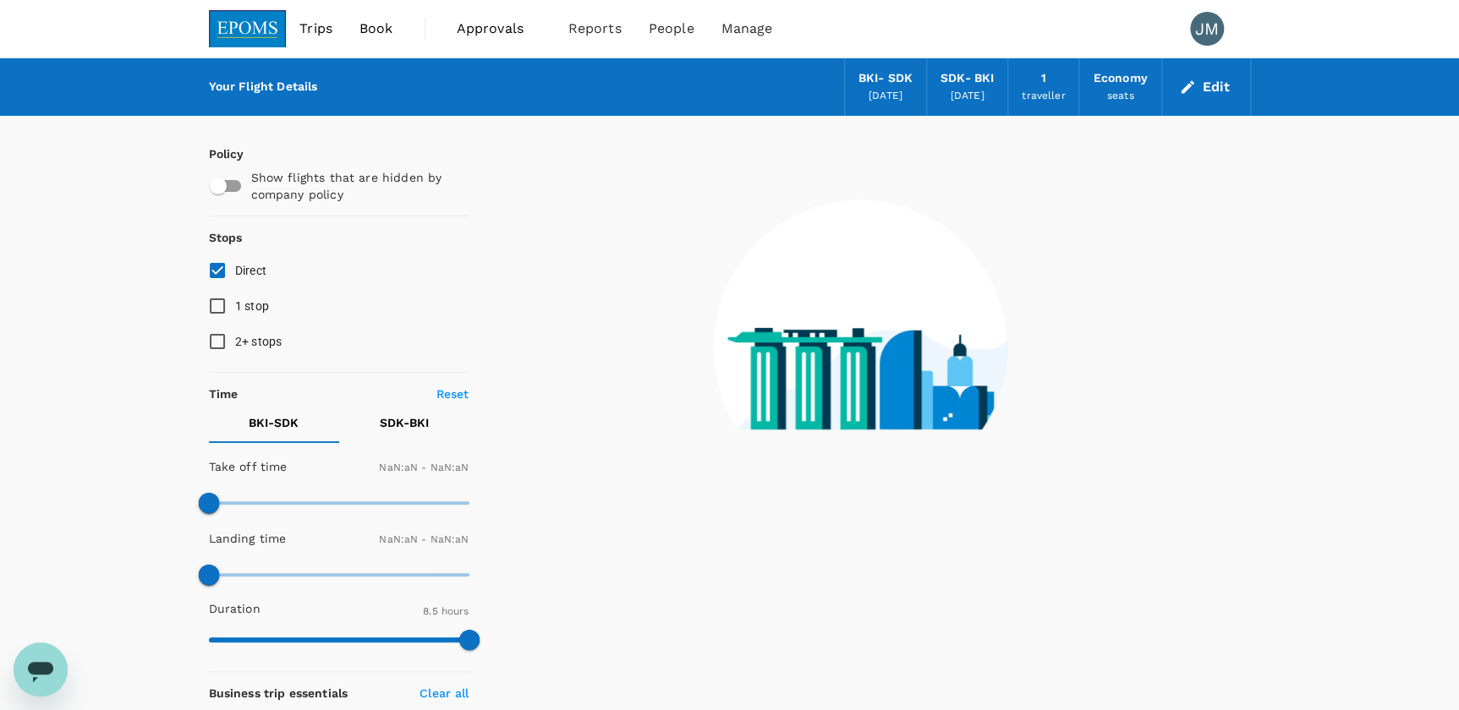
type input "1440"
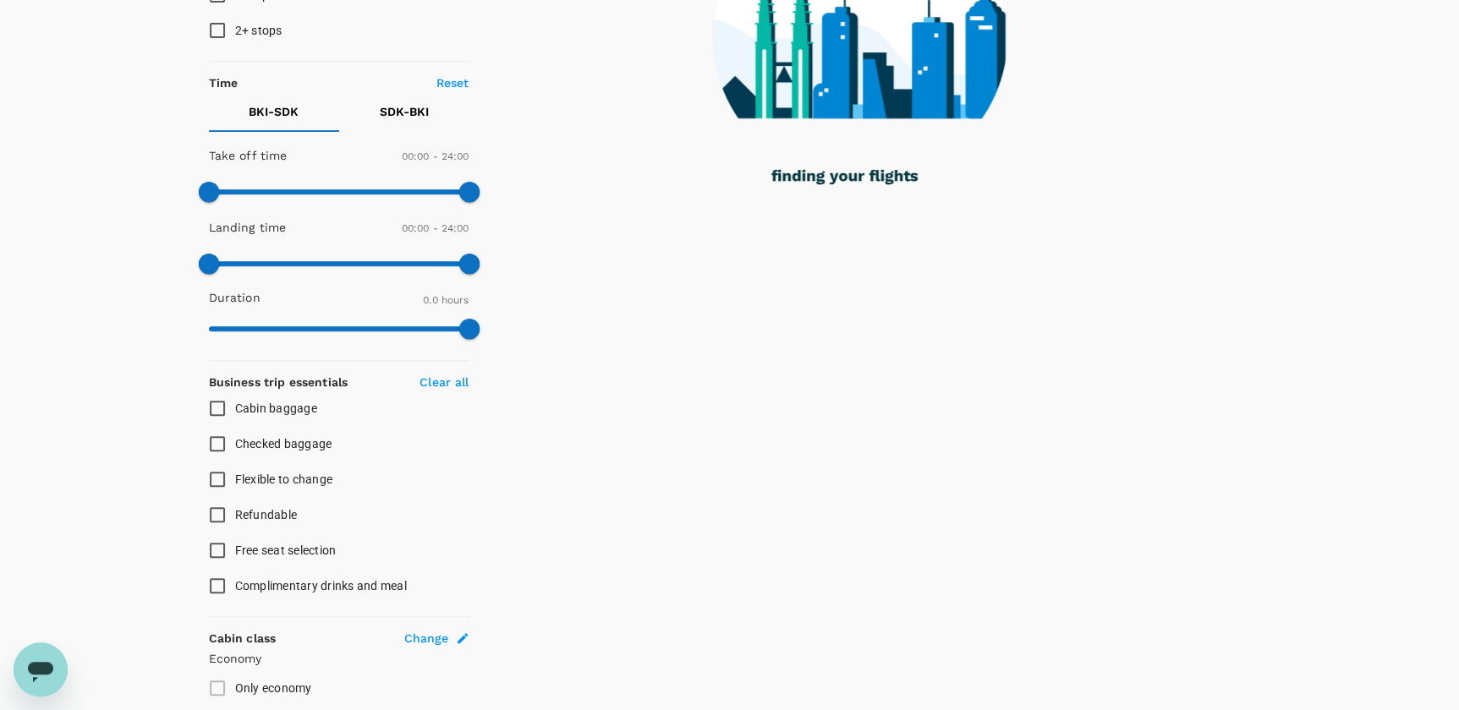
scroll to position [505, 0]
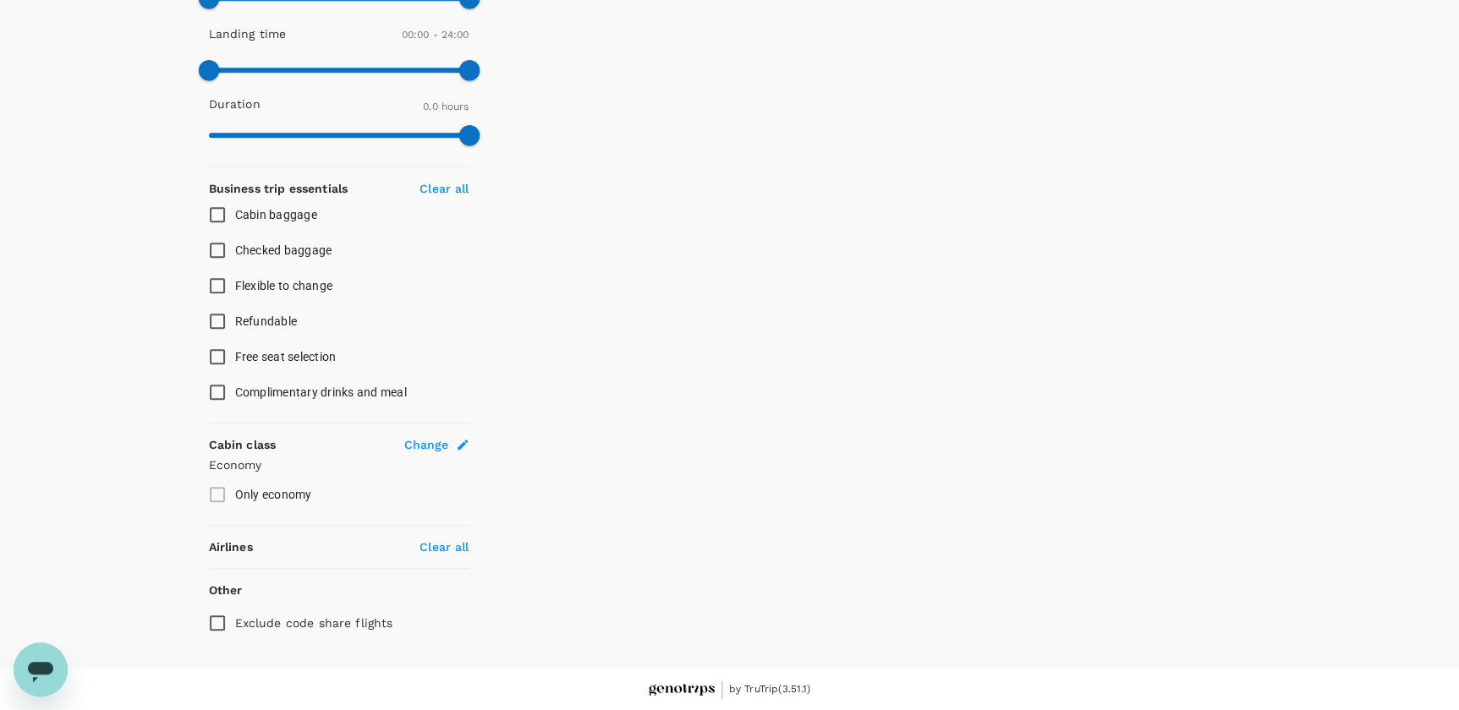
type input "105"
checkbox input "true"
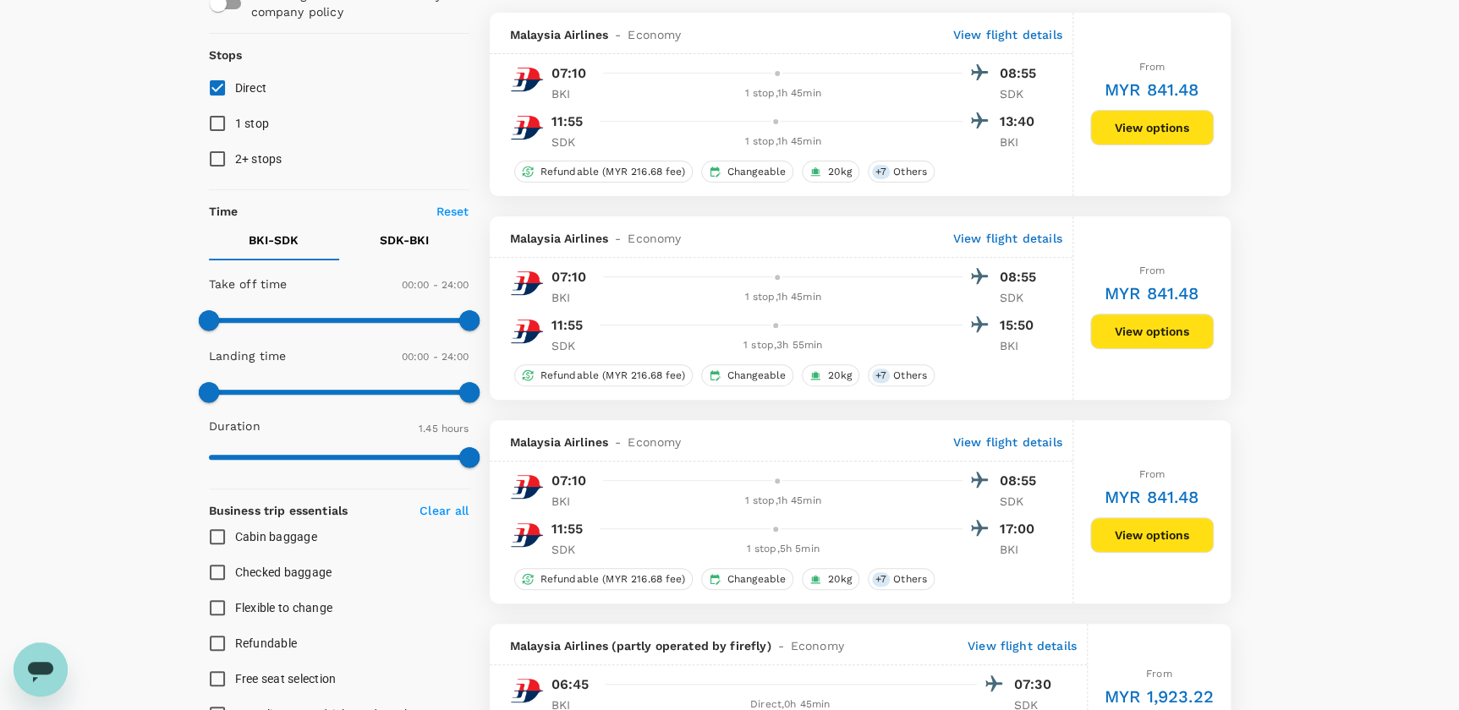
scroll to position [8, 0]
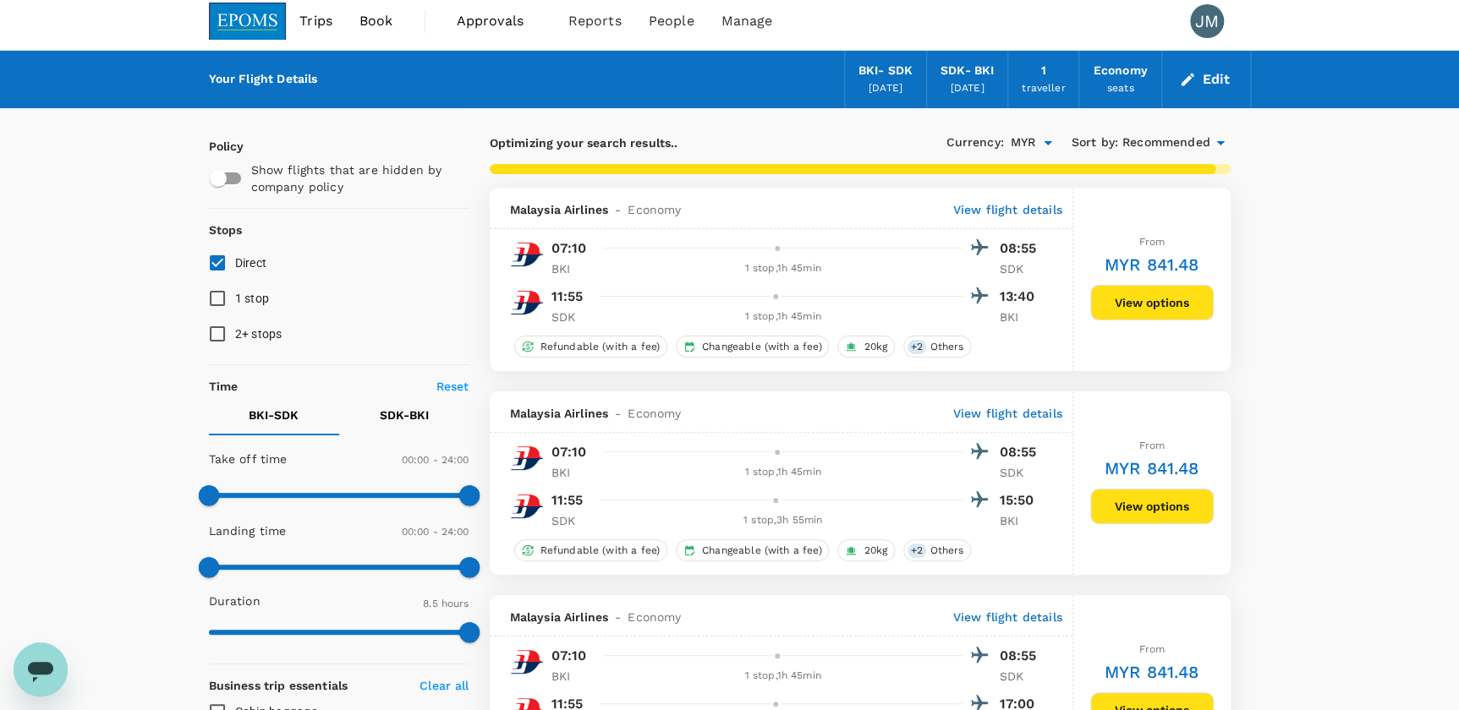
type input "485"
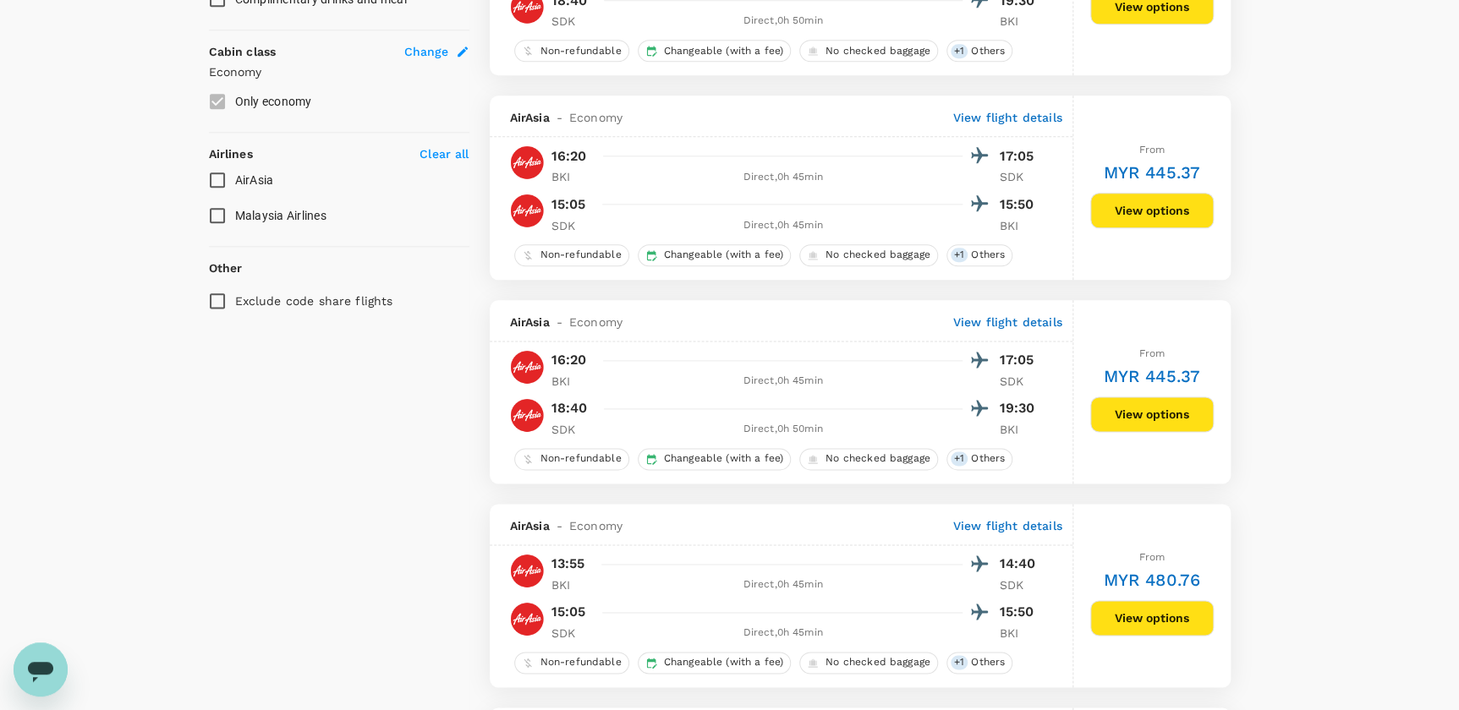
scroll to position [616, 0]
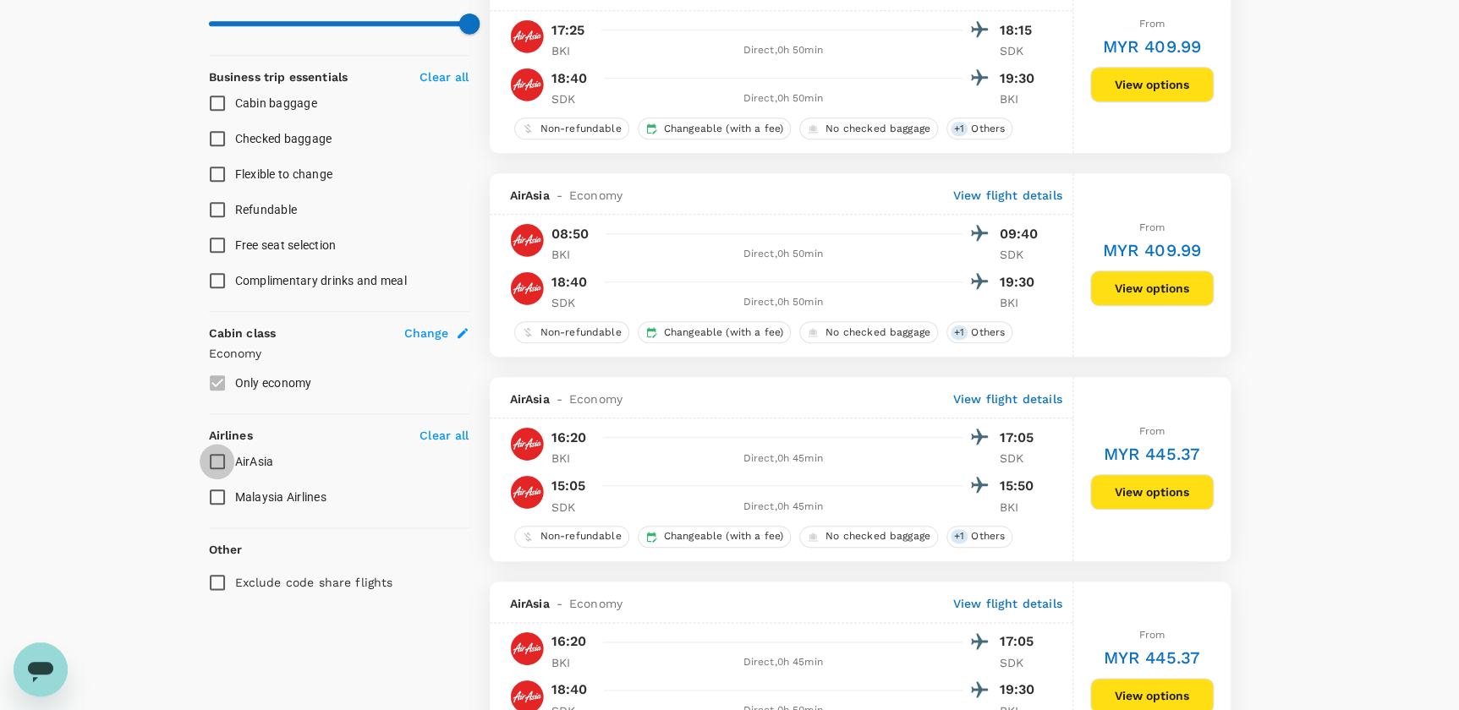
click at [214, 457] on input "AirAsia" at bounding box center [218, 462] width 36 height 36
checkbox input "true"
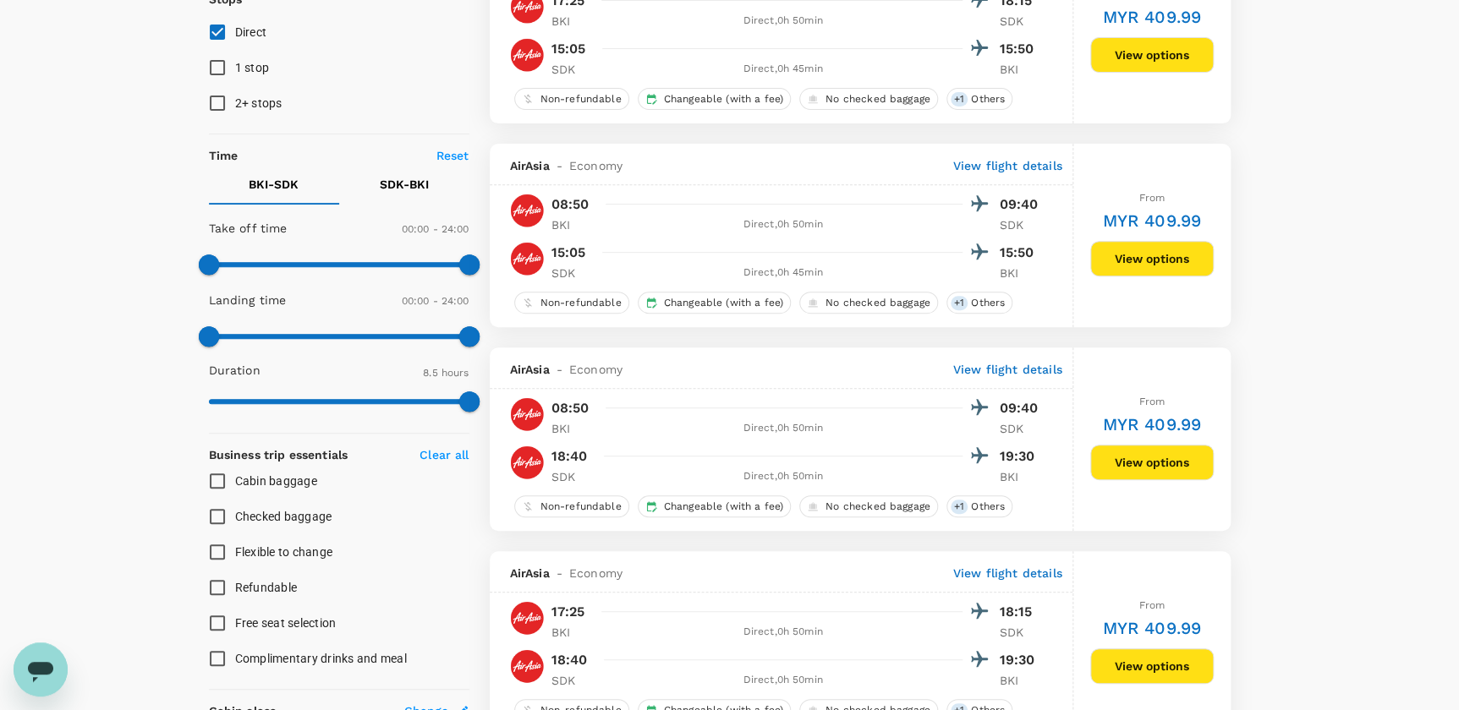
scroll to position [0, 0]
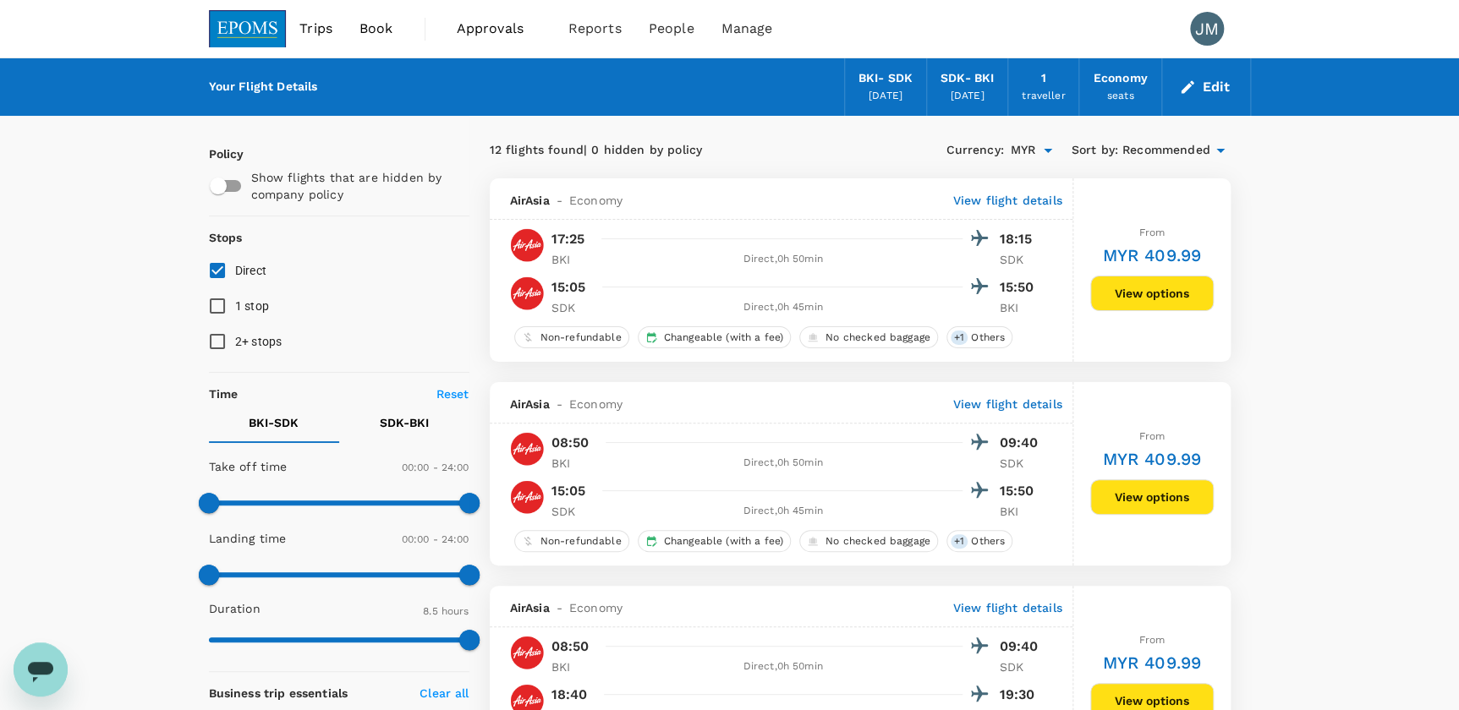
click at [1227, 84] on button "Edit" at bounding box center [1205, 87] width 61 height 27
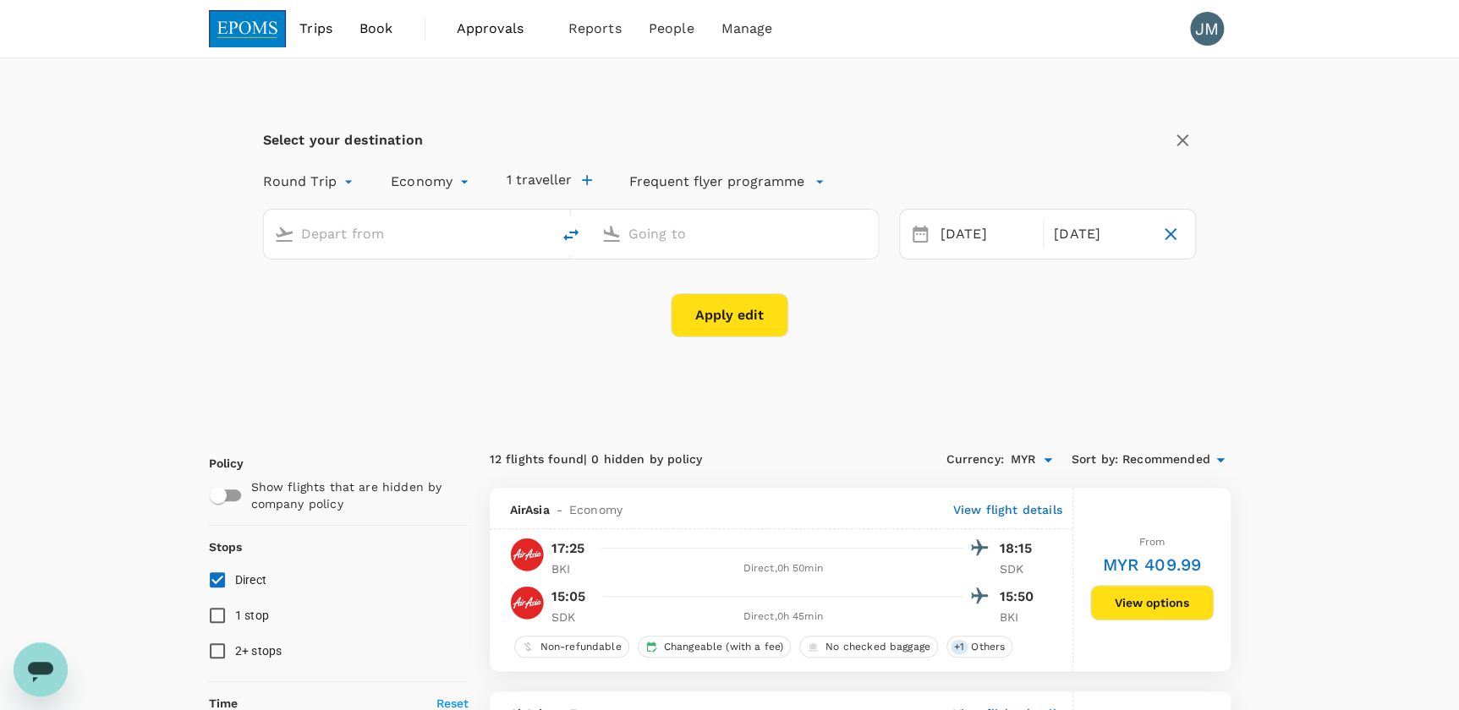
type input "Kota Kinabalu Intl (BKI)"
type input "Sandakan (SDK)"
click at [567, 233] on icon "delete" at bounding box center [571, 235] width 20 height 20
type input "Sandakan (SDK)"
type input "Kota Kinabalu Intl (BKI)"
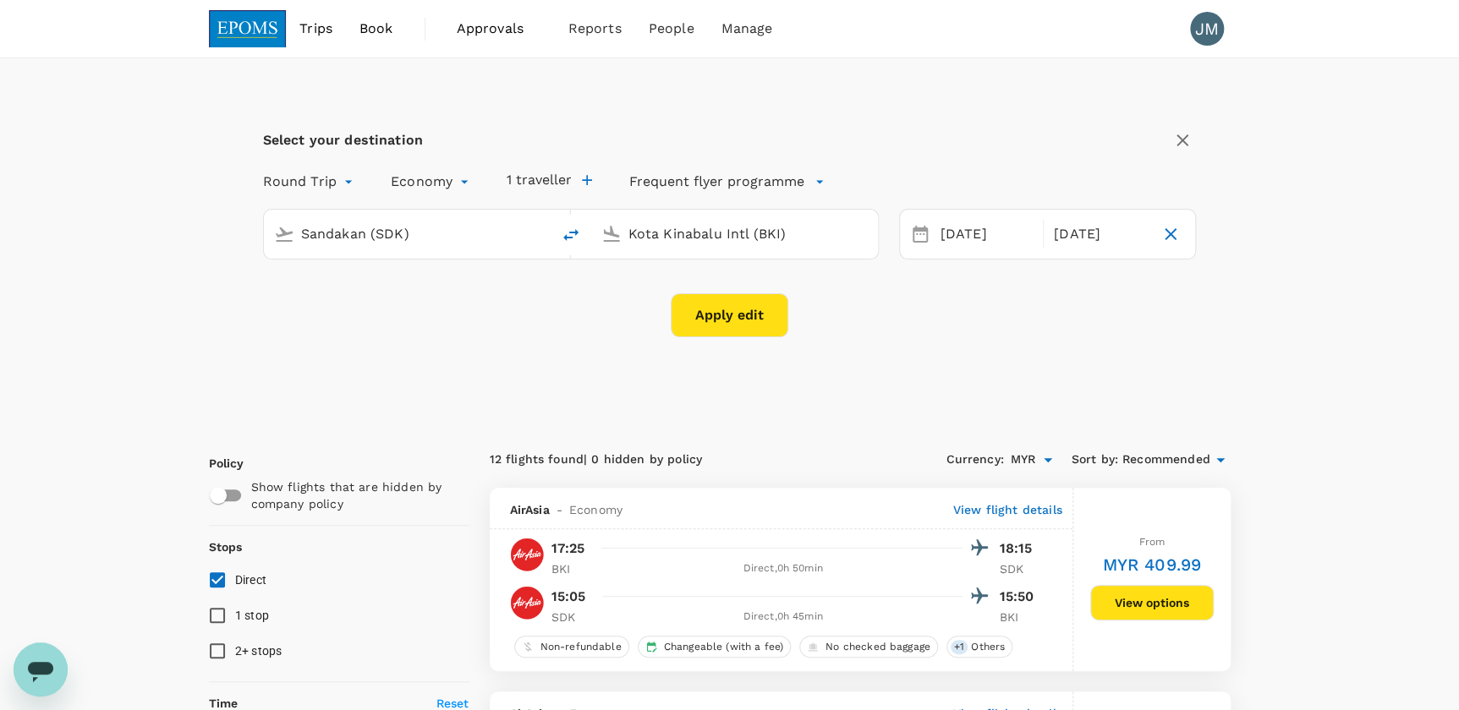
click at [756, 310] on button "Apply edit" at bounding box center [730, 315] width 118 height 44
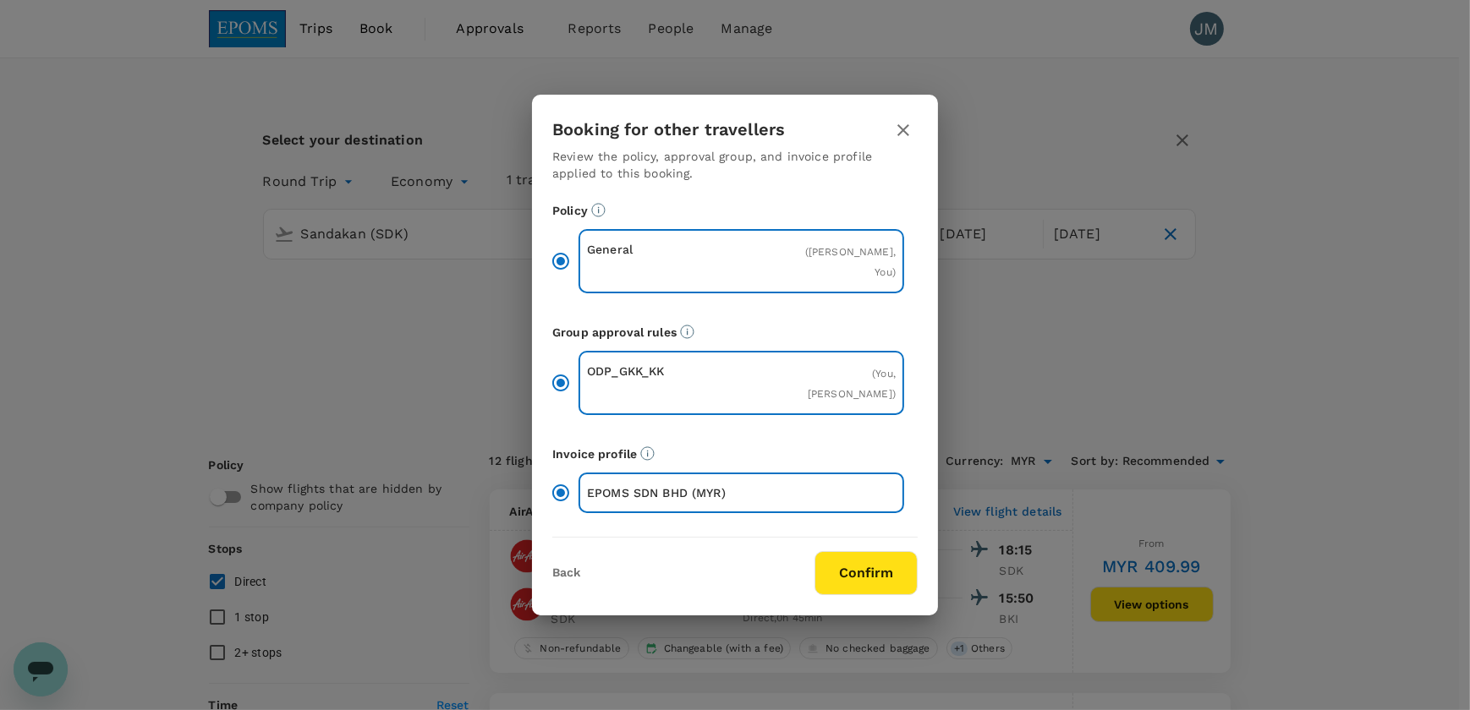
click at [850, 569] on button "Confirm" at bounding box center [865, 573] width 103 height 44
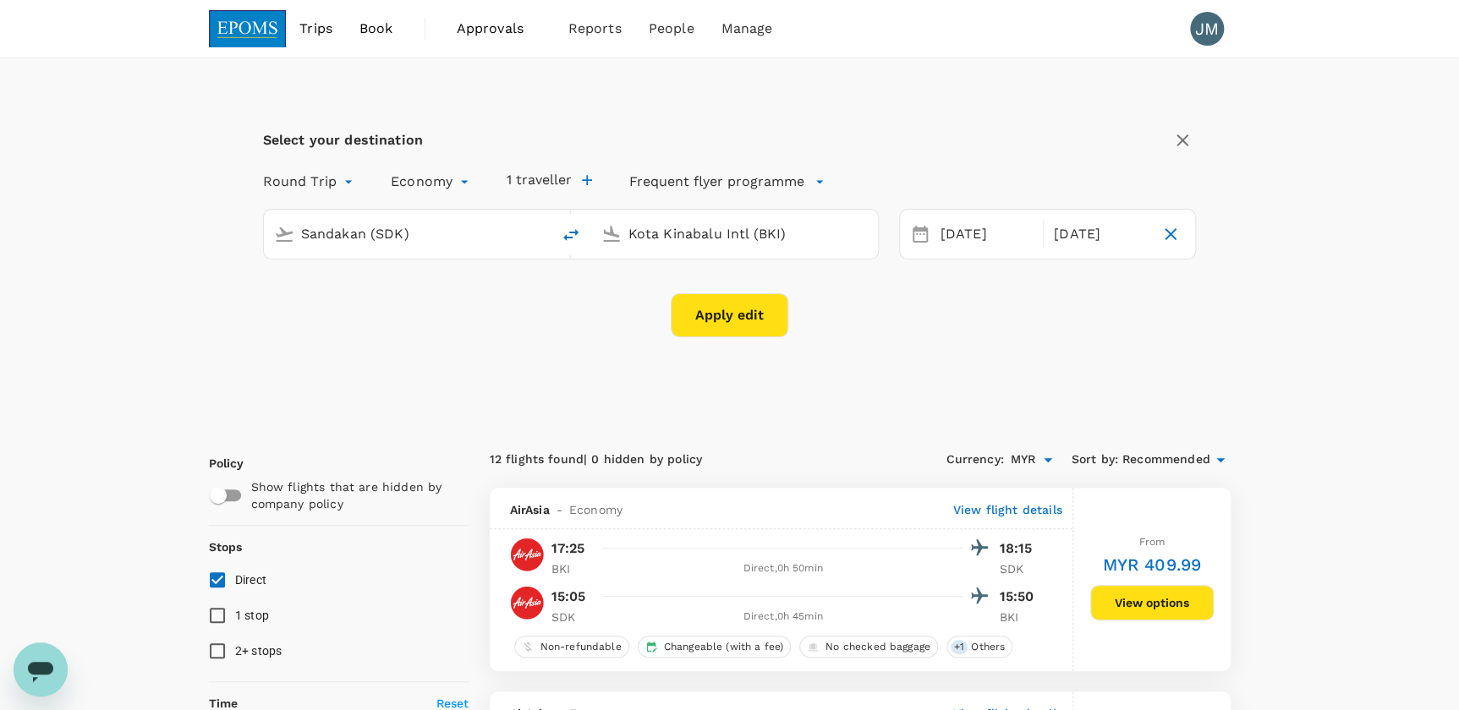
checkbox input "false"
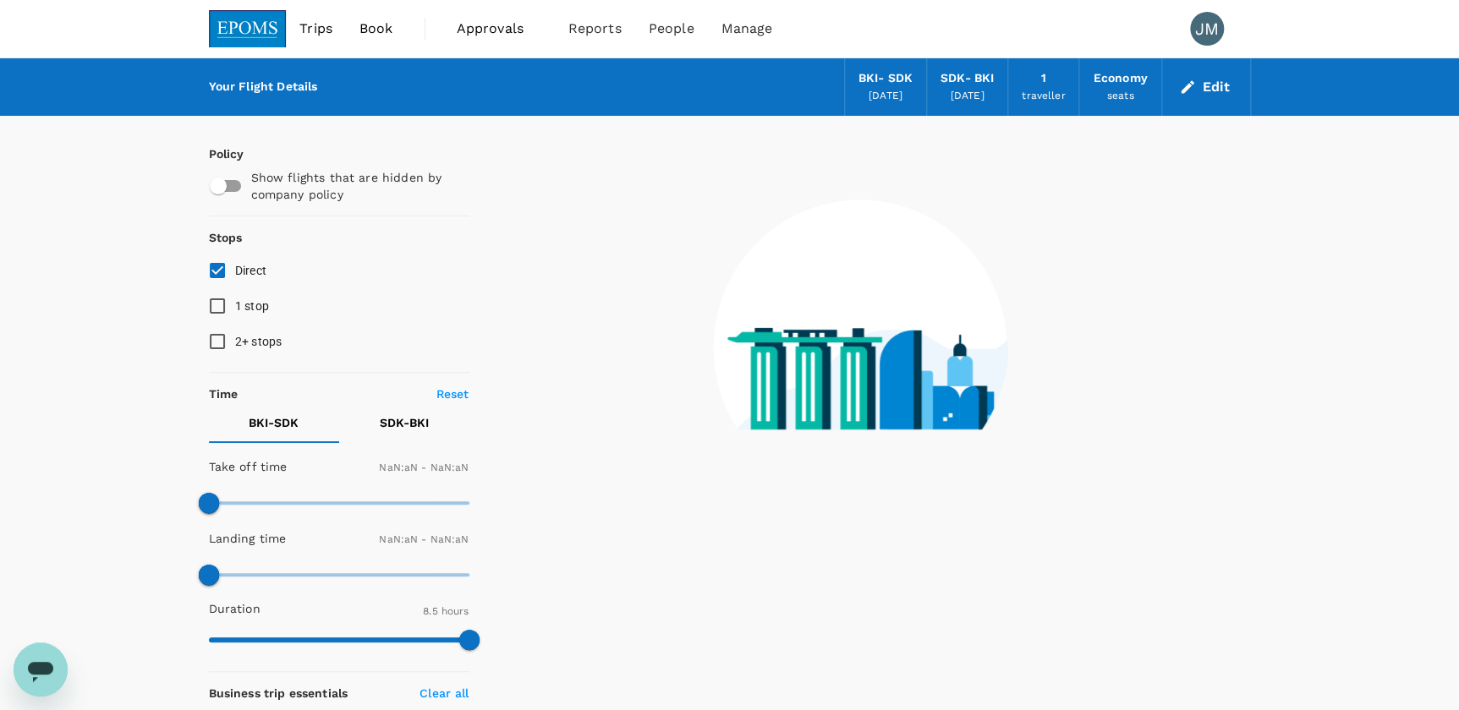
checkbox input "false"
type input "1440"
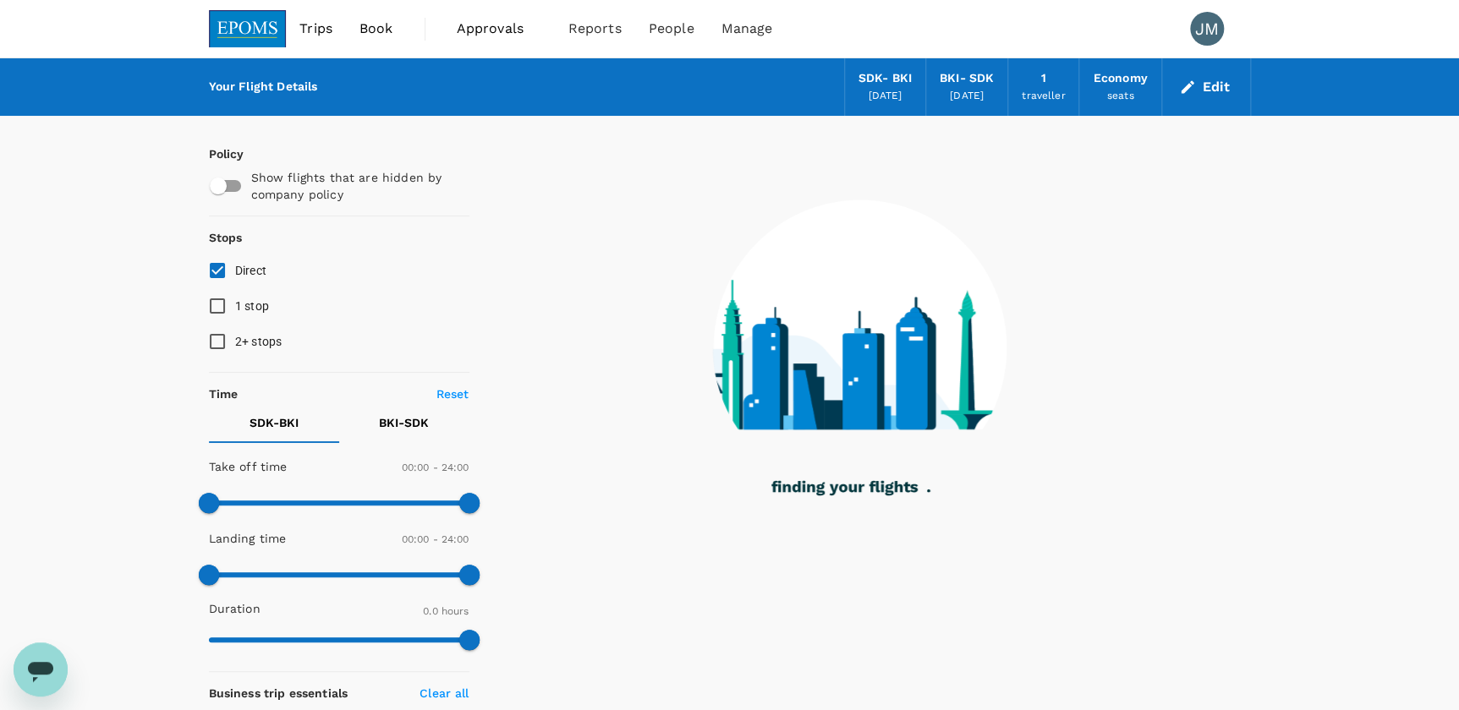
type input "260"
checkbox input "true"
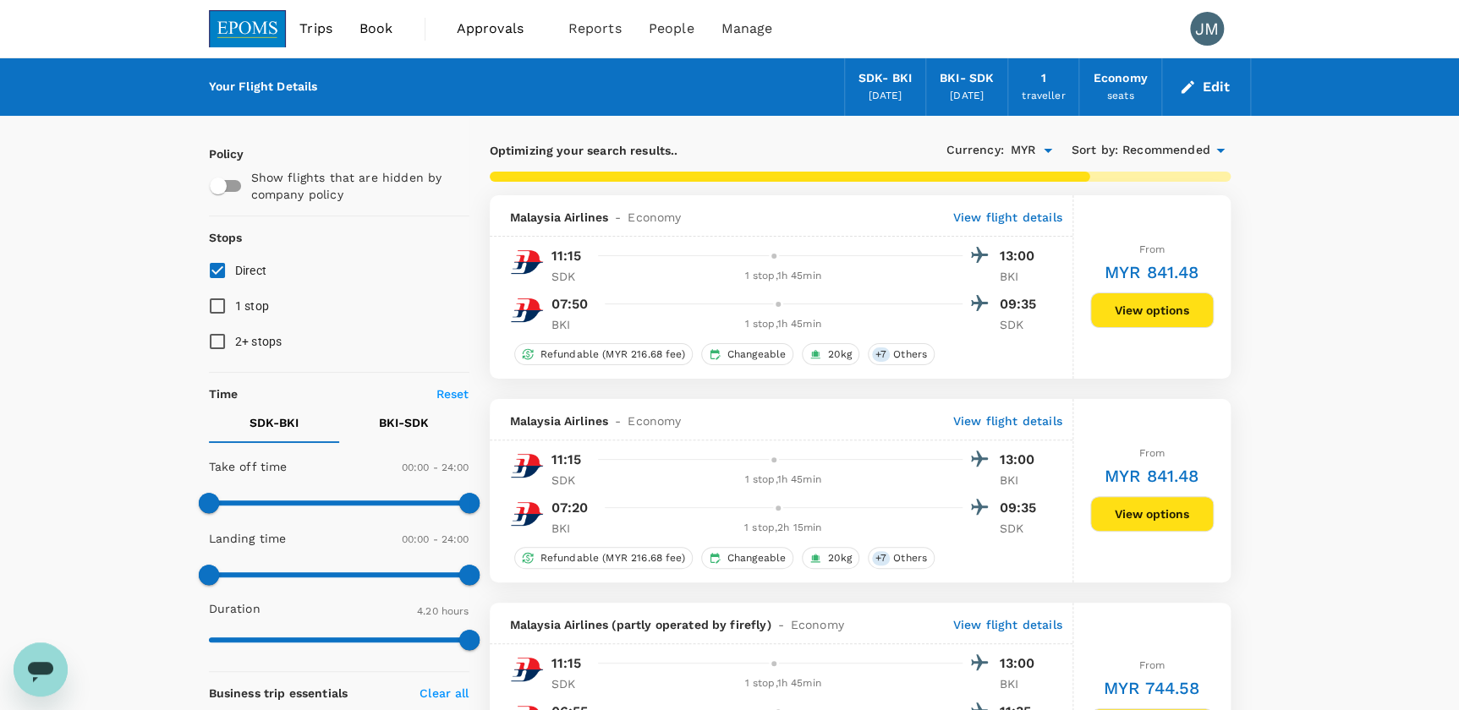
type input "445"
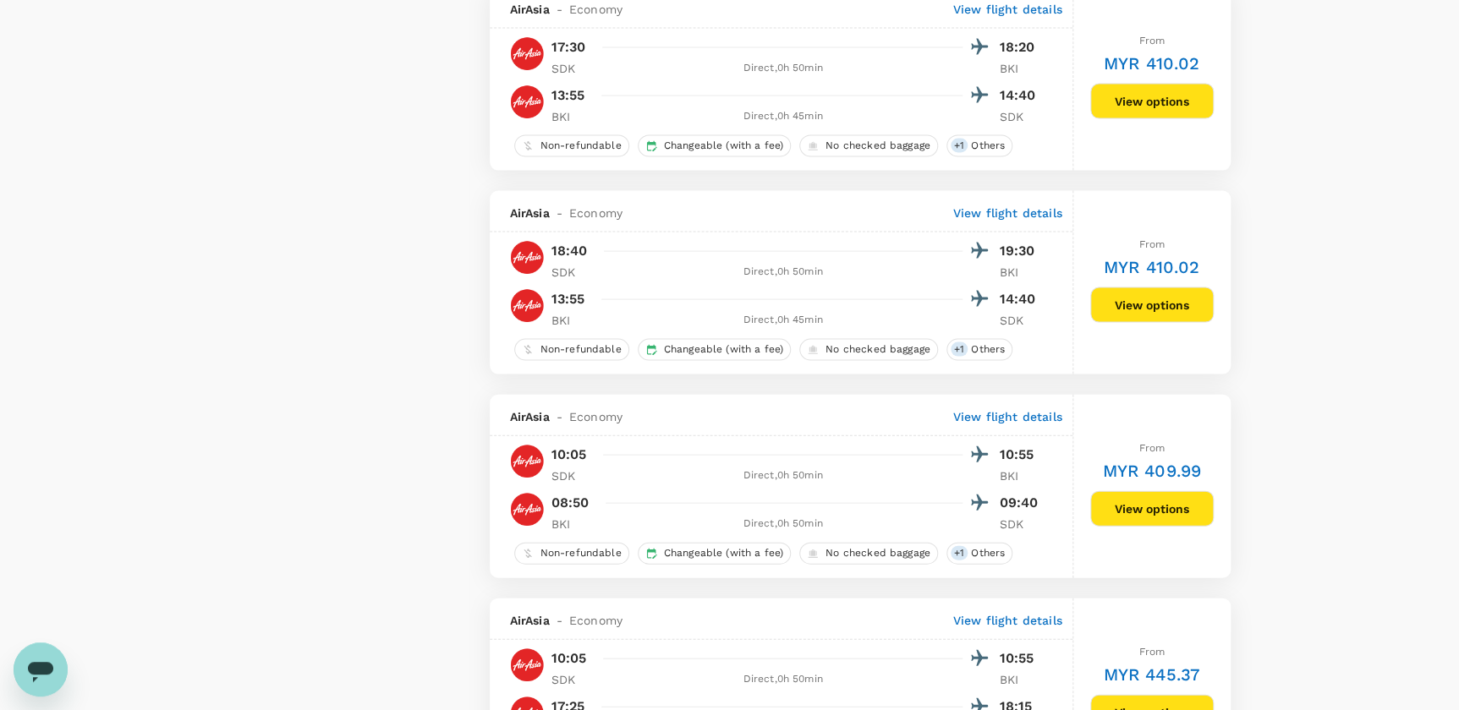
scroll to position [1691, 0]
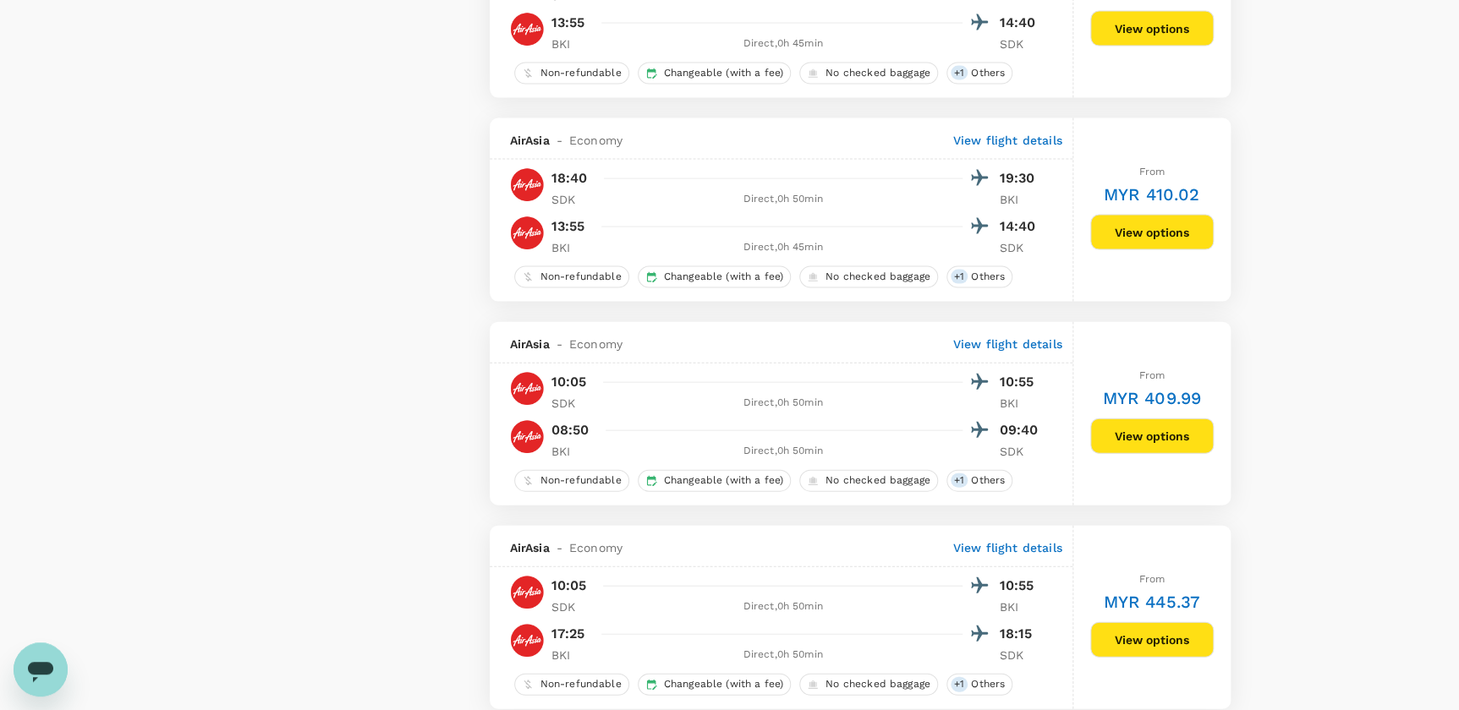
click at [1180, 450] on button "View options" at bounding box center [1151, 437] width 123 height 36
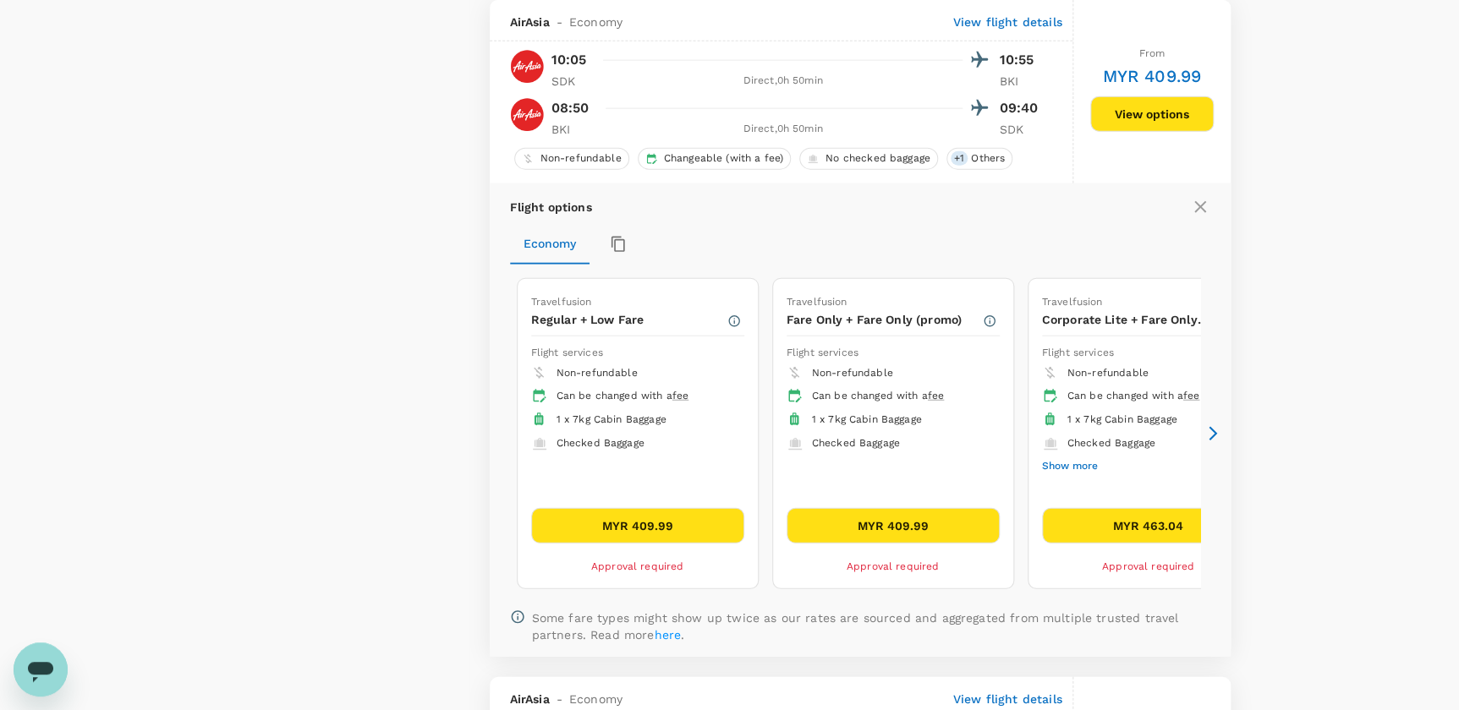
scroll to position [2017, 0]
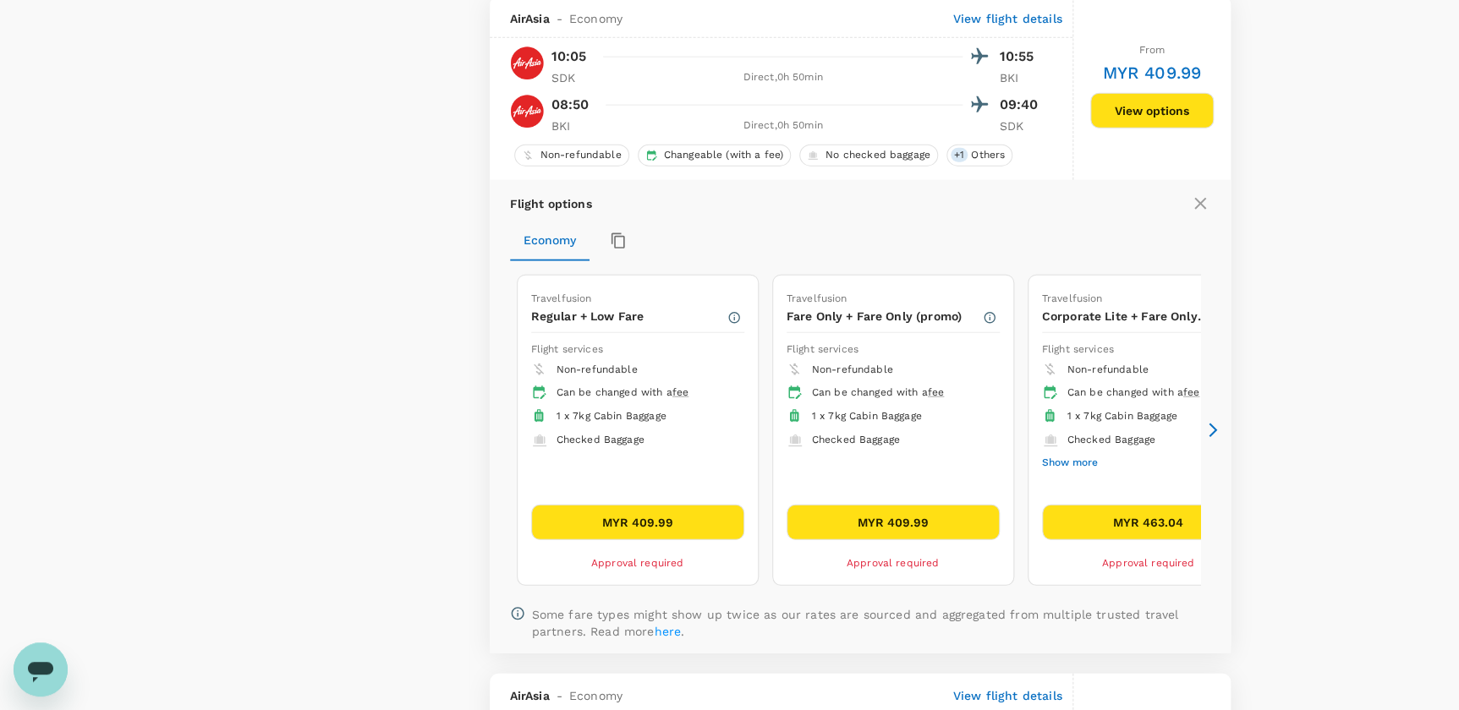
click at [1056, 466] on button "Show more" at bounding box center [1070, 463] width 56 height 22
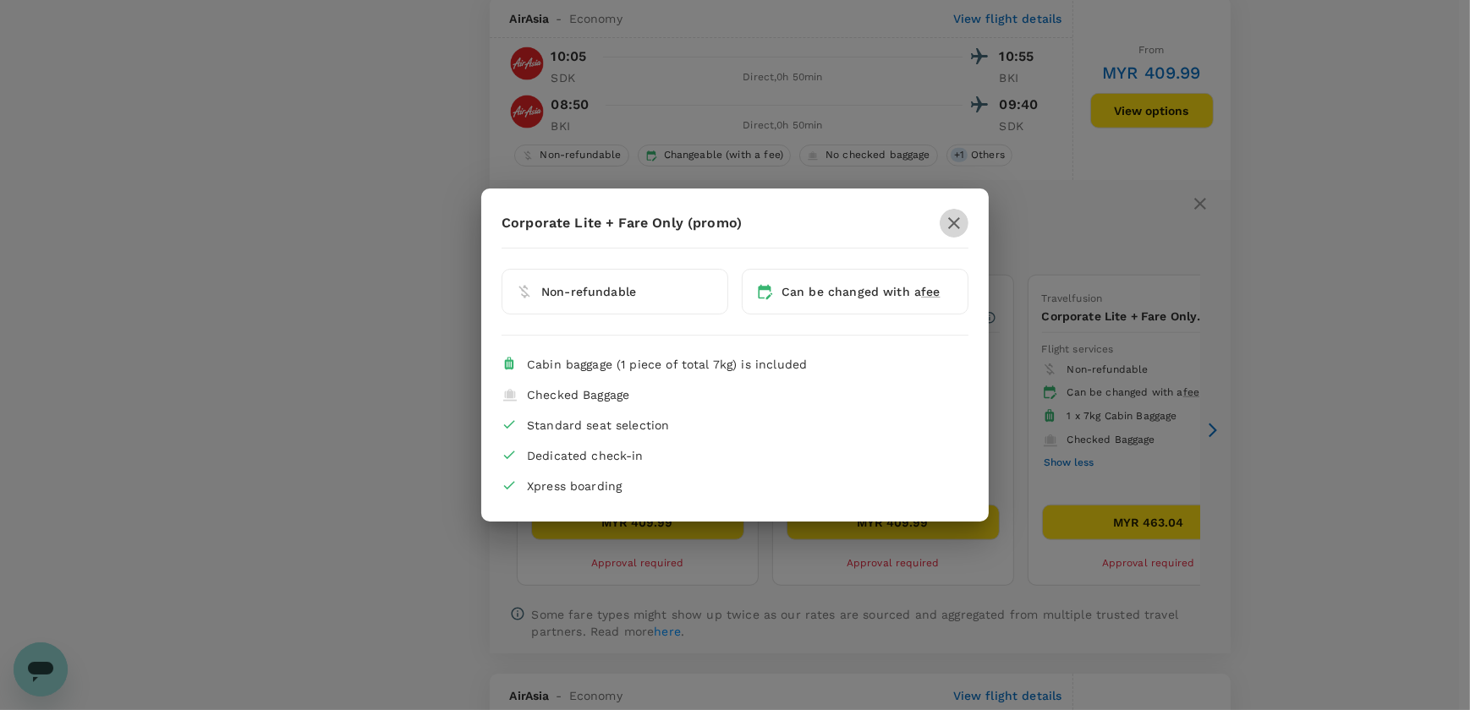
click at [955, 215] on icon "button" at bounding box center [954, 223] width 20 height 20
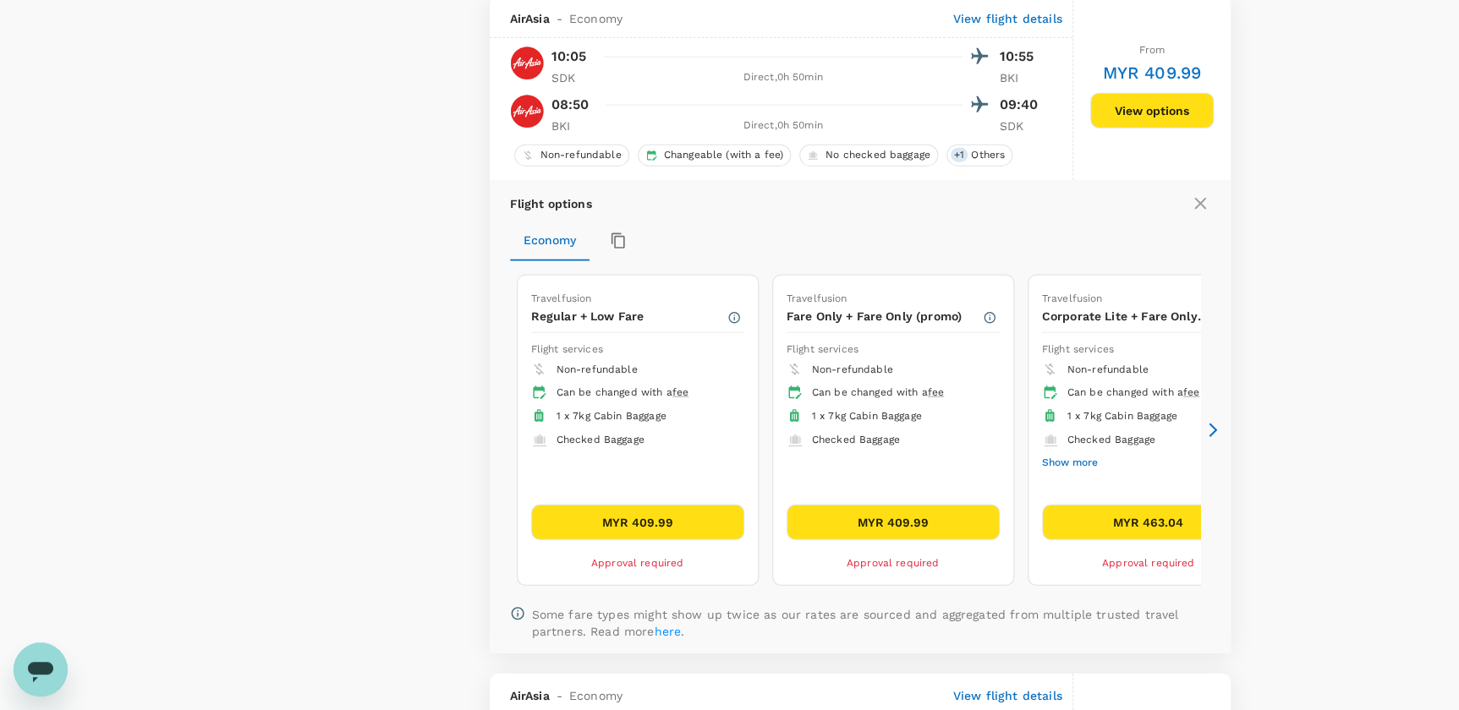
click at [1165, 532] on button "MYR 463.04" at bounding box center [1148, 523] width 213 height 36
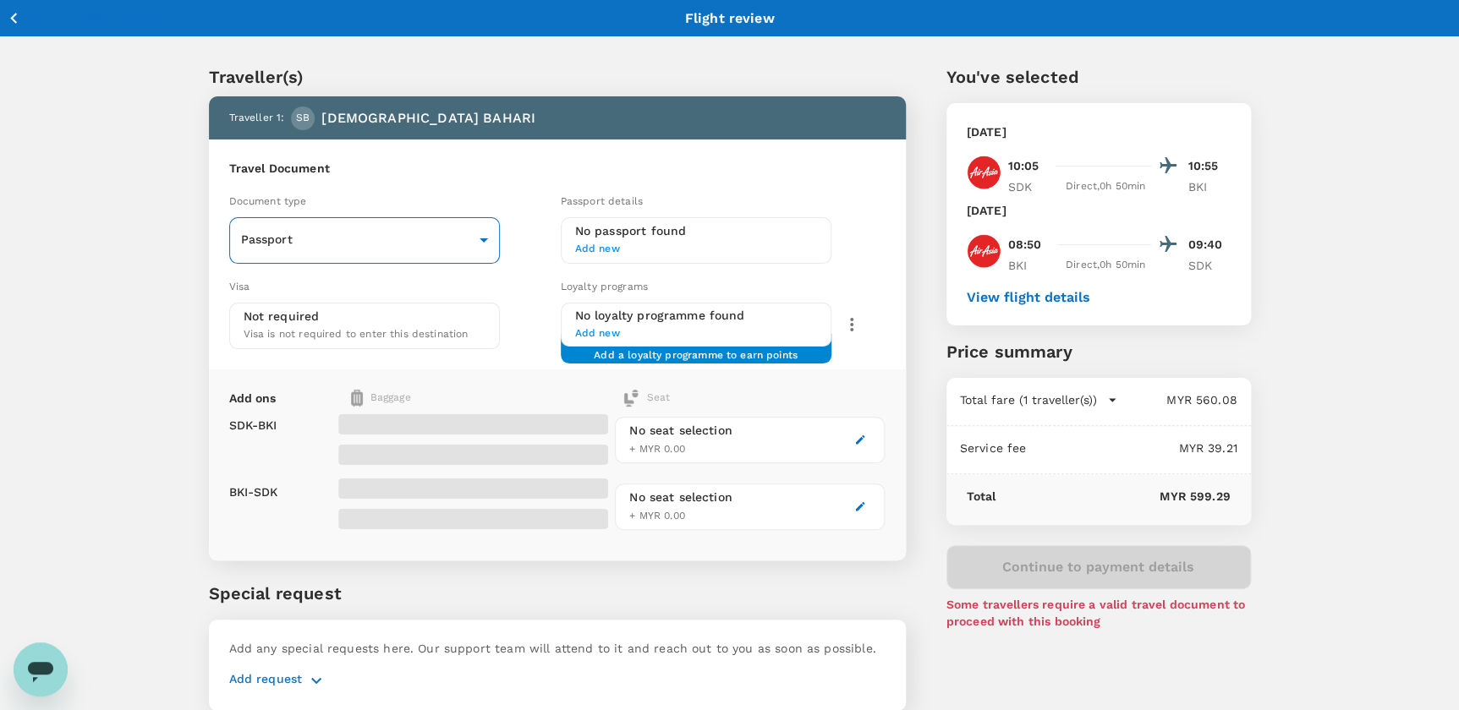
click at [321, 245] on body "Back to flight results Flight review Traveller(s) Traveller 1 : SB SUHIDIN BAHA…" at bounding box center [729, 387] width 1459 height 775
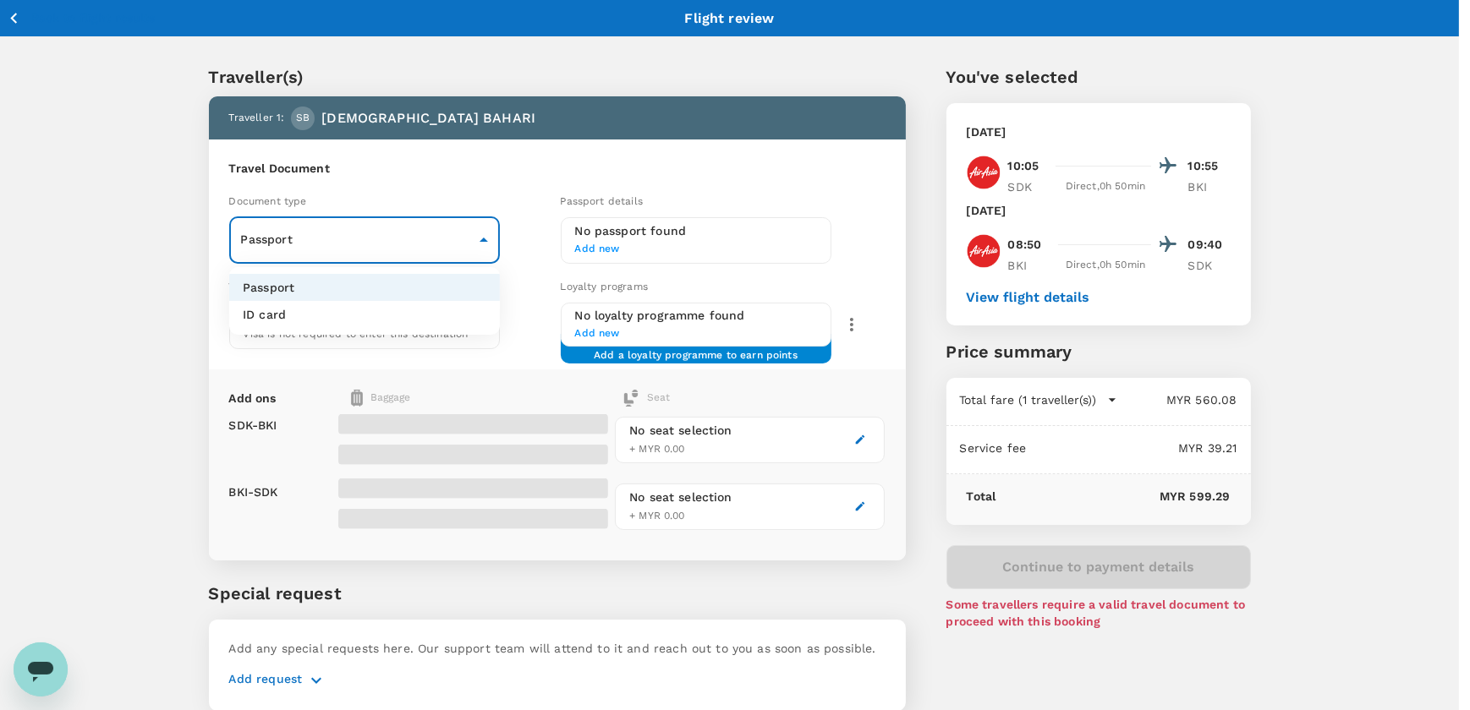
click at [303, 303] on li "ID card" at bounding box center [364, 314] width 271 height 27
type input "Id card"
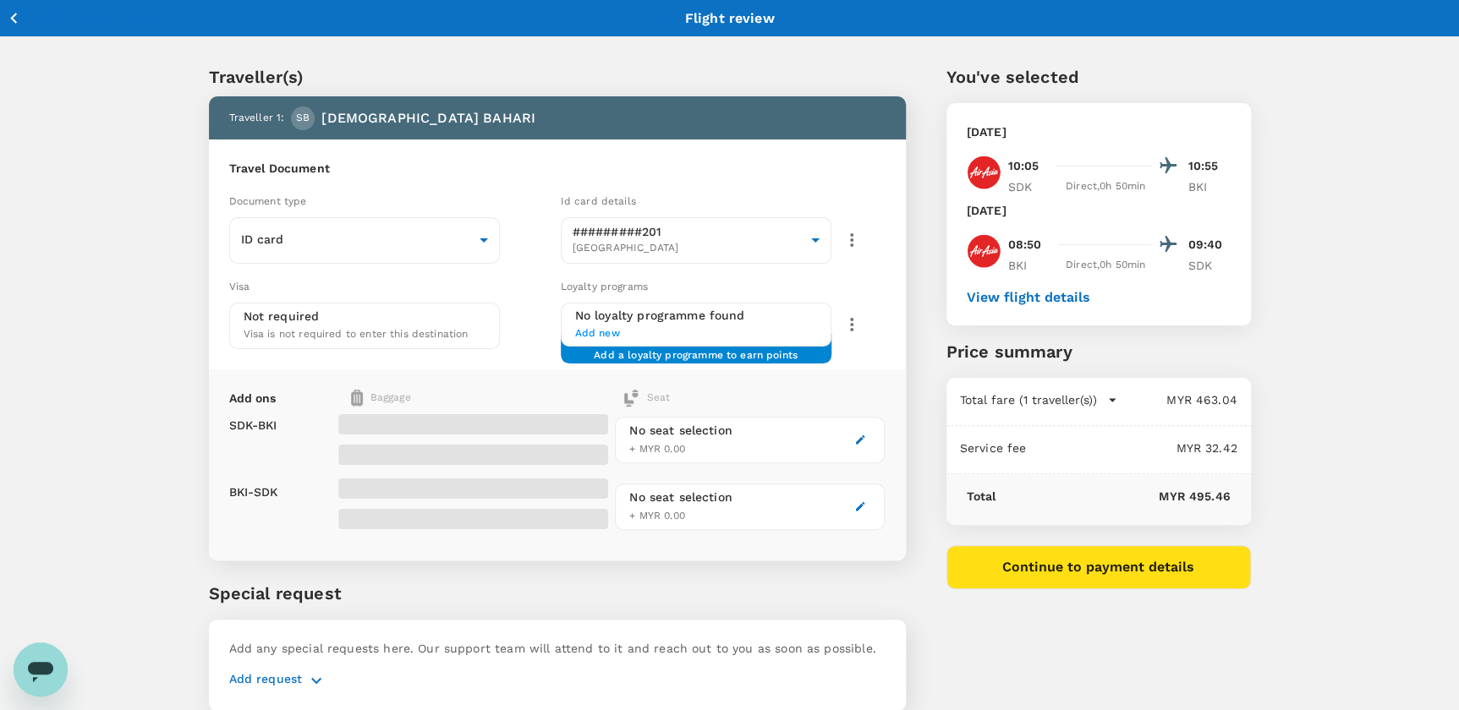
click at [859, 286] on div "Loyalty programs" at bounding box center [723, 286] width 325 height 19
click at [359, 328] on span "Visa is not required to enter this destination" at bounding box center [356, 334] width 225 height 12
click at [738, 326] on span "Add new" at bounding box center [696, 334] width 242 height 17
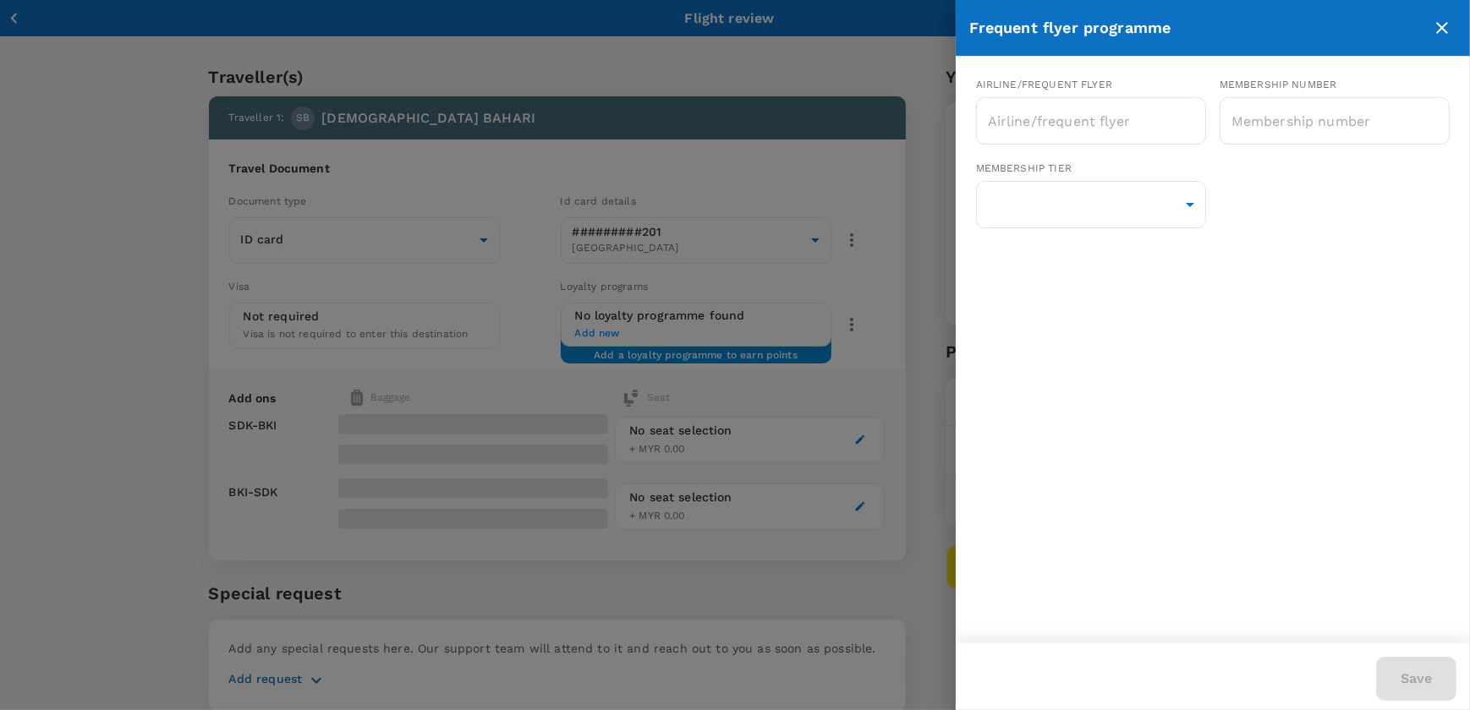
click at [902, 283] on div at bounding box center [735, 355] width 1470 height 710
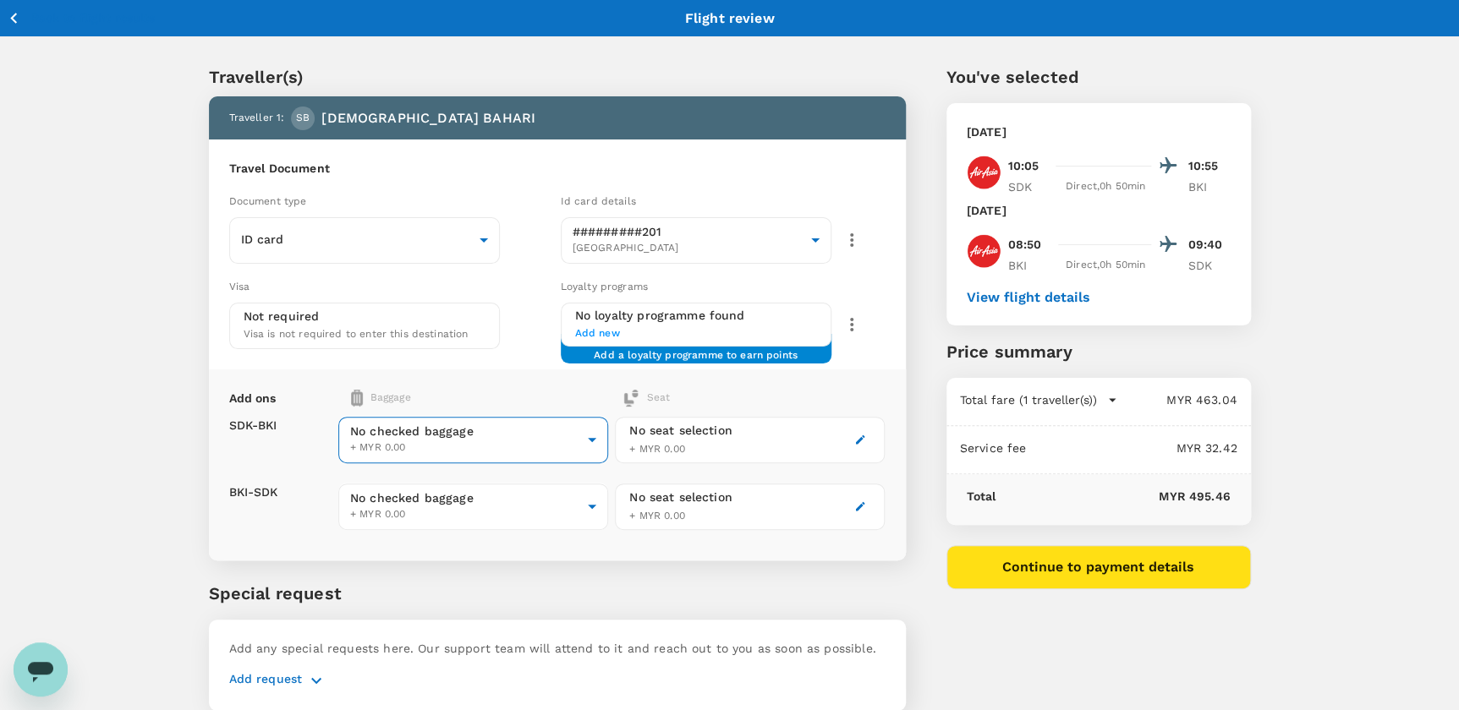
click at [512, 443] on body "Back to flight results Flight review Traveller(s) Traveller 1 : SB SUHIDIN BAHA…" at bounding box center [729, 387] width 1459 height 775
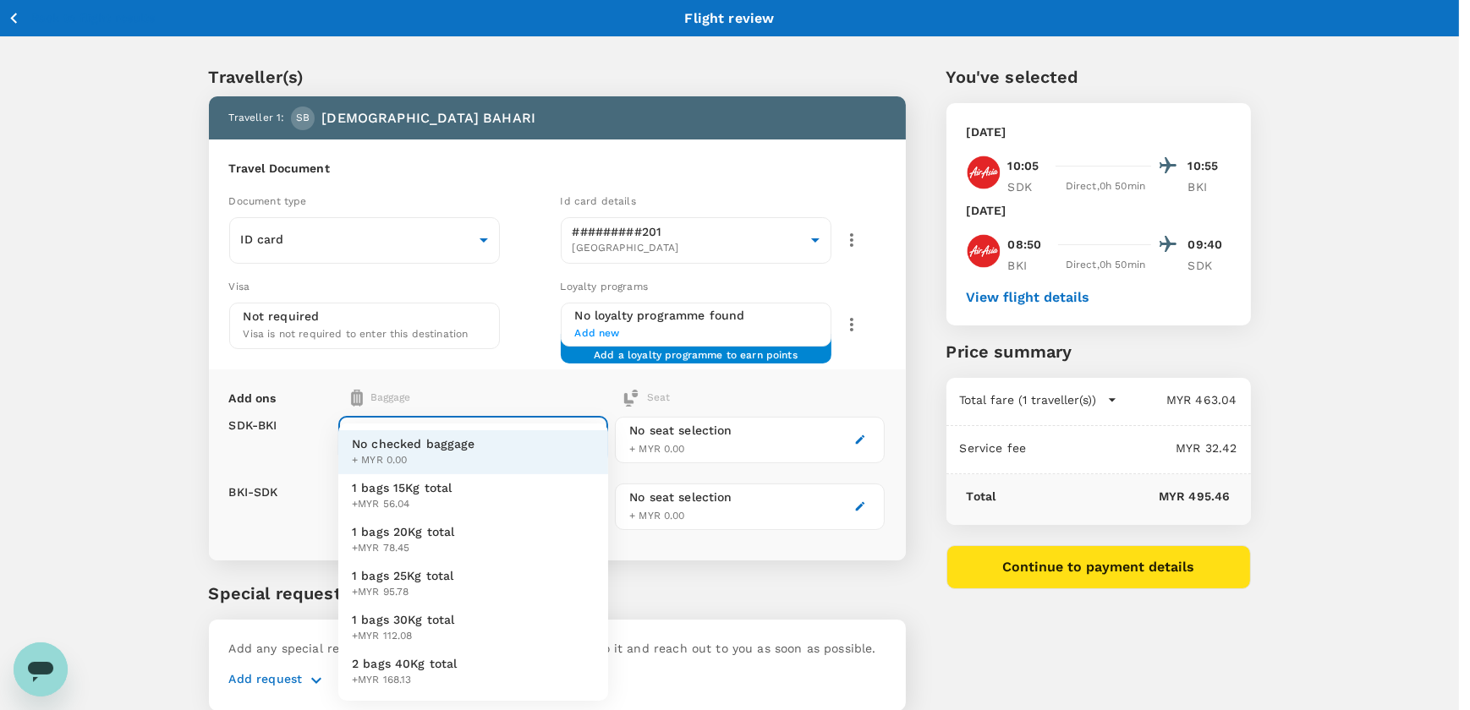
click at [441, 534] on span "1 bags 20Kg total" at bounding box center [403, 531] width 103 height 17
type input "2 - 78.45"
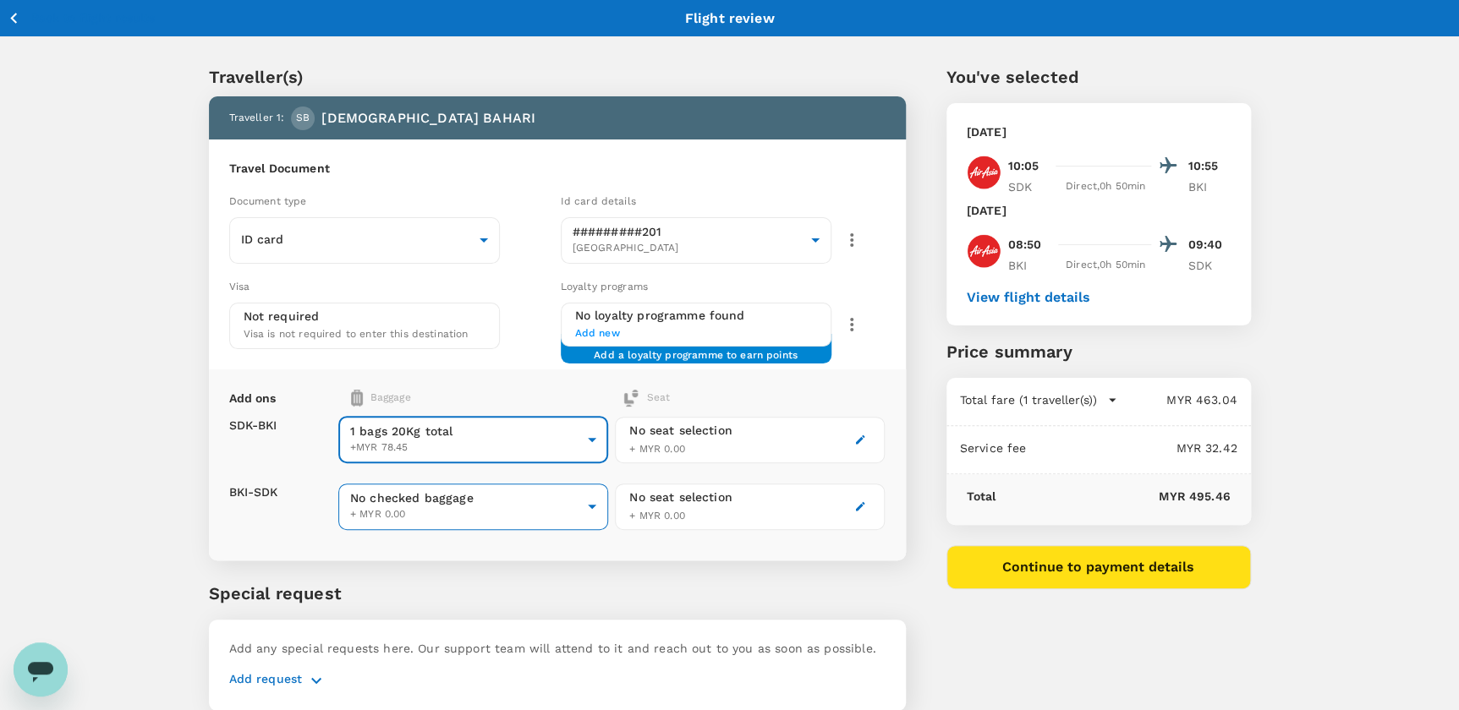
click at [451, 513] on body "Back to flight results Flight review Traveller(s) Traveller 1 : SB SUHIDIN BAHA…" at bounding box center [729, 387] width 1459 height 775
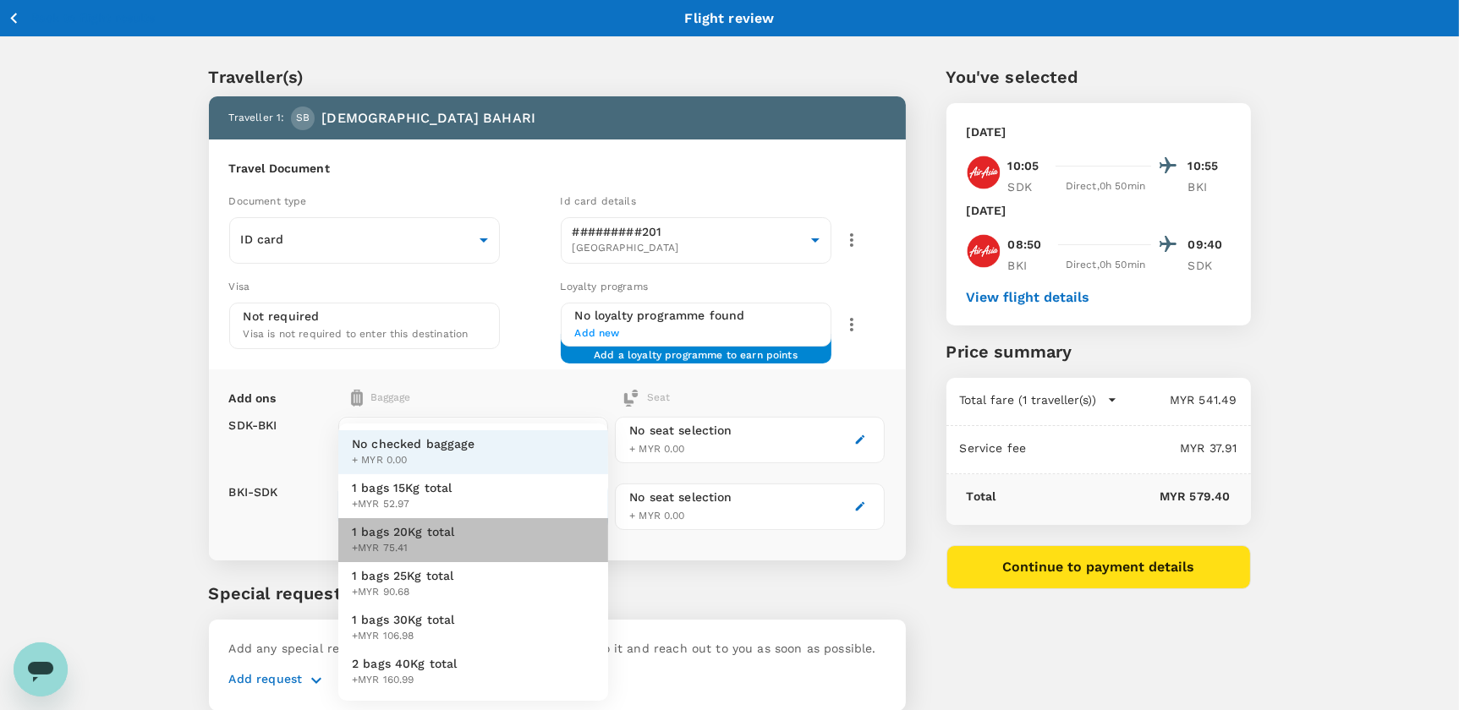
click at [436, 535] on span "1 bags 20Kg total" at bounding box center [403, 531] width 103 height 17
type input "2 - 75.41"
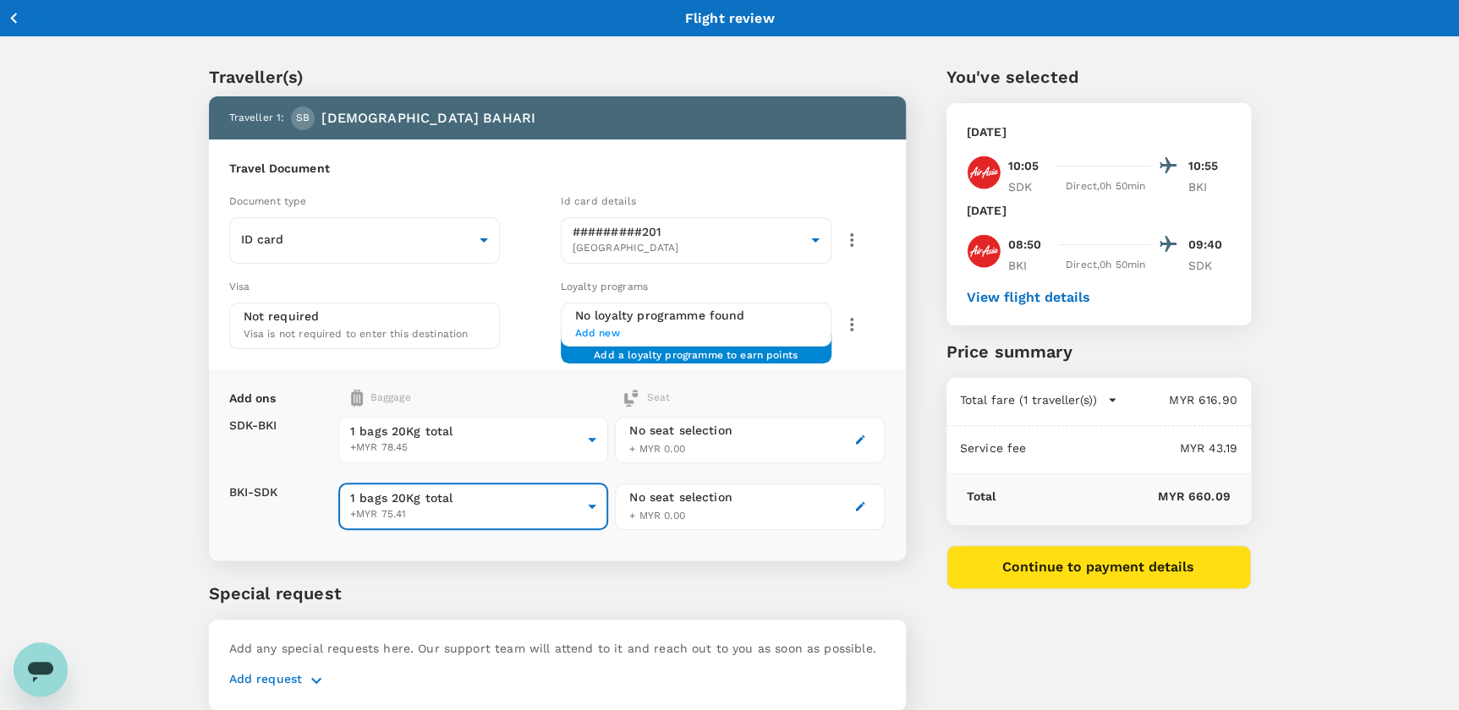
click at [721, 449] on div "No seat selection + MYR 0.00" at bounding box center [680, 440] width 103 height 36
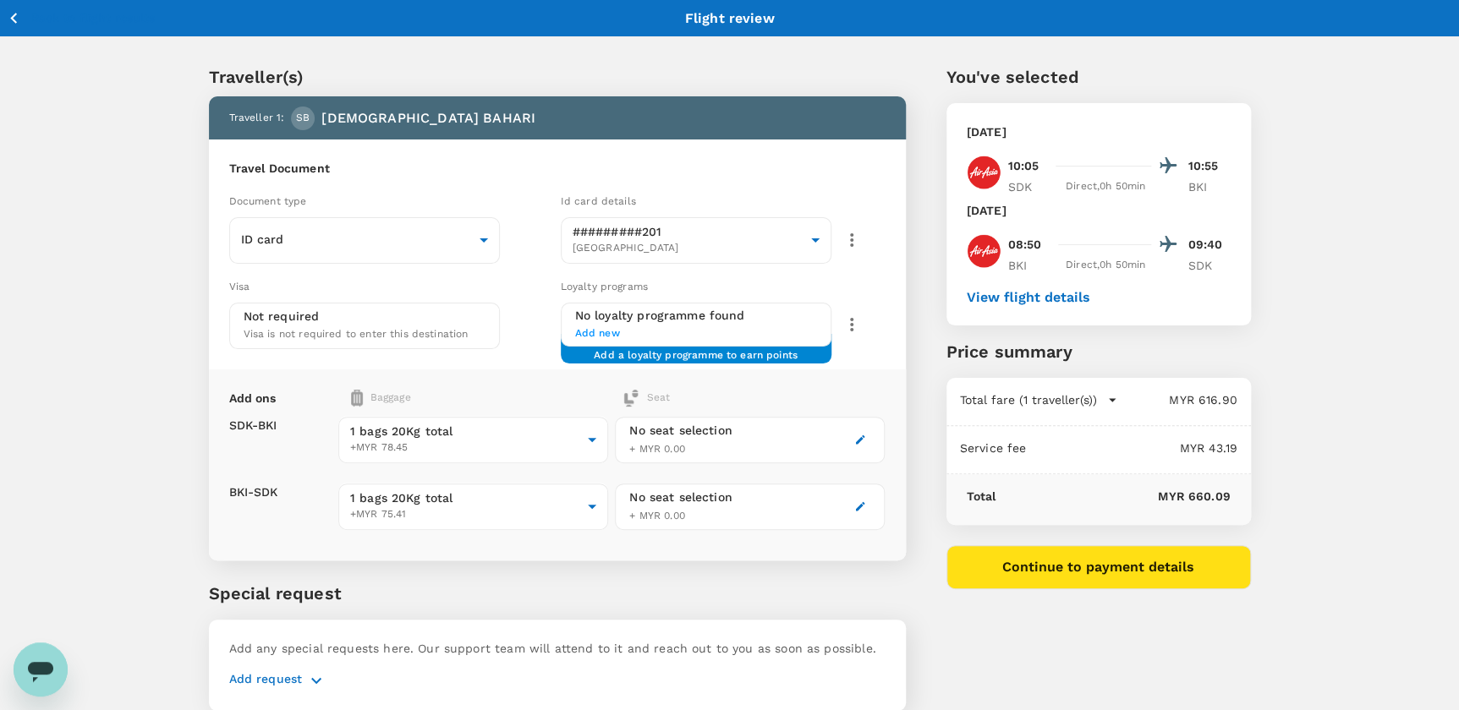
click at [852, 440] on button "button" at bounding box center [860, 440] width 20 height 20
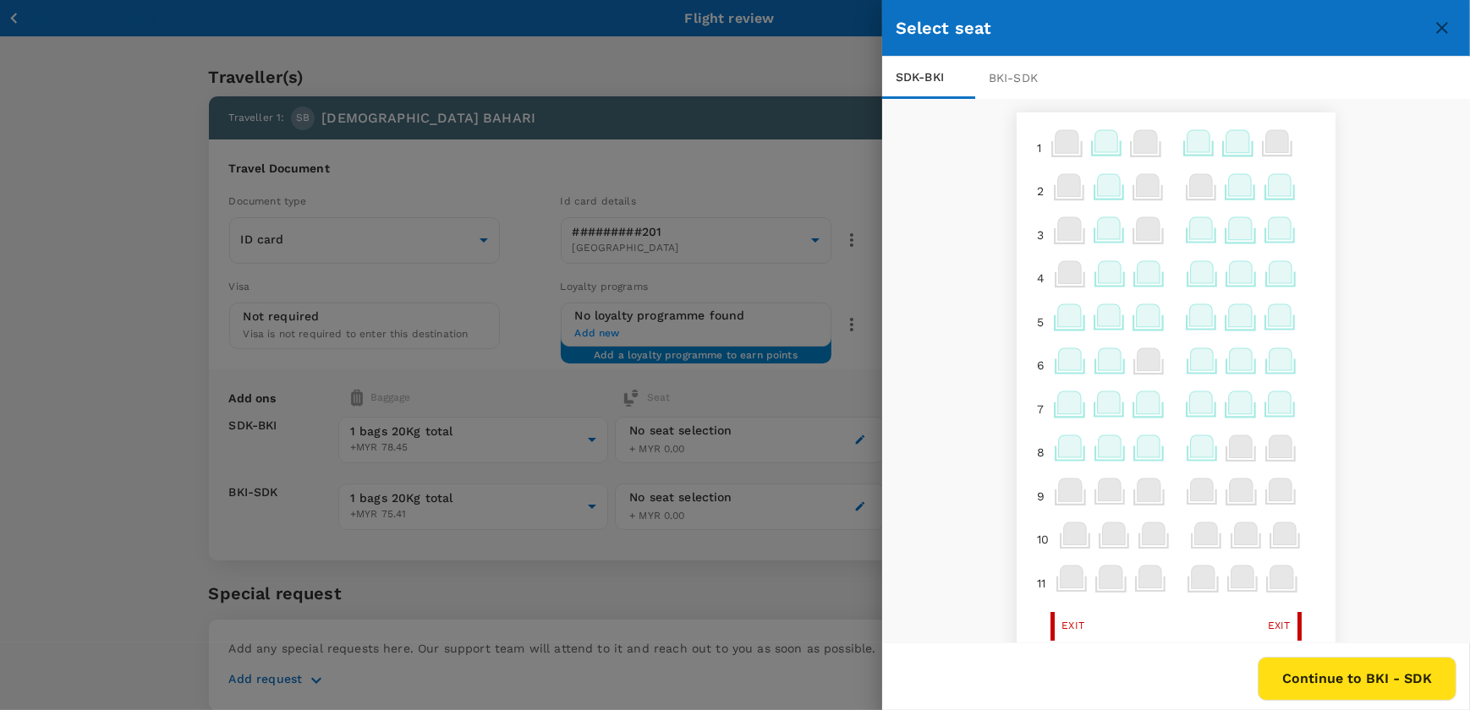
click at [1268, 182] on icon at bounding box center [1279, 185] width 23 height 22
click at [1268, 194] on icon at bounding box center [1279, 185] width 23 height 22
click at [1421, 254] on div "1 2 3 4 5 6 7 8 9 10 11 Exit Exit 12 Exit Exit 14 15 16 17 18 19 20 21 22 23 24…" at bounding box center [1176, 372] width 588 height 546
click at [830, 393] on div at bounding box center [735, 355] width 1470 height 710
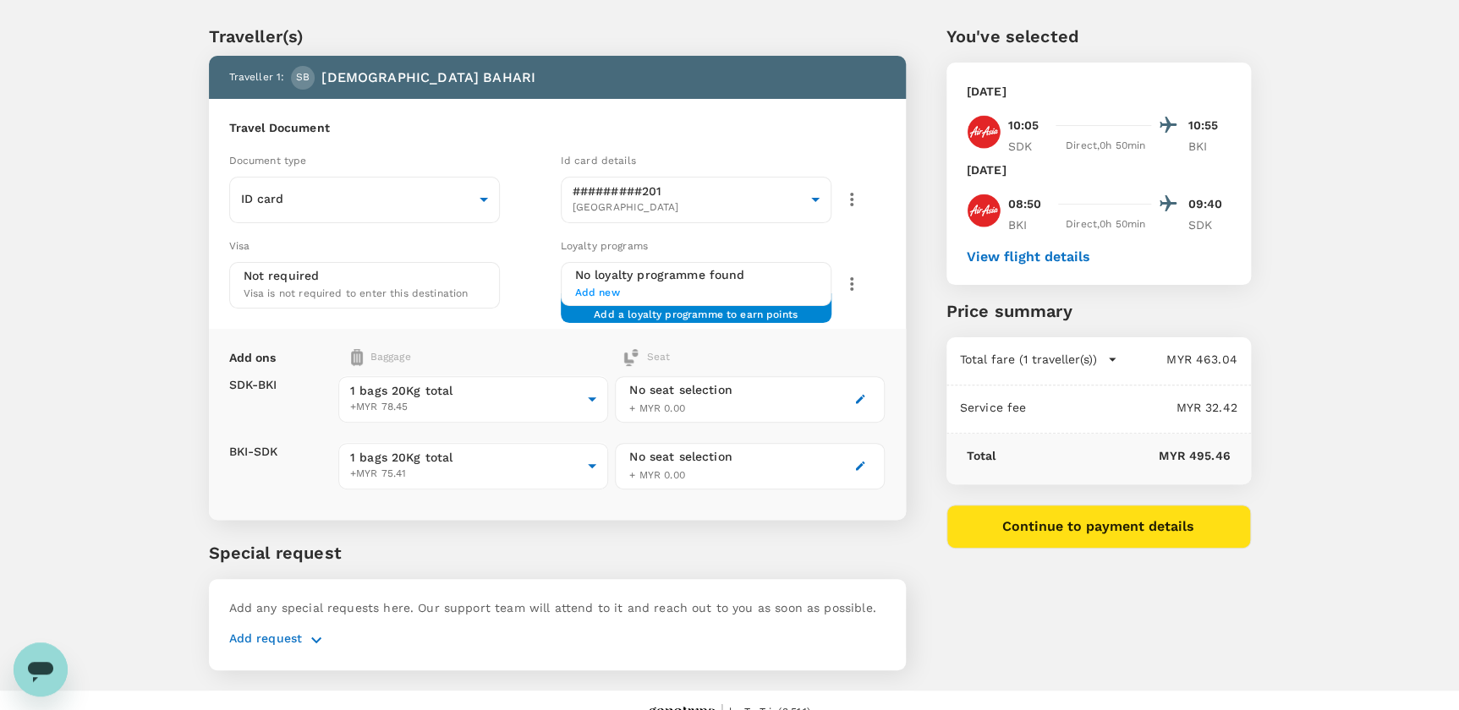
scroll to position [63, 0]
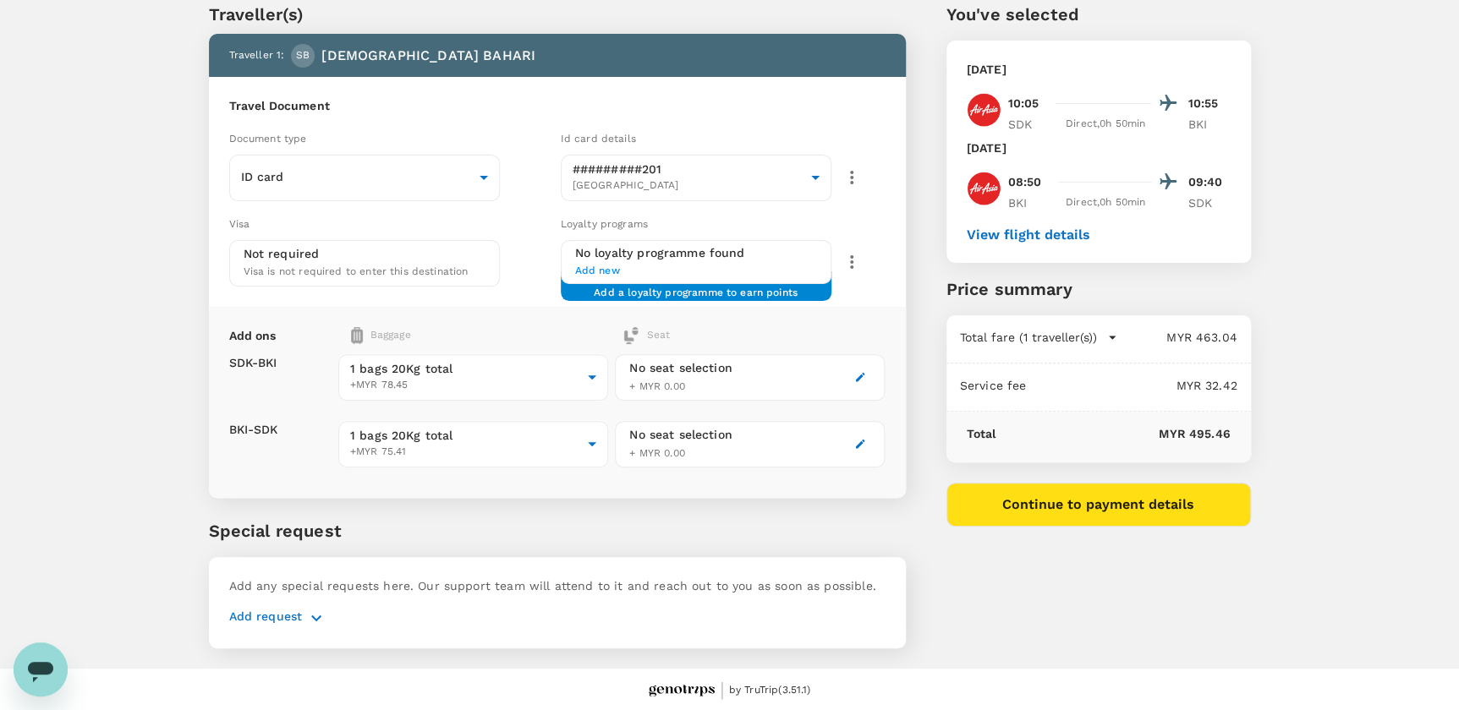
drag, startPoint x: 1056, startPoint y: 514, endPoint x: 621, endPoint y: 400, distance: 450.2
click at [624, 414] on div "Traveller(s) Traveller 1 : SB SUHIDIN BAHARI Travel Document Document type ID c…" at bounding box center [709, 315] width 1082 height 708
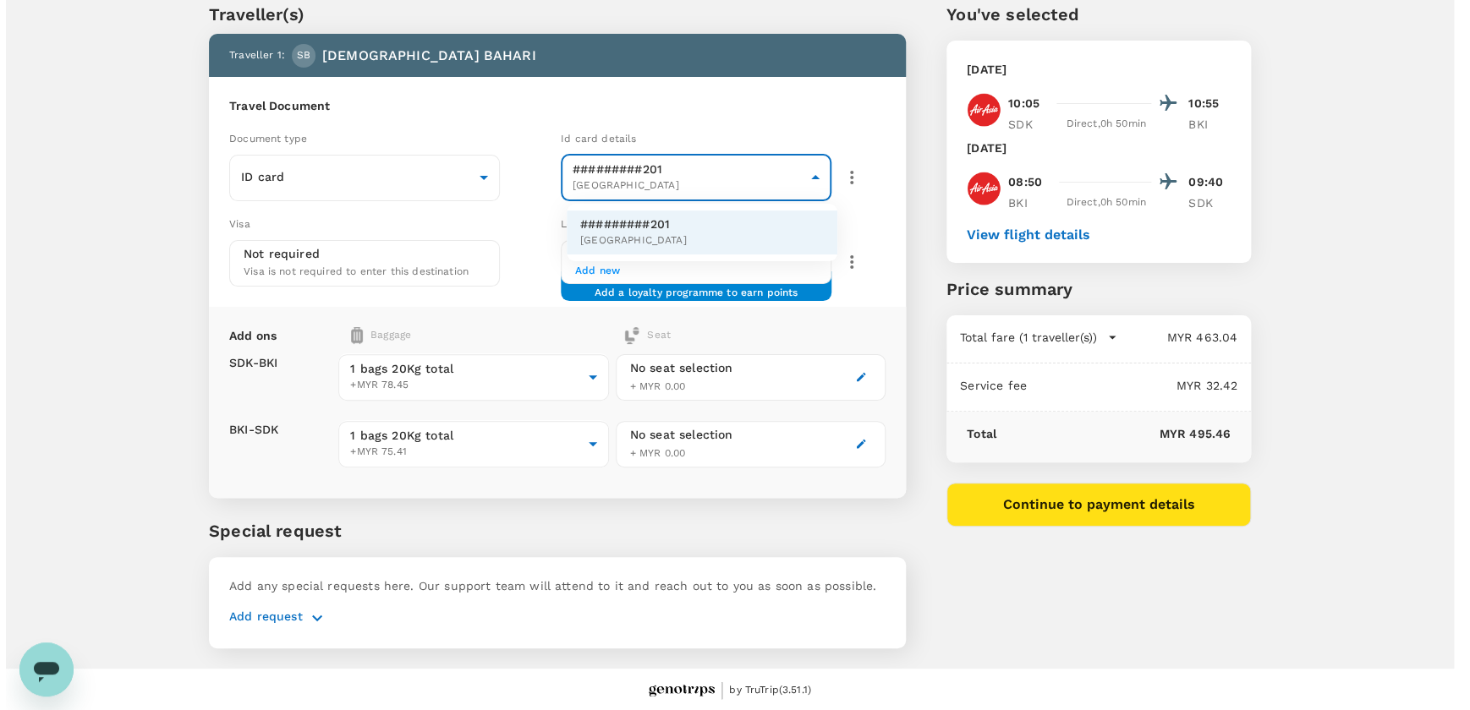
click at [674, 172] on body "Back to flight results Flight review Traveller(s) Traveller 1 : SB SUHIDIN BAHA…" at bounding box center [729, 324] width 1459 height 775
click at [762, 86] on div at bounding box center [735, 355] width 1470 height 710
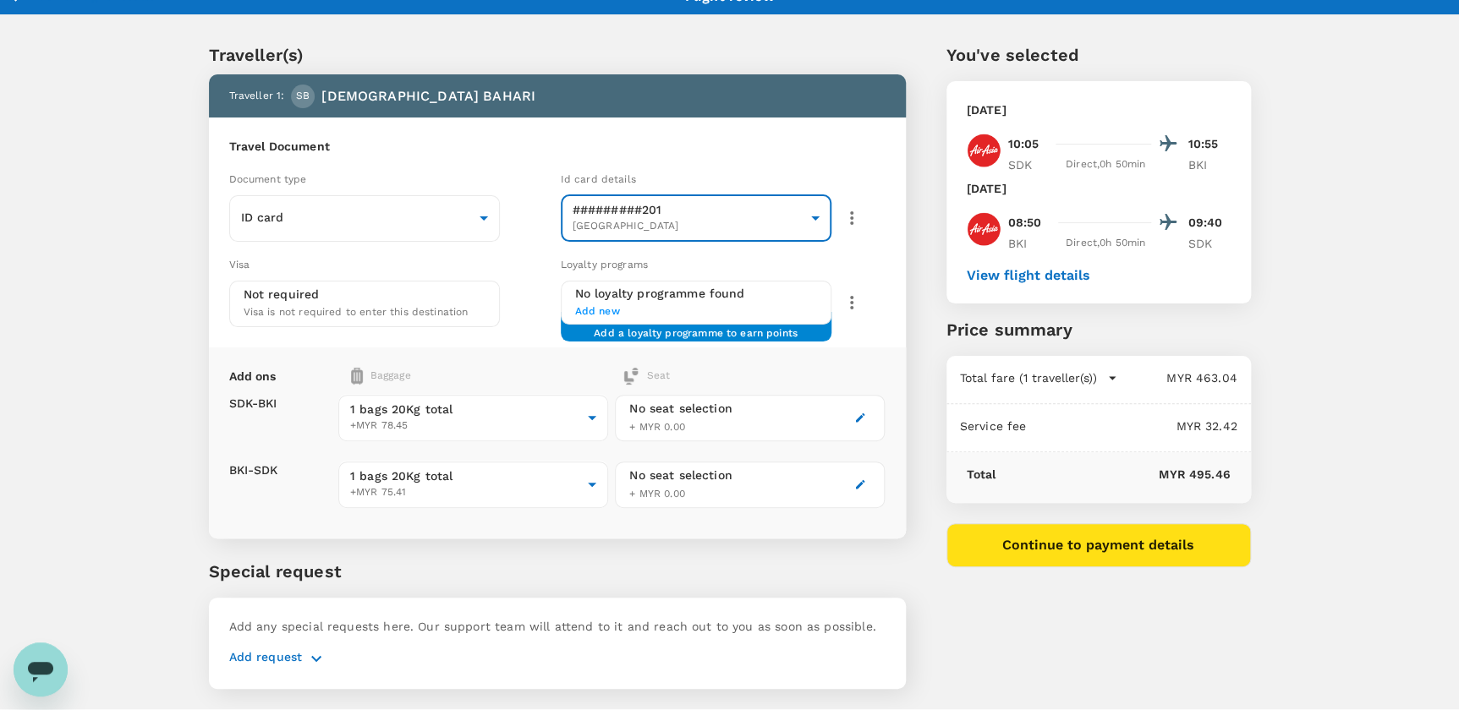
scroll to position [0, 0]
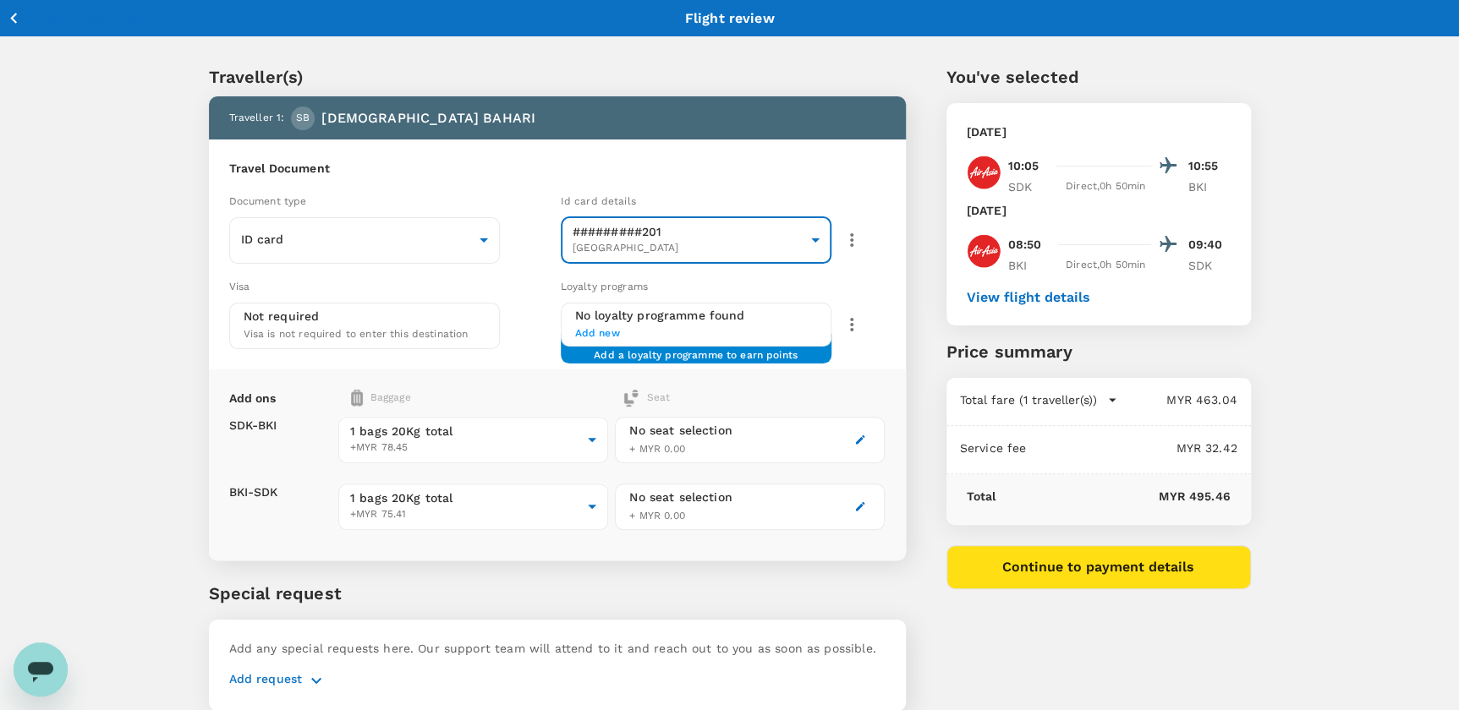
click at [6, 17] on icon "button" at bounding box center [13, 18] width 21 height 21
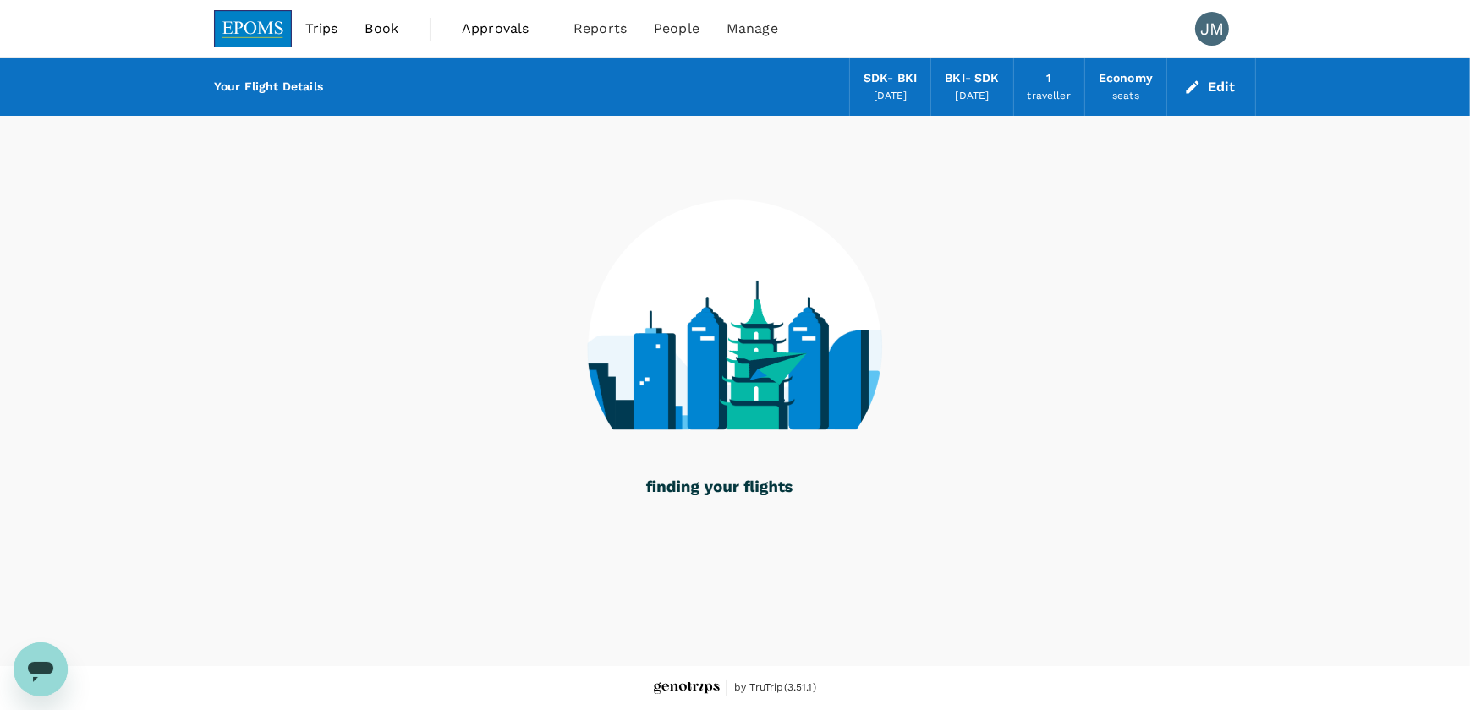
click at [379, 19] on span "Book" at bounding box center [381, 29] width 34 height 20
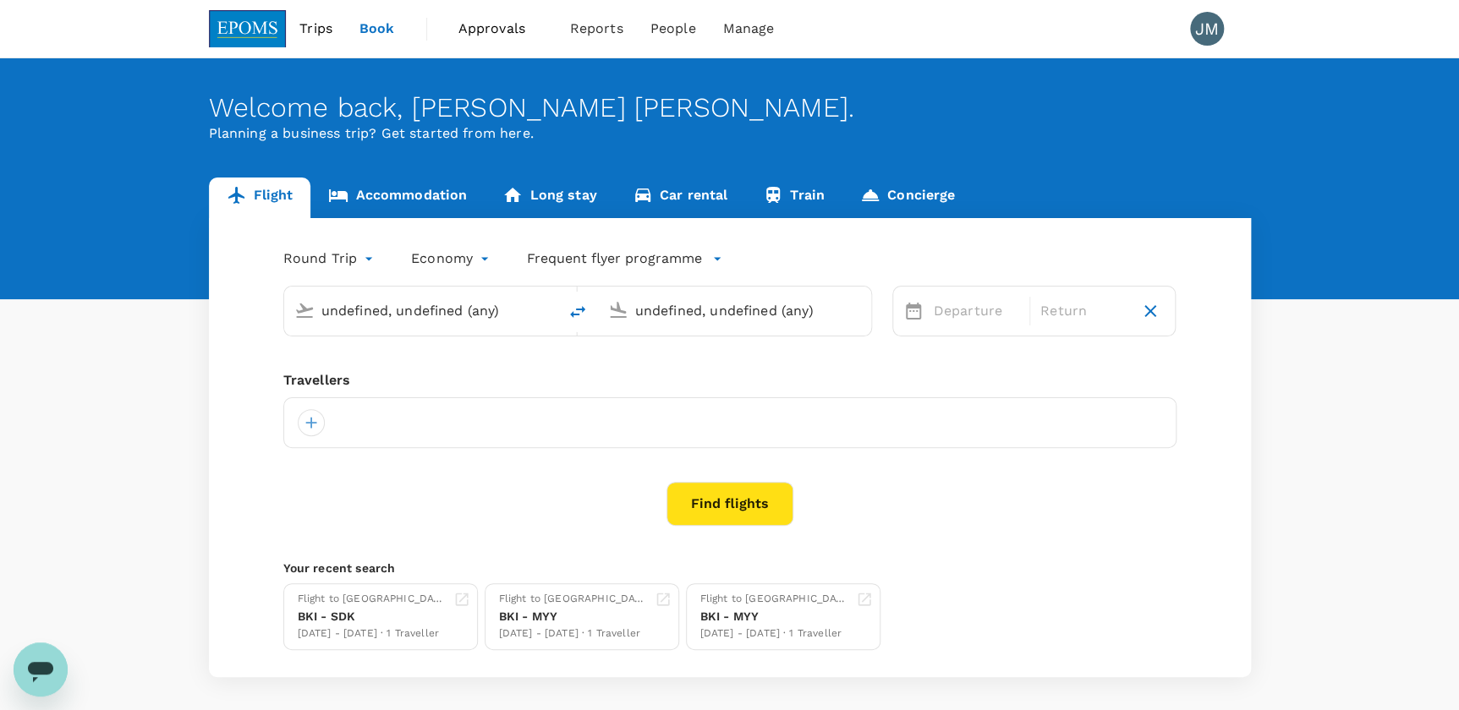
type input "Sandakan (SDK)"
type input "Kota Kinabalu Intl (BKI)"
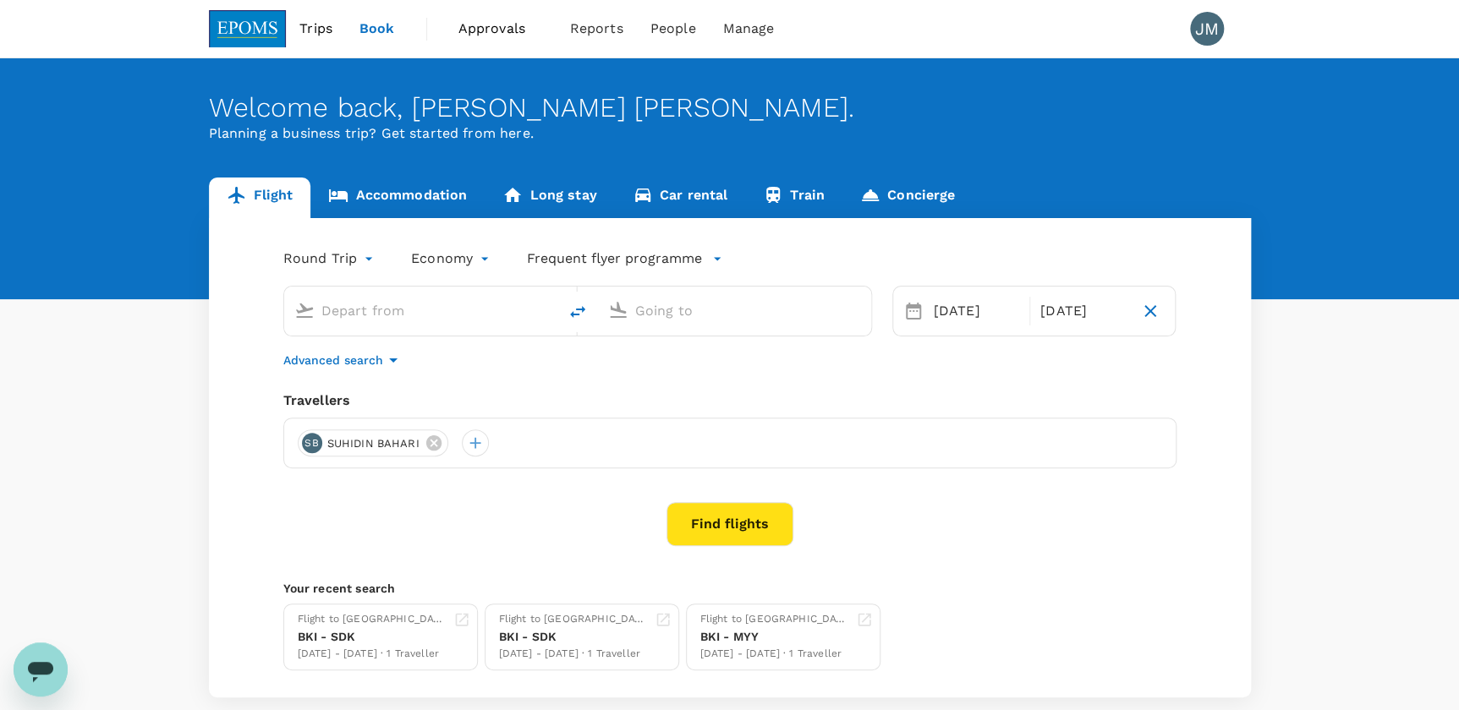
type input "Sandakan (SDK)"
type input "Kota Kinabalu Intl (BKI)"
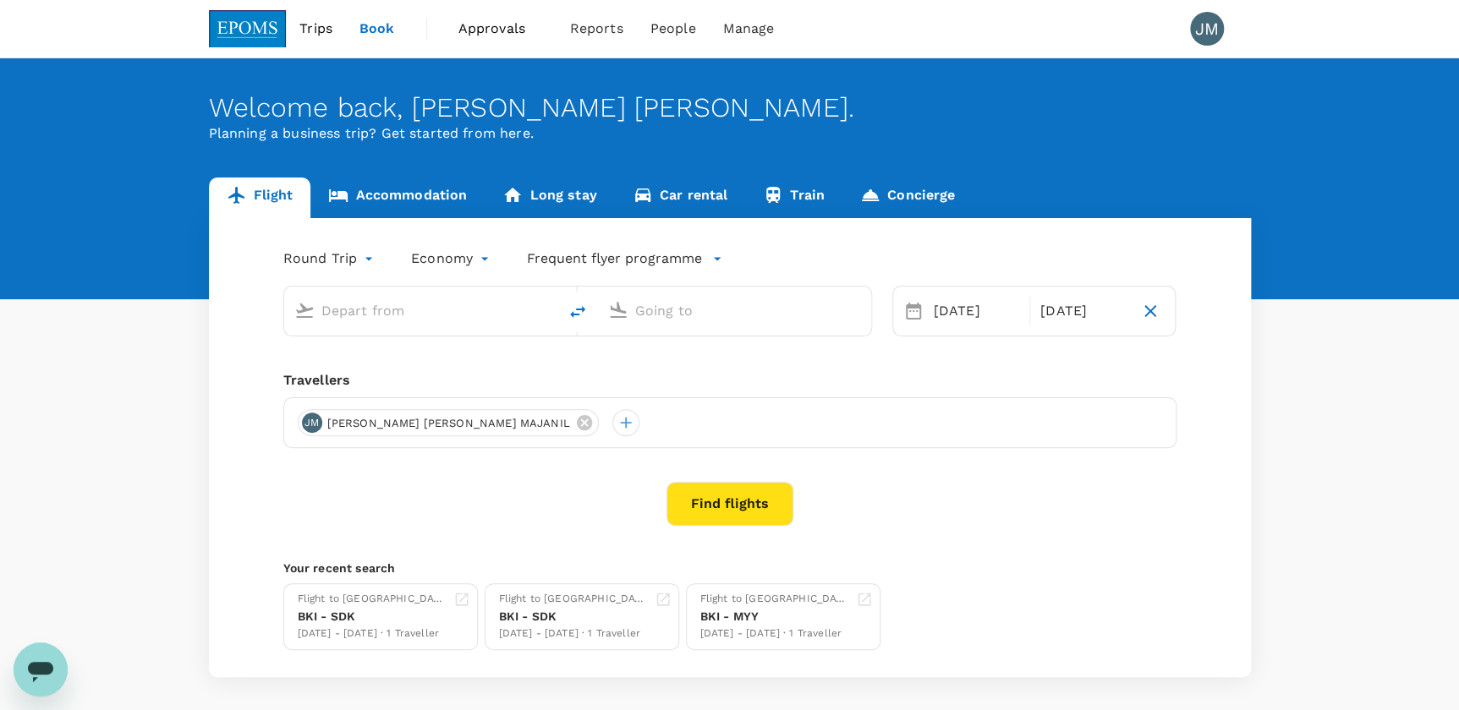
type input "Sandakan (SDK)"
type input "Kota Kinabalu Intl (BKI)"
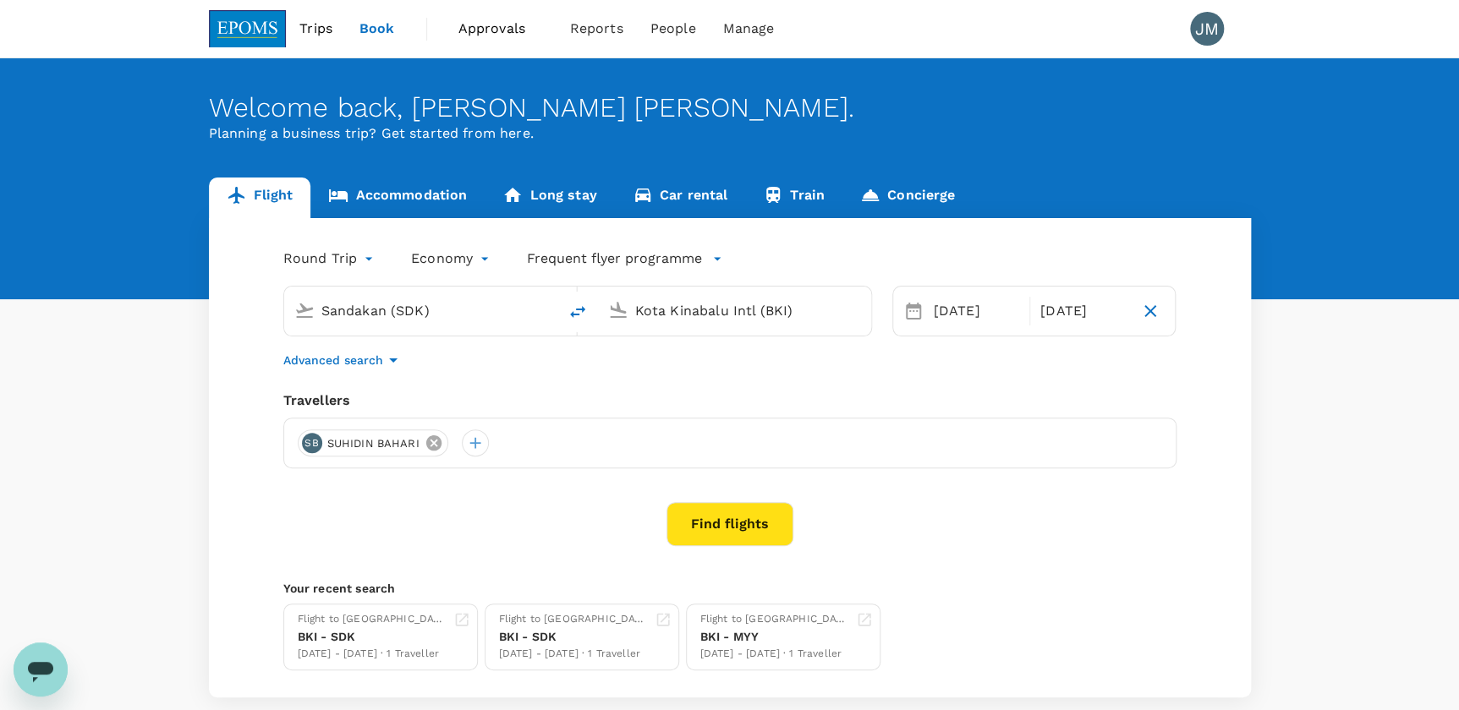
click at [430, 447] on icon at bounding box center [432, 442] width 15 height 15
click at [311, 447] on div at bounding box center [311, 443] width 27 height 27
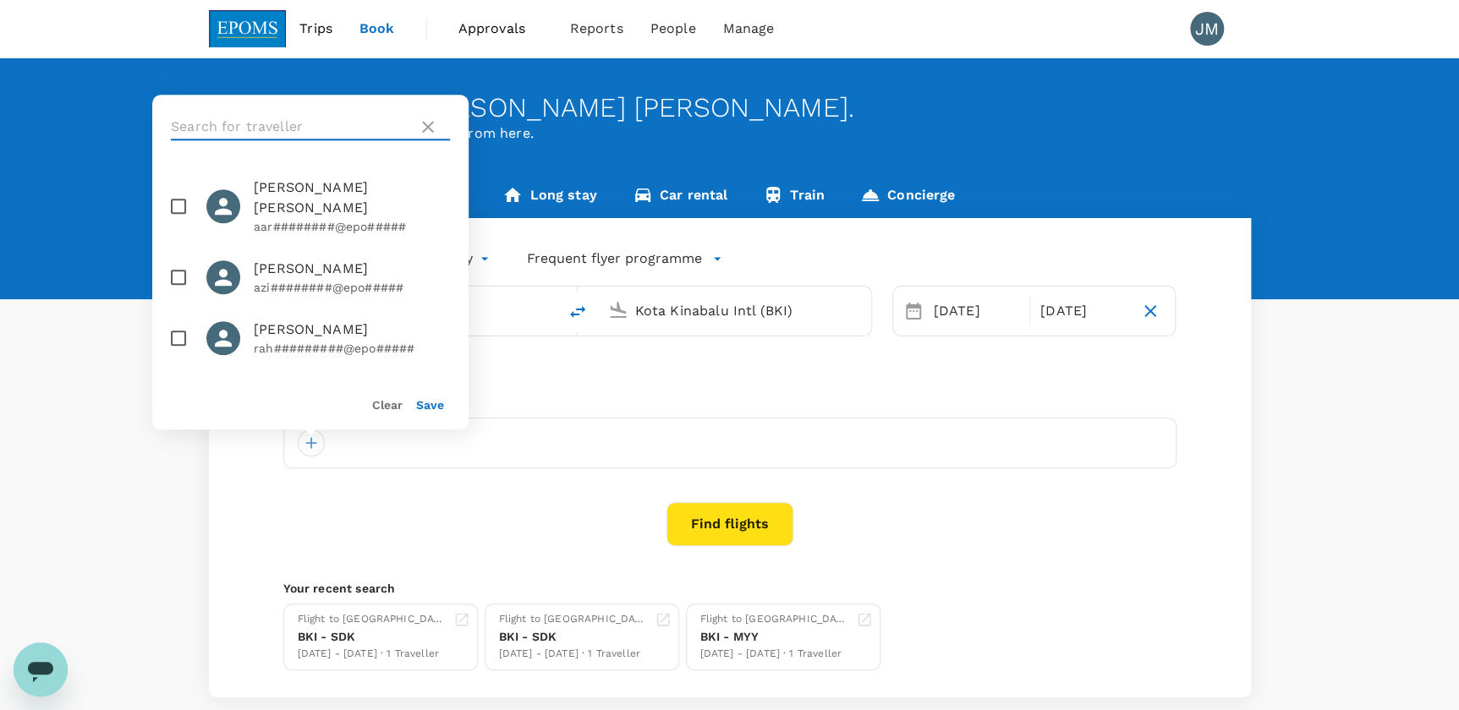
click at [303, 134] on input "text" at bounding box center [291, 126] width 240 height 27
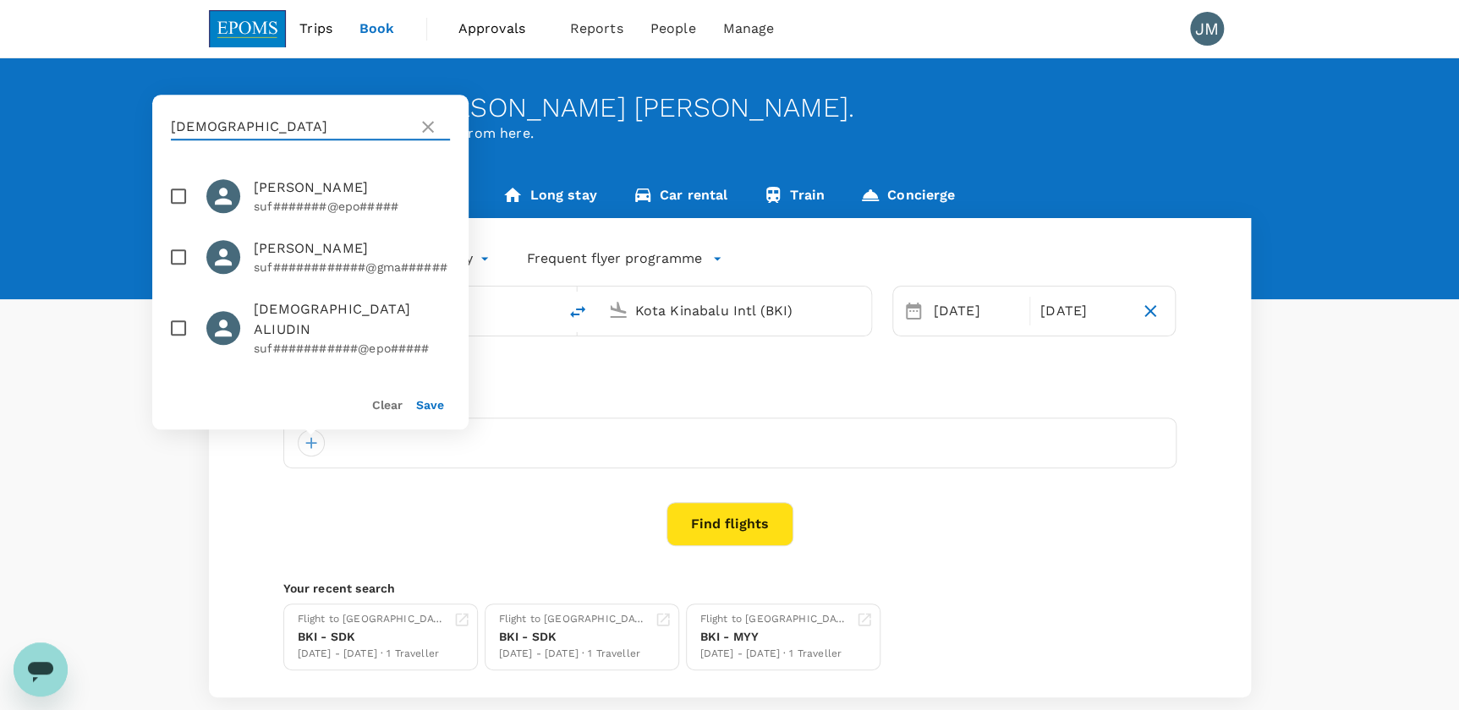
type input "[DEMOGRAPHIC_DATA]"
click at [174, 319] on input "checkbox" at bounding box center [179, 328] width 36 height 36
checkbox input "true"
click at [428, 400] on button "Save" at bounding box center [430, 405] width 28 height 14
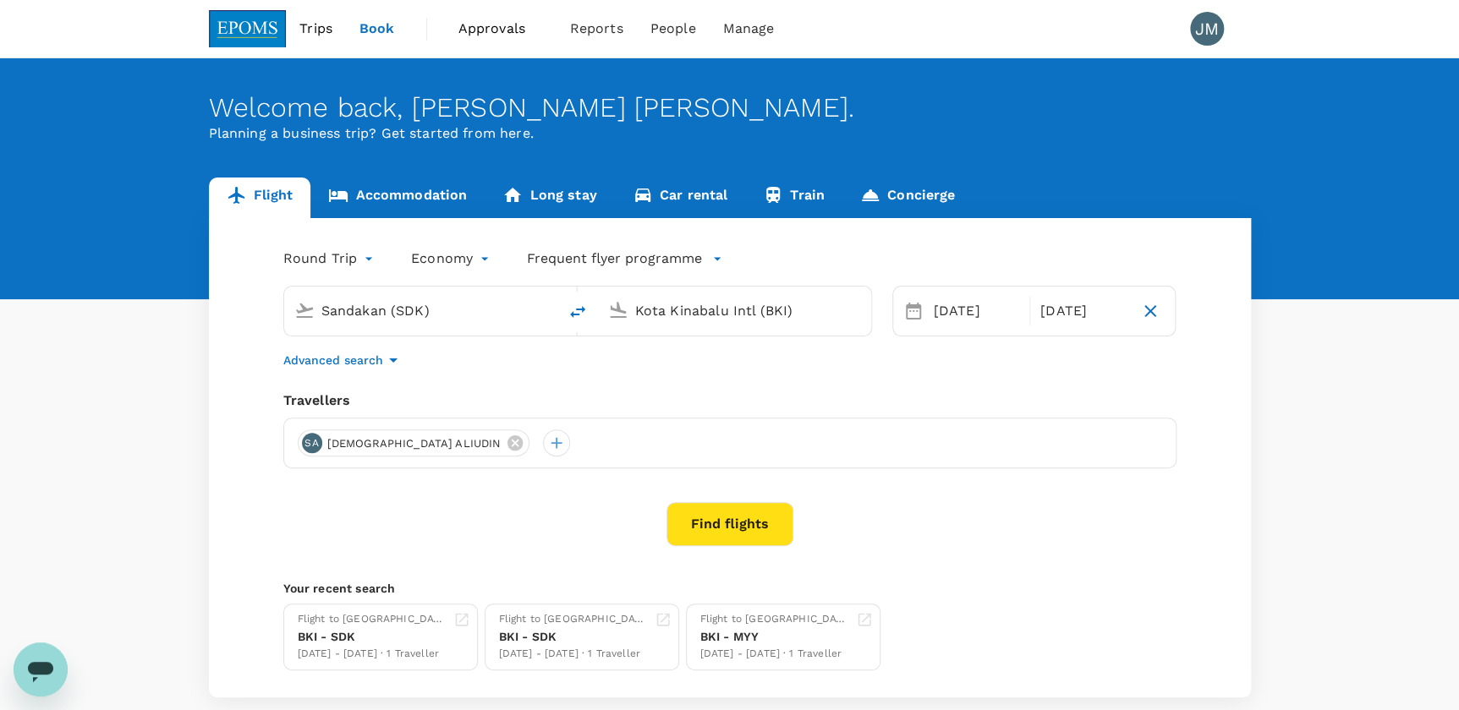
click at [895, 532] on div "Find flights" at bounding box center [729, 524] width 893 height 44
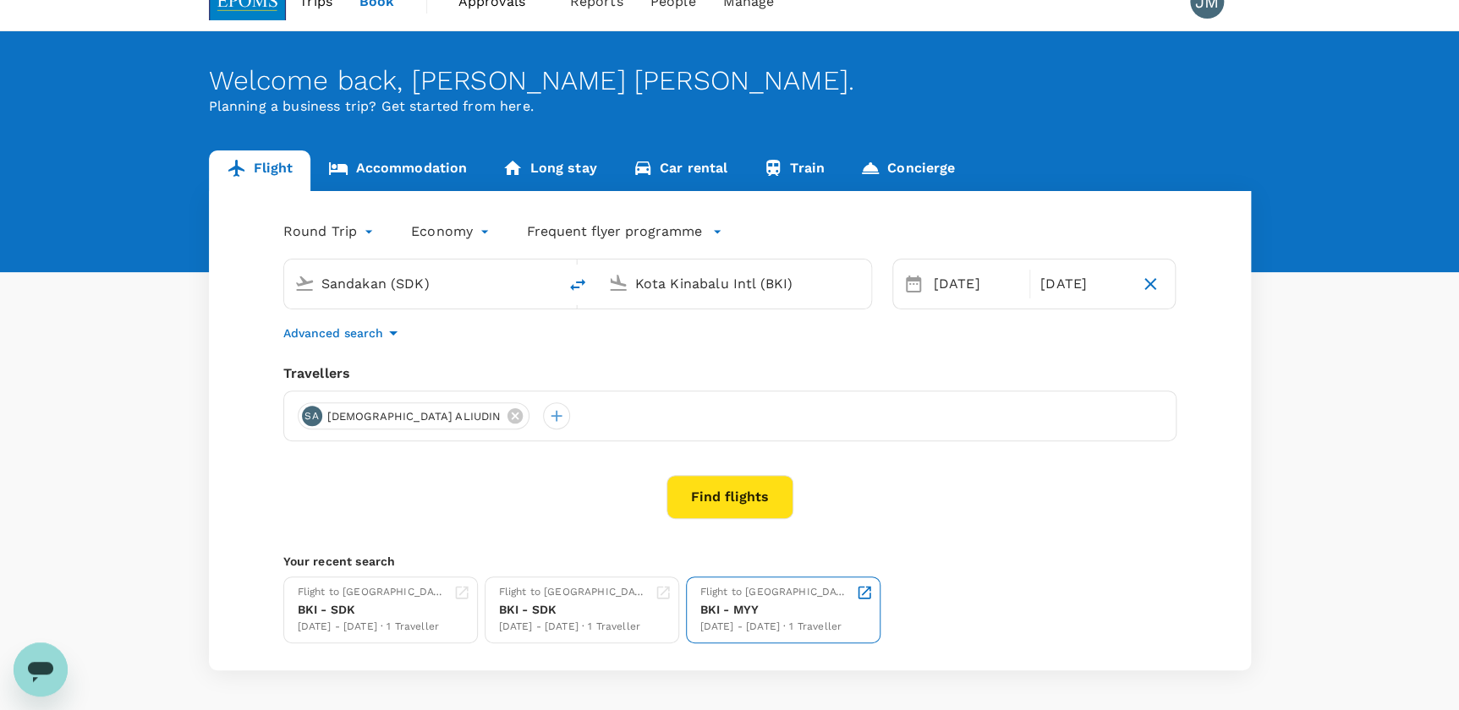
scroll to position [76, 0]
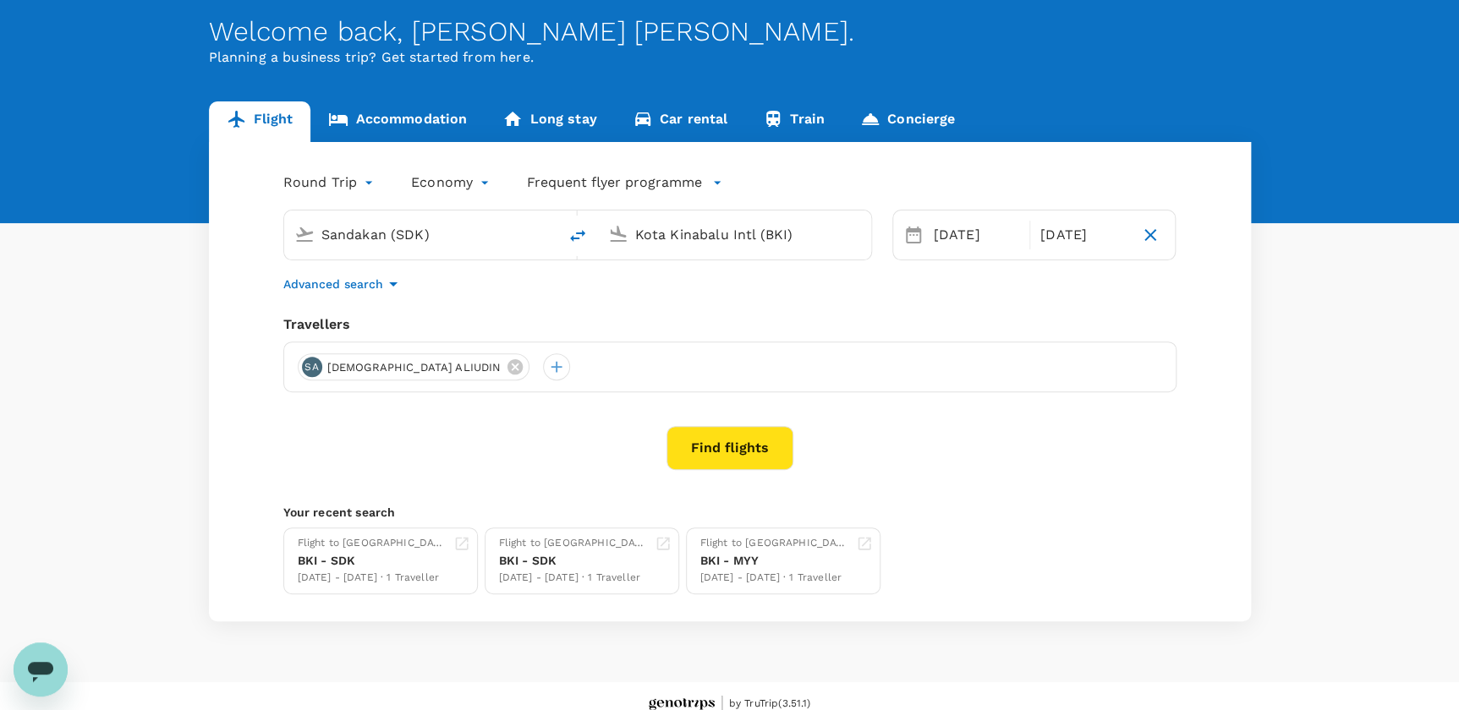
click at [724, 440] on button "Find flights" at bounding box center [729, 448] width 127 height 44
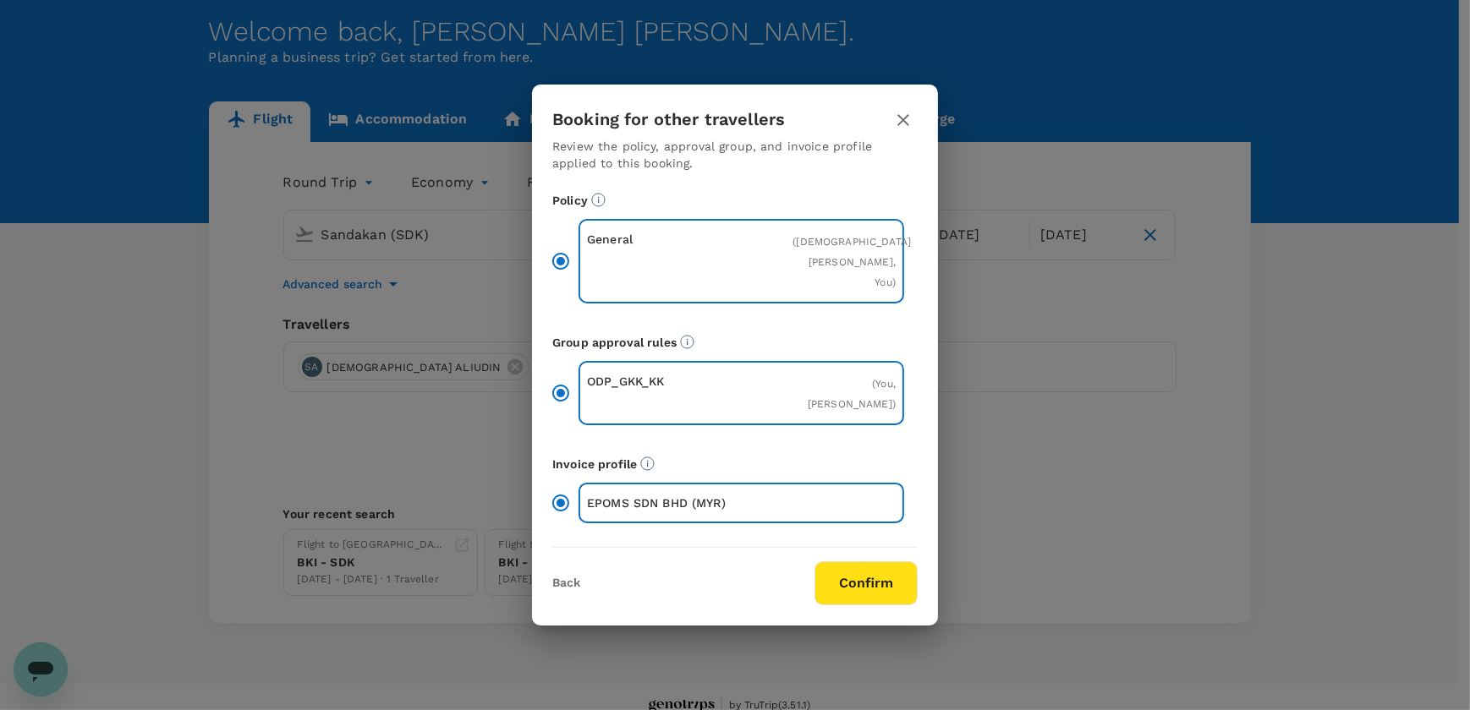
click at [879, 577] on button "Confirm" at bounding box center [865, 583] width 103 height 44
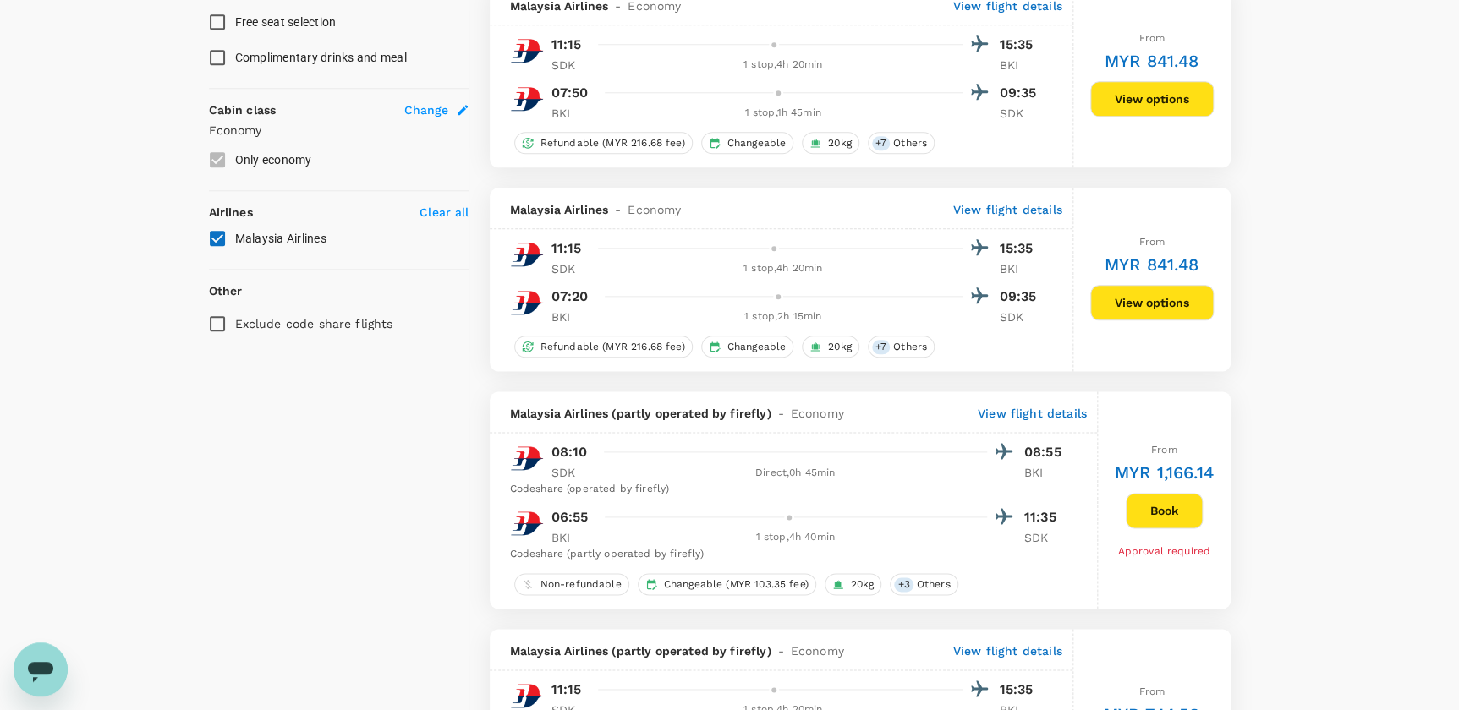
scroll to position [846, 0]
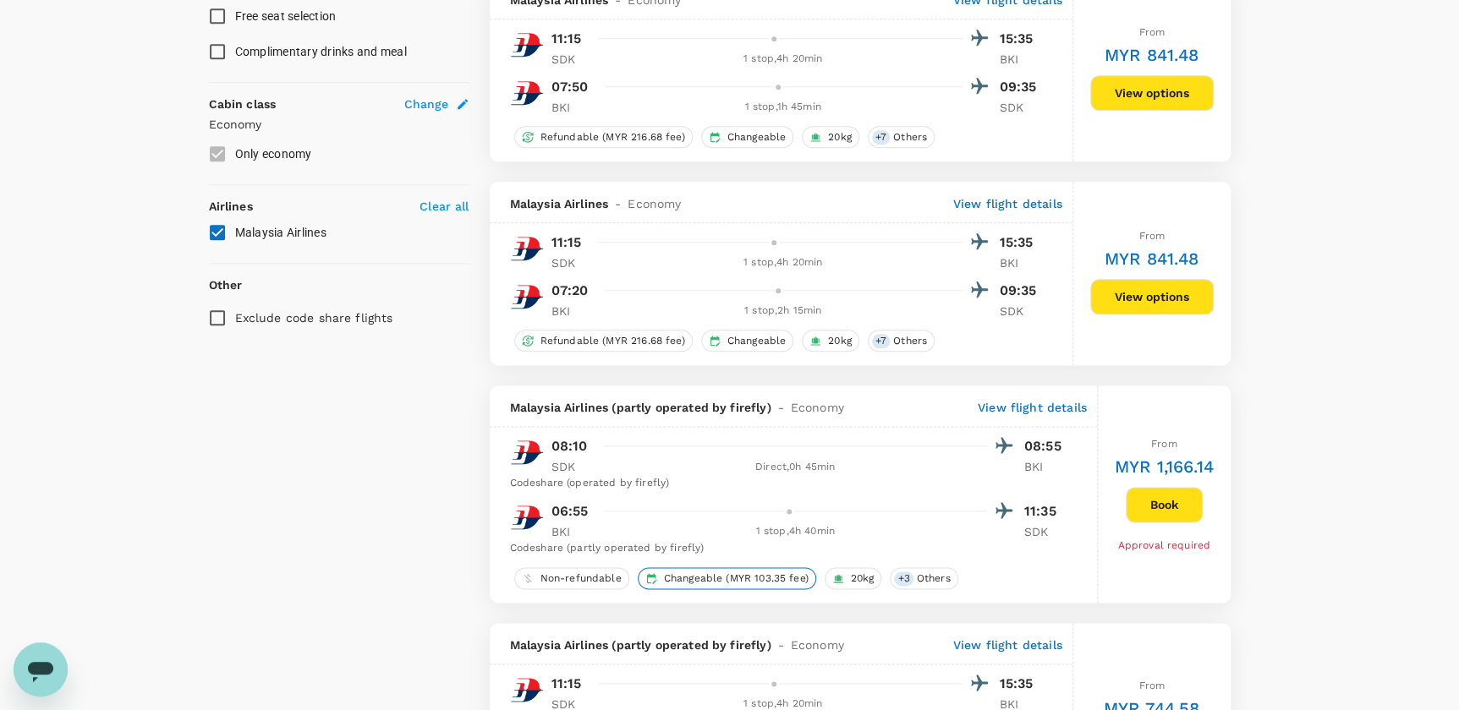
type input "445"
checkbox input "false"
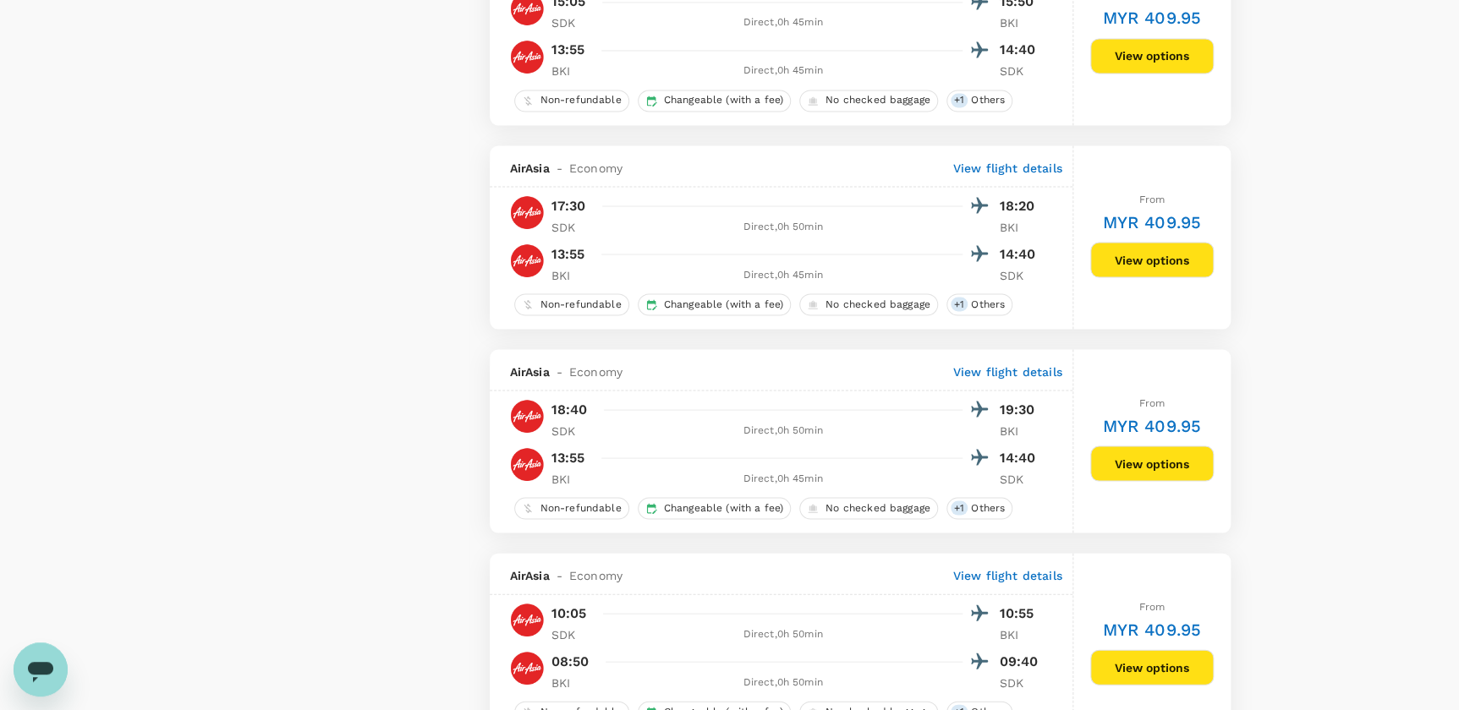
scroll to position [1537, 0]
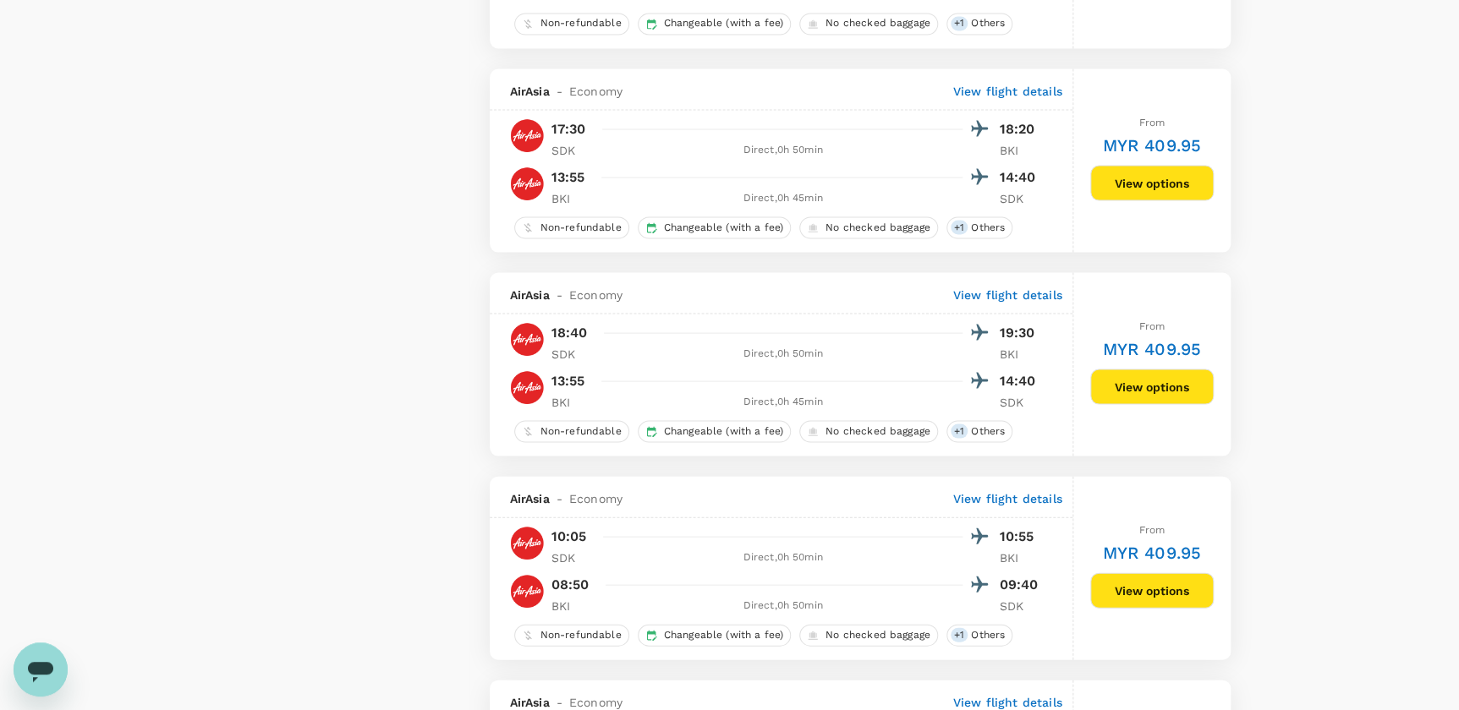
click at [1145, 598] on button "View options" at bounding box center [1151, 590] width 123 height 36
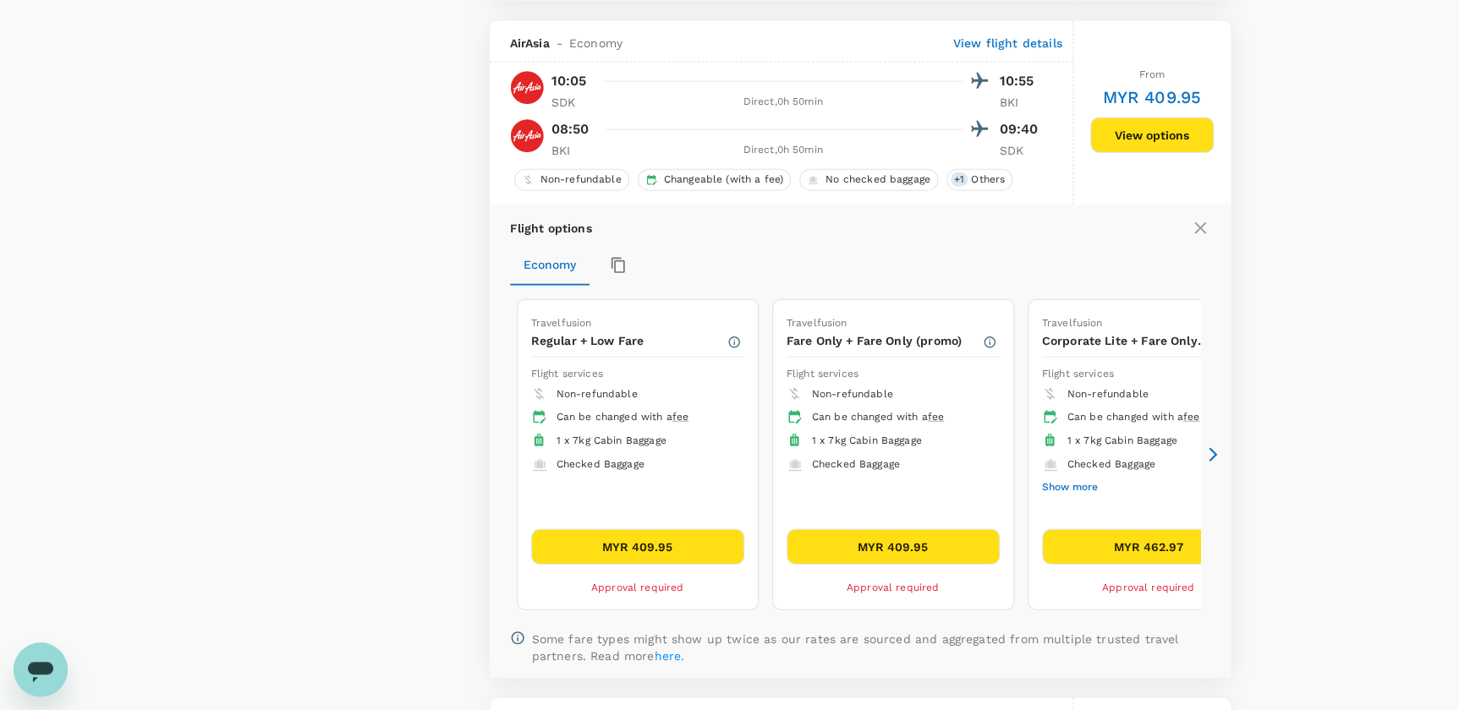
scroll to position [2017, 0]
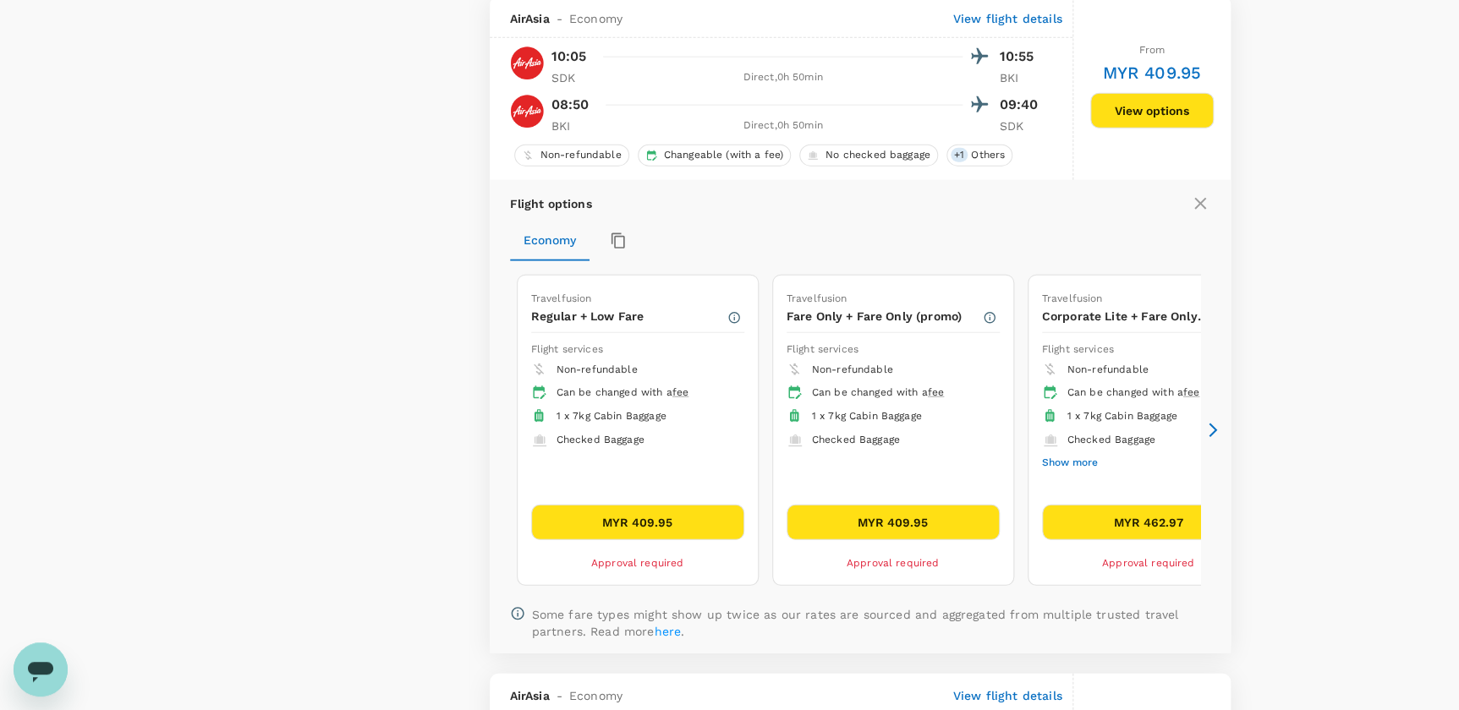
click at [1167, 528] on button "MYR 462.97" at bounding box center [1148, 523] width 213 height 36
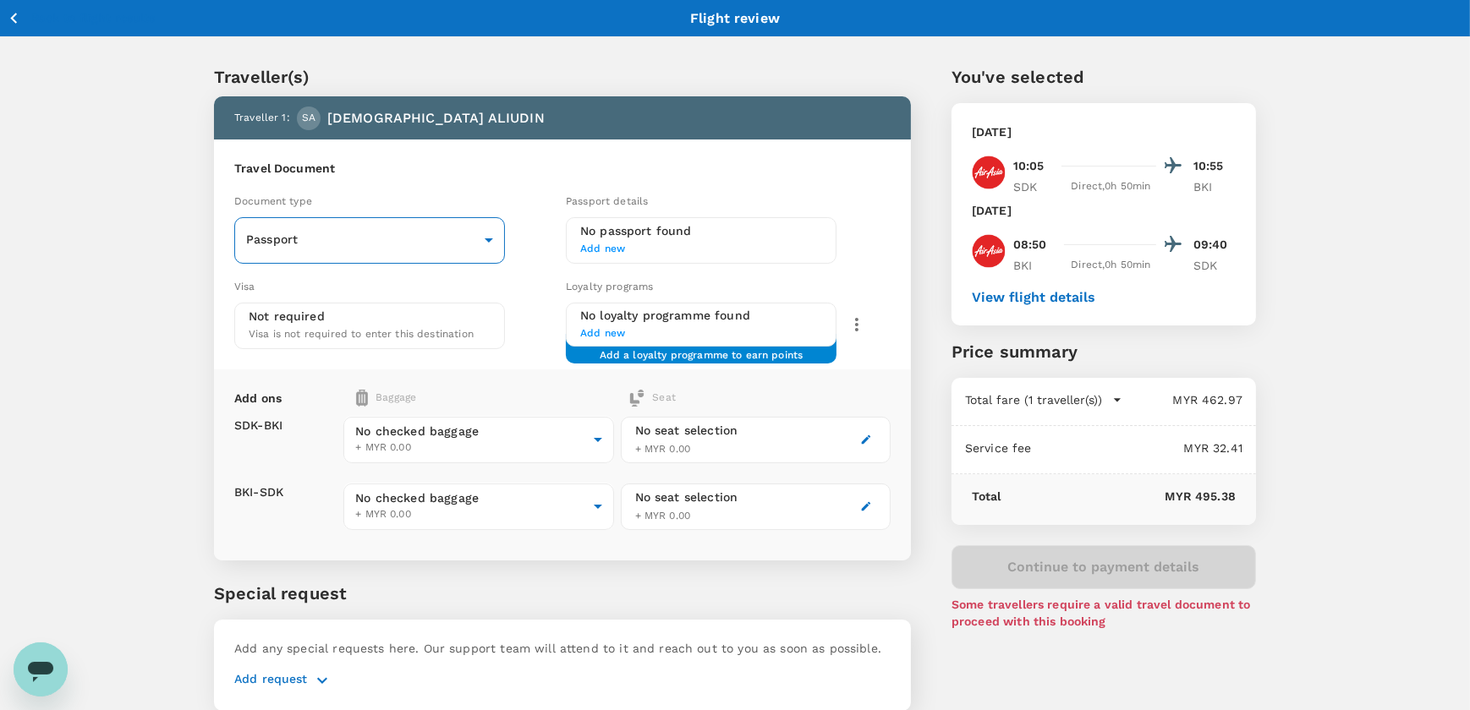
click at [399, 254] on body "Back to flight results Flight review Traveller(s) Traveller 1 : [PERSON_NAME] A…" at bounding box center [735, 387] width 1470 height 775
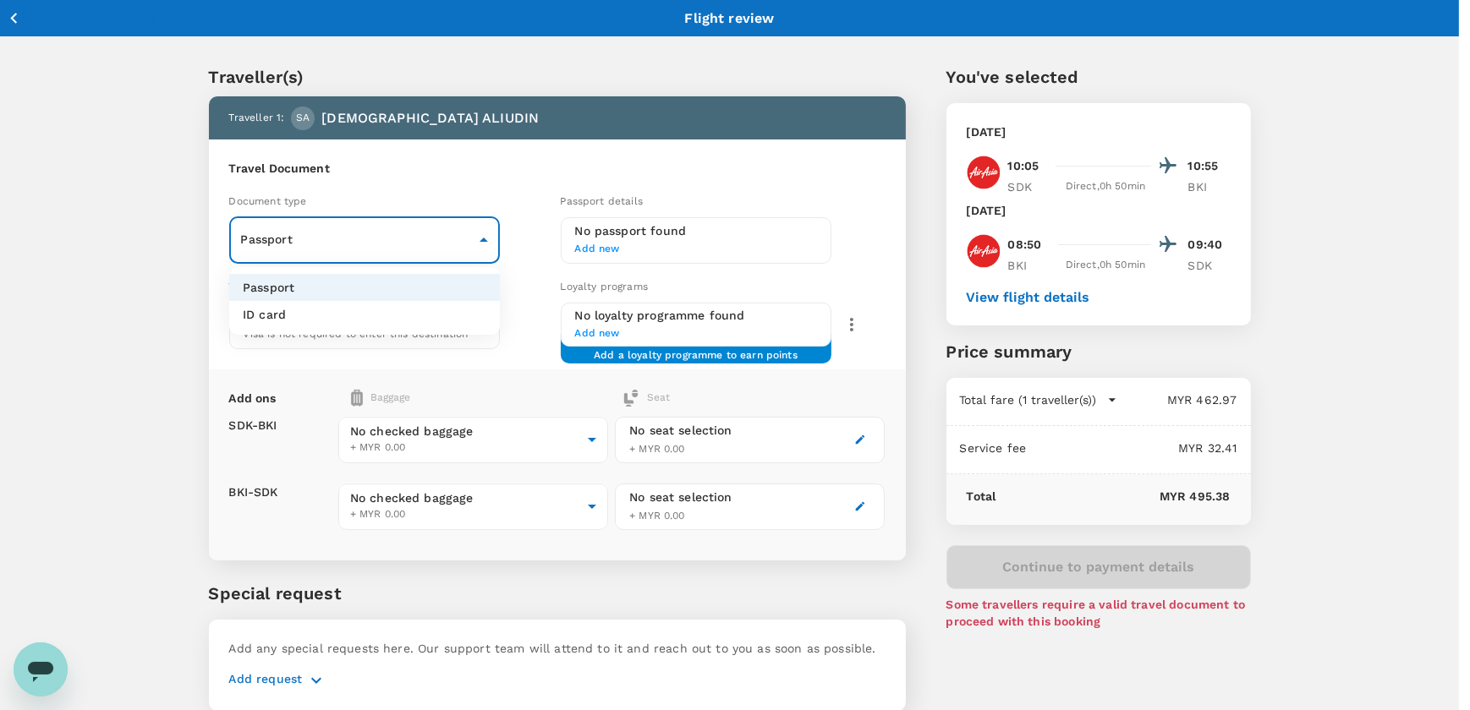
click at [331, 313] on li "ID card" at bounding box center [364, 314] width 271 height 27
type input "Id card"
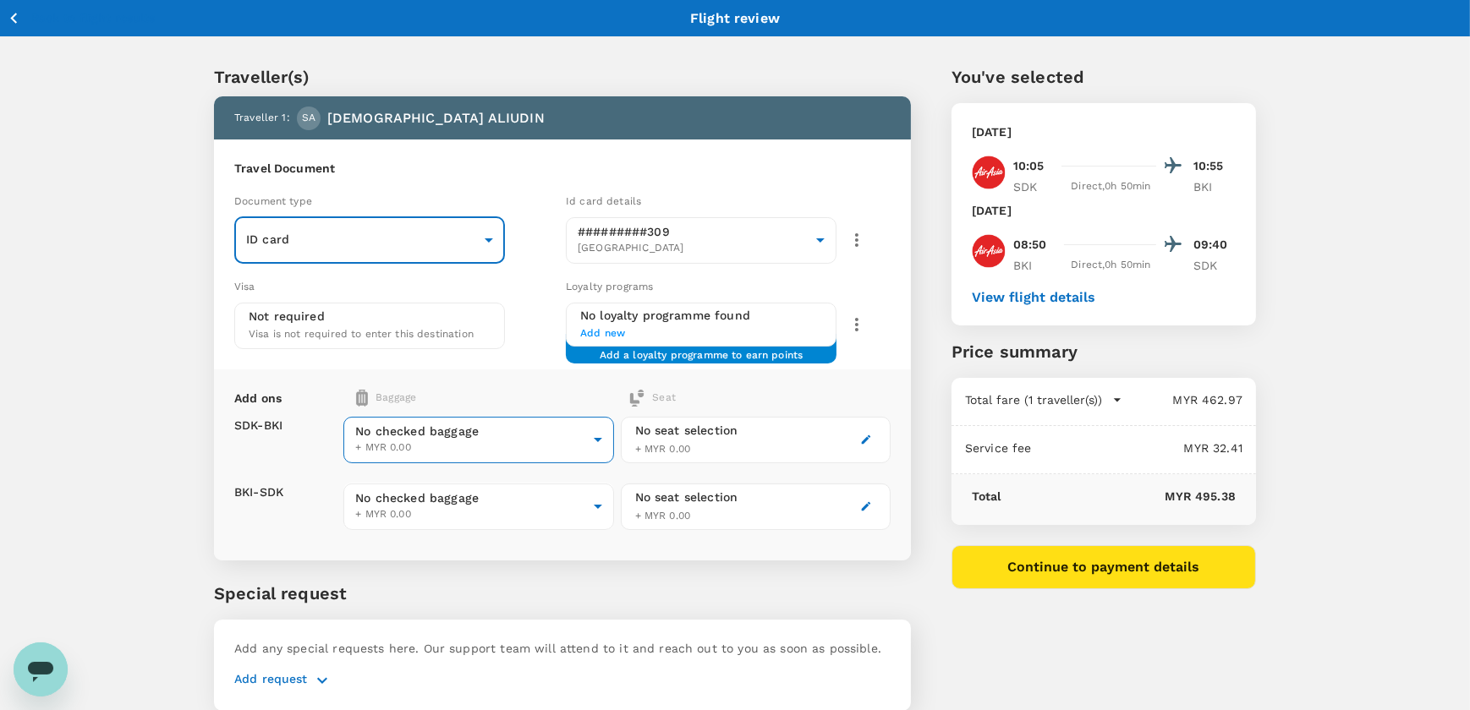
click at [392, 430] on body "Back to flight results Flight review Traveller(s) Traveller 1 : [PERSON_NAME] A…" at bounding box center [735, 387] width 1470 height 775
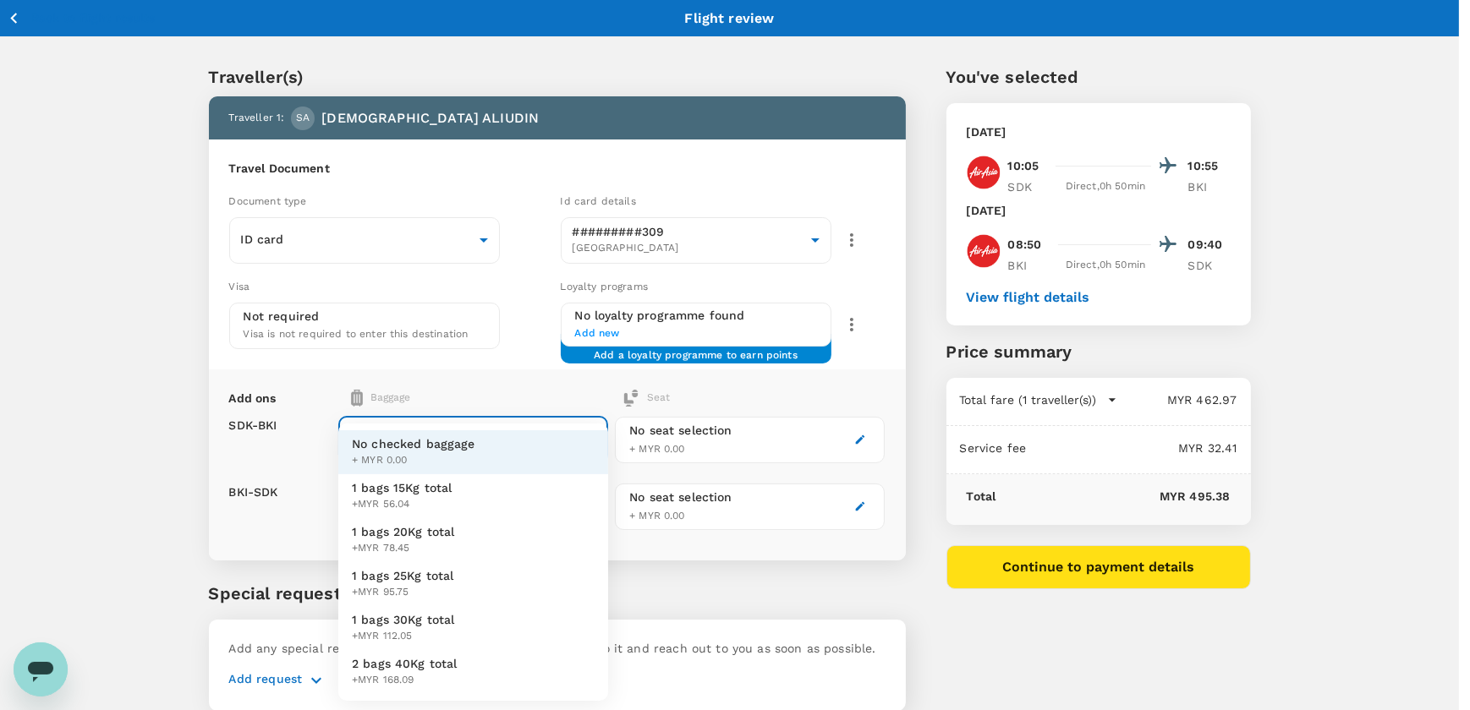
click at [397, 544] on span "+MYR 78.45" at bounding box center [403, 548] width 103 height 17
type input "2 - 78.45"
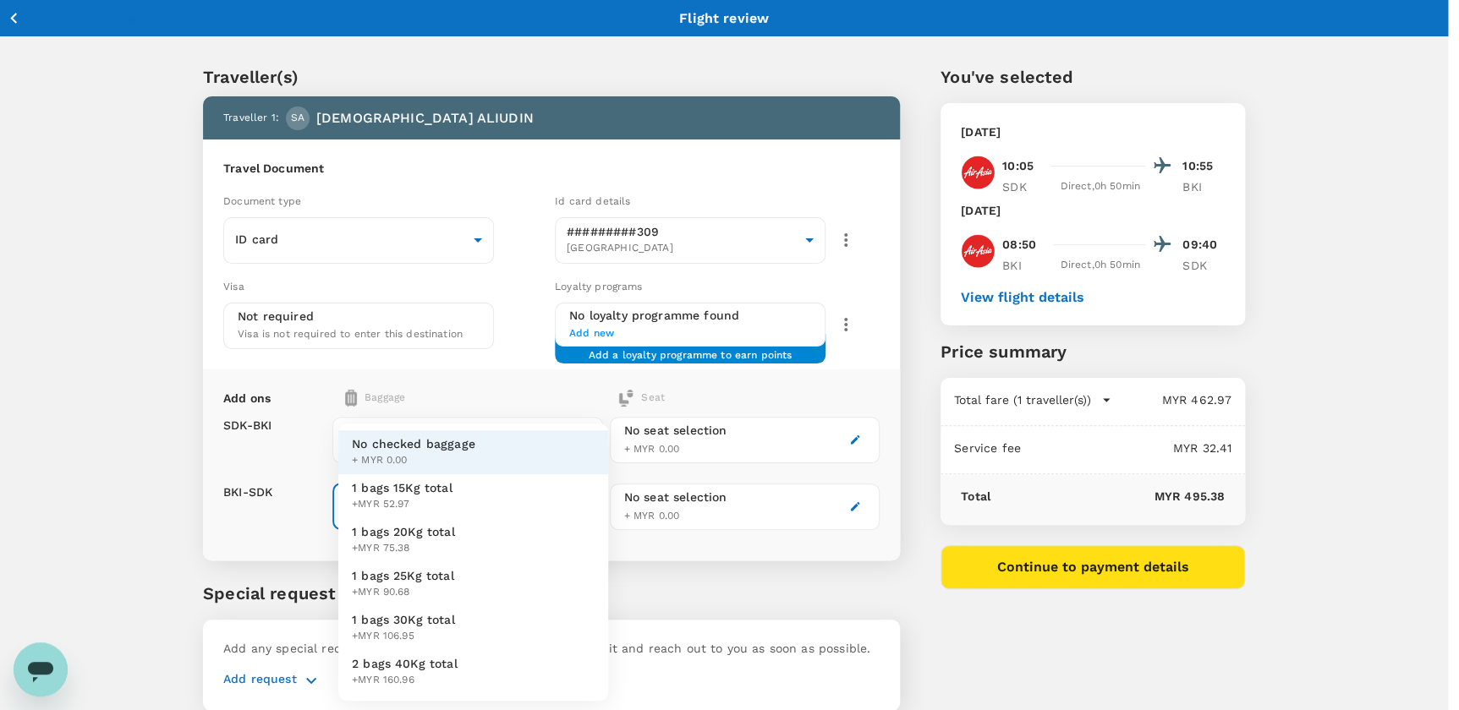
click at [452, 496] on body "Back to flight results Flight review Traveller(s) Traveller 1 : [PERSON_NAME] A…" at bounding box center [729, 387] width 1459 height 775
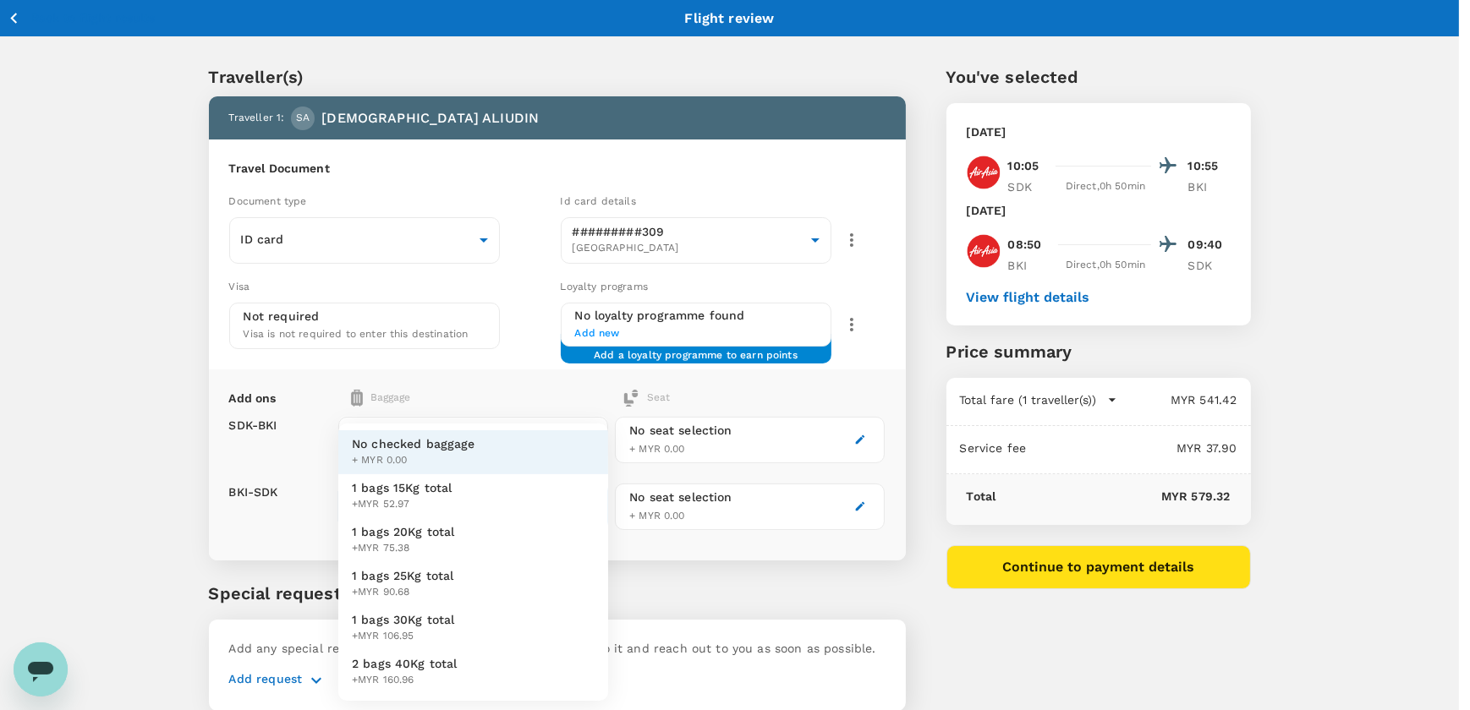
click at [419, 540] on span "+MYR 75.38" at bounding box center [403, 548] width 103 height 17
type input "2 - 75.38"
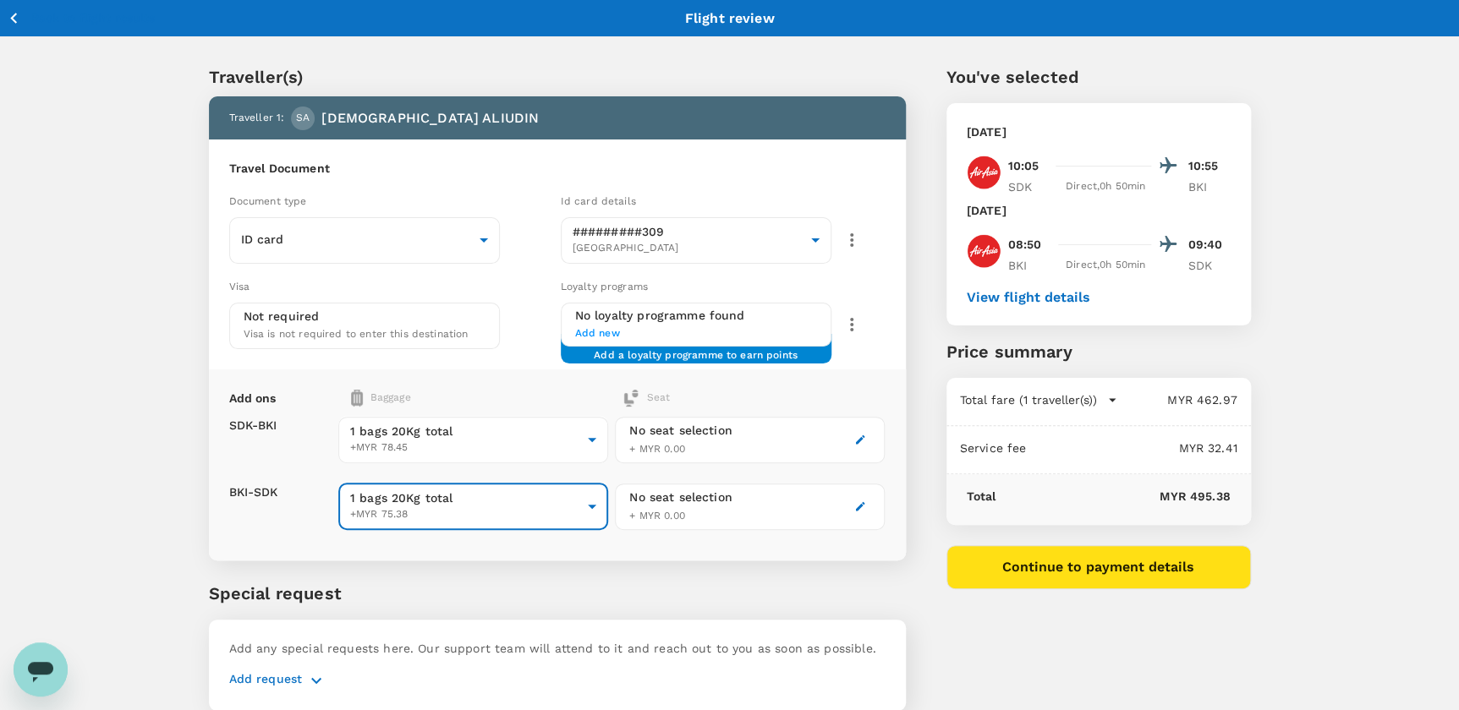
click at [618, 608] on div "Special request Add any special requests here. Our support team will attend to …" at bounding box center [557, 646] width 697 height 130
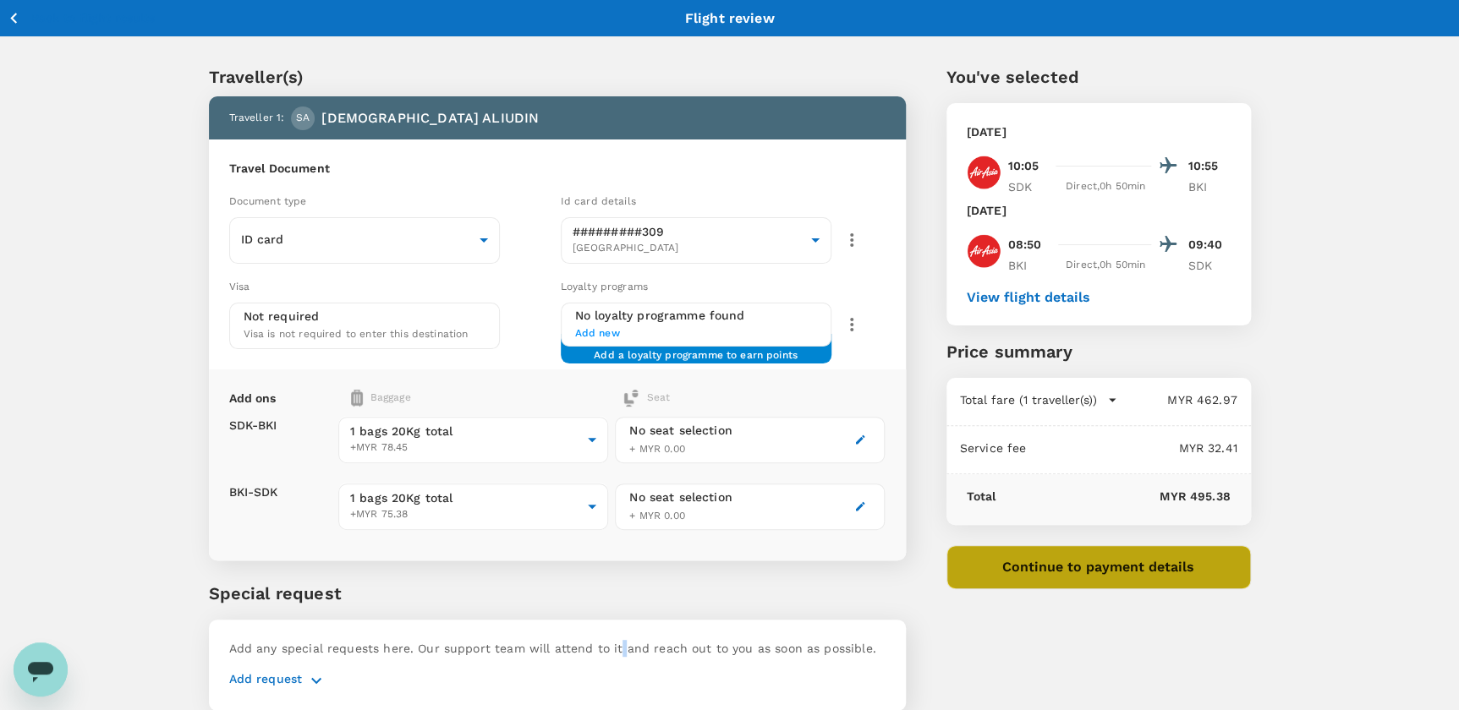
click at [1065, 566] on button "Continue to payment details" at bounding box center [1098, 567] width 304 height 44
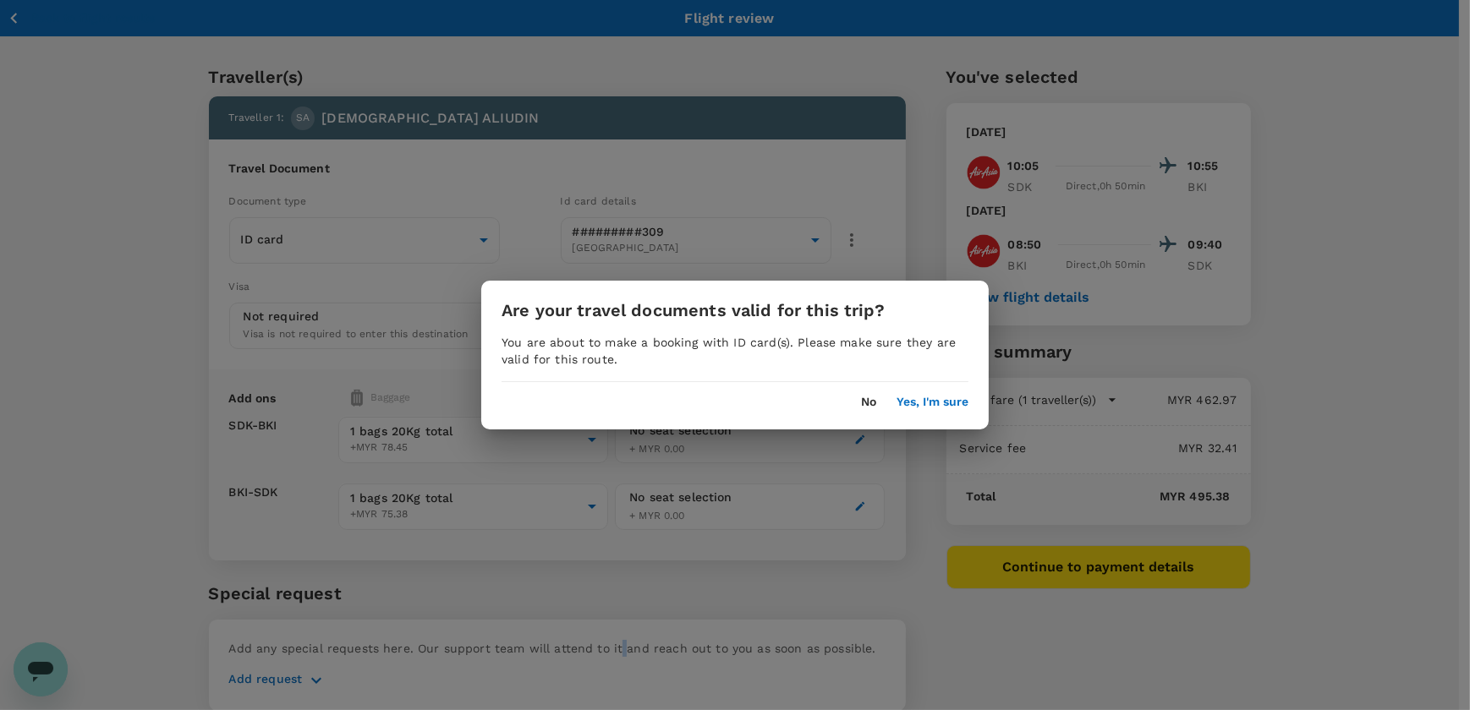
click at [933, 399] on button "Yes, I'm sure" at bounding box center [932, 403] width 72 height 14
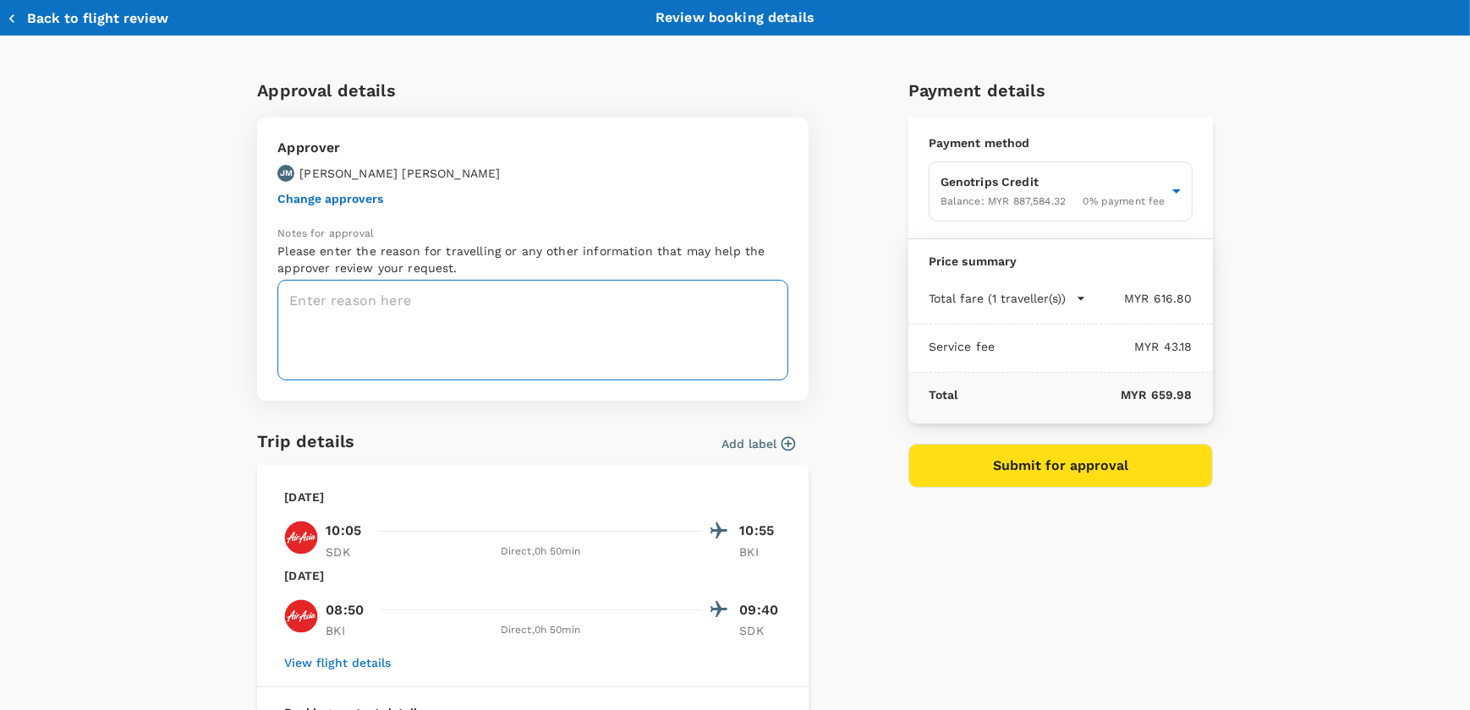
click at [388, 328] on textarea at bounding box center [532, 330] width 511 height 101
paste textarea "TAF-GKA-25-043"
click at [286, 302] on textarea "TAF-GKA-25-043" at bounding box center [532, 330] width 511 height 101
paste textarea "OFFSHORE LIFEBOAT COXSWAIN TRAINING ON [DATE]-[DATE]"
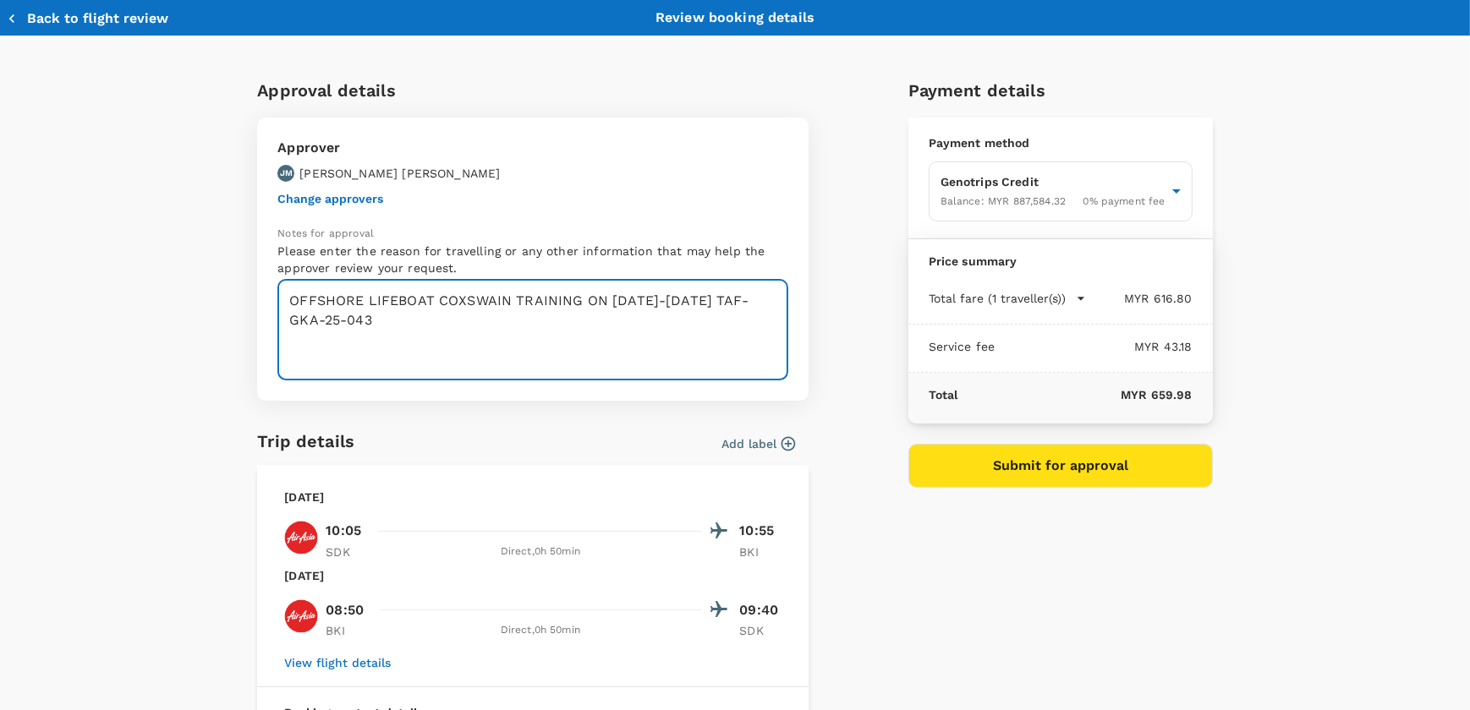
click at [710, 301] on textarea "OFFSHORE LIFEBOAT COXSWAIN TRAINING ON [DATE]-[DATE] TAF-GKA-25-043" at bounding box center [532, 330] width 511 height 101
paste textarea "EPOMS-OPS-GKA-TRF/25-056"
click at [409, 343] on textarea "OFFSHORE LIFEBOAT COXSWAIN TRAINING ON [DATE]-[DATE] EPOMS-OPS-GKA-TRF/25-056 T…" at bounding box center [532, 330] width 511 height 101
click at [653, 353] on textarea "OFFSHORE LIFEBOAT COXSWAIN TRAINING ON [DATE]-[DATE] EPOMS-OPS-GKA-TRF/25-056 T…" at bounding box center [532, 330] width 511 height 101
click at [655, 357] on textarea "OFFSHORE LIFEBOAT COXSWAIN TRAINING ON [DATE]-[DATE] EPOMS-OPS-GKA-TRF/25-056 T…" at bounding box center [532, 330] width 511 height 101
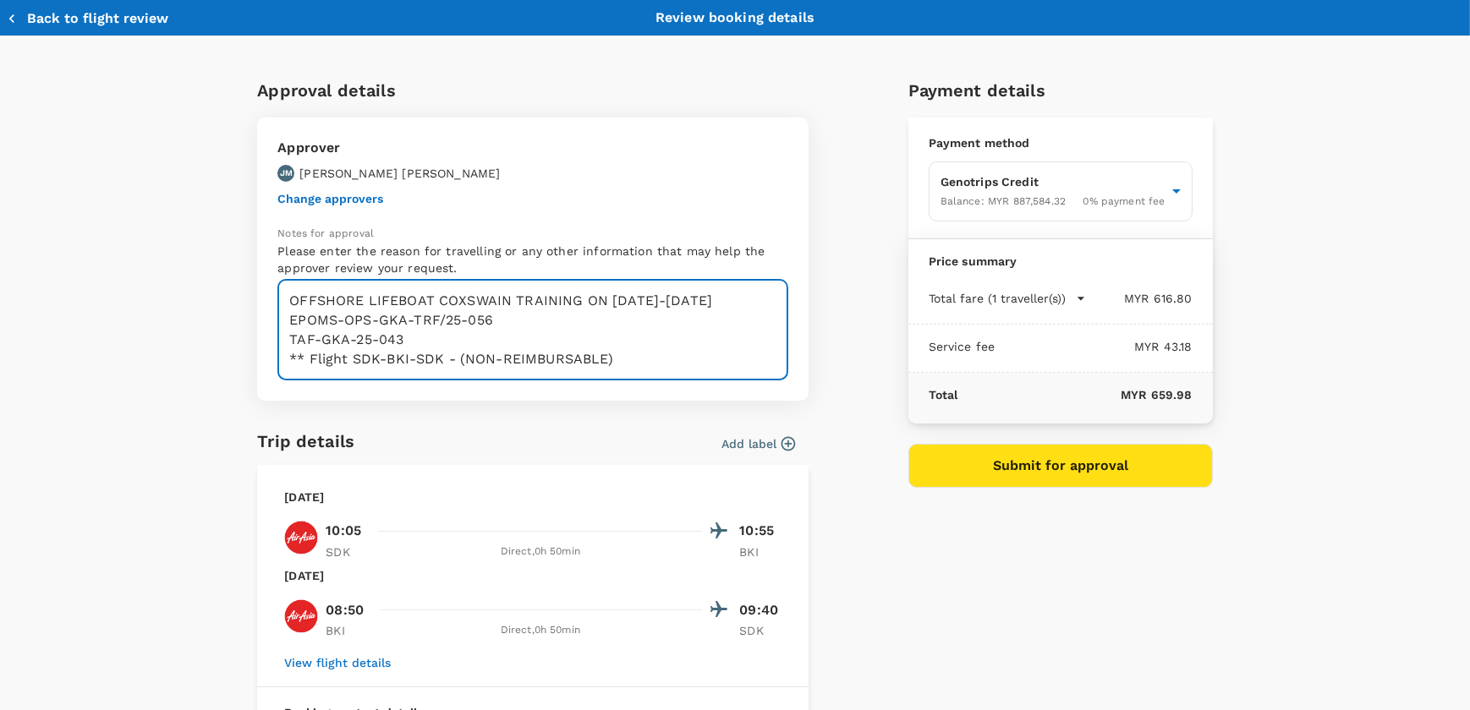
drag, startPoint x: 658, startPoint y: 360, endPoint x: 8, endPoint y: 244, distance: 659.7
click at [14, 245] on div "Approval details Approver [PERSON_NAME] [PERSON_NAME] Change approvers Notes fo…" at bounding box center [735, 537] width 1470 height 1003
click at [596, 347] on textarea "OFFSHORE LIFEBOAT COXSWAIN TRAINING ON [DATE]-[DATE] EPOMS-OPS-GKA-TRF/25-056 T…" at bounding box center [532, 330] width 511 height 101
click at [627, 348] on textarea "OFFSHORE LIFEBOAT COXSWAIN TRAINING ON [DATE]-[DATE] EPOMS-OPS-GKA-TRF/25-056 T…" at bounding box center [532, 330] width 511 height 101
drag, startPoint x: 621, startPoint y: 360, endPoint x: 270, endPoint y: 358, distance: 351.8
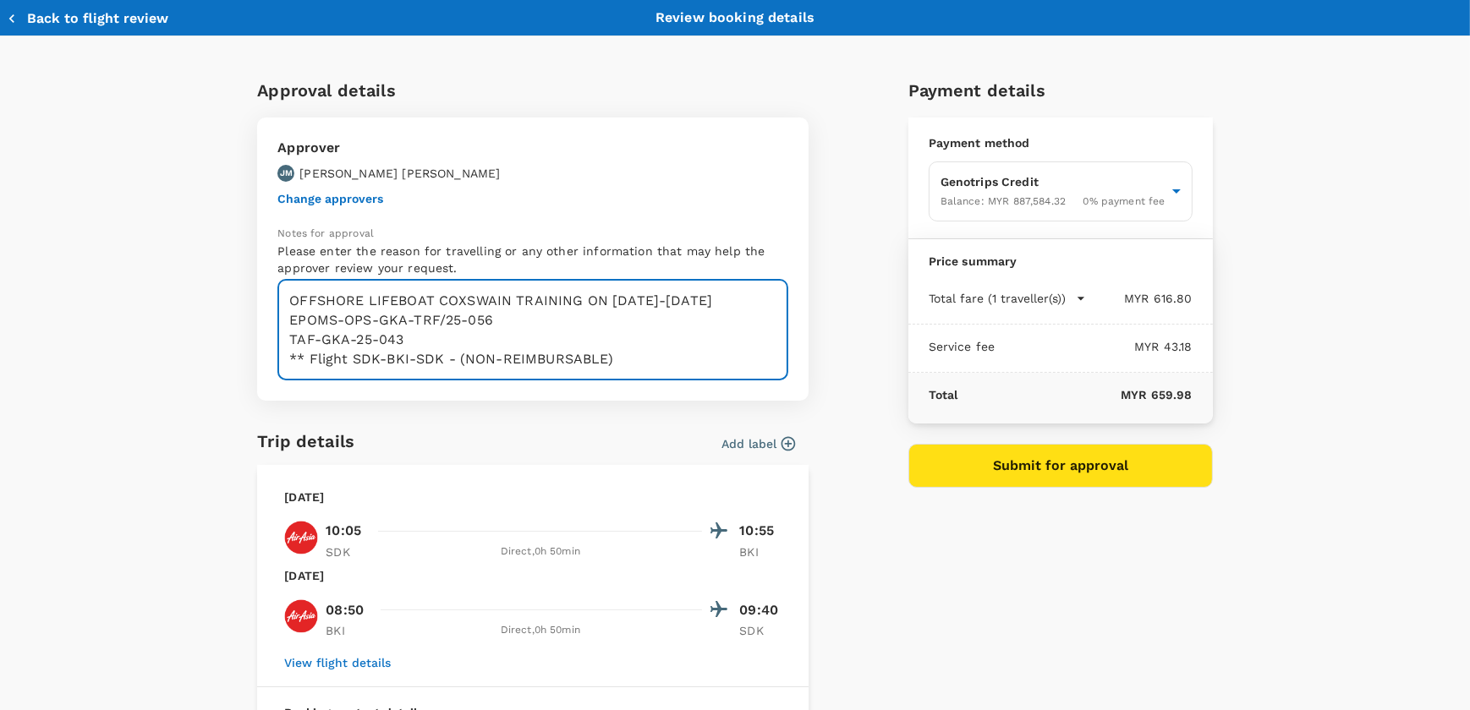
click at [270, 358] on div "Approver [PERSON_NAME] [PERSON_NAME] Change approvers Notes for approval Please…" at bounding box center [532, 259] width 551 height 283
click at [611, 322] on textarea "OFFSHORE LIFEBOAT COXSWAIN TRAINING ON [DATE]-[DATE] EPOMS-OPS-GKA-TRF/25-056 T…" at bounding box center [532, 330] width 511 height 101
drag, startPoint x: 613, startPoint y: 361, endPoint x: 123, endPoint y: 225, distance: 508.2
click at [123, 225] on div "Approval details Approver [PERSON_NAME] [PERSON_NAME] Change approvers Notes fo…" at bounding box center [735, 537] width 1470 height 1003
type textarea "OFFSHORE LIFEBOAT COXSWAIN TRAINING ON [DATE]-[DATE] EPOMS-OPS-GKA-TRF/25-056 T…"
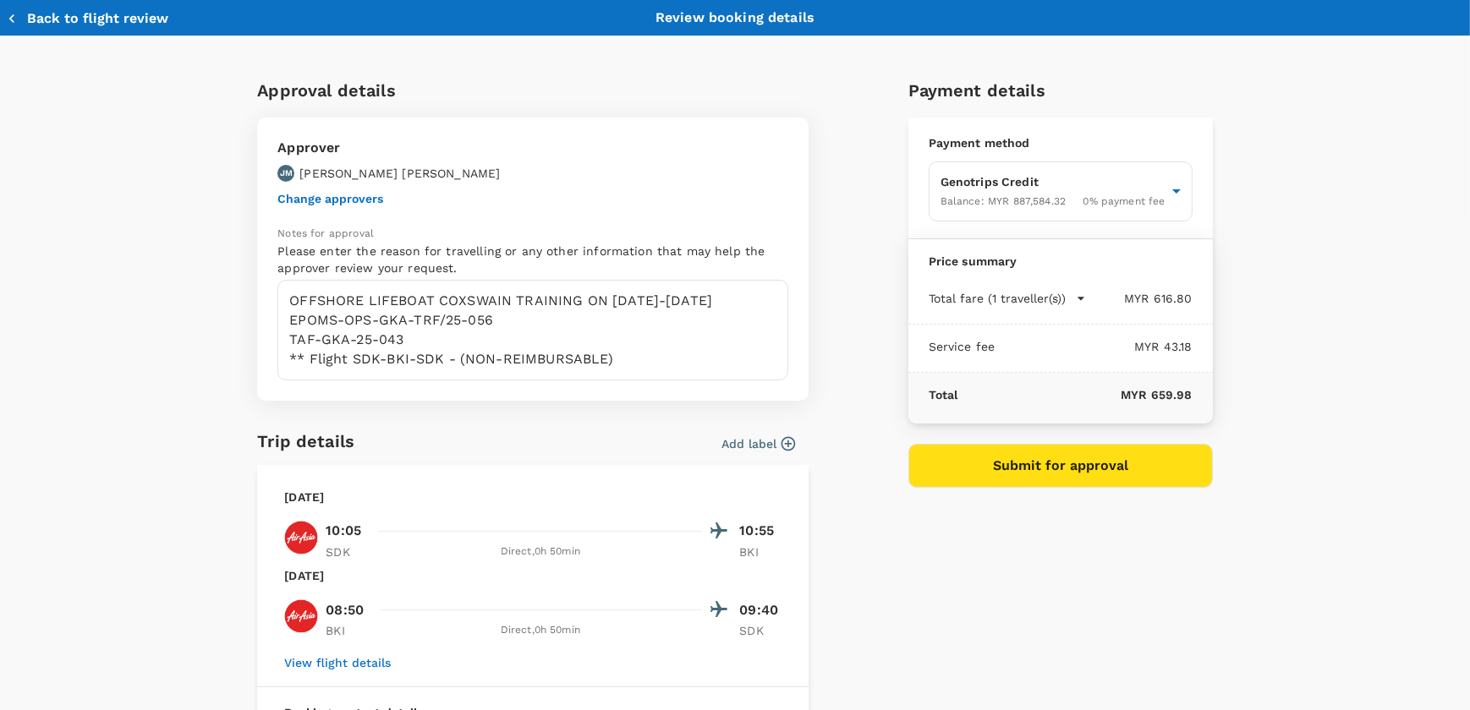
click at [26, 17] on button "Back to flight review" at bounding box center [88, 18] width 162 height 17
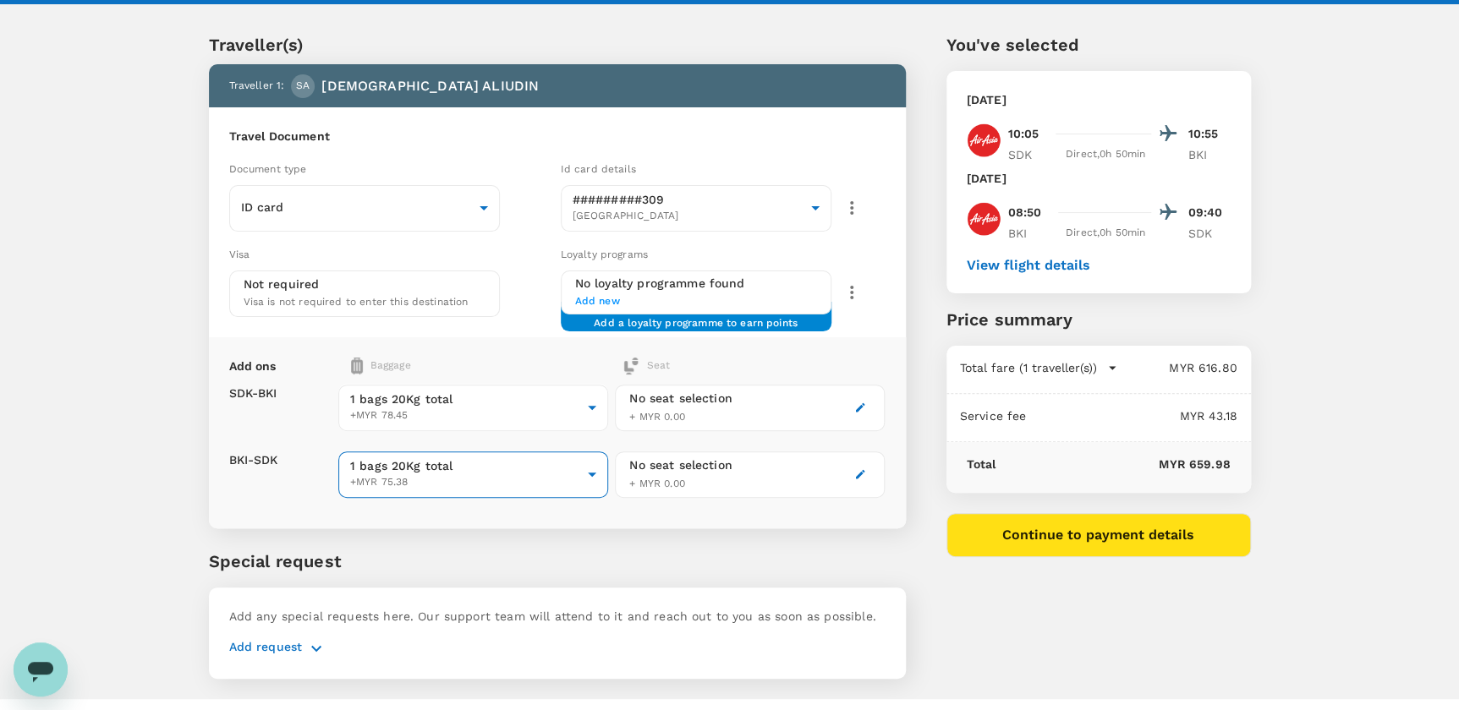
scroll to position [63, 0]
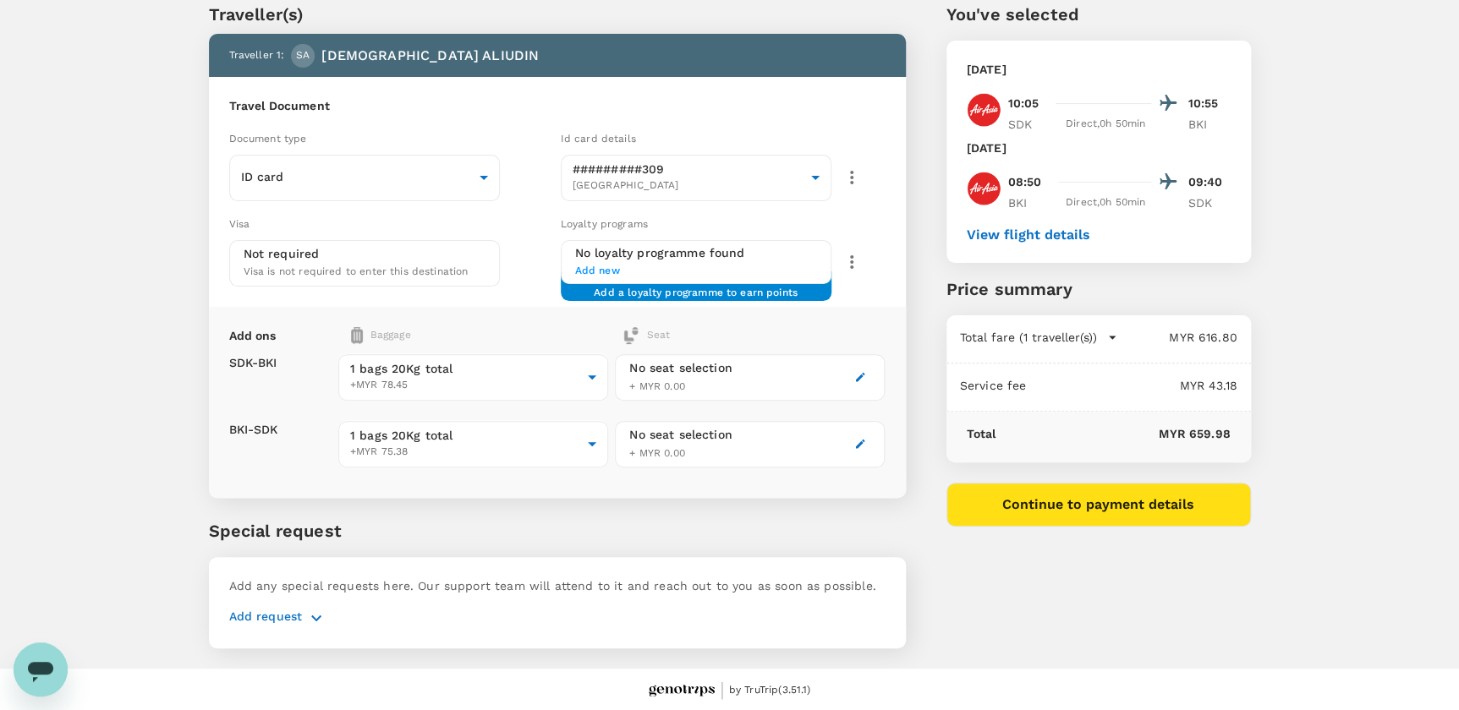
click at [319, 616] on icon "button" at bounding box center [316, 618] width 20 height 20
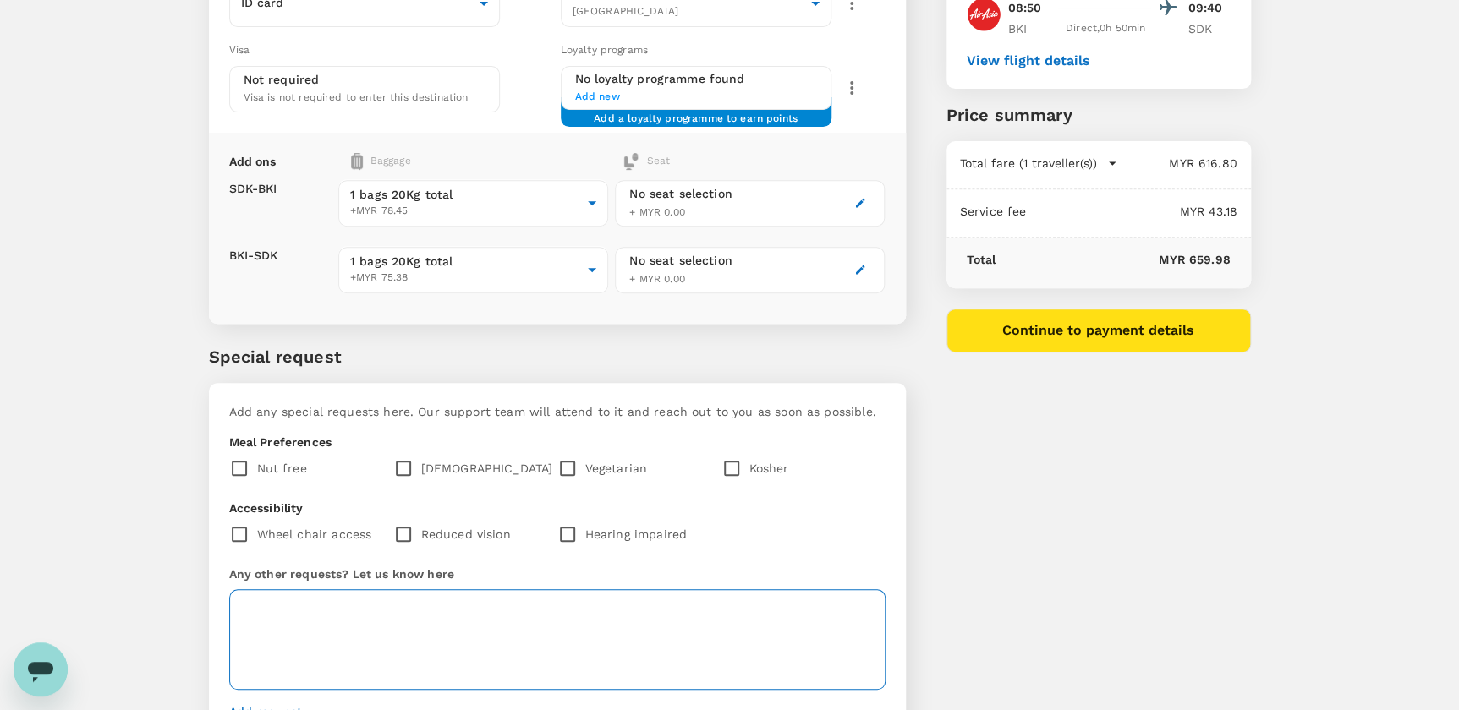
scroll to position [293, 0]
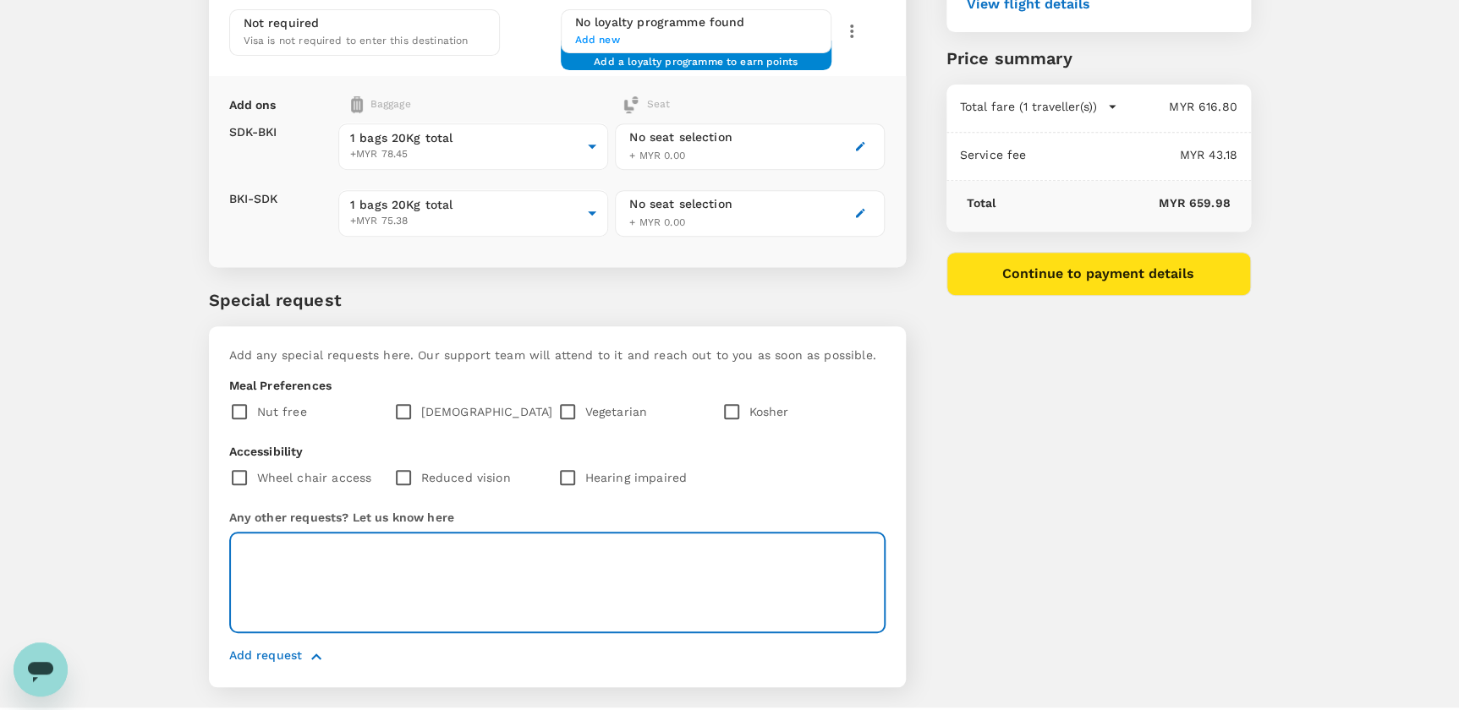
click at [390, 563] on textarea at bounding box center [557, 583] width 656 height 101
paste textarea "OFFSHORE LIFEBOAT COXSWAIN TRAINING ON [DATE]-[DATE] EPOMS-OPS-GKA-TRF/25-056 T…"
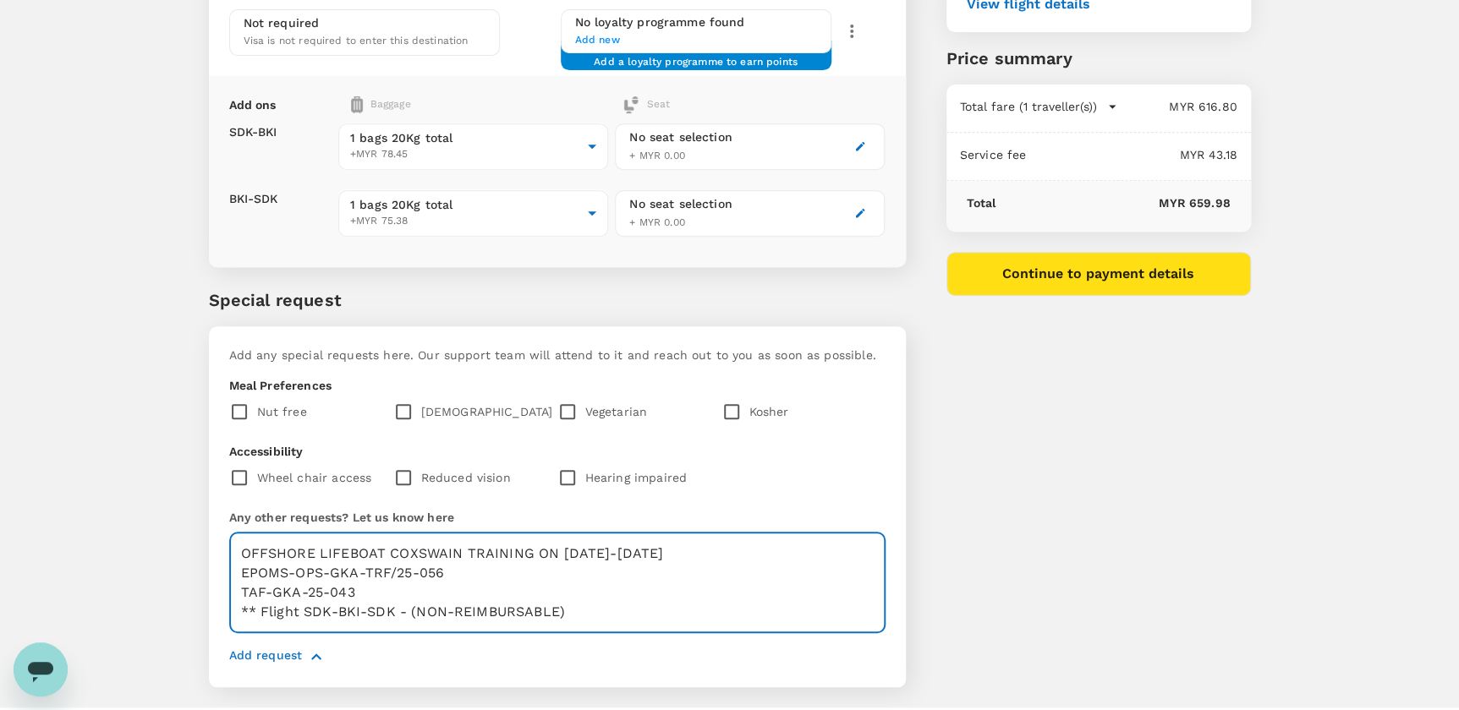
click at [367, 562] on textarea "OFFSHORE LIFEBOAT COXSWAIN TRAINING ON [DATE]-[DATE] EPOMS-OPS-GKA-TRF/25-056 T…" at bounding box center [557, 583] width 656 height 101
drag, startPoint x: 356, startPoint y: 585, endPoint x: 211, endPoint y: 530, distance: 155.5
click at [211, 530] on div "Add any special requests here. Our support team will attend to it and reach out…" at bounding box center [557, 506] width 697 height 361
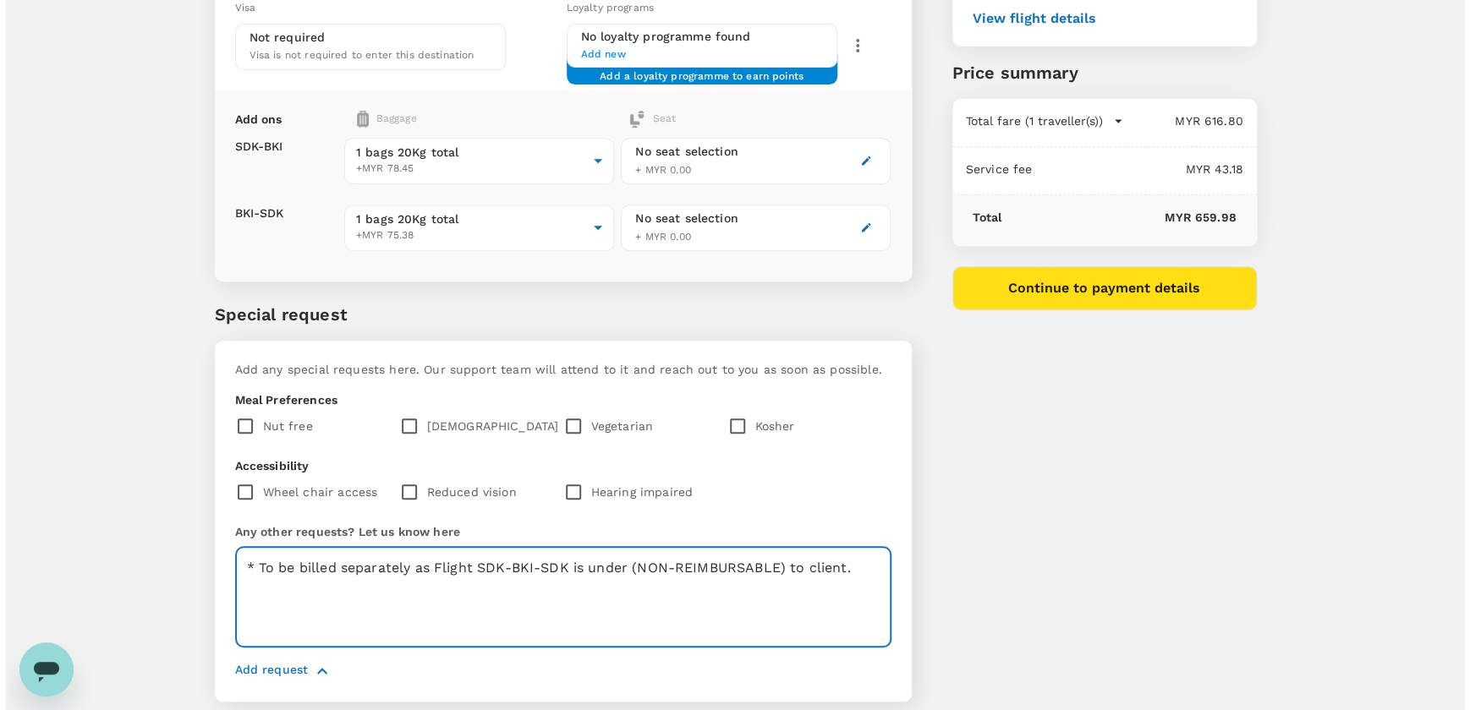
scroll to position [332, 0]
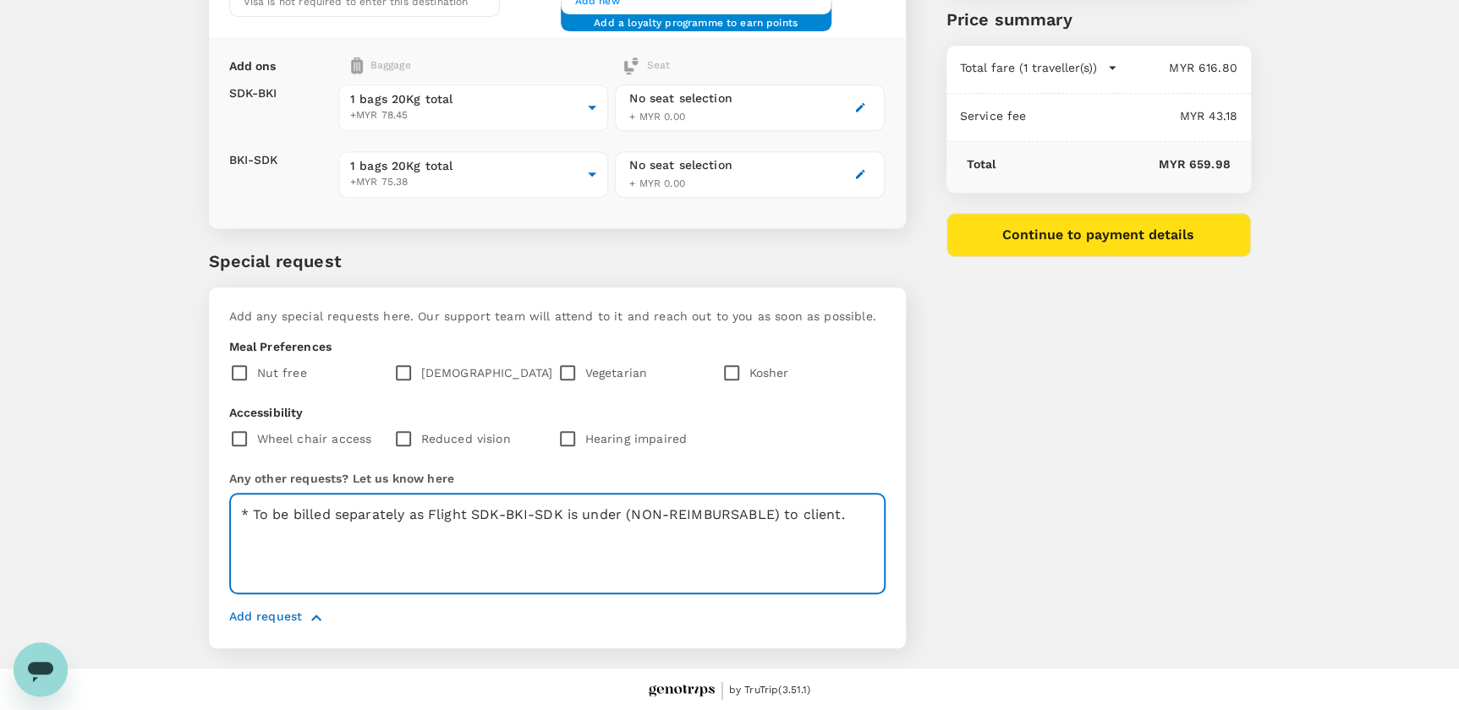
type textarea "* To be billed separately as Flight SDK-BKI-SDK is under (NON-REIMBURSABLE) to …"
click at [1077, 233] on button "Continue to payment details" at bounding box center [1098, 235] width 304 height 44
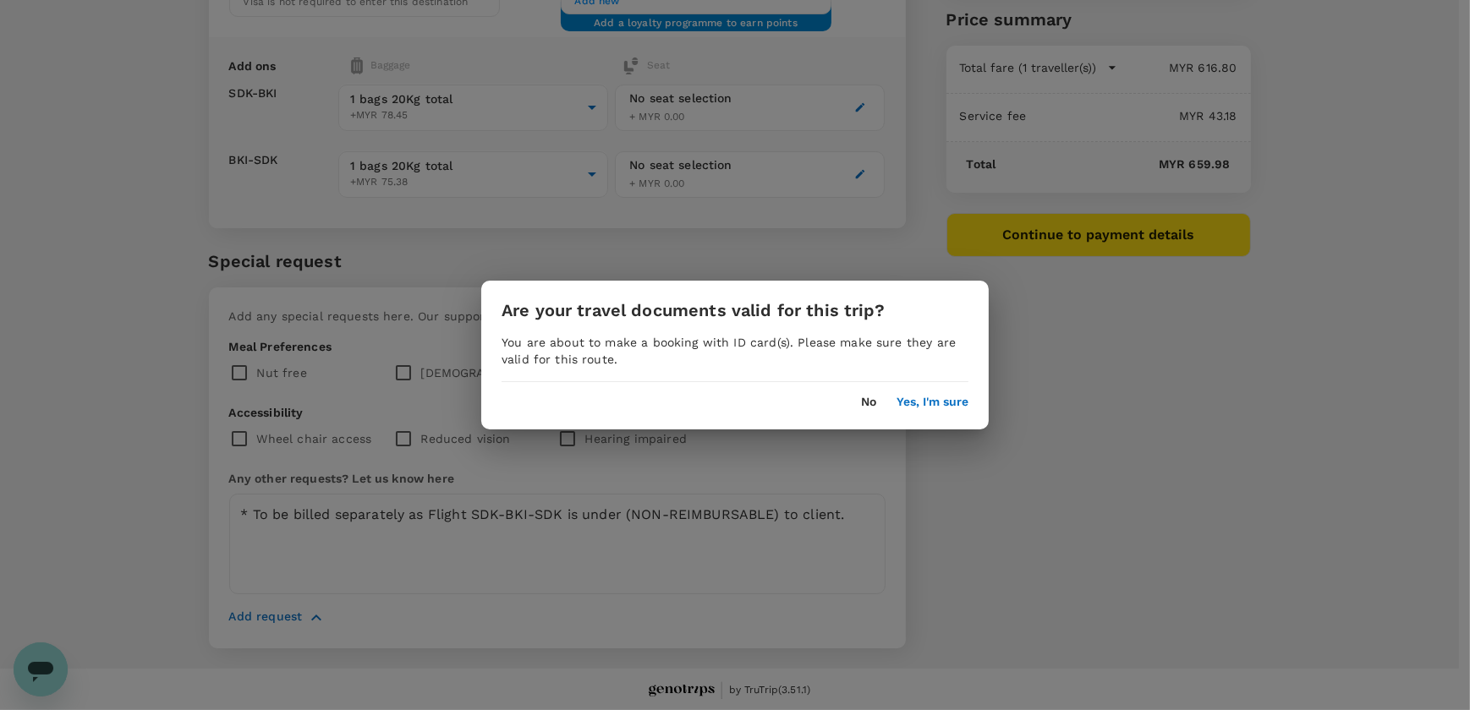
click at [905, 397] on button "Yes, I'm sure" at bounding box center [932, 403] width 72 height 14
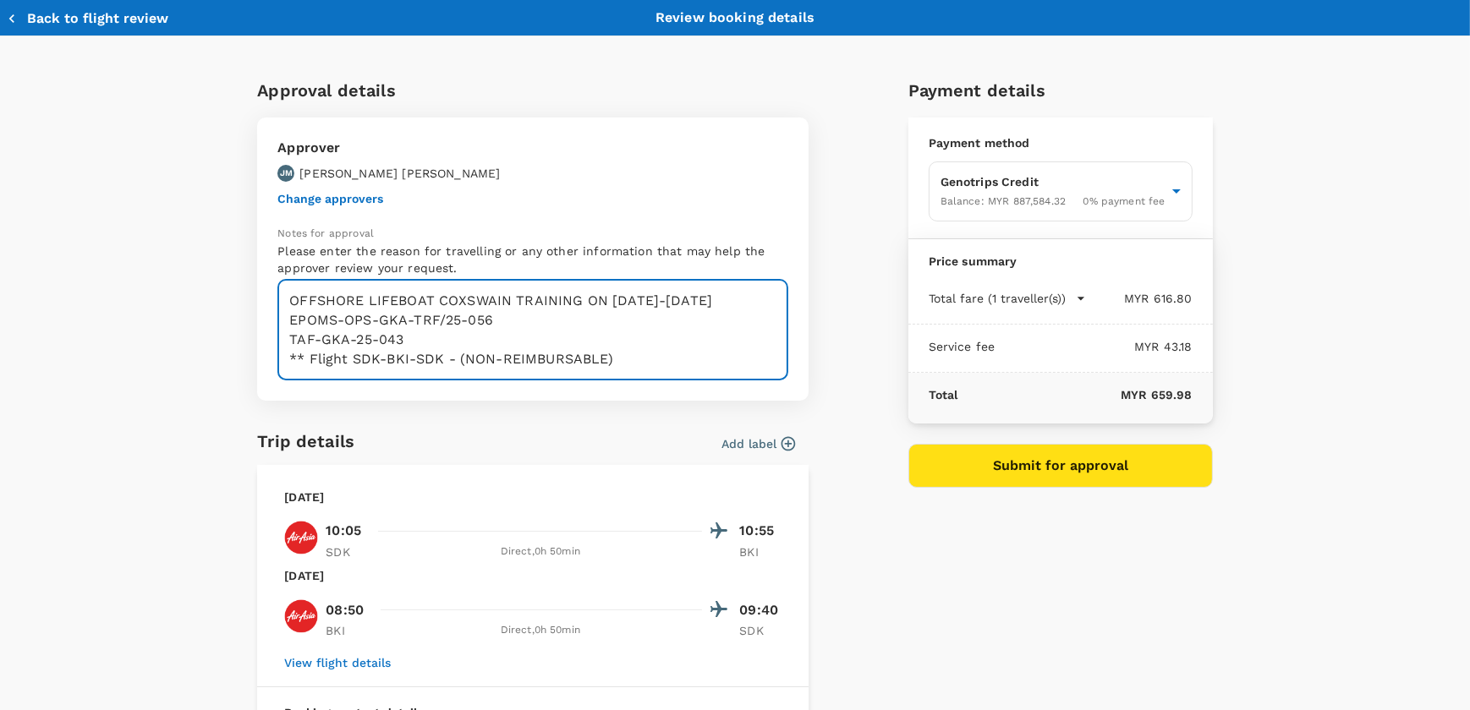
click at [301, 358] on textarea "OFFSHORE LIFEBOAT COXSWAIN TRAINING ON [DATE]-[DATE] EPOMS-OPS-GKA-TRF/25-056 T…" at bounding box center [532, 330] width 511 height 101
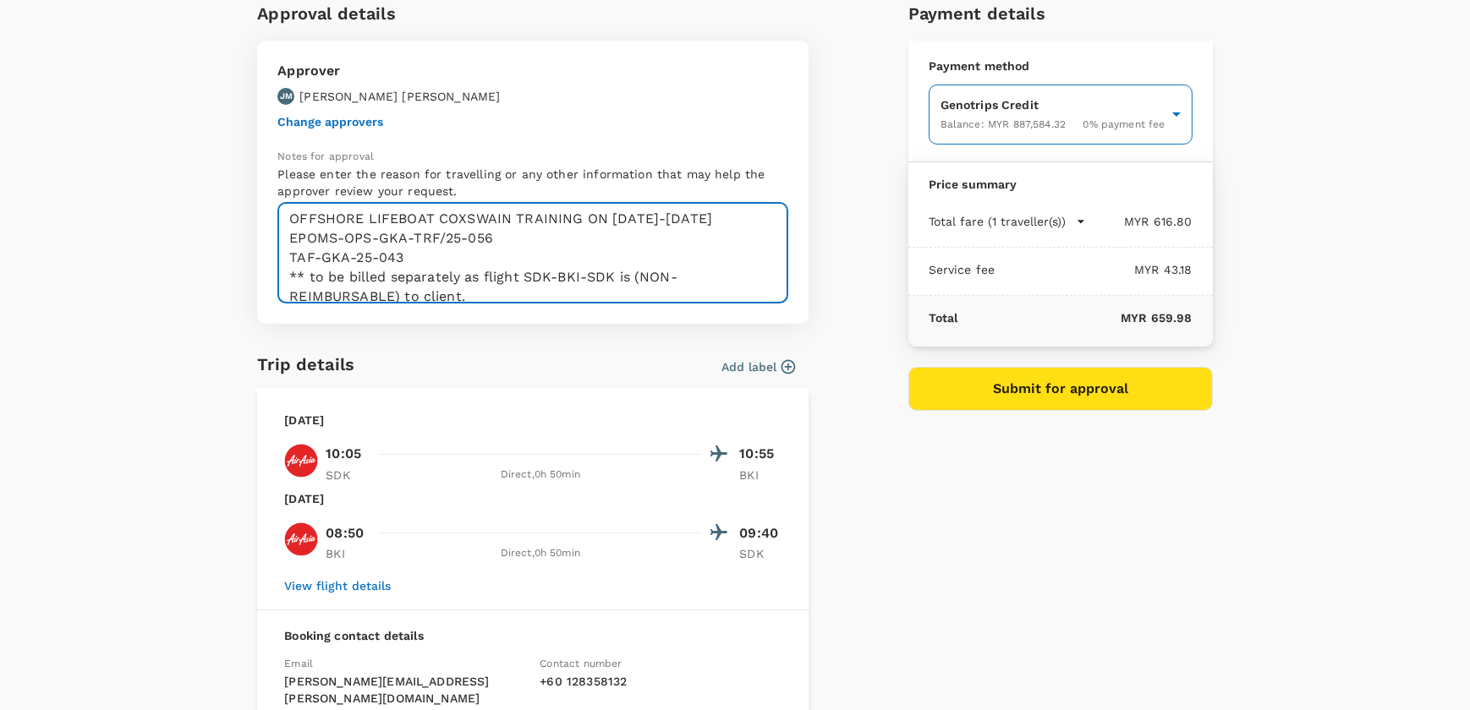
scroll to position [76, 0]
type textarea "OFFSHORE LIFEBOAT COXSWAIN TRAINING ON [DATE]-[DATE] EPOMS-OPS-GKA-TRF/25-056 T…"
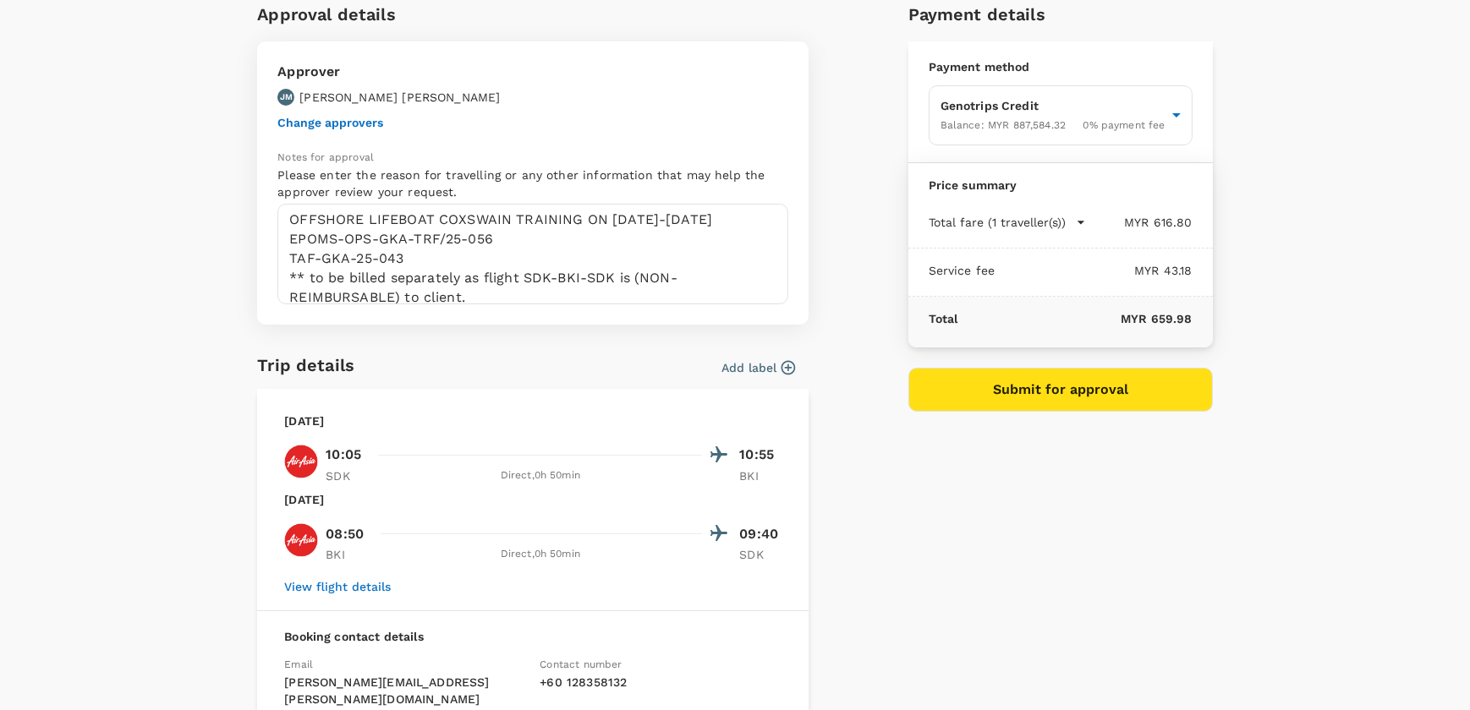
click at [1072, 221] on icon "button" at bounding box center [1080, 222] width 17 height 17
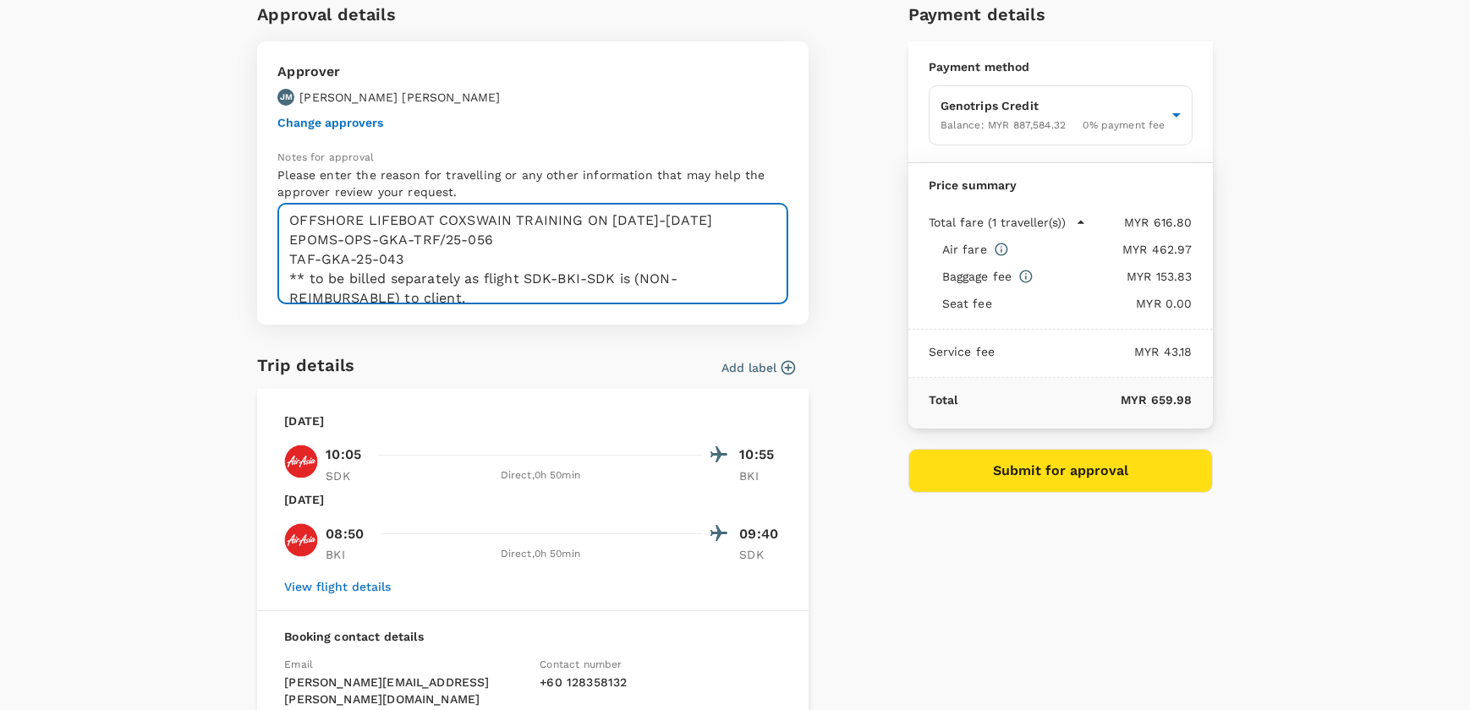
scroll to position [0, 0]
drag, startPoint x: 476, startPoint y: 297, endPoint x: 178, endPoint y: 178, distance: 321.1
click at [592, 257] on textarea "OFFSHORE LIFEBOAT COXSWAIN TRAINING ON [DATE]-[DATE] EPOMS-OPS-GKA-TRF/25-056 T…" at bounding box center [532, 254] width 511 height 101
click at [1022, 465] on button "Submit for approval" at bounding box center [1060, 471] width 304 height 44
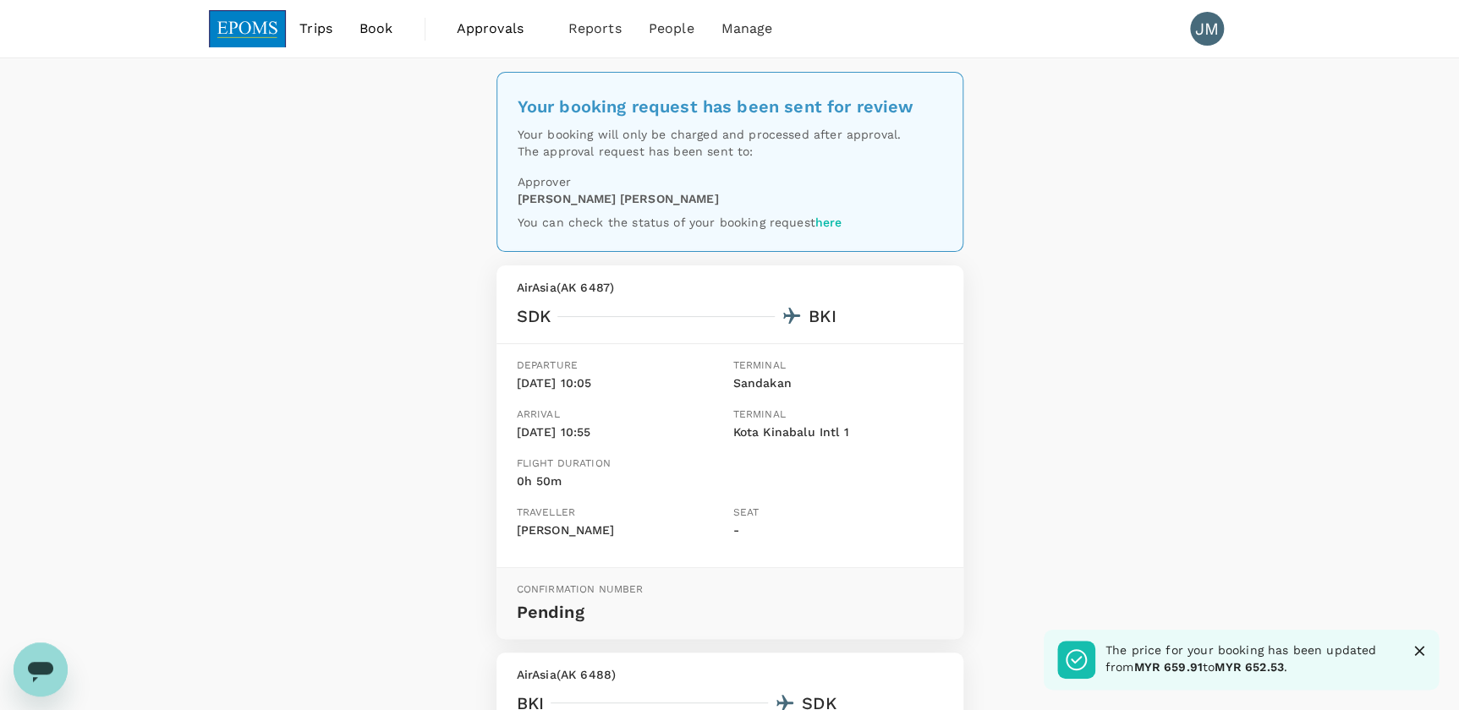
click at [1131, 424] on div "Your booking request has been sent for review Your booking will only be charged…" at bounding box center [729, 597] width 1459 height 1079
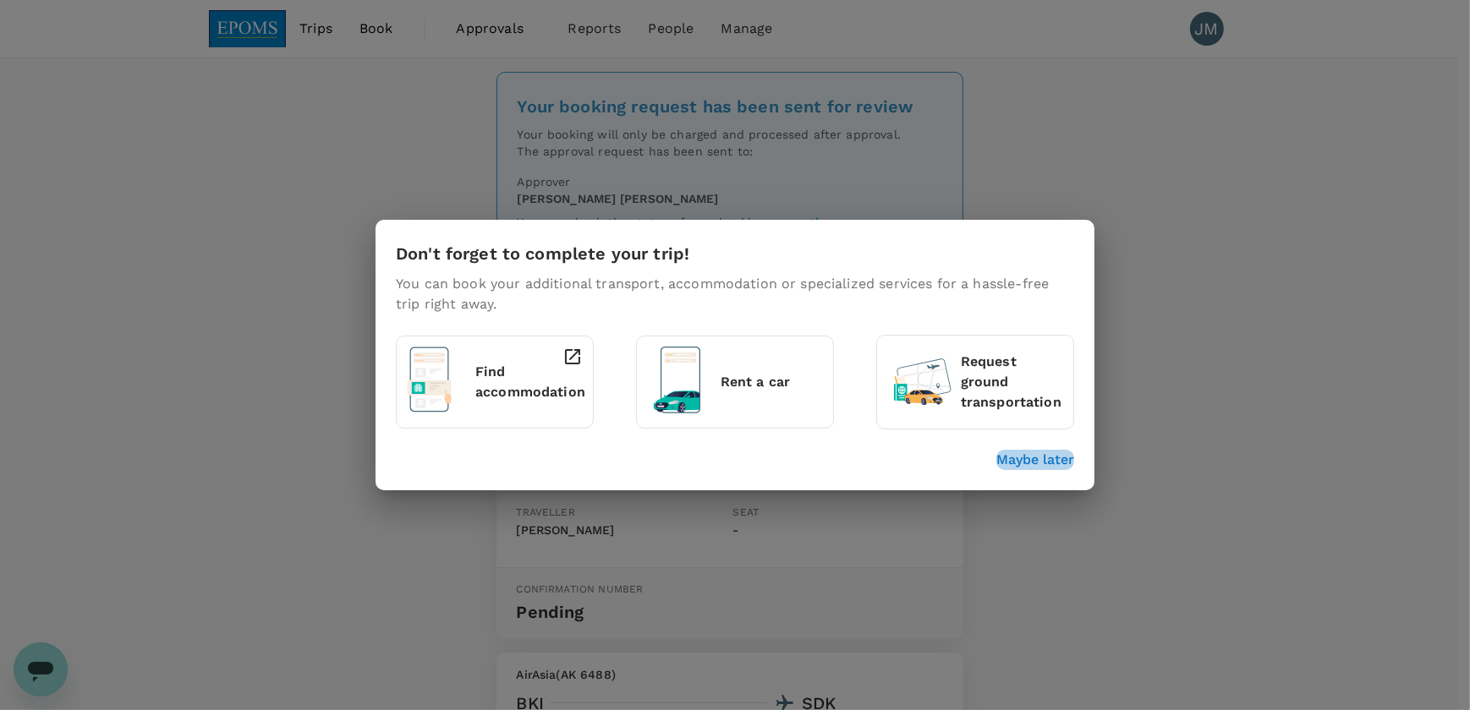
click at [1028, 461] on p "Maybe later" at bounding box center [1035, 460] width 78 height 20
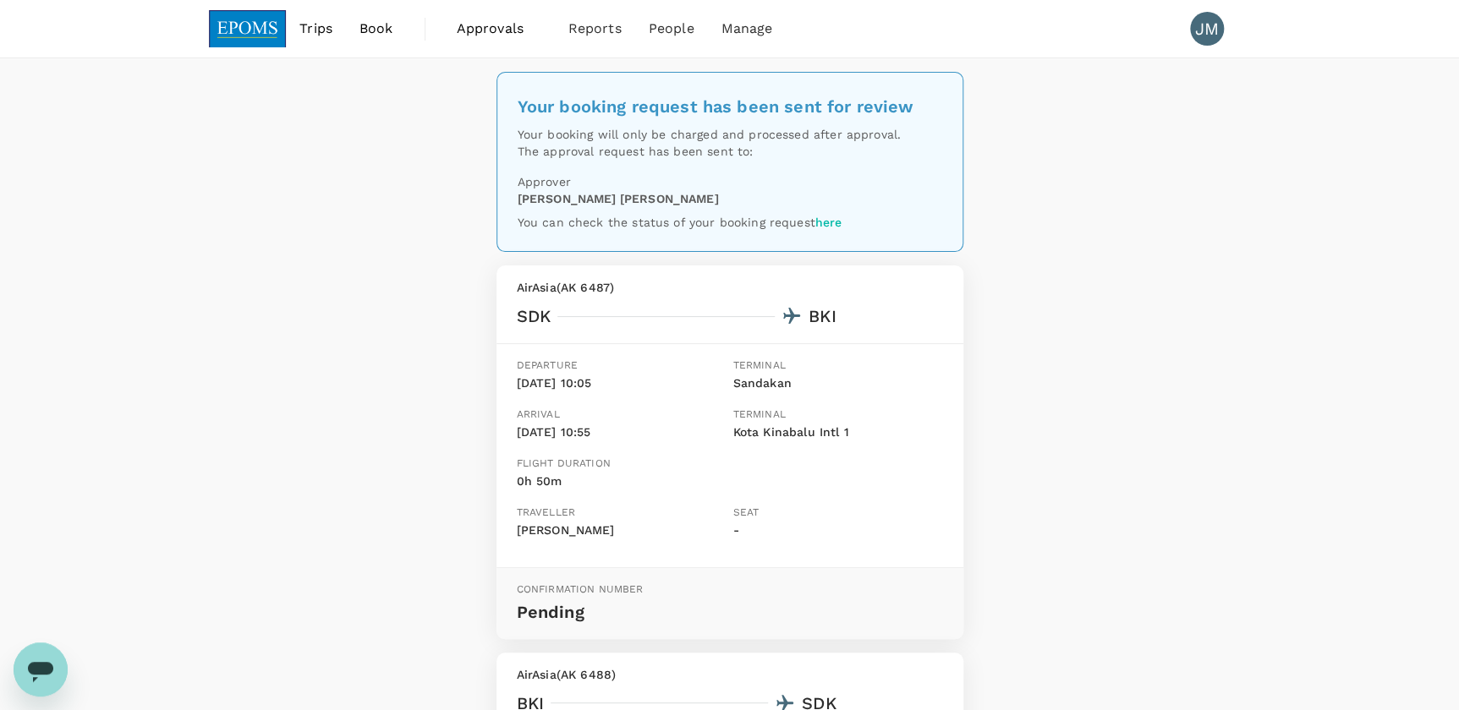
click at [1079, 244] on div "Your booking request has been sent for review Your booking will only be charged…" at bounding box center [729, 597] width 1459 height 1079
click at [381, 24] on span "Book" at bounding box center [376, 29] width 34 height 20
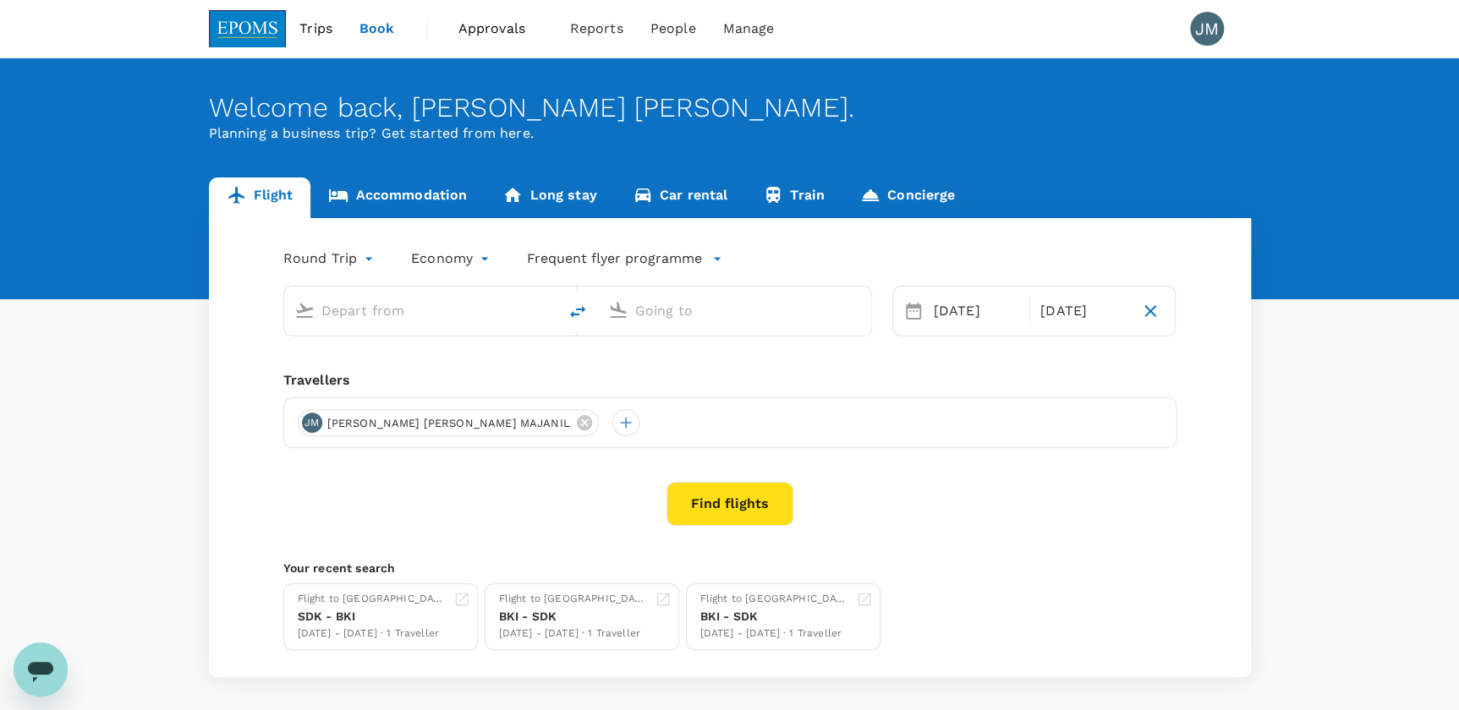
type input "Sandakan (SDK)"
type input "Kota Kinabalu Intl (BKI)"
type input "Sandakan (SDK)"
type input "Kota Kinabalu Intl (BKI)"
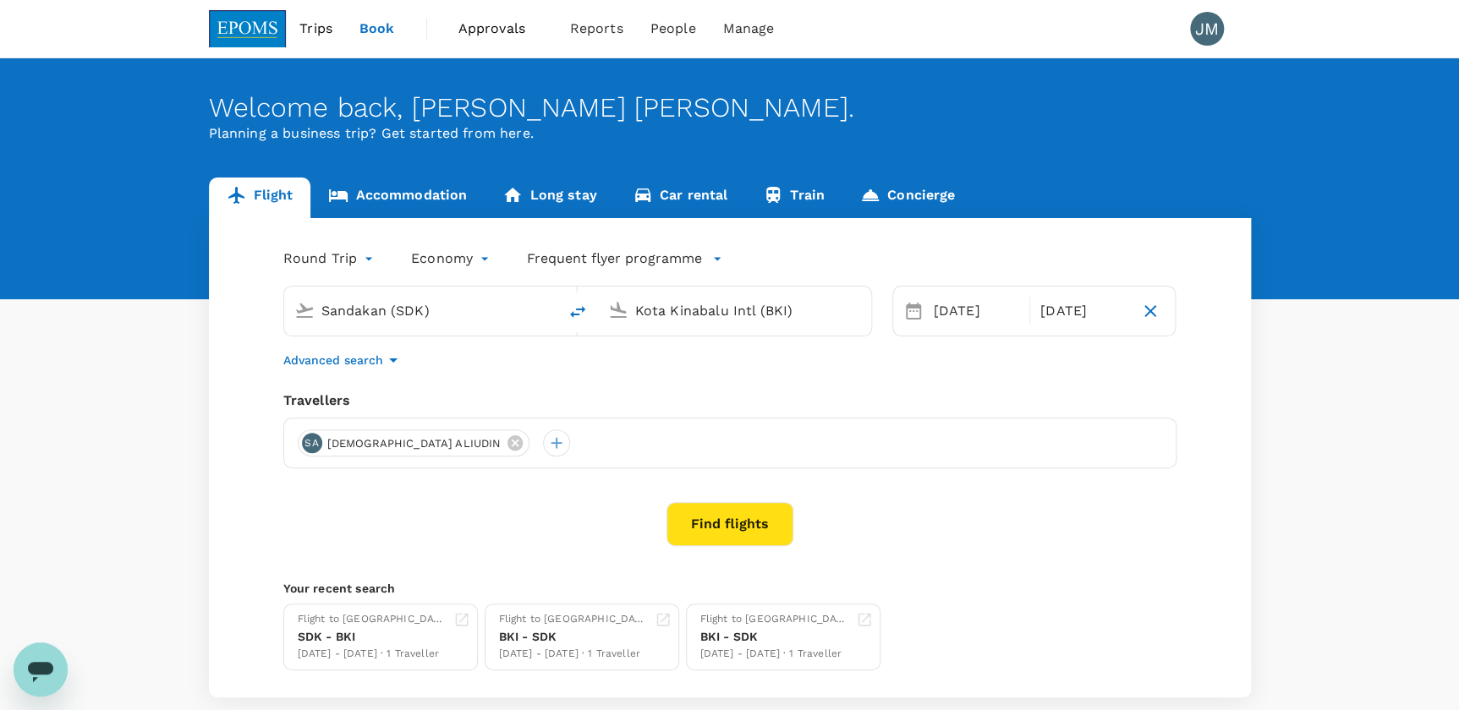
click at [452, 316] on input "Sandakan (SDK)" at bounding box center [421, 311] width 200 height 26
click at [330, 381] on p "Kota Kinabalu Intl" at bounding box center [447, 376] width 301 height 17
type input "Kota Kinabalu Intl (BKI)"
click at [601, 317] on div at bounding box center [614, 307] width 27 height 37
click at [755, 312] on input "Kota Kinabalu Intl (BKI)" at bounding box center [735, 311] width 200 height 26
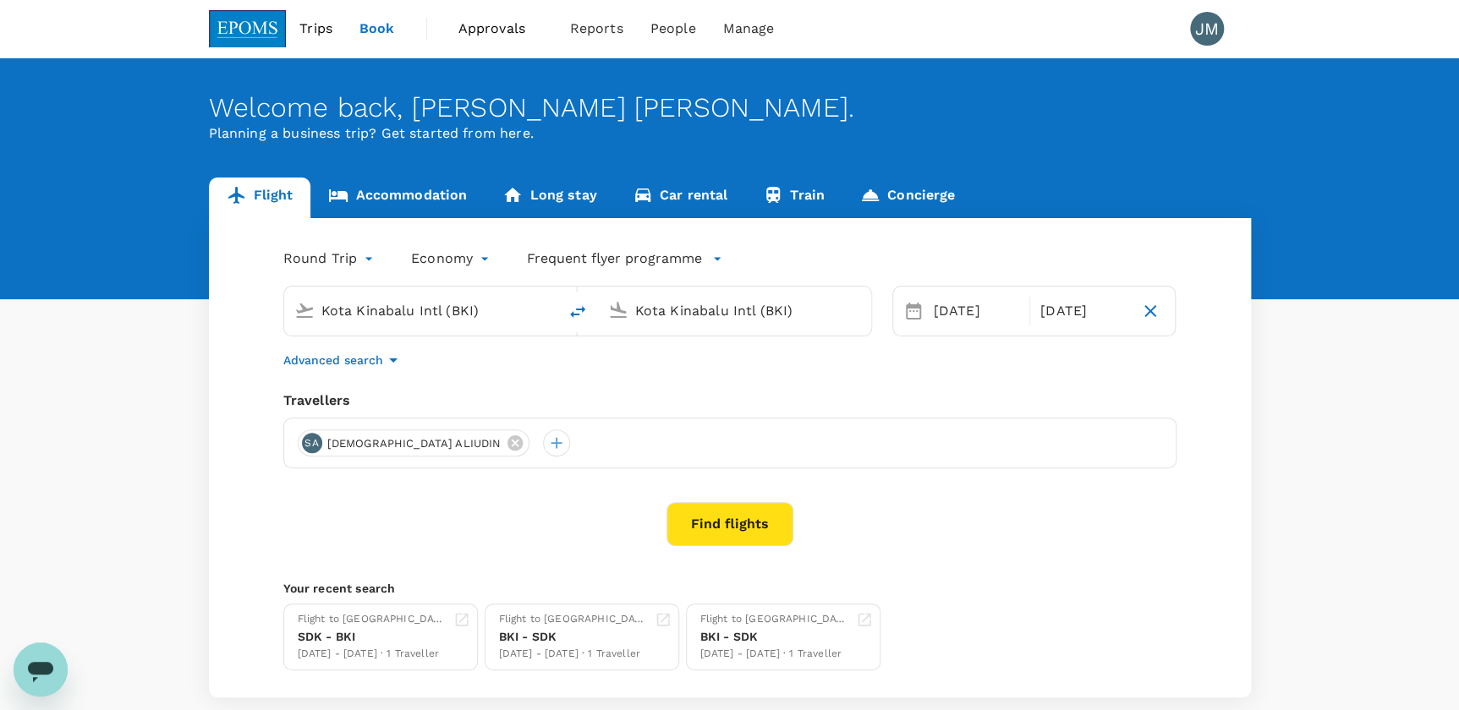
drag, startPoint x: 815, startPoint y: 309, endPoint x: 805, endPoint y: 310, distance: 10.2
click at [814, 309] on input "Kota Kinabalu Intl (BKI)" at bounding box center [735, 311] width 200 height 26
drag, startPoint x: 831, startPoint y: 307, endPoint x: 565, endPoint y: 304, distance: 266.4
click at [565, 304] on div "Kota Kinabalu Intl (BKI) Kota Kinabalu Intl (BKI)" at bounding box center [577, 311] width 589 height 51
type input "m"
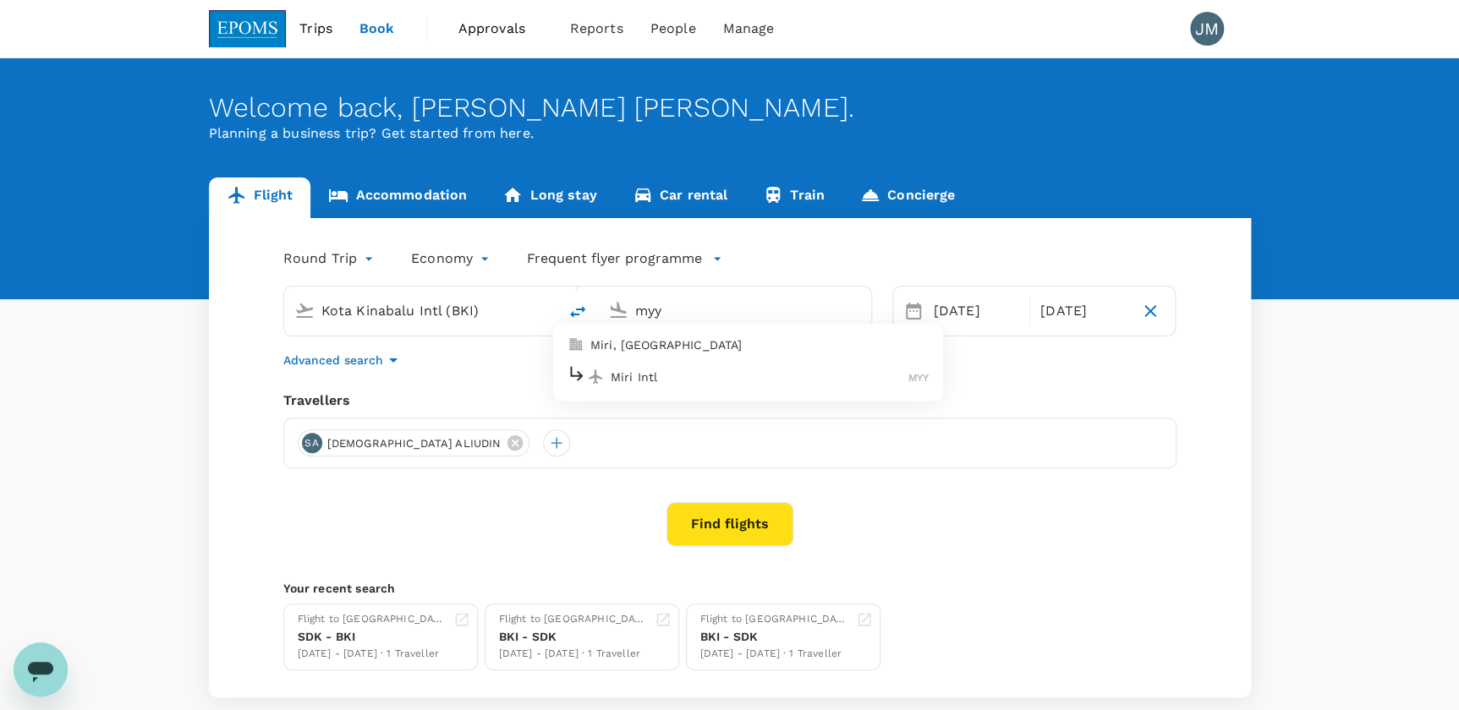
click at [687, 369] on p "Miri Intl" at bounding box center [760, 376] width 298 height 17
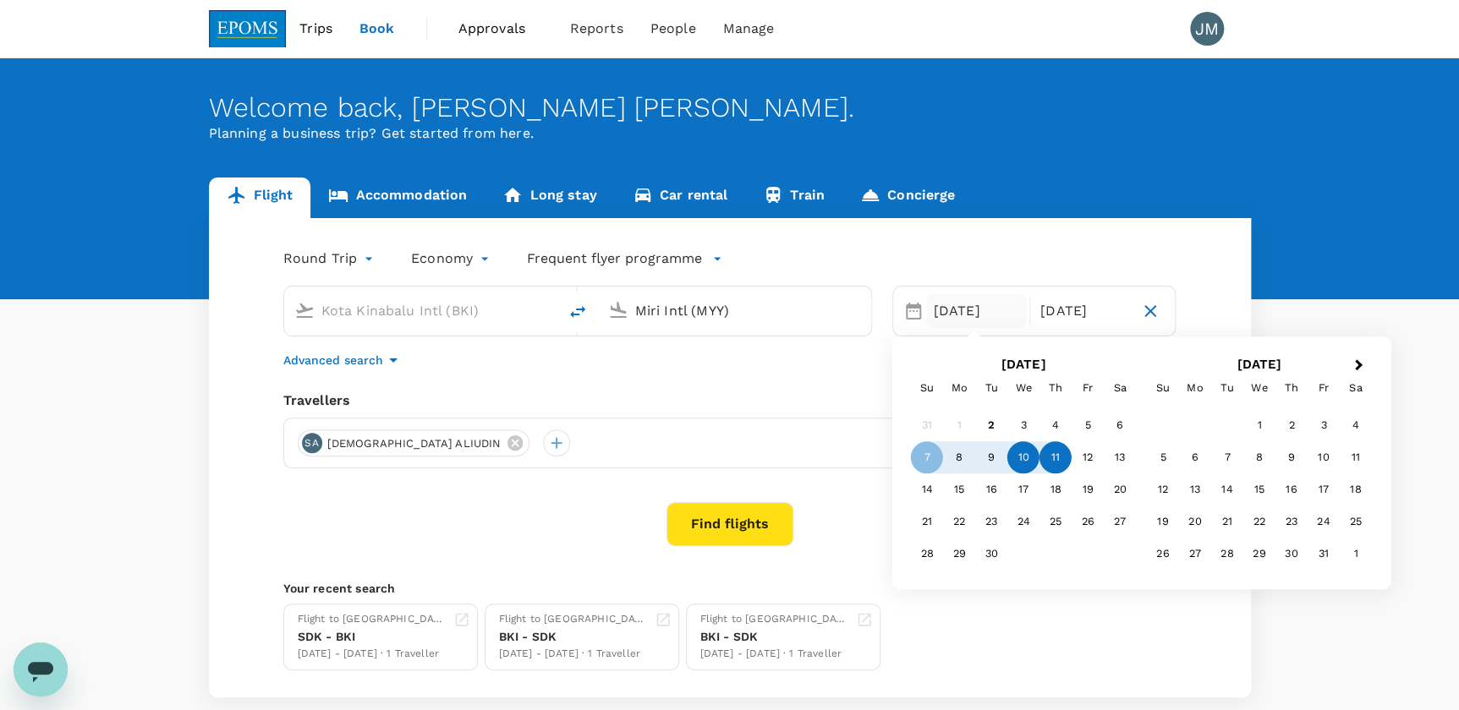
type input "Miri Intl (MYY)"
click at [1022, 457] on div "10" at bounding box center [1023, 458] width 32 height 32
click at [917, 457] on div "7" at bounding box center [927, 458] width 32 height 32
click at [930, 457] on div "7" at bounding box center [927, 458] width 32 height 32
drag, startPoint x: 1020, startPoint y: 456, endPoint x: 923, endPoint y: 455, distance: 96.4
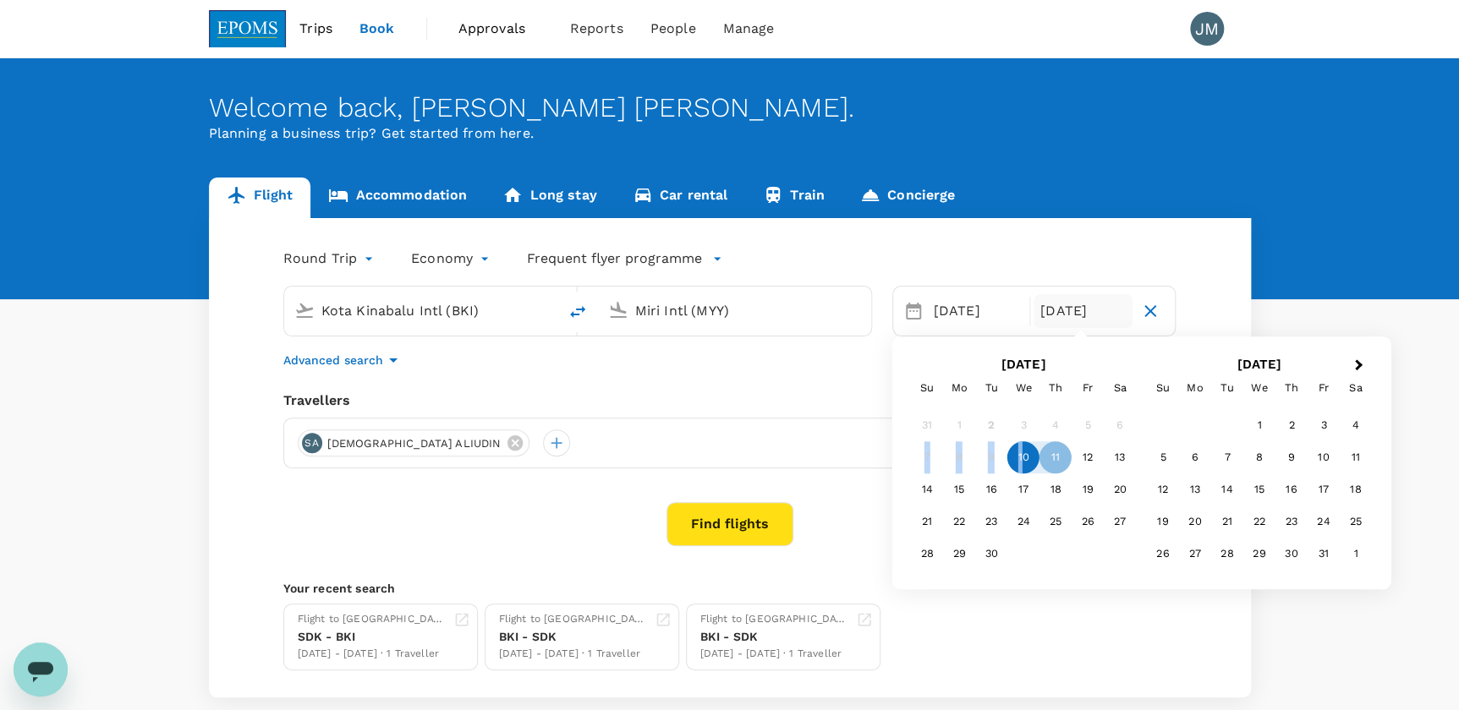
click at [923, 455] on div "7 8 9 10 11 12 13" at bounding box center [1023, 458] width 225 height 32
click at [923, 455] on div "7" at bounding box center [927, 458] width 32 height 32
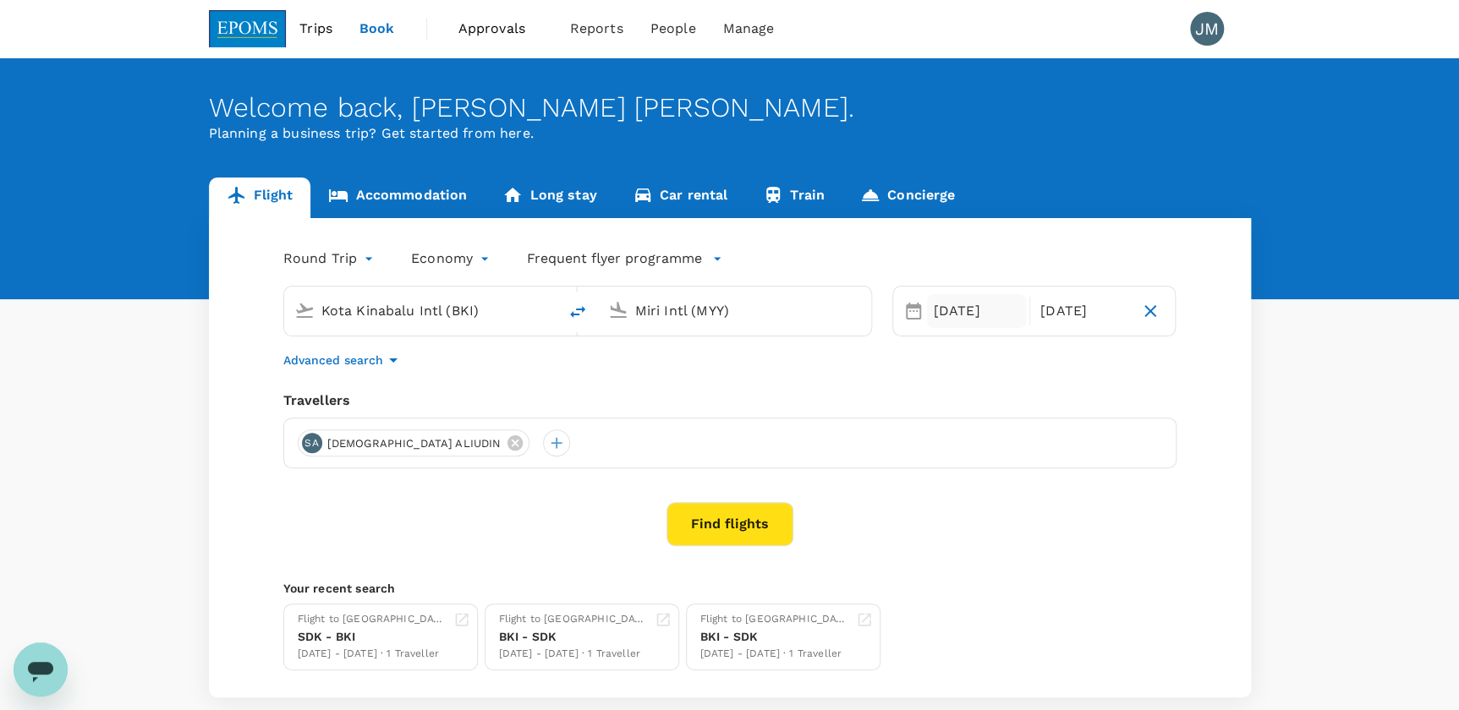
drag, startPoint x: 923, startPoint y: 455, endPoint x: 985, endPoint y: 313, distance: 154.9
click at [985, 313] on div "[DATE]" at bounding box center [976, 311] width 99 height 34
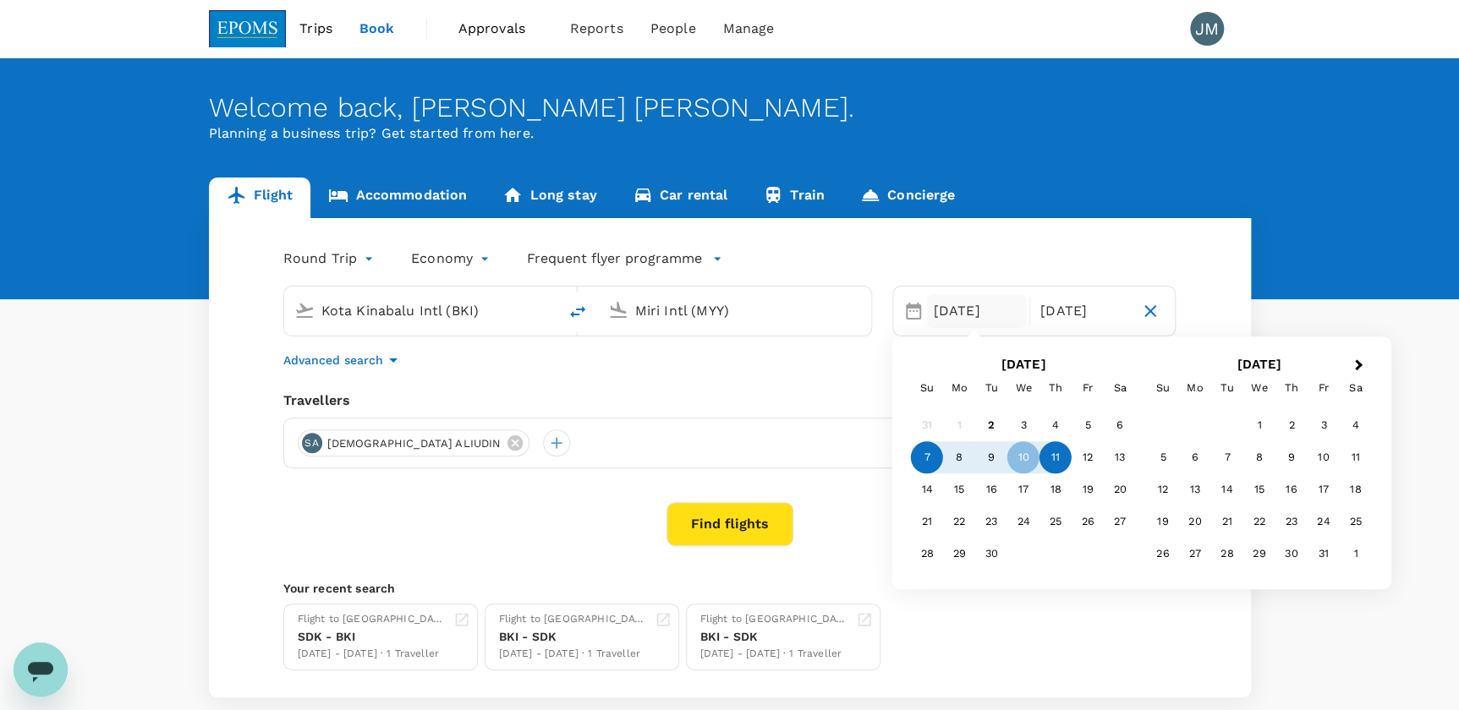
click at [933, 452] on div "7" at bounding box center [927, 458] width 32 height 32
click at [1073, 304] on div "[DATE]" at bounding box center [1082, 311] width 99 height 34
click at [1016, 455] on div "10" at bounding box center [1023, 458] width 32 height 32
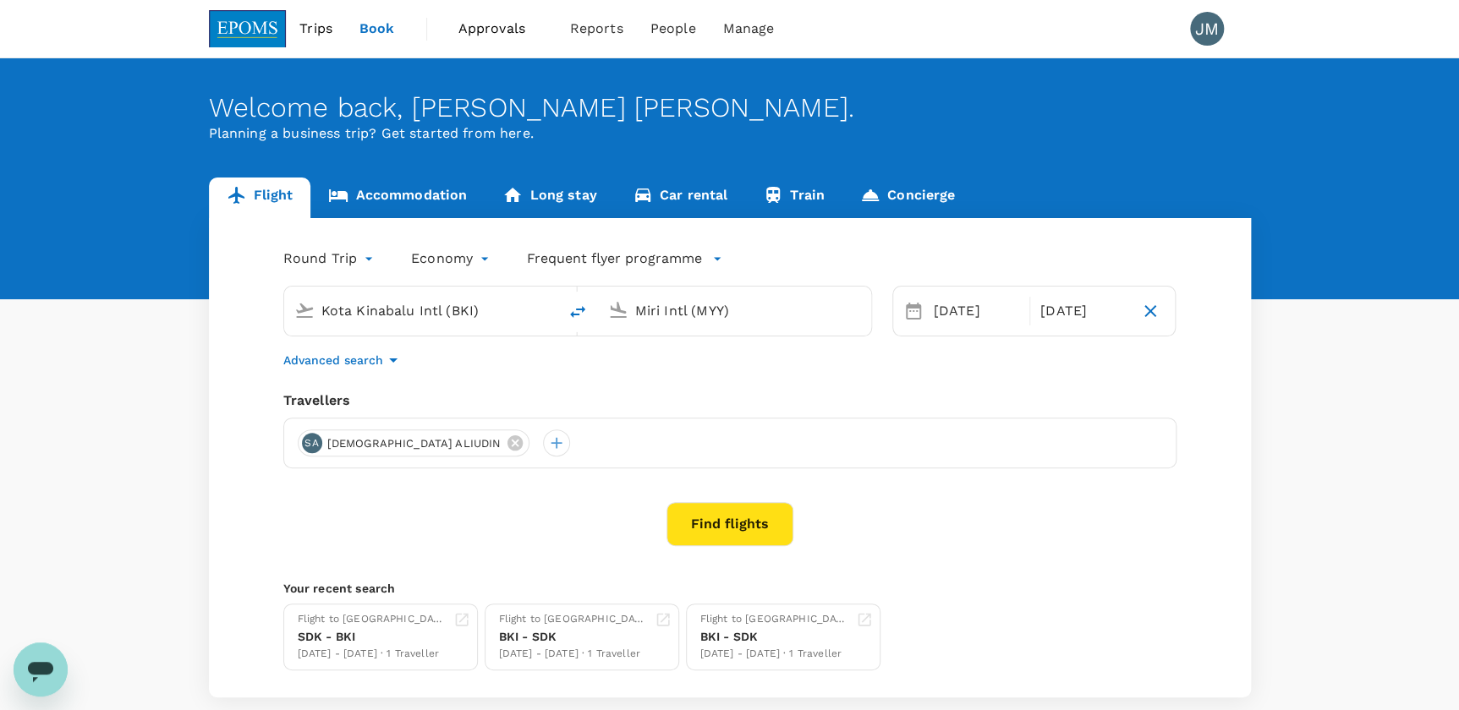
click at [739, 523] on button "Find flights" at bounding box center [729, 524] width 127 height 44
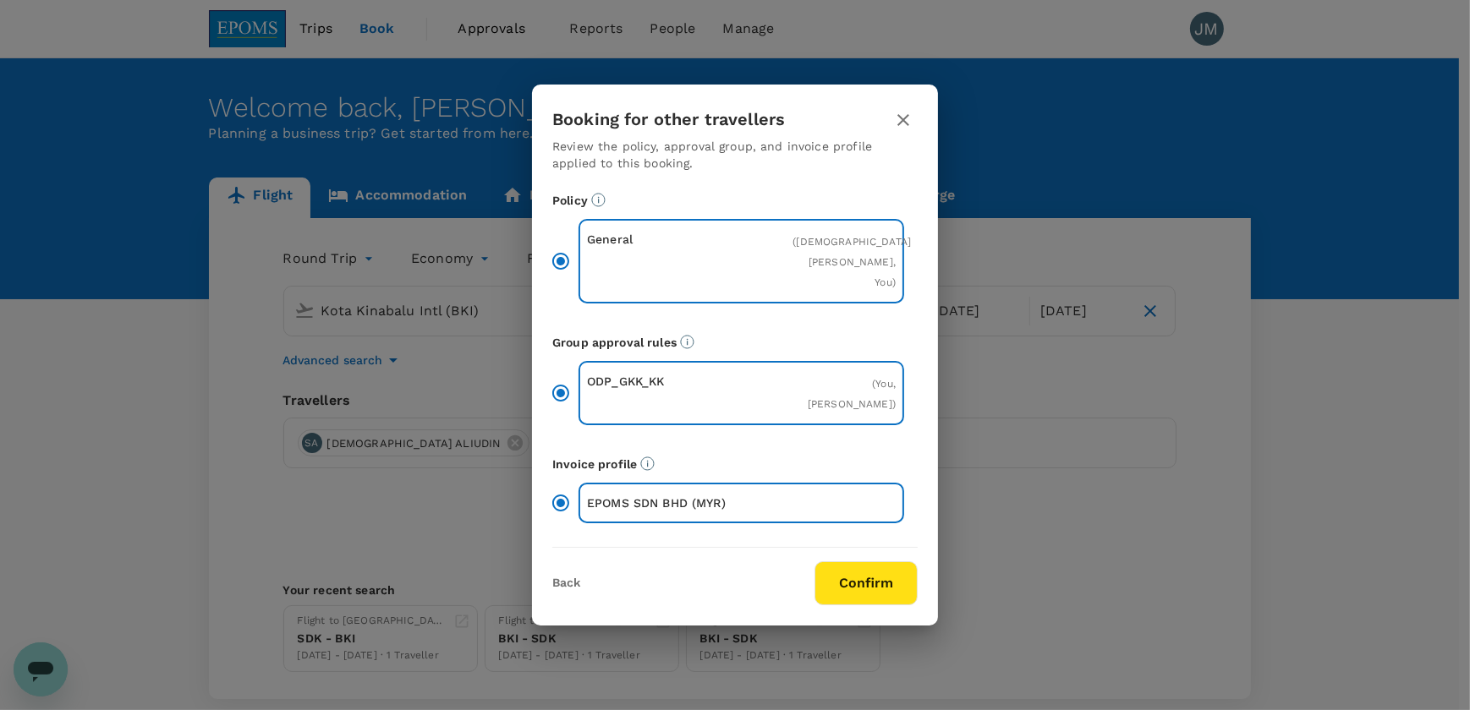
click at [848, 569] on button "Confirm" at bounding box center [865, 583] width 103 height 44
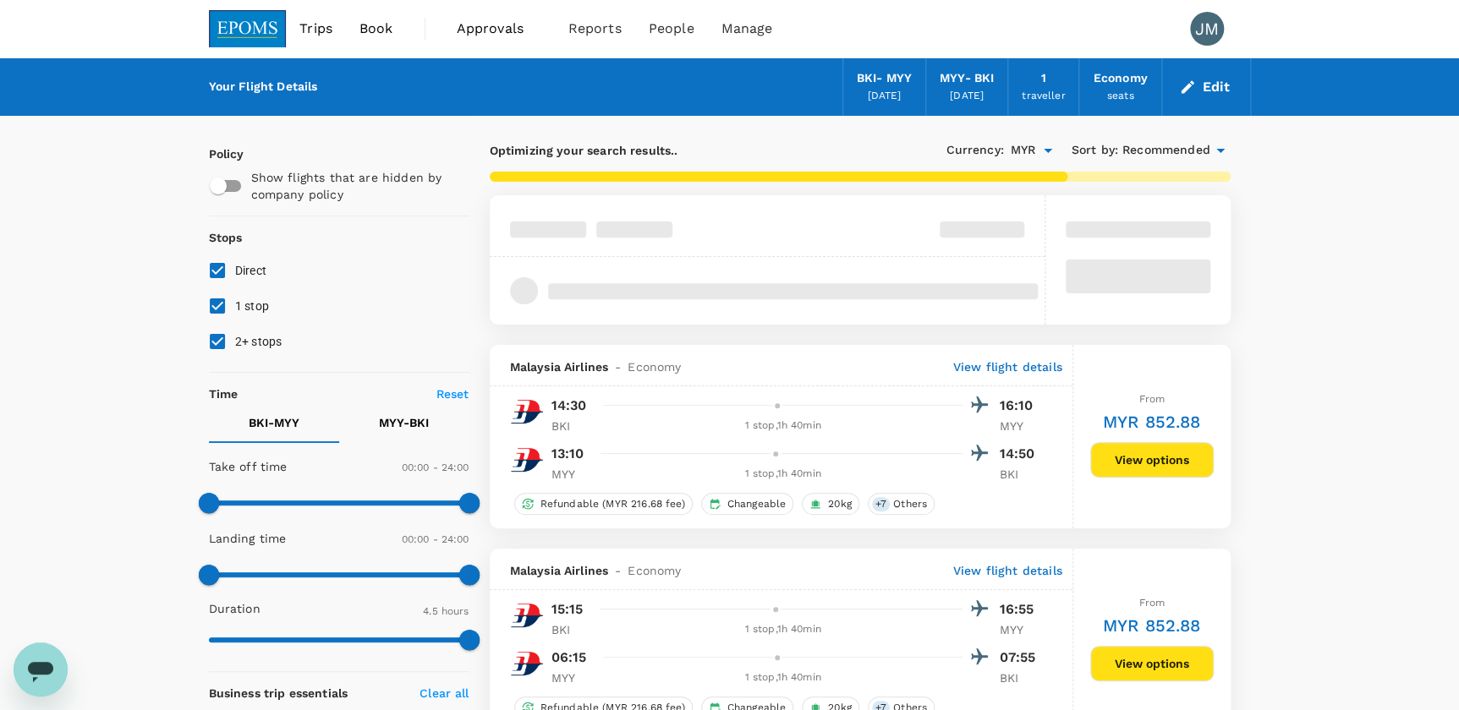
click at [222, 304] on input "1 stop" at bounding box center [218, 306] width 36 height 36
checkbox input "false"
click at [218, 340] on input "2+ stops" at bounding box center [218, 342] width 36 height 36
checkbox input "false"
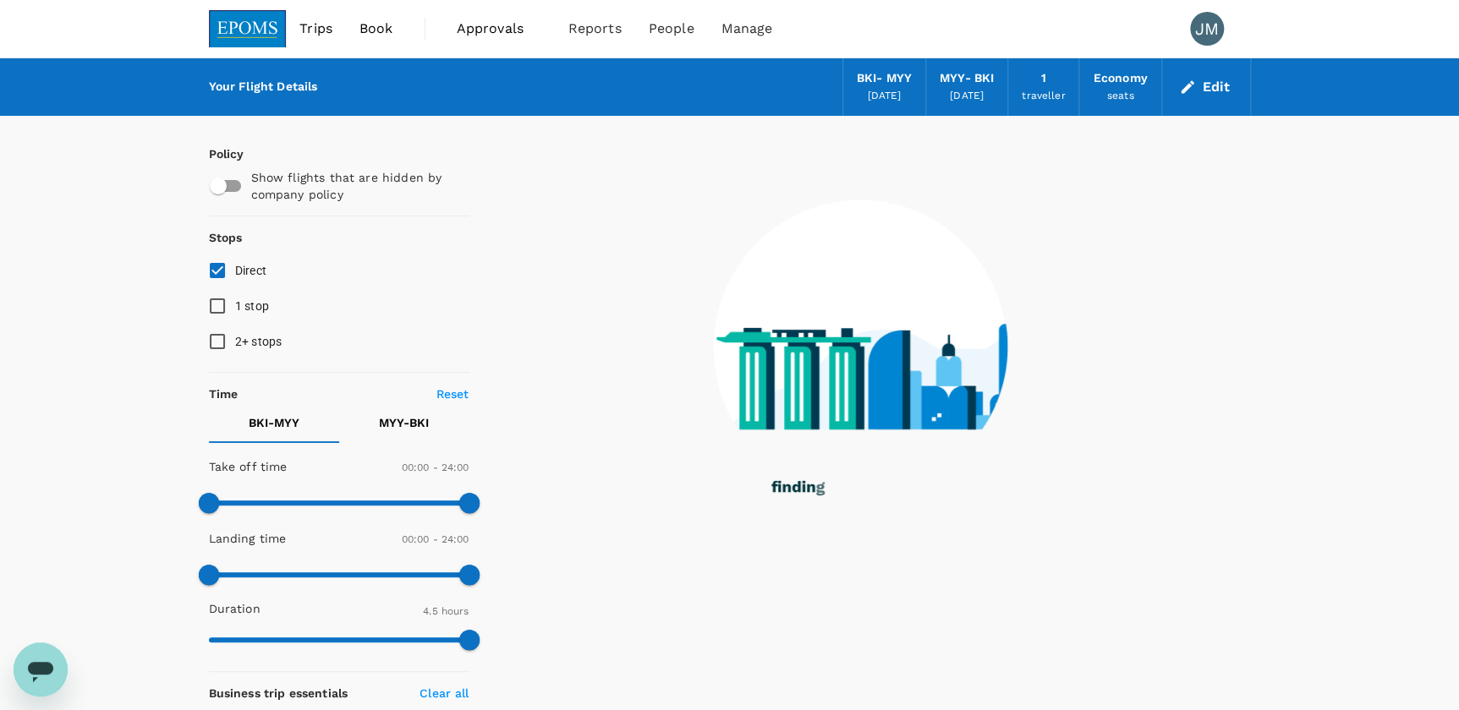
type input "1055"
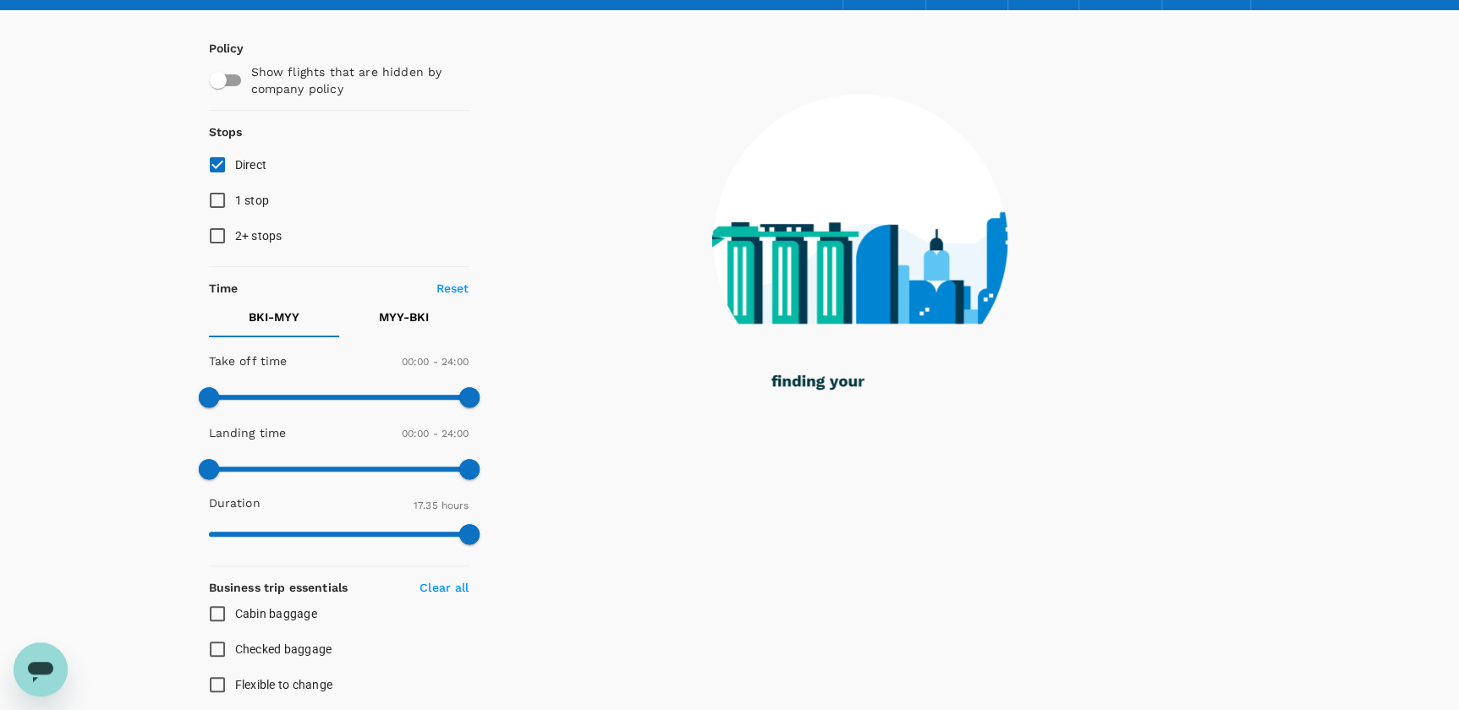
scroll to position [307, 0]
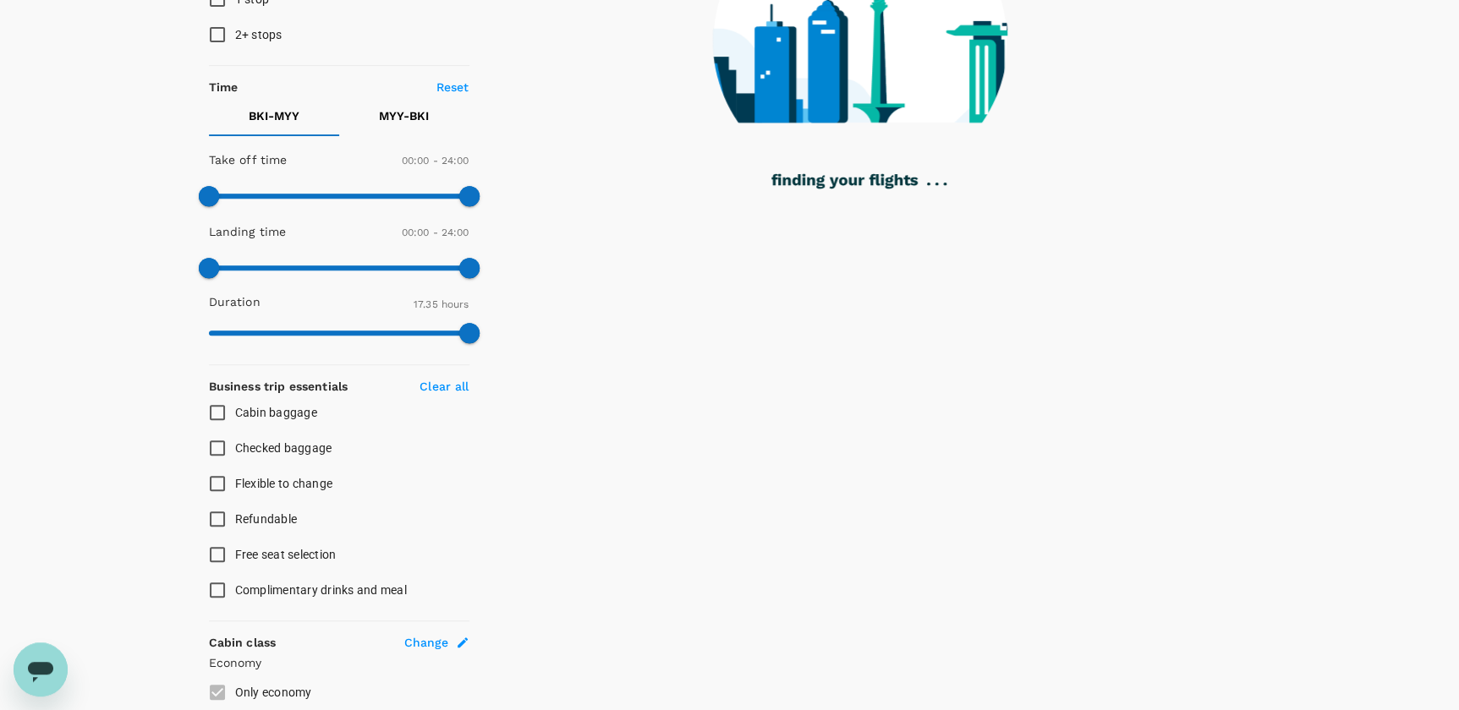
checkbox input "false"
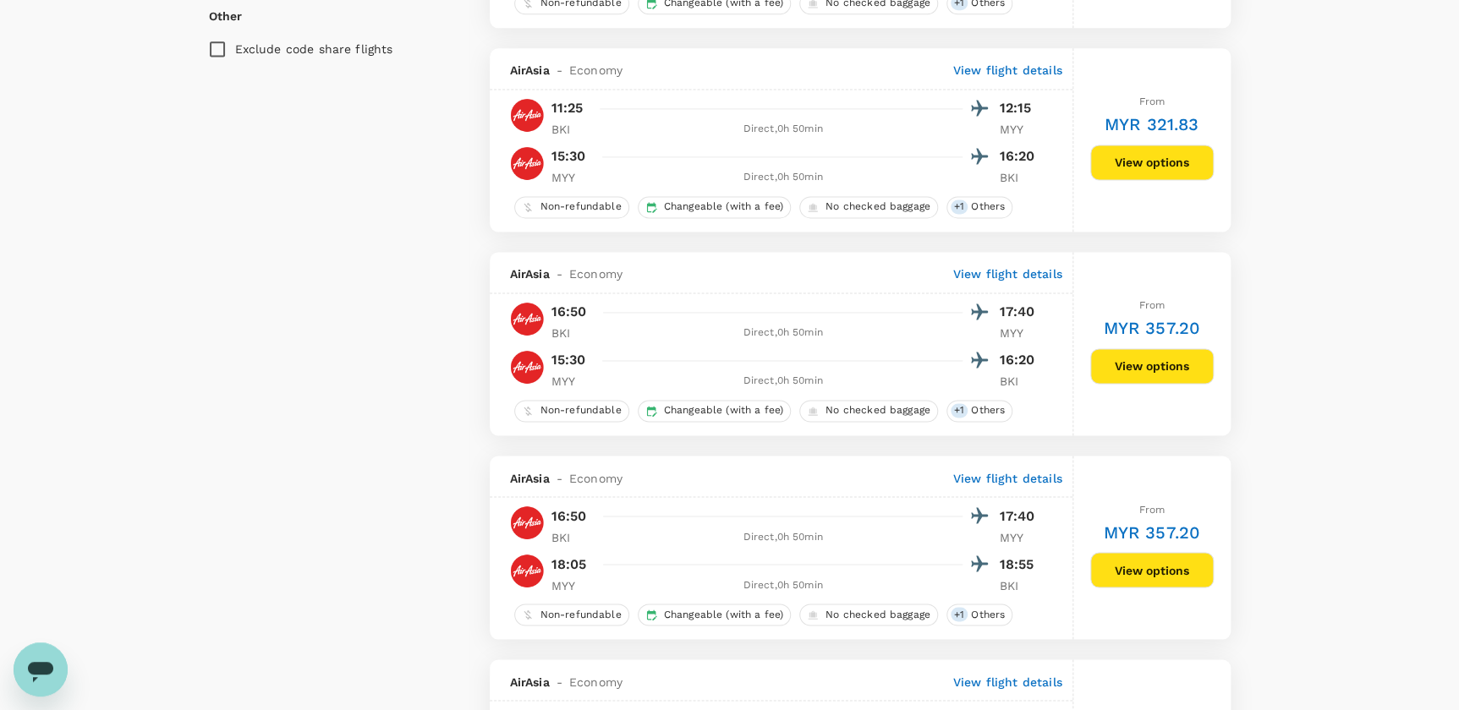
scroll to position [1153, 0]
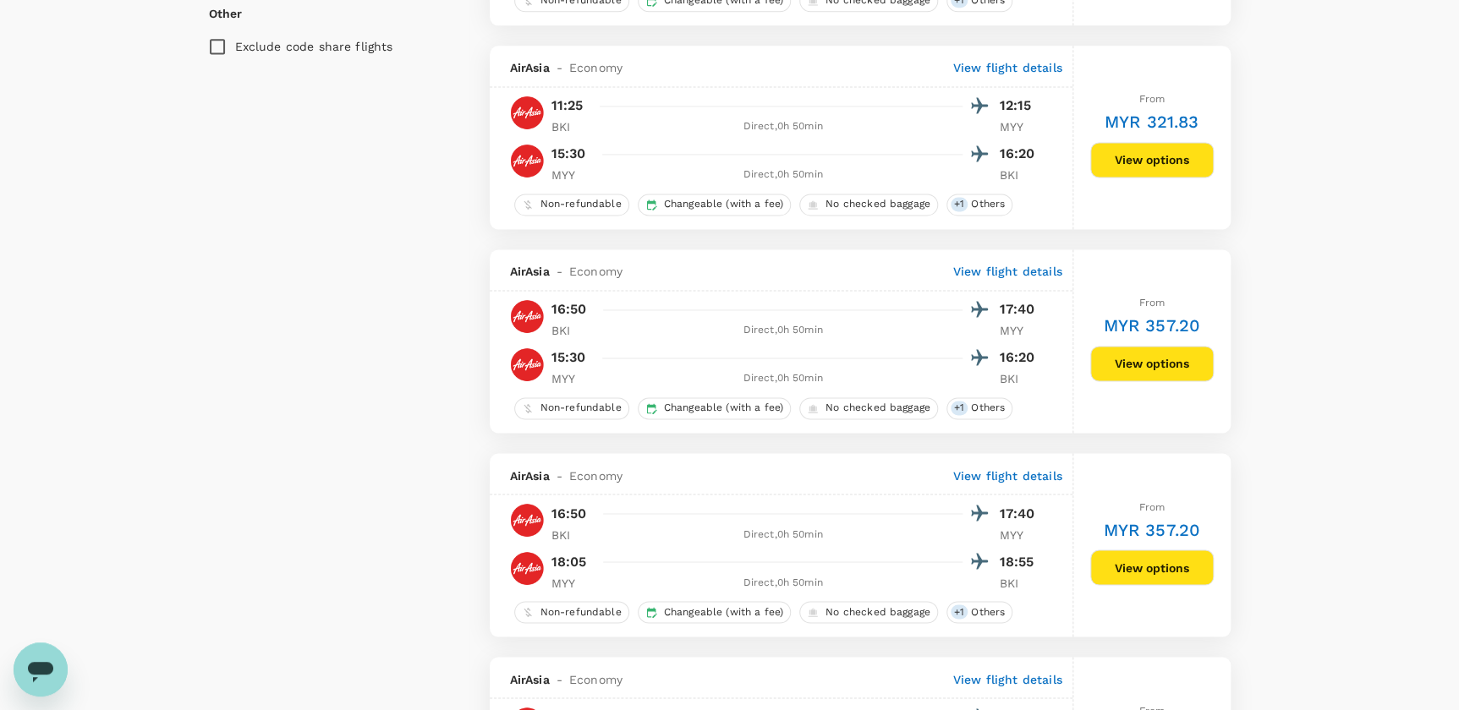
click at [1156, 572] on button "View options" at bounding box center [1151, 568] width 123 height 36
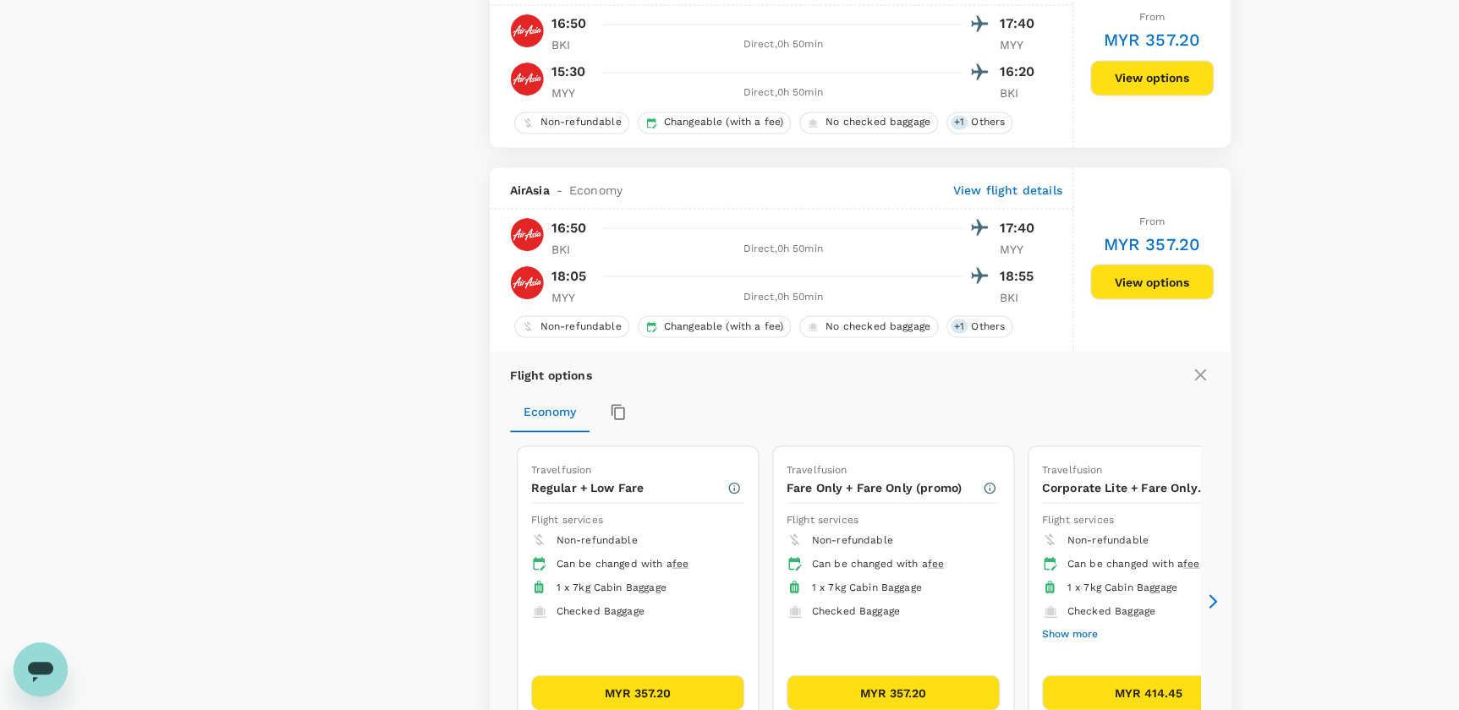
scroll to position [1608, 0]
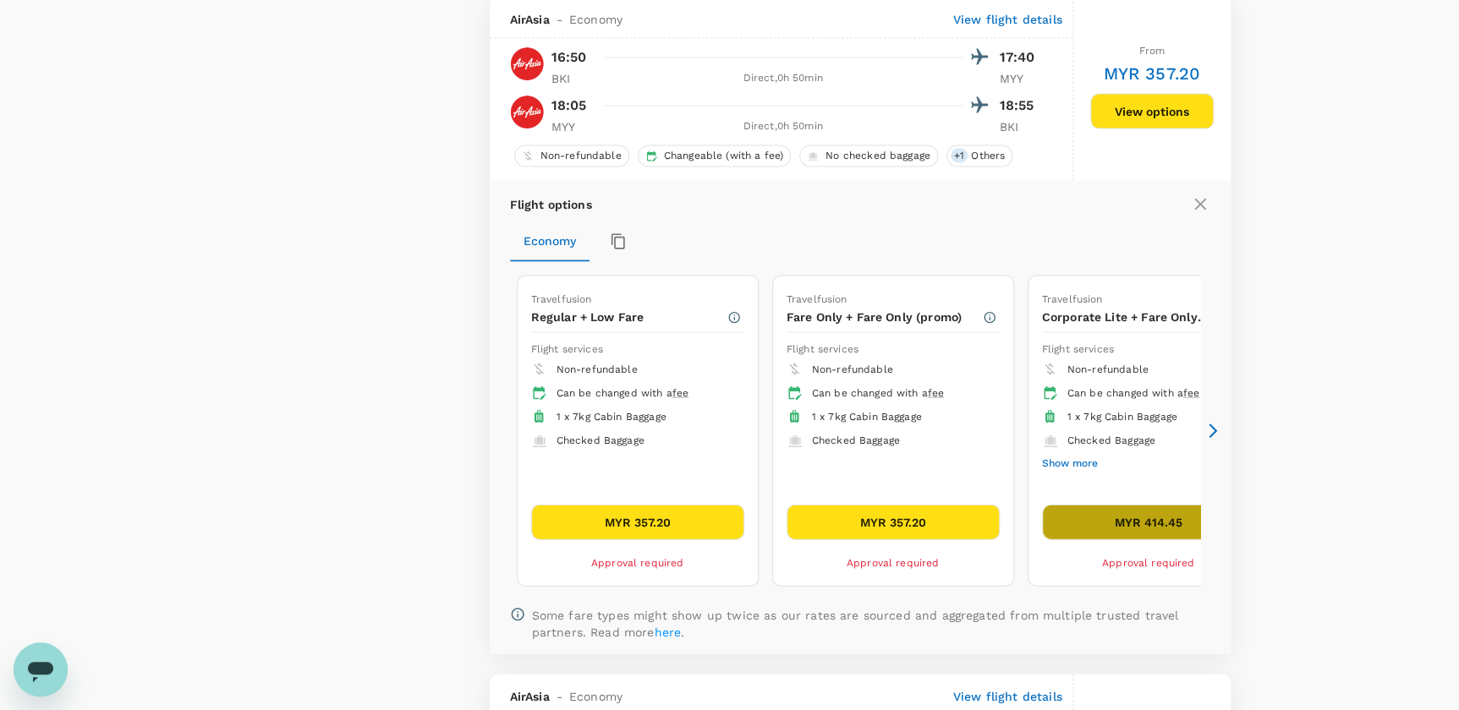
click at [1136, 522] on button "MYR 414.45" at bounding box center [1148, 523] width 213 height 36
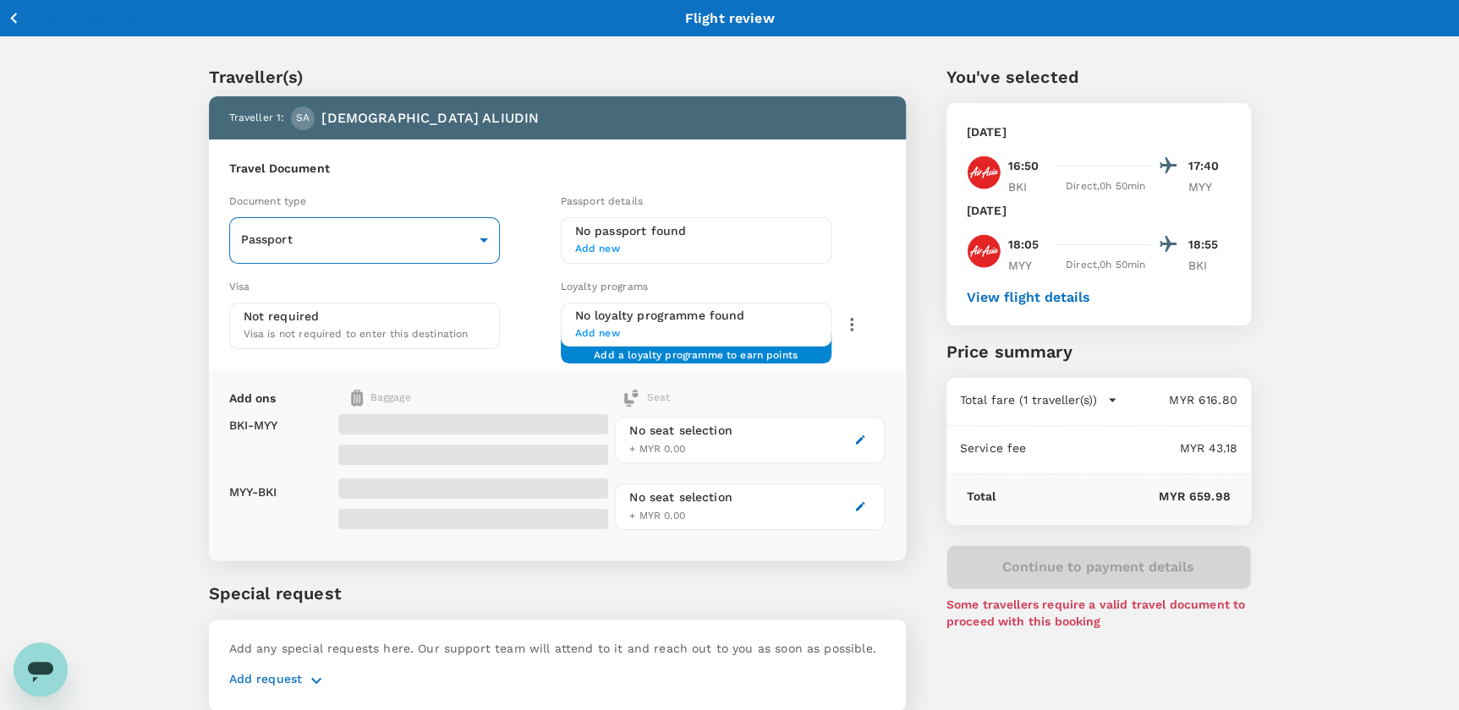
click at [348, 218] on body "Back to flight results Flight review Traveller(s) Traveller 1 : [PERSON_NAME] A…" at bounding box center [729, 387] width 1459 height 775
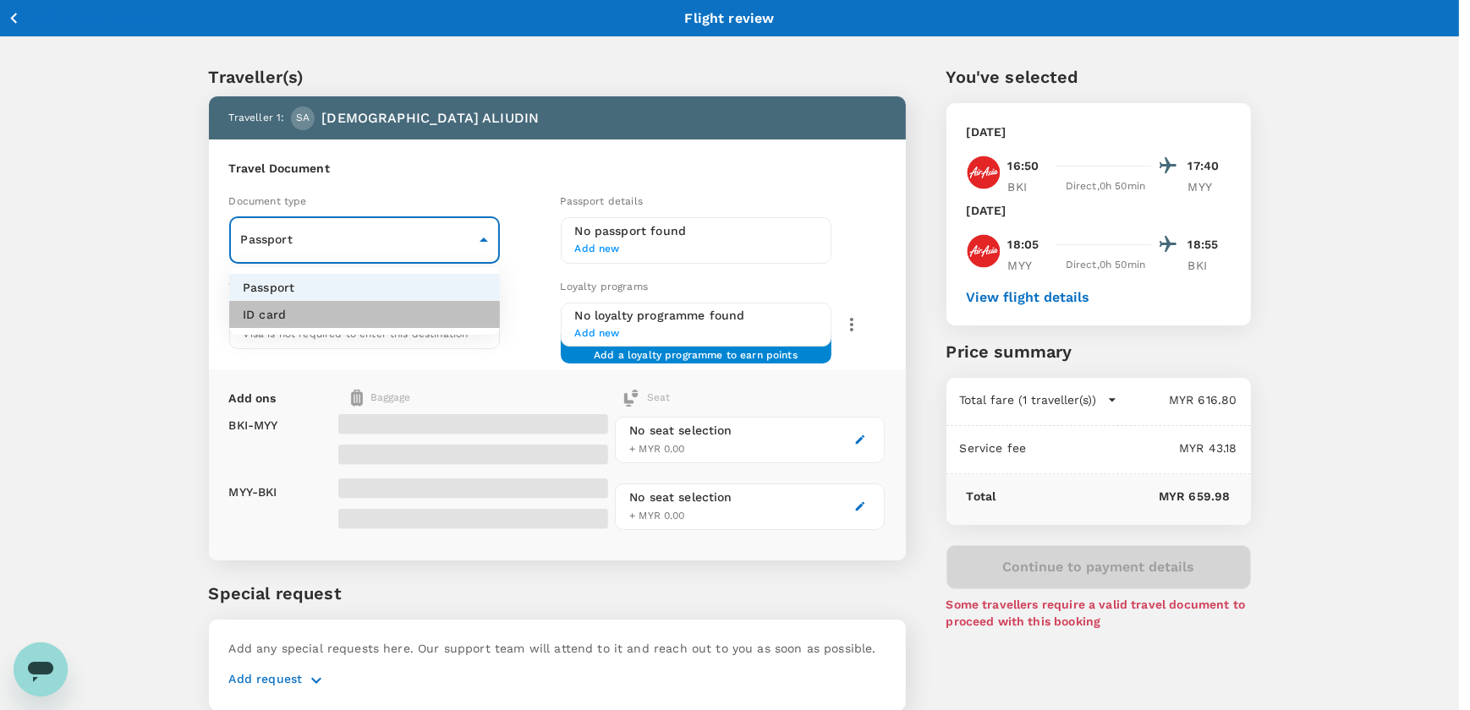
click at [326, 305] on li "ID card" at bounding box center [364, 314] width 271 height 27
type input "Id card"
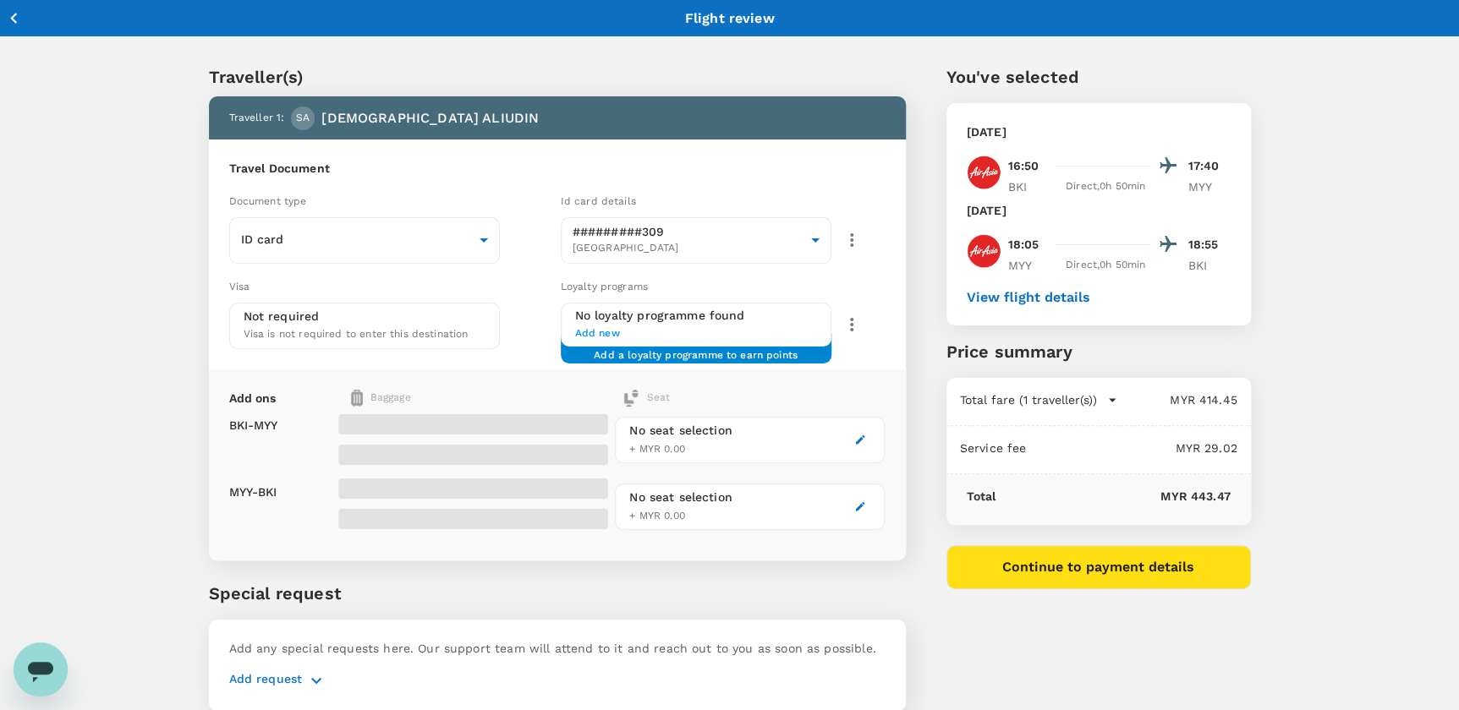
click at [512, 344] on div "Visa Not required Visa is not required to enter this destination" at bounding box center [387, 310] width 331 height 79
click at [508, 232] on div "ID card Id card ​" at bounding box center [391, 240] width 325 height 47
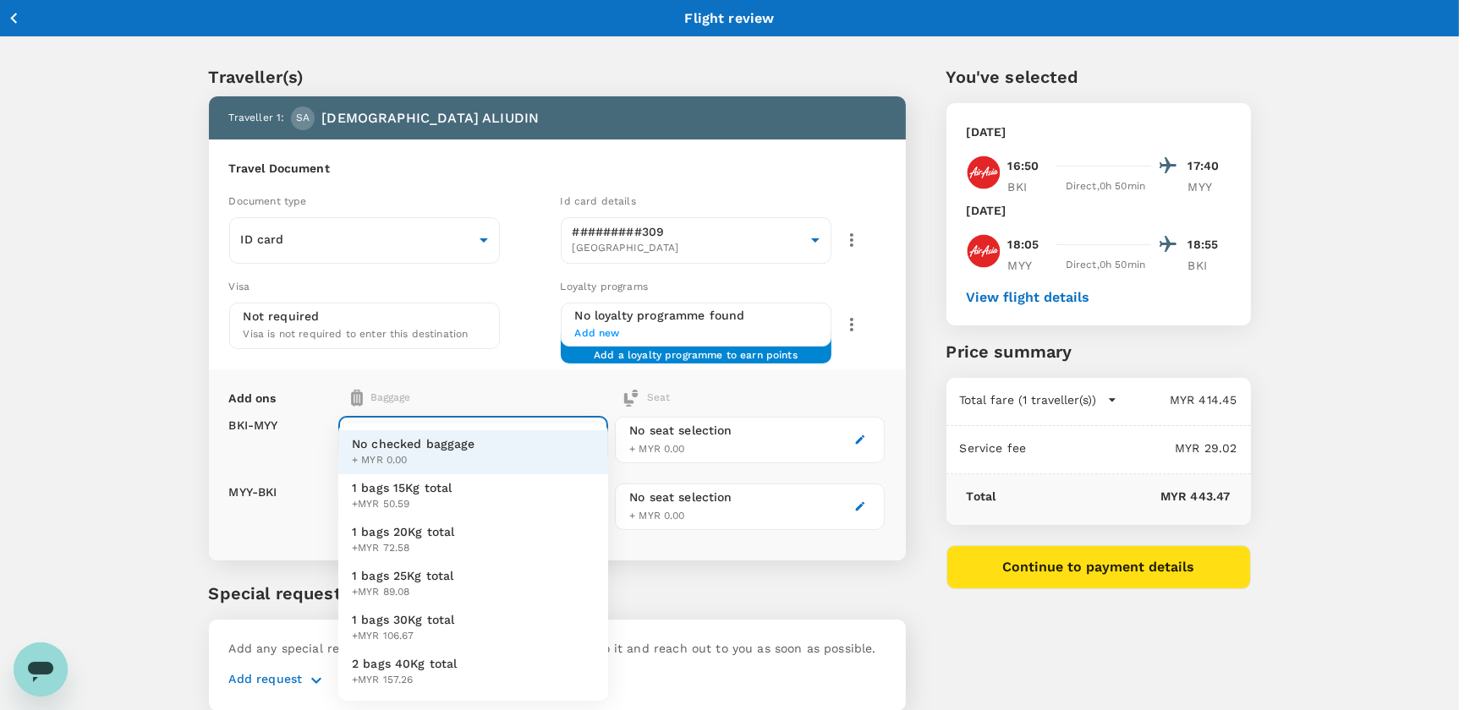
click at [455, 424] on body "Back to flight results Flight review Traveller(s) Traveller 1 : [PERSON_NAME] A…" at bounding box center [735, 387] width 1470 height 775
click at [432, 544] on span "+MYR 72.58" at bounding box center [403, 548] width 103 height 17
type input "2 - 72.58"
click at [436, 515] on body "Back to flight results Flight review Traveller(s) Traveller 1 : [PERSON_NAME] A…" at bounding box center [735, 387] width 1470 height 775
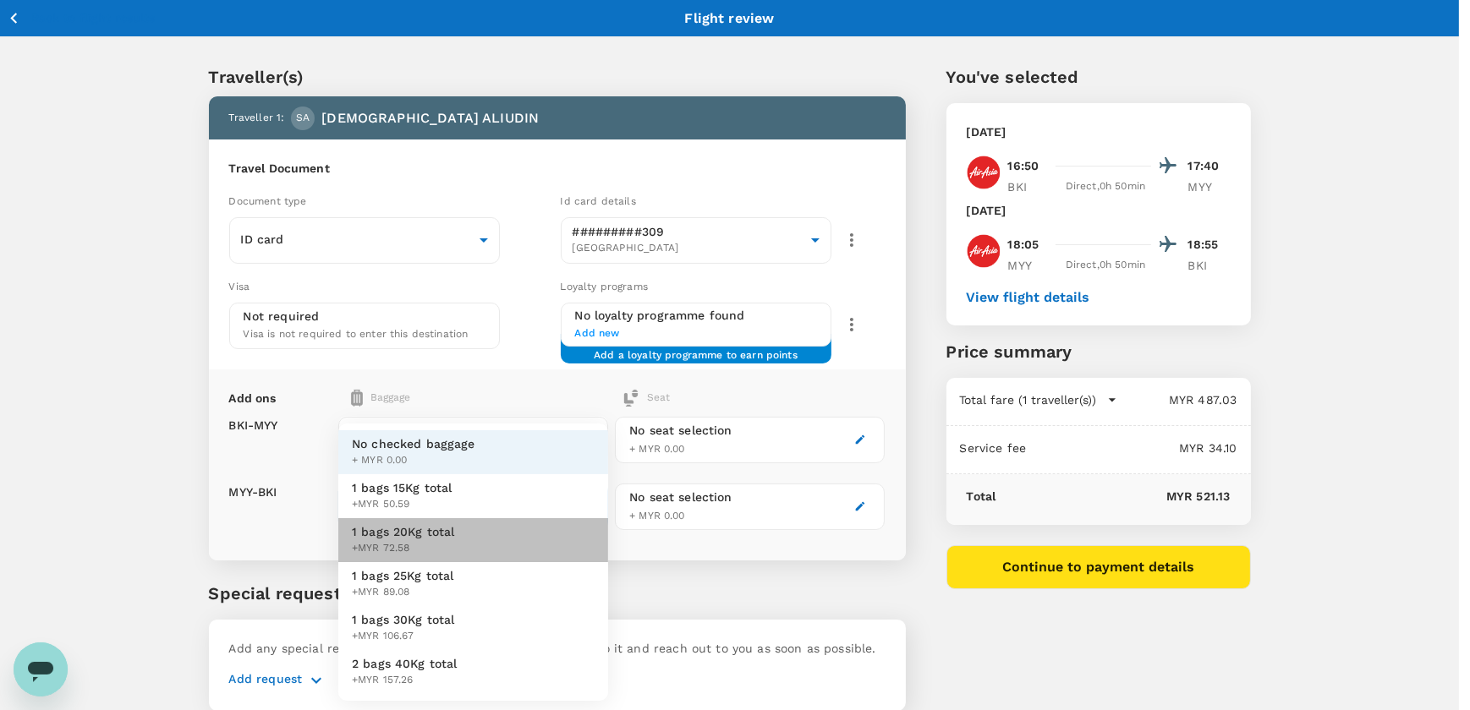
click at [433, 541] on span "+MYR 72.58" at bounding box center [403, 548] width 103 height 17
type input "2 - 72.58"
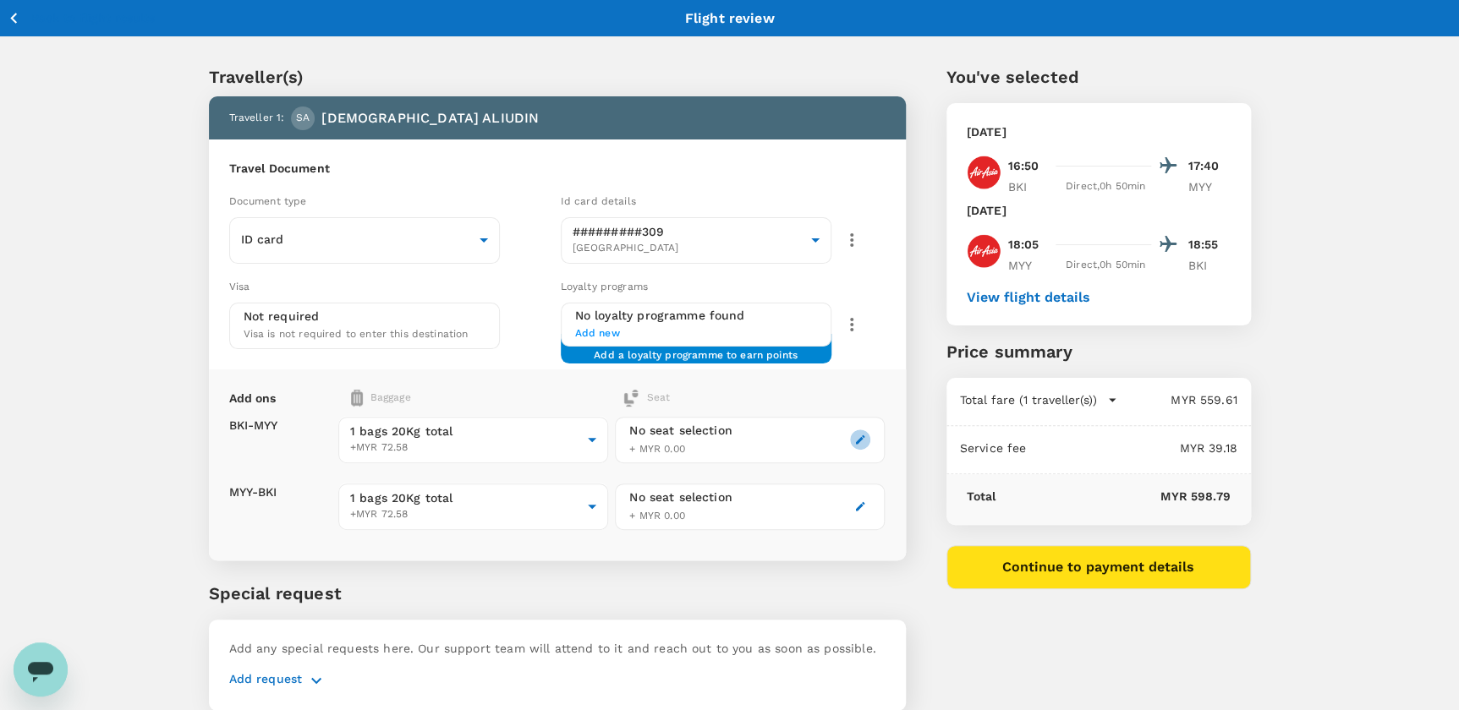
click at [852, 441] on button "button" at bounding box center [860, 440] width 20 height 20
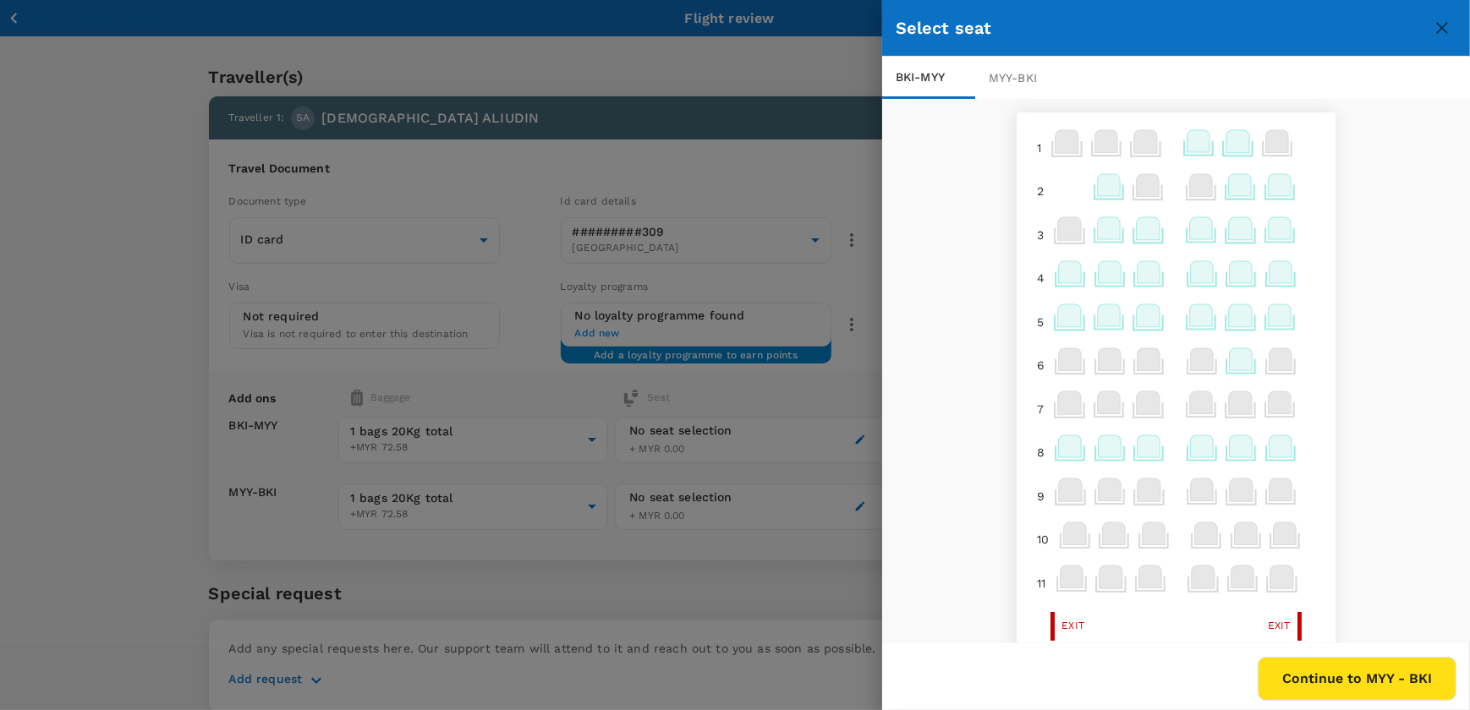
click at [522, 313] on div at bounding box center [735, 355] width 1470 height 710
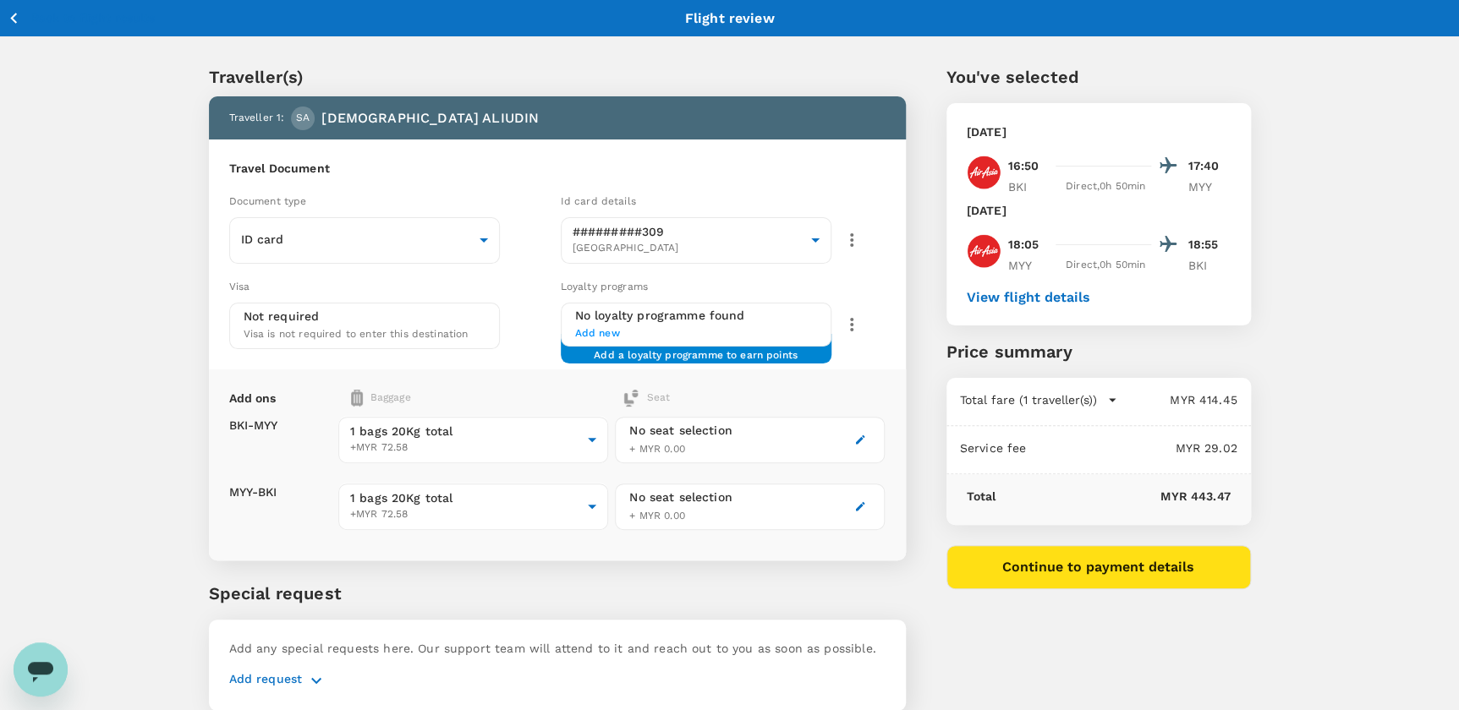
click at [859, 438] on icon "button" at bounding box center [860, 439] width 9 height 9
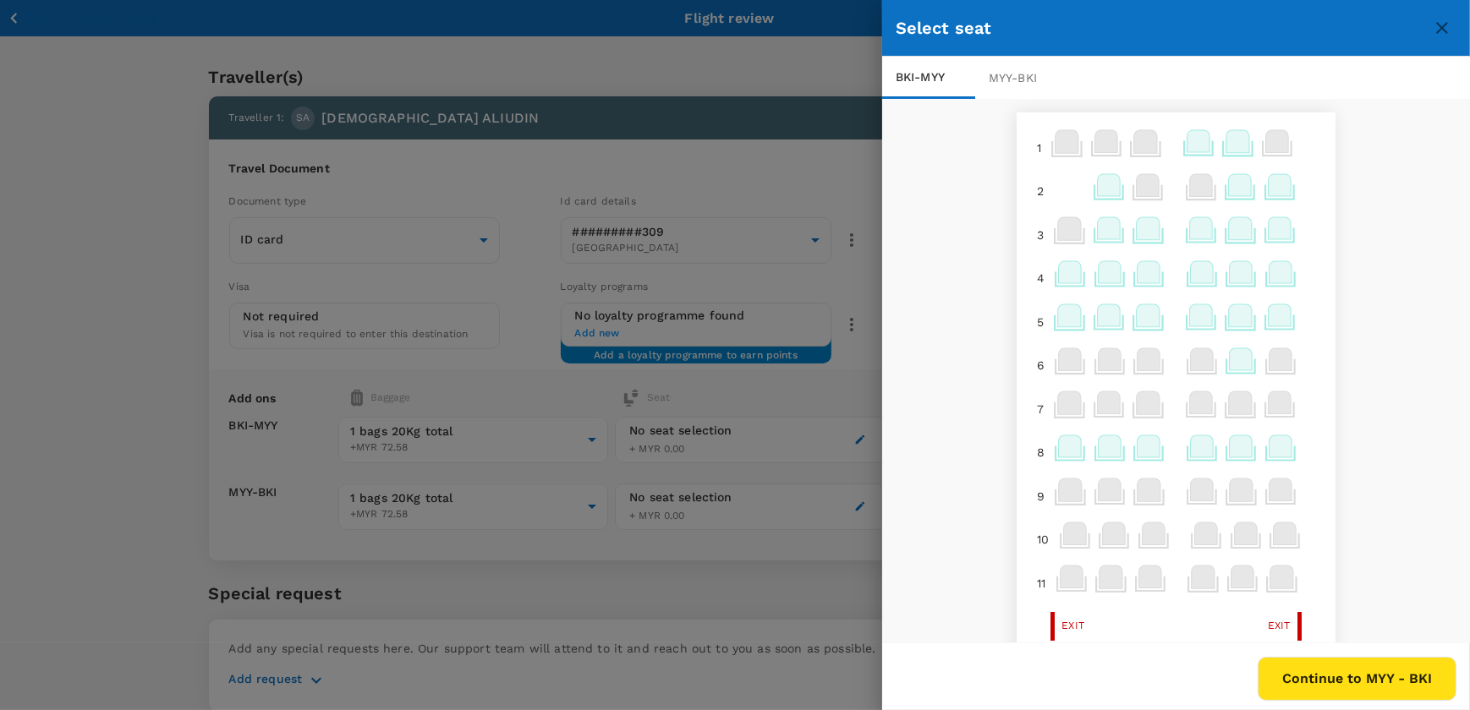
click at [506, 270] on div at bounding box center [735, 355] width 1470 height 710
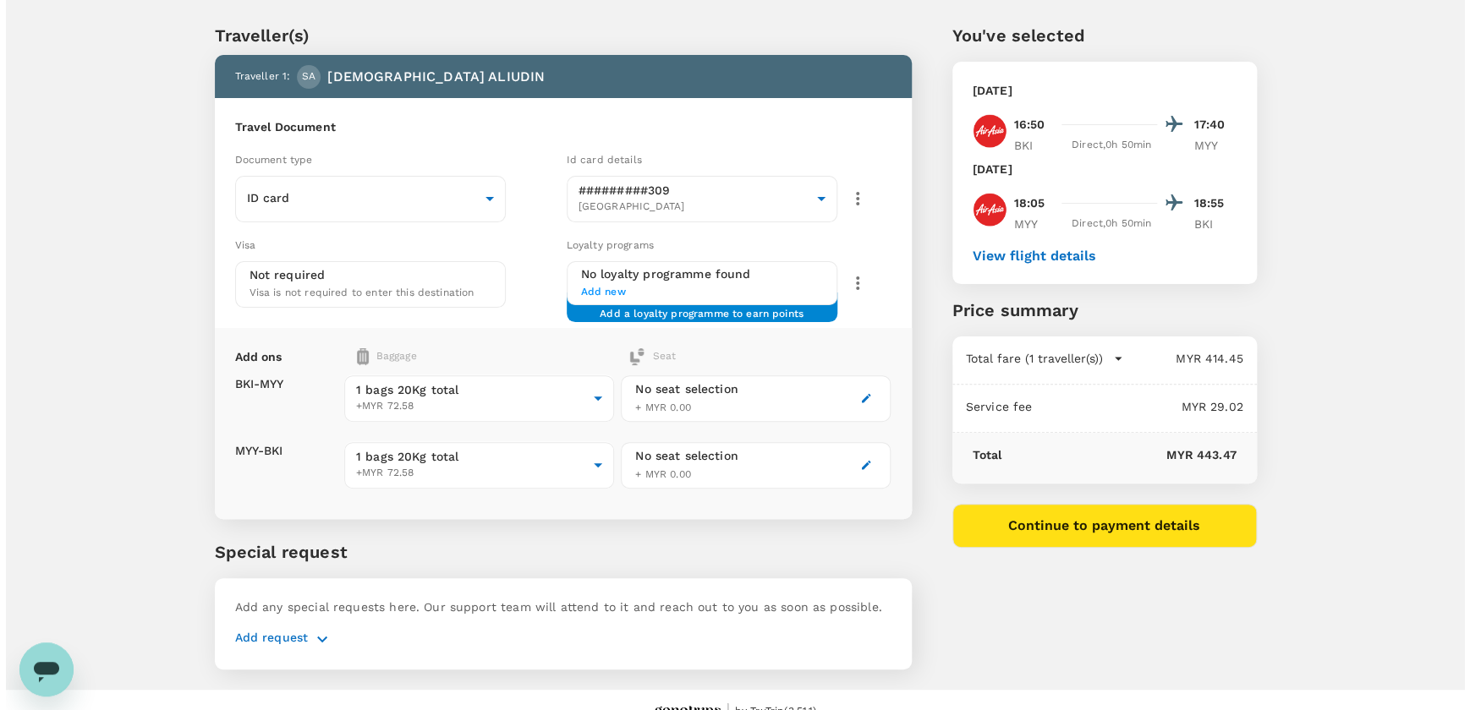
scroll to position [63, 0]
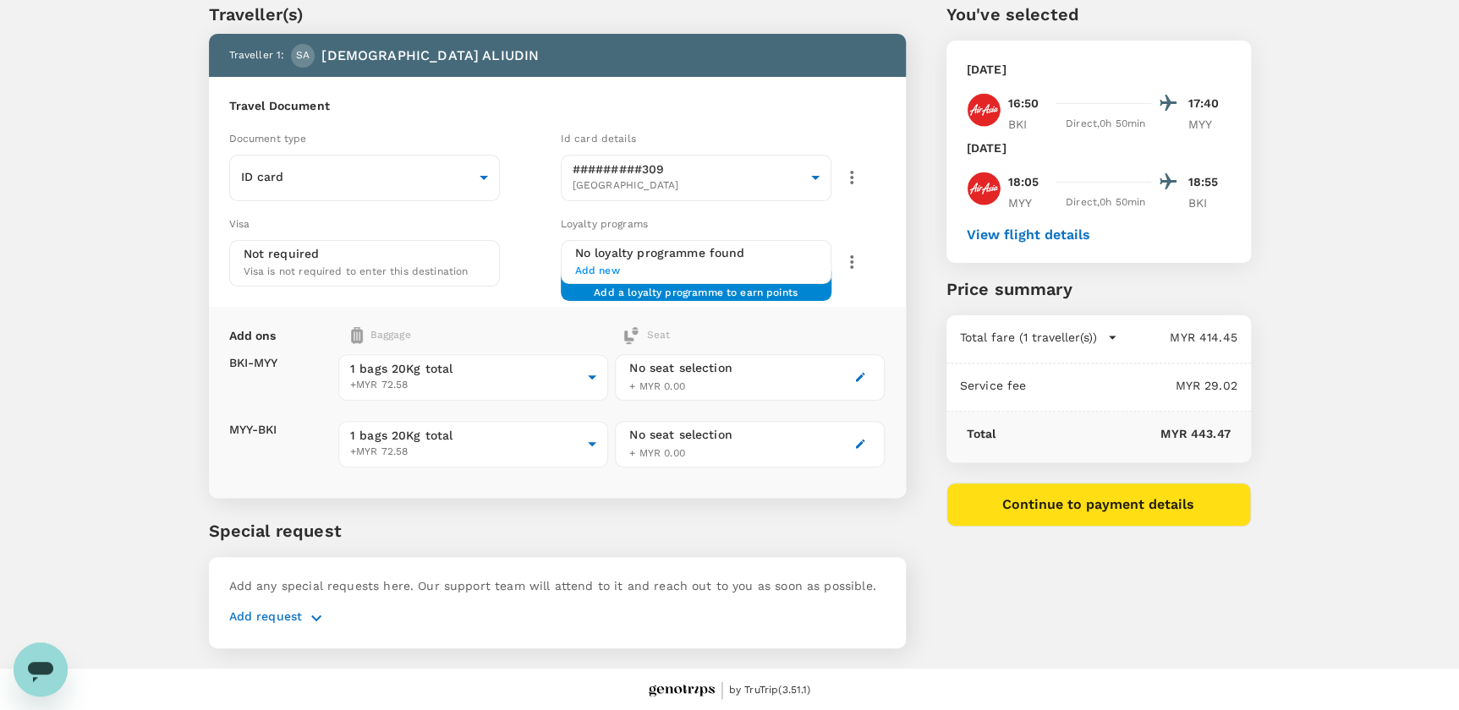
click at [1057, 512] on button "Continue to payment details" at bounding box center [1098, 505] width 304 height 44
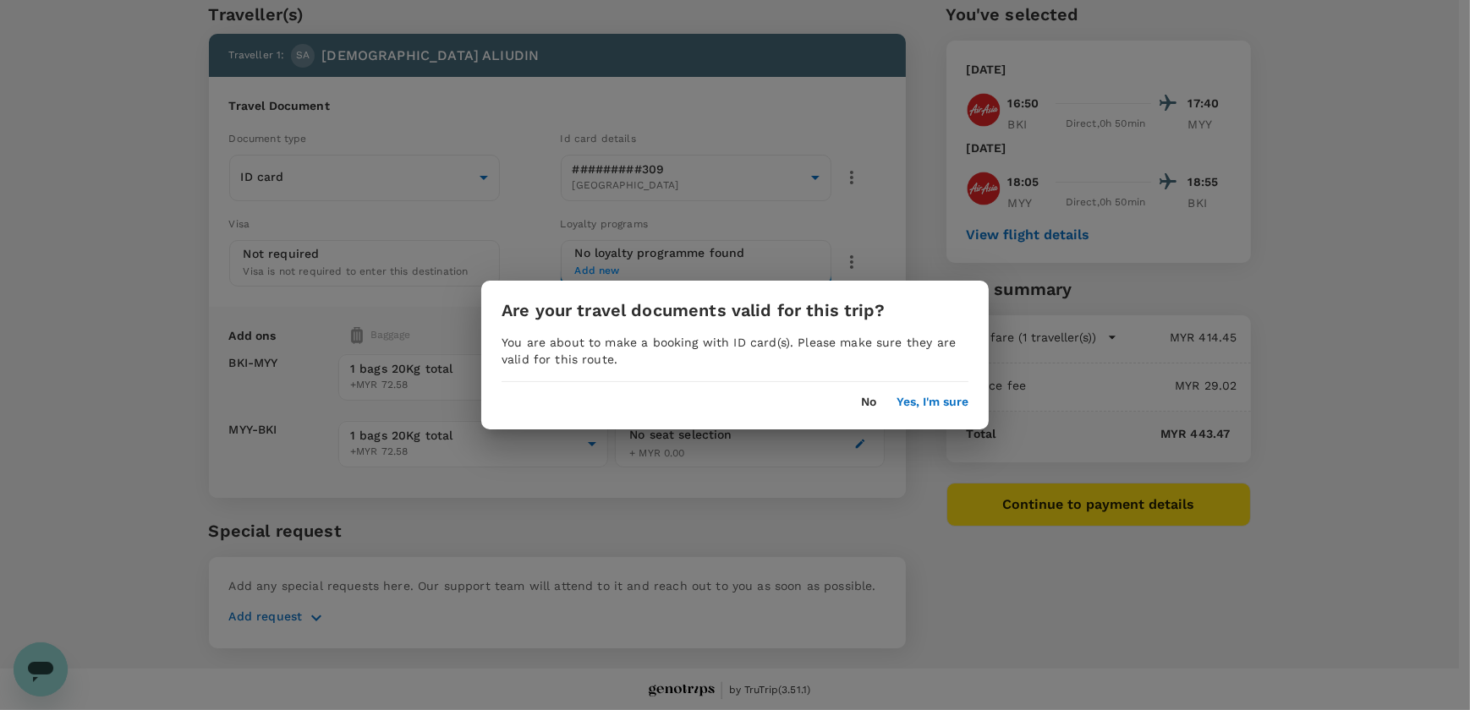
click at [923, 391] on div "No Yes, I'm sure" at bounding box center [734, 395] width 507 height 27
click at [923, 400] on button "Yes, I'm sure" at bounding box center [932, 403] width 72 height 14
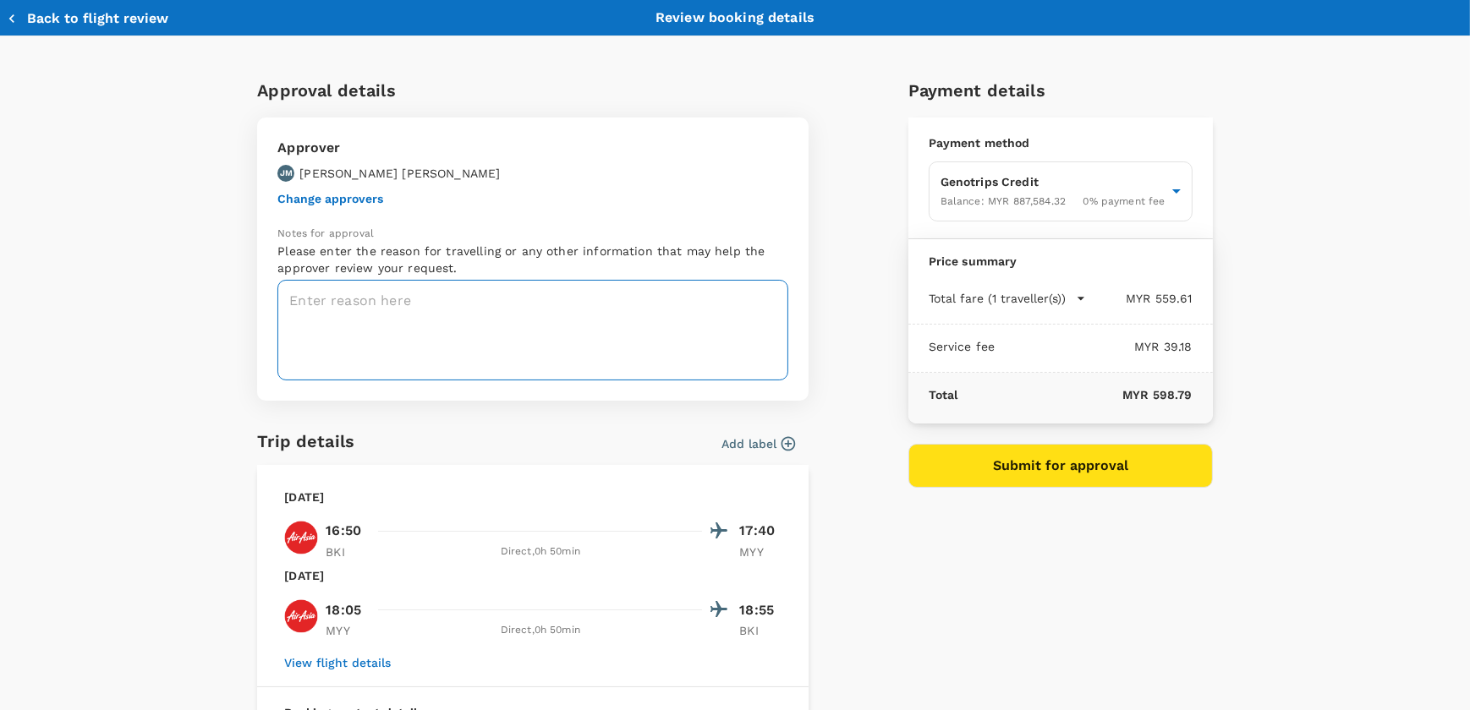
click at [427, 316] on textarea at bounding box center [532, 330] width 511 height 101
paste textarea "OFFSHORE LIFEBOAT COXSWAIN TRAINING ON [DATE]-[DATE] EPOMS-OPS-GKA-TRF/25-056 T…"
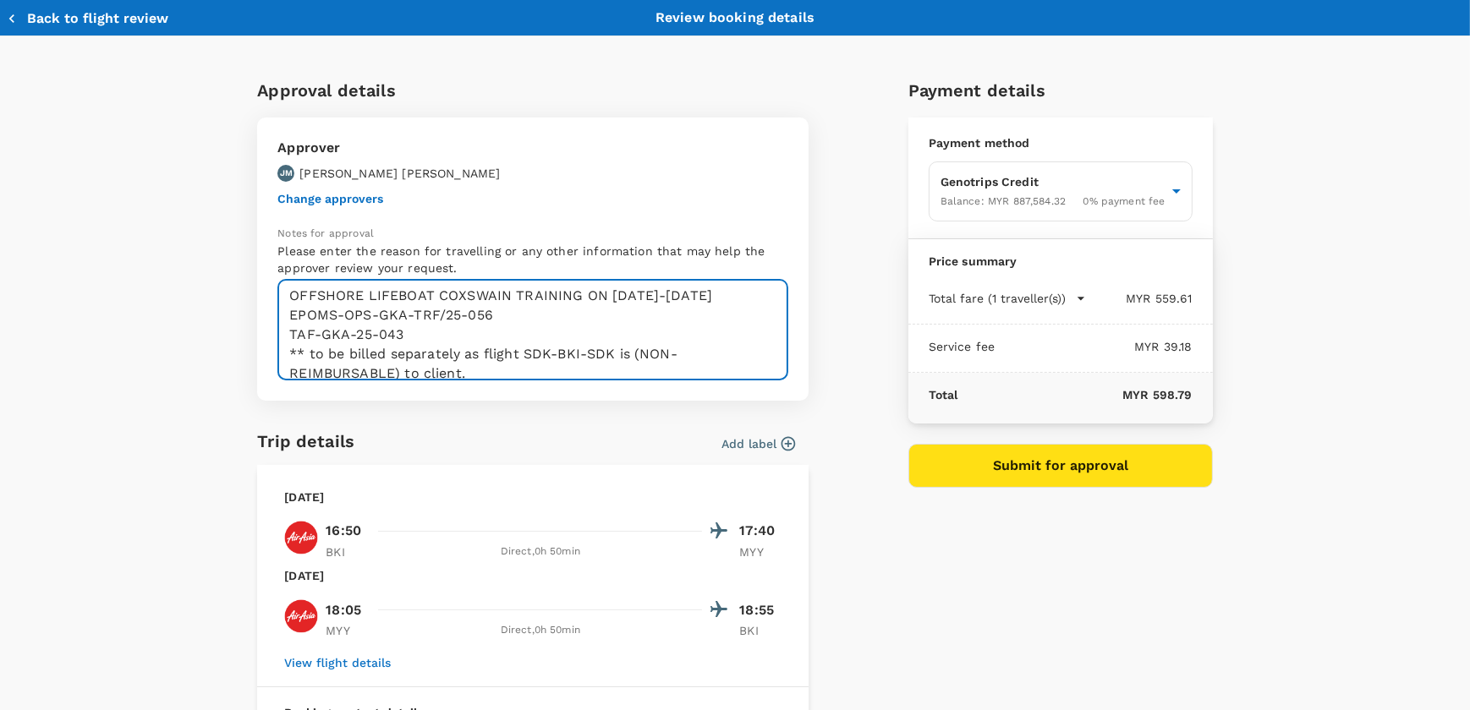
scroll to position [19, 0]
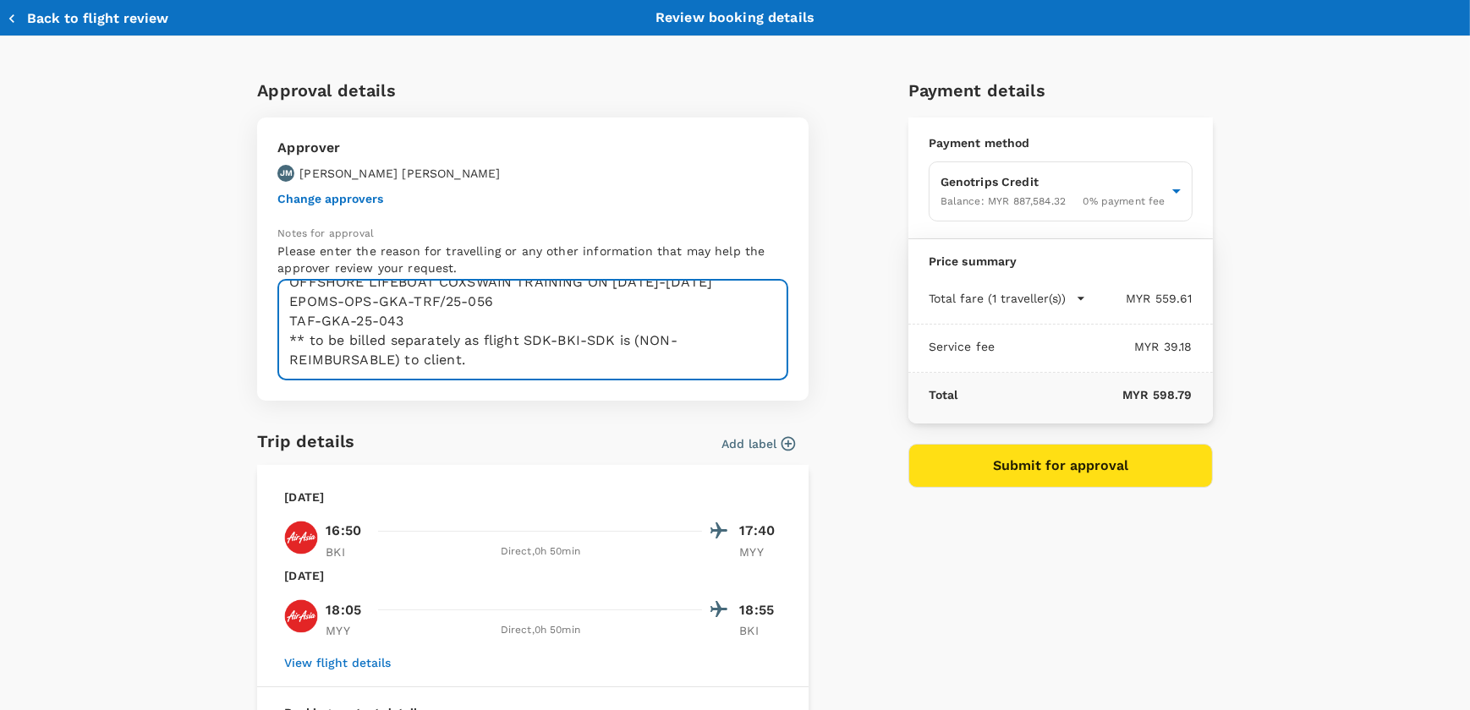
drag, startPoint x: 282, startPoint y: 351, endPoint x: 608, endPoint y: 390, distance: 327.9
click at [600, 393] on div "Approver [PERSON_NAME] [PERSON_NAME] Change approvers Notes for approval Please…" at bounding box center [532, 259] width 551 height 283
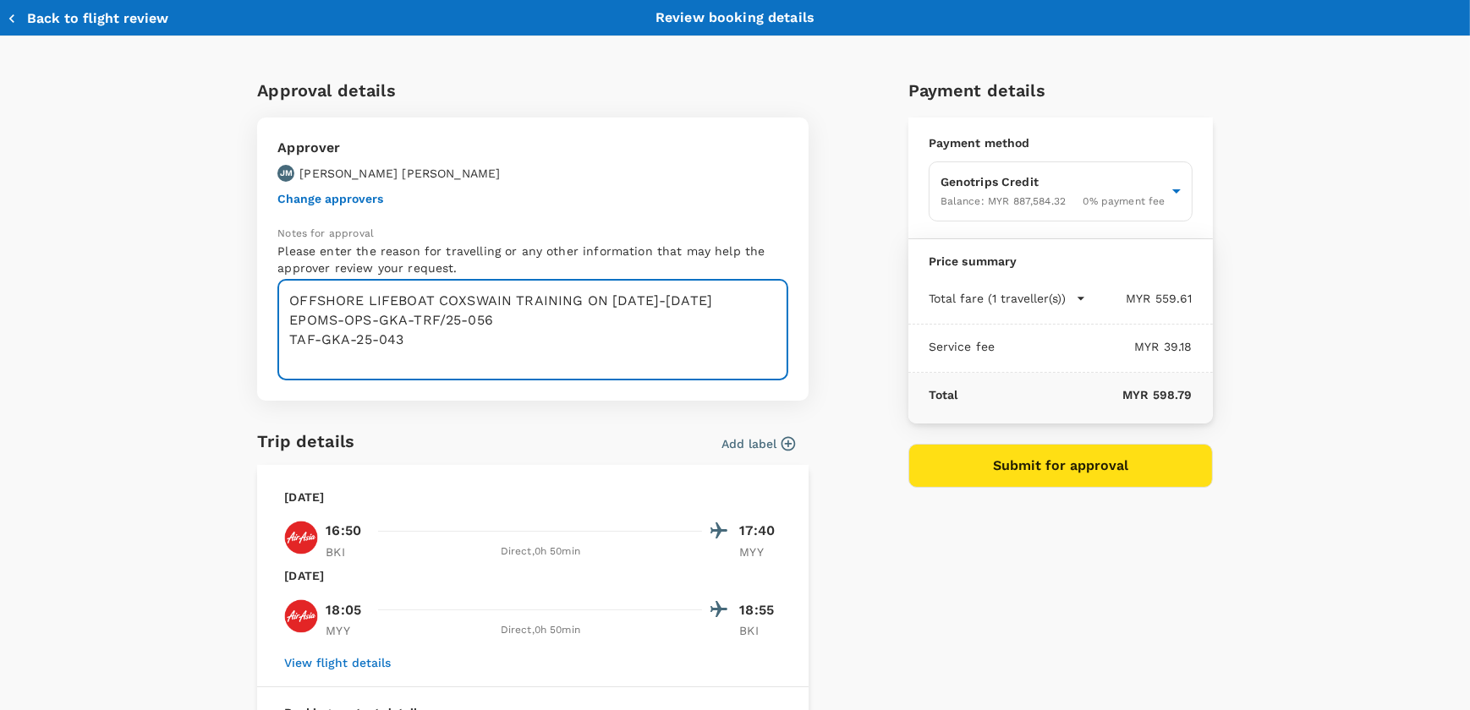
scroll to position [0, 0]
type textarea "OFFSHORE LIFEBOAT COXSWAIN TRAINING ON [DATE]-[DATE] EPOMS-OPS-GKA-TRF/25-056 T…"
click at [609, 446] on div "Add label" at bounding box center [578, 440] width 434 height 25
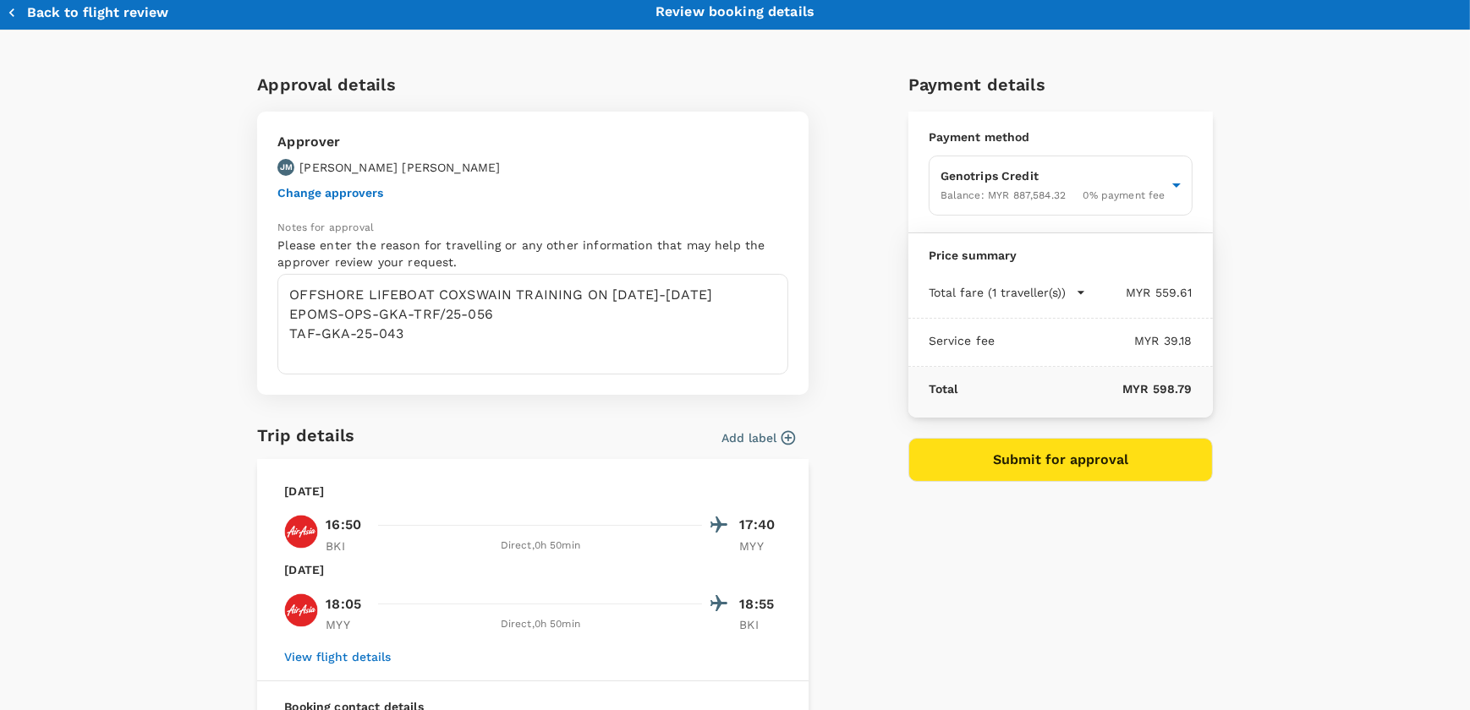
scroll to position [3, 0]
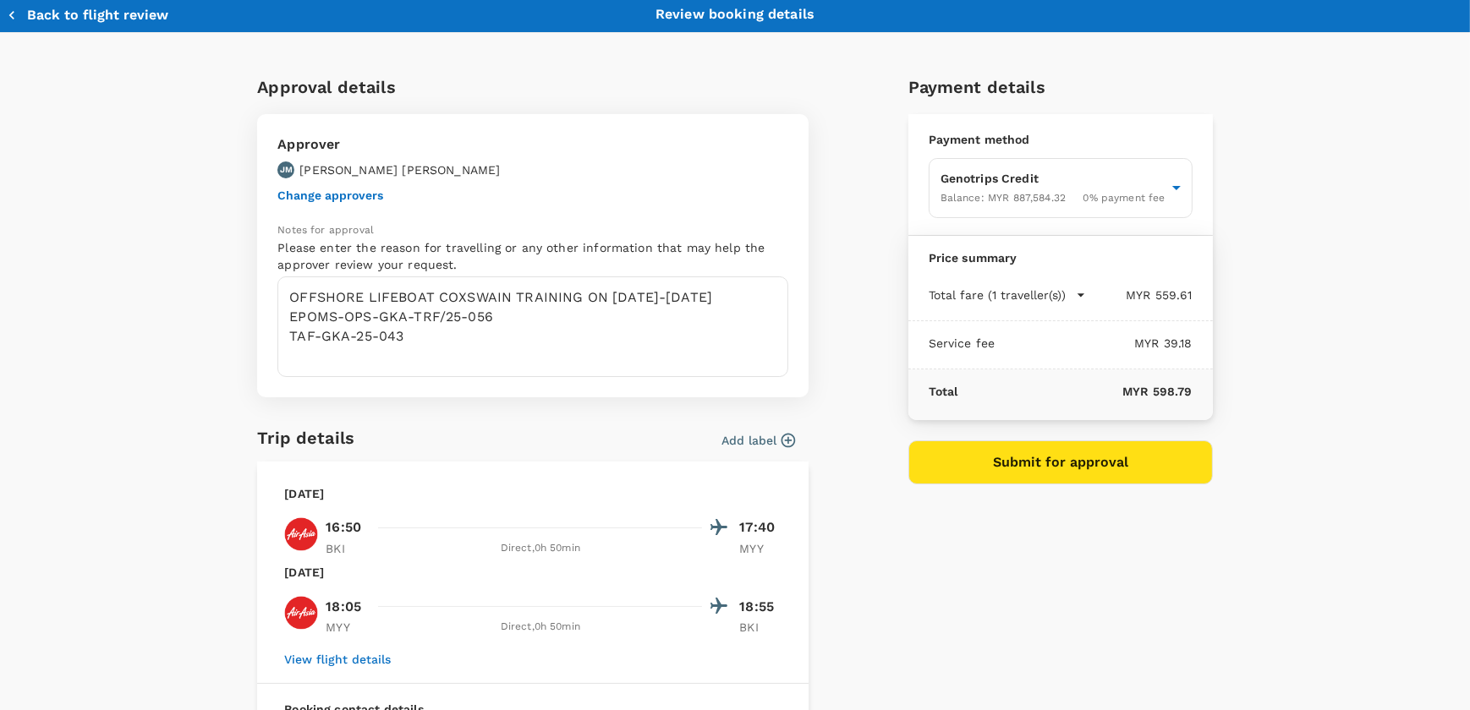
click at [1057, 287] on p "Total fare (1 traveller(s))" at bounding box center [996, 295] width 137 height 17
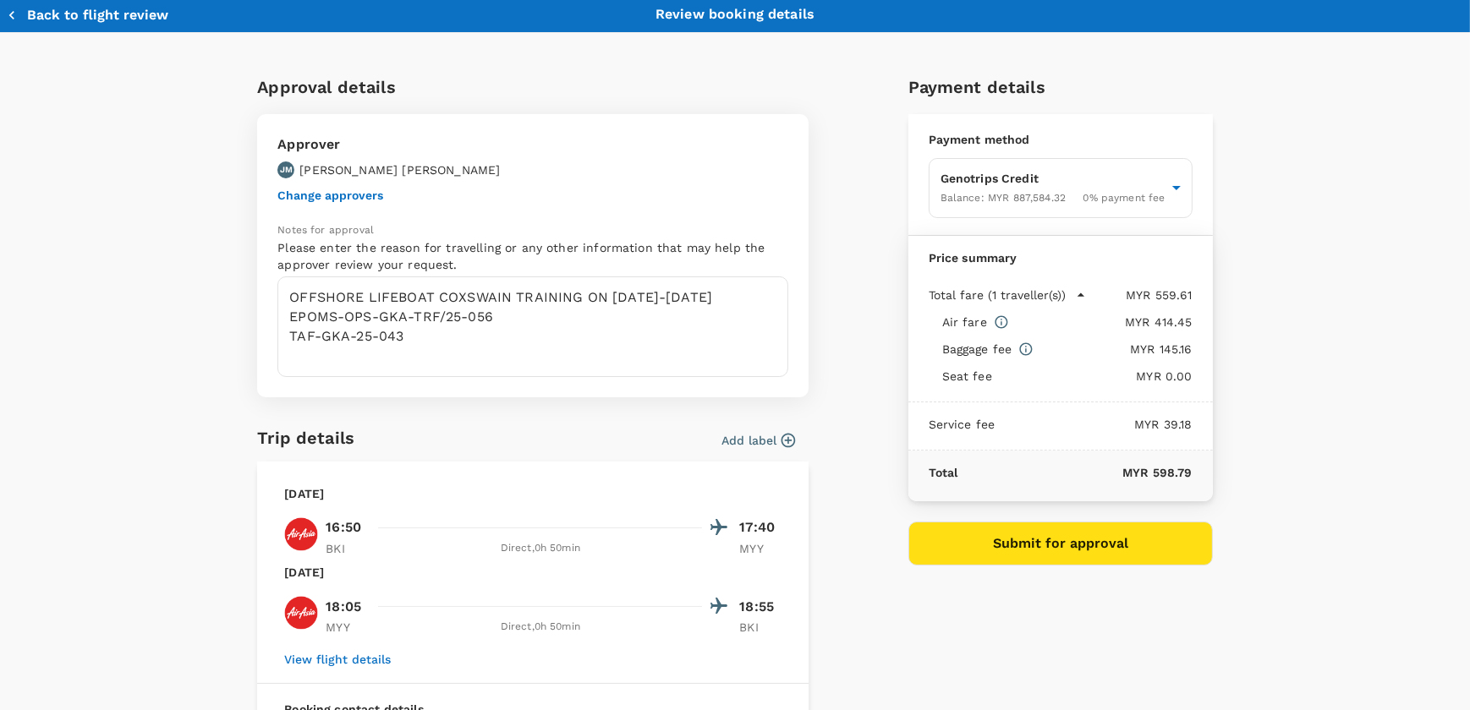
click at [1057, 287] on p "Total fare (1 traveller(s))" at bounding box center [996, 295] width 137 height 17
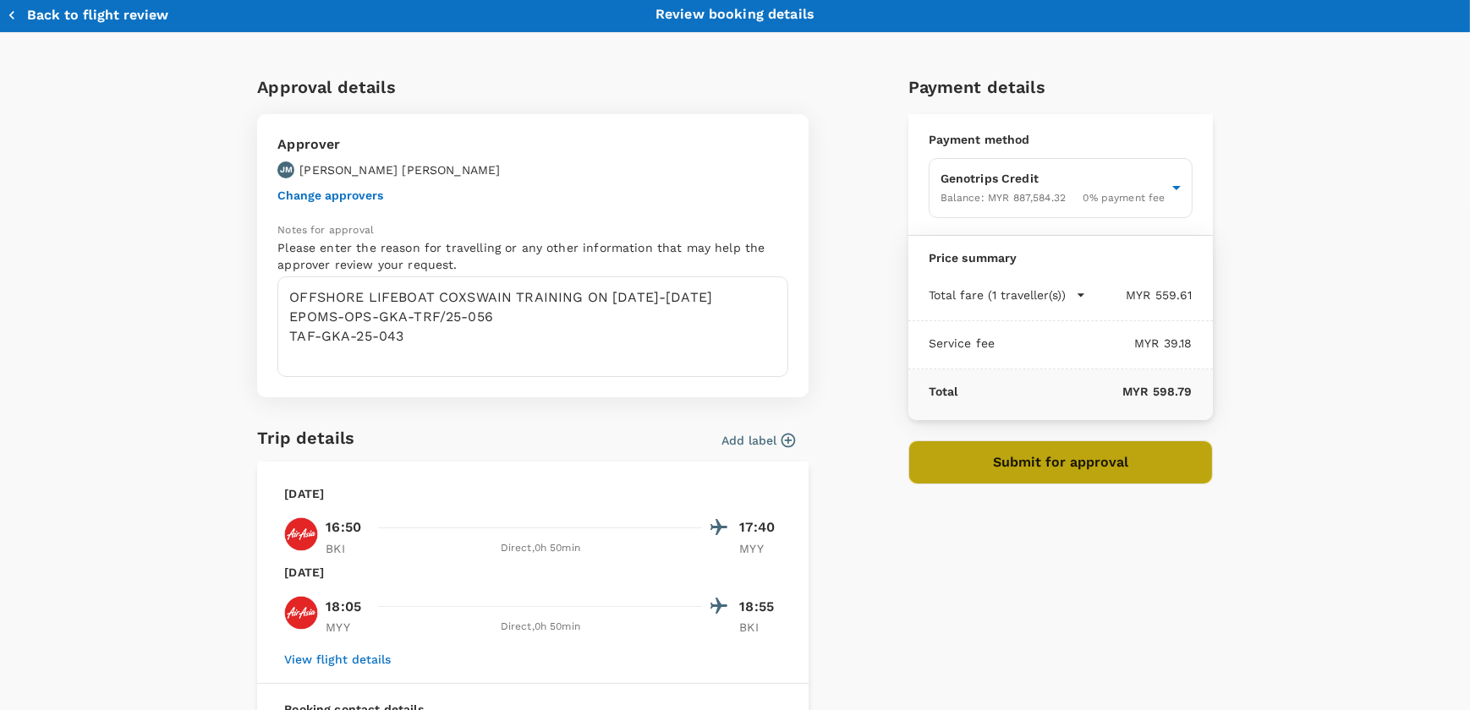
click at [1035, 448] on button "Submit for approval" at bounding box center [1060, 463] width 304 height 44
